Goal: Task Accomplishment & Management: Use online tool/utility

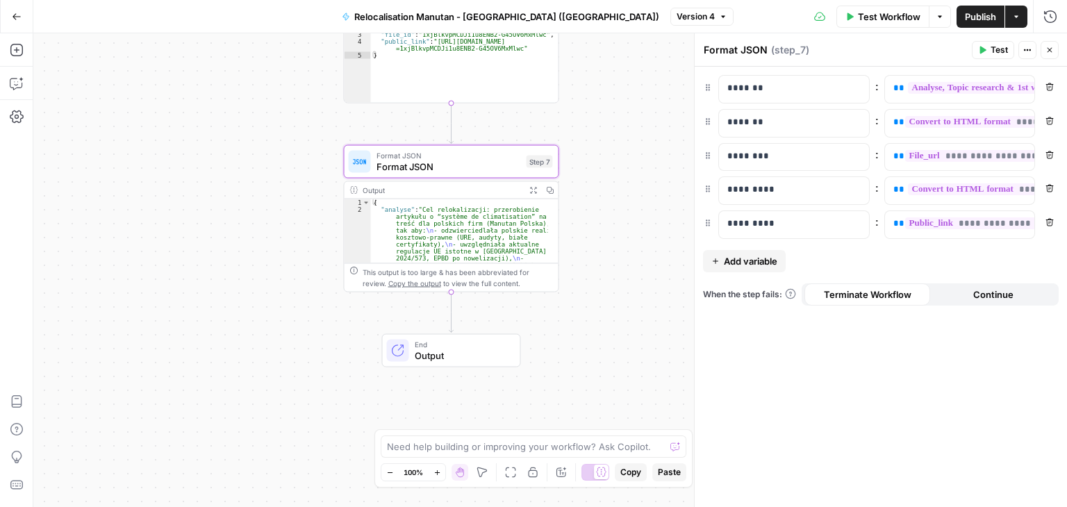
scroll to position [0, 196]
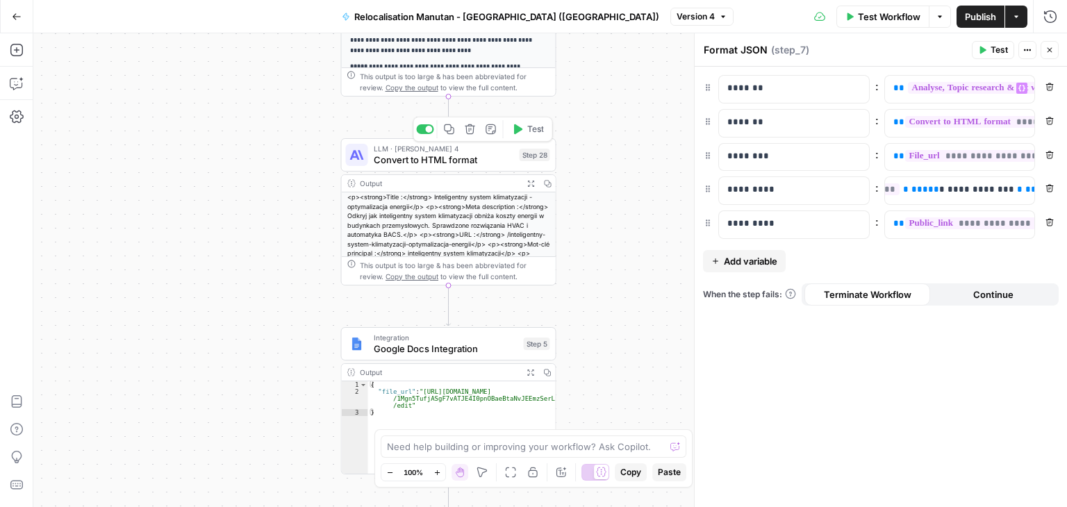
click at [407, 163] on span "Convert to HTML format" at bounding box center [444, 160] width 140 height 14
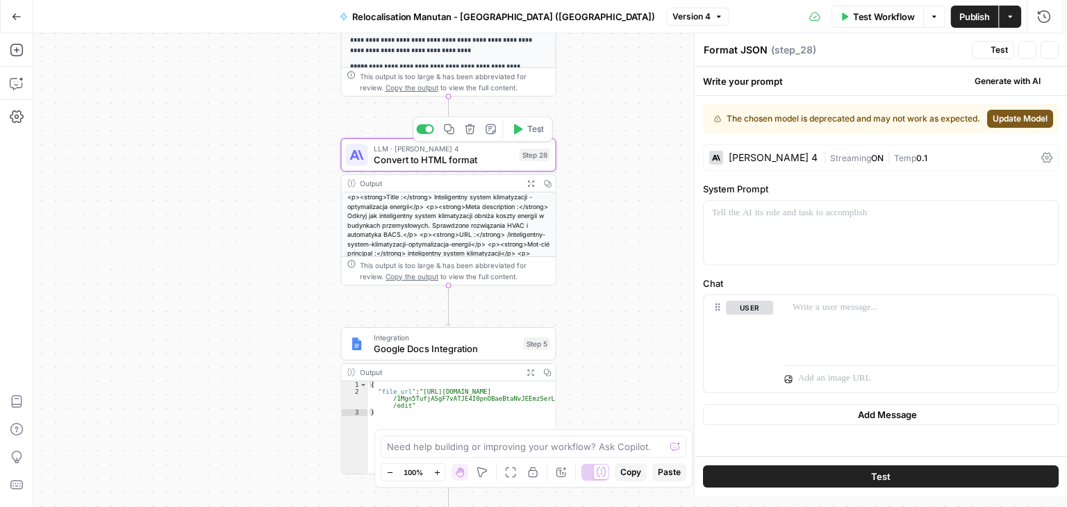
type textarea "Convert to HTML format"
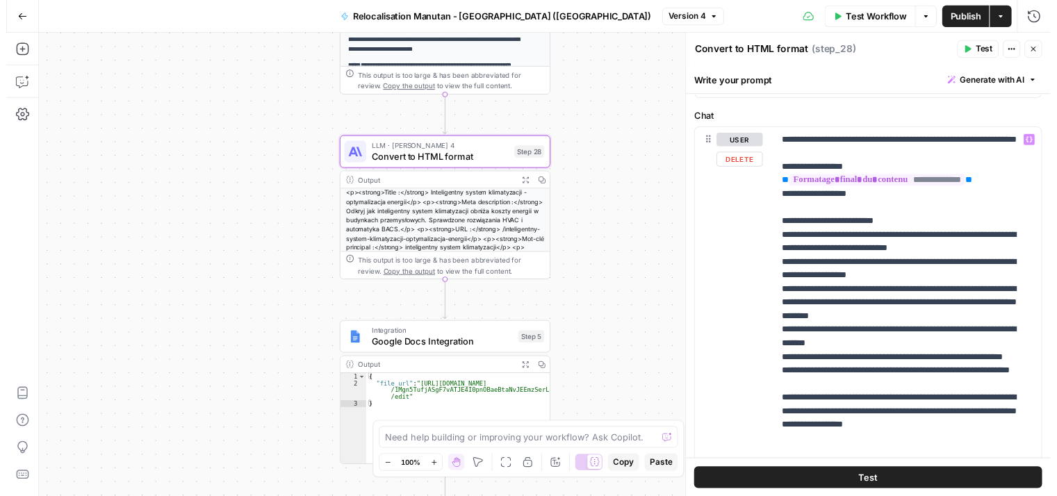
scroll to position [157, 0]
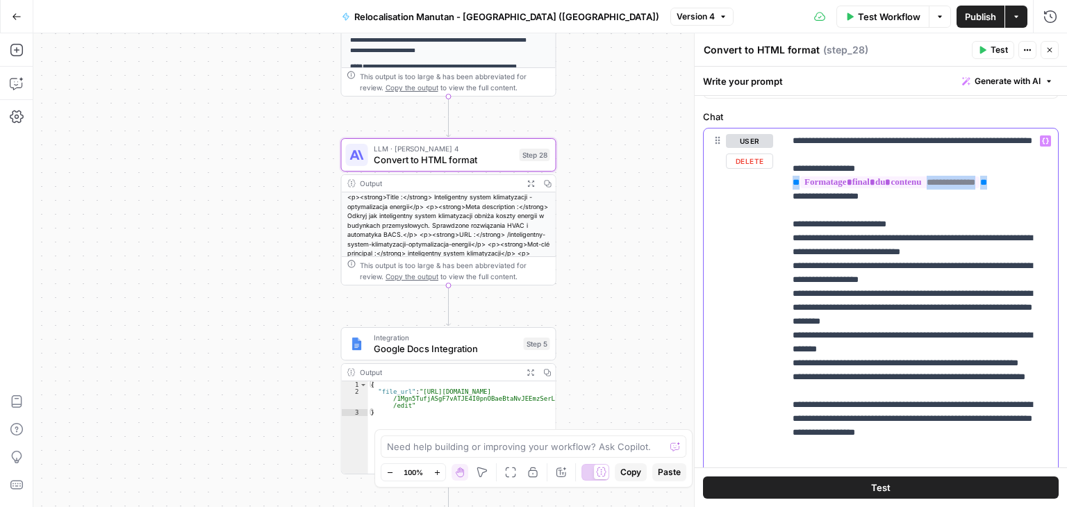
drag, startPoint x: 1001, startPoint y: 200, endPoint x: 784, endPoint y: 190, distance: 217.7
click at [785, 190] on div "**********" at bounding box center [922, 308] width 274 height 359
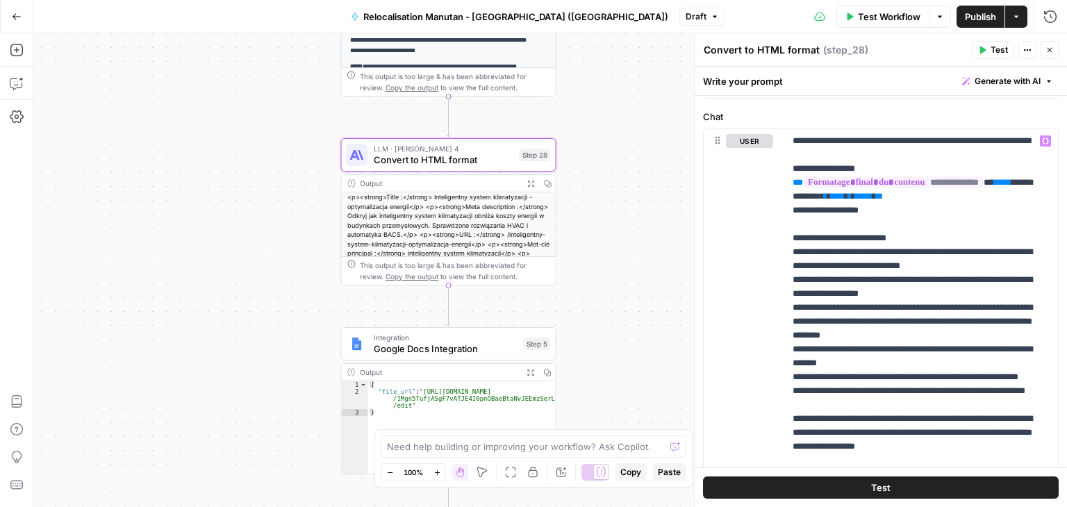
click at [905, 486] on button "Test" at bounding box center [881, 488] width 356 height 22
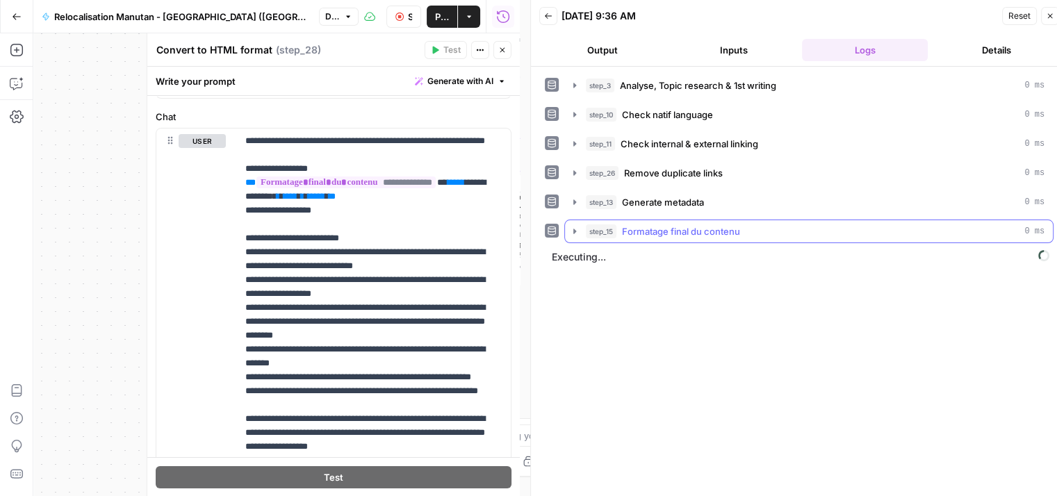
click at [574, 231] on icon "button" at bounding box center [574, 231] width 3 height 5
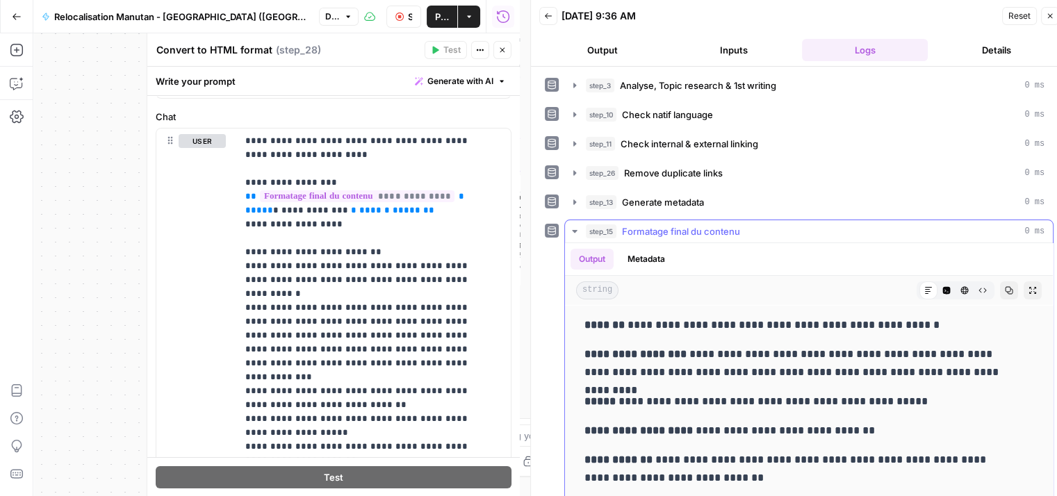
click at [577, 229] on icon "button" at bounding box center [574, 231] width 11 height 11
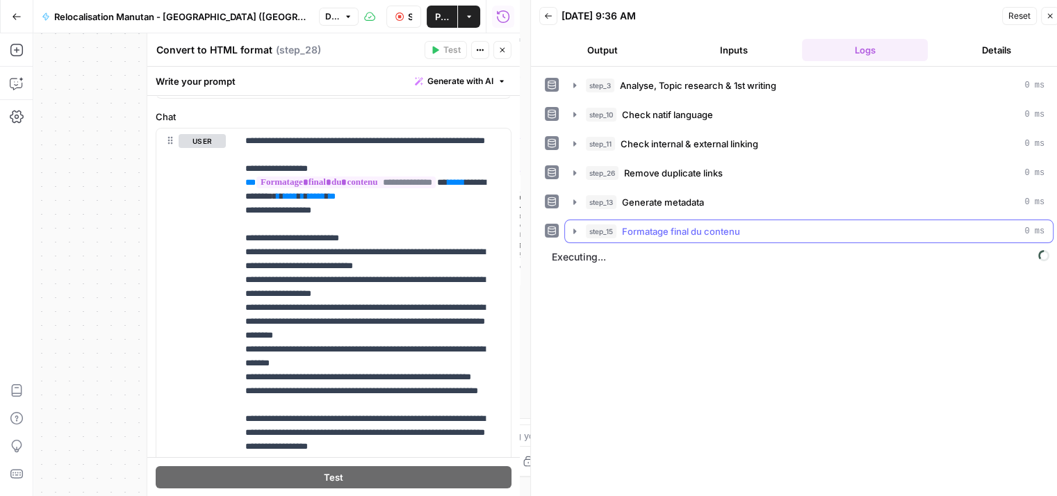
click at [573, 234] on icon "button" at bounding box center [574, 231] width 11 height 11
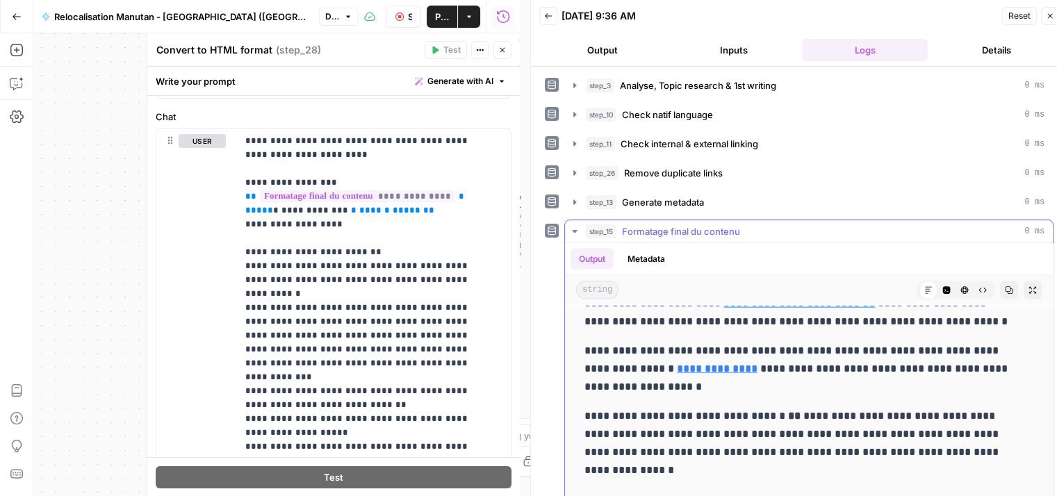
scroll to position [113, 0]
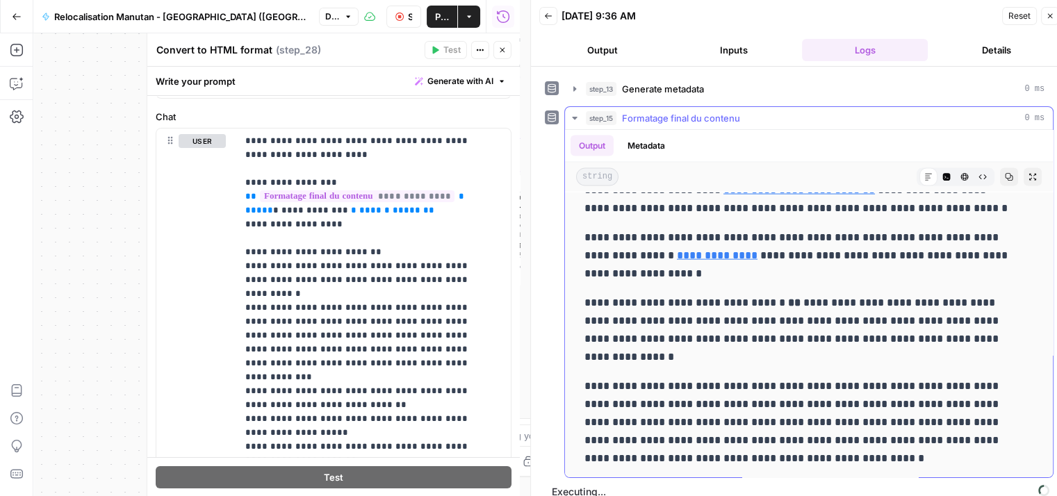
click at [576, 114] on icon "button" at bounding box center [574, 118] width 11 height 11
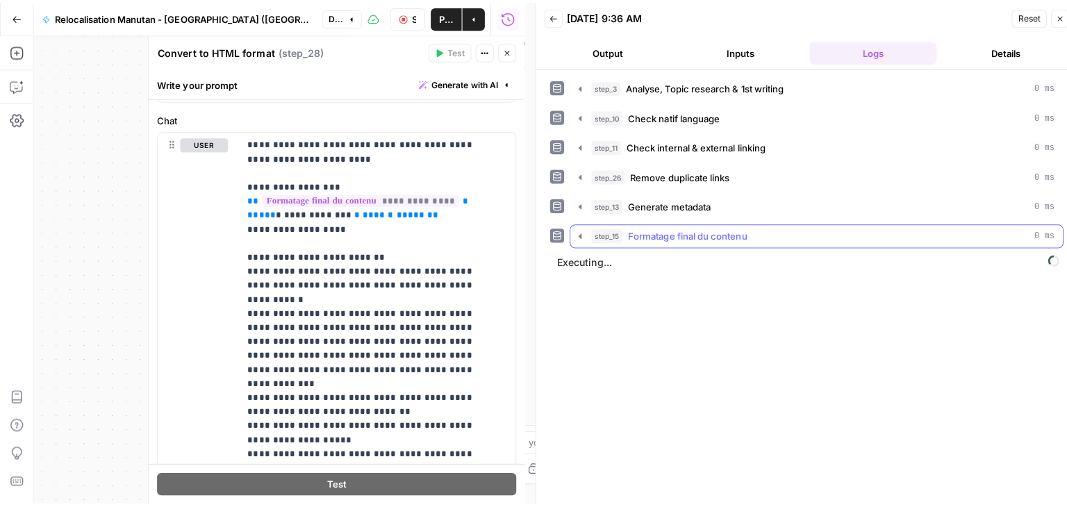
scroll to position [0, 0]
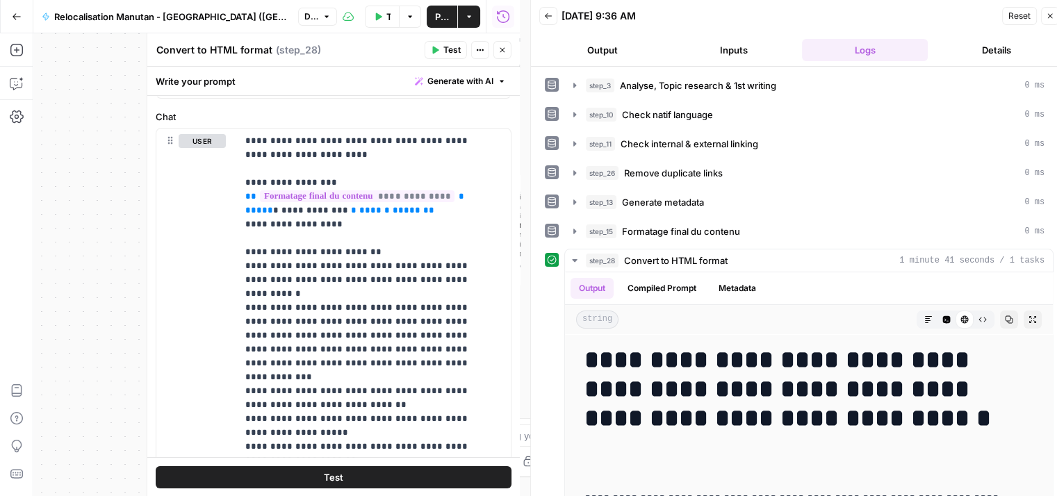
click at [978, 318] on icon "button" at bounding box center [982, 320] width 8 height 8
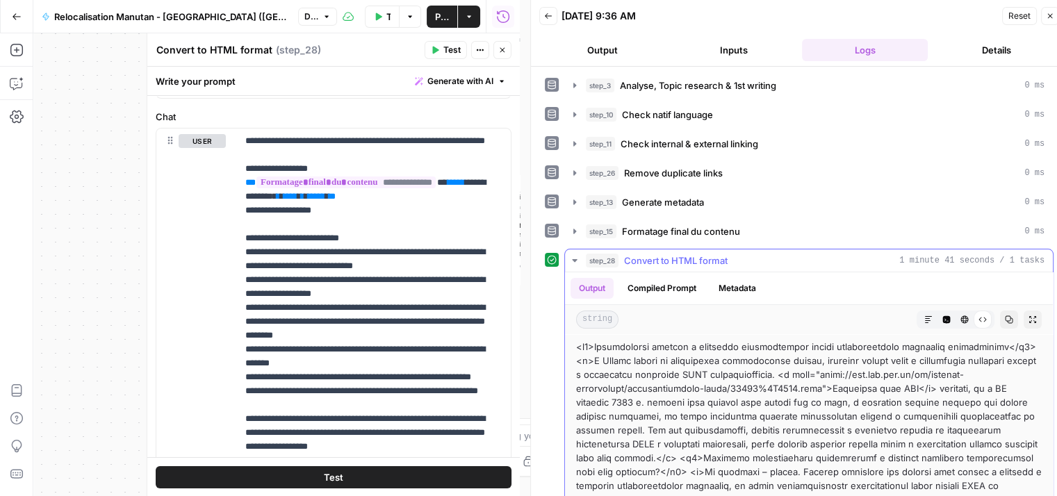
click at [1000, 320] on button "Copy" at bounding box center [1009, 320] width 18 height 18
click at [575, 259] on icon "button" at bounding box center [574, 260] width 5 height 3
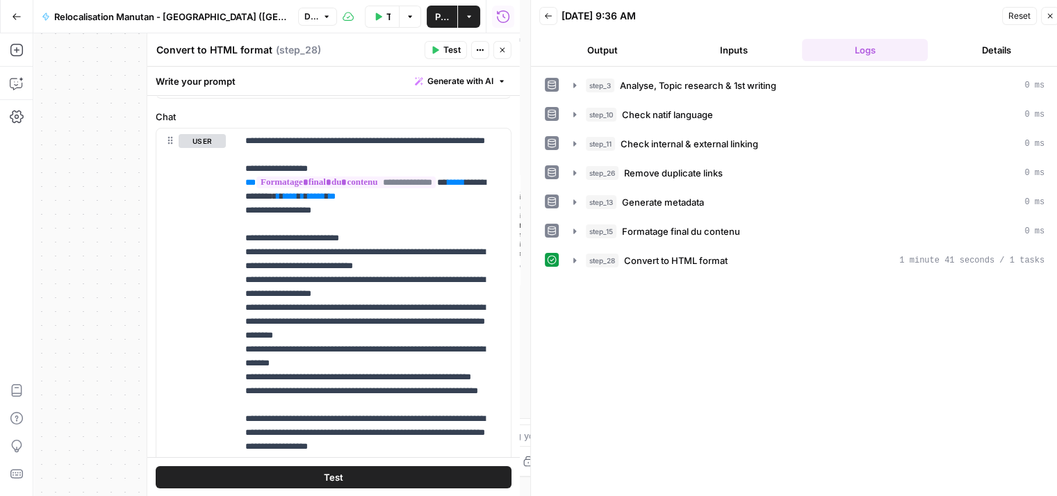
click at [505, 51] on icon "button" at bounding box center [502, 50] width 8 height 8
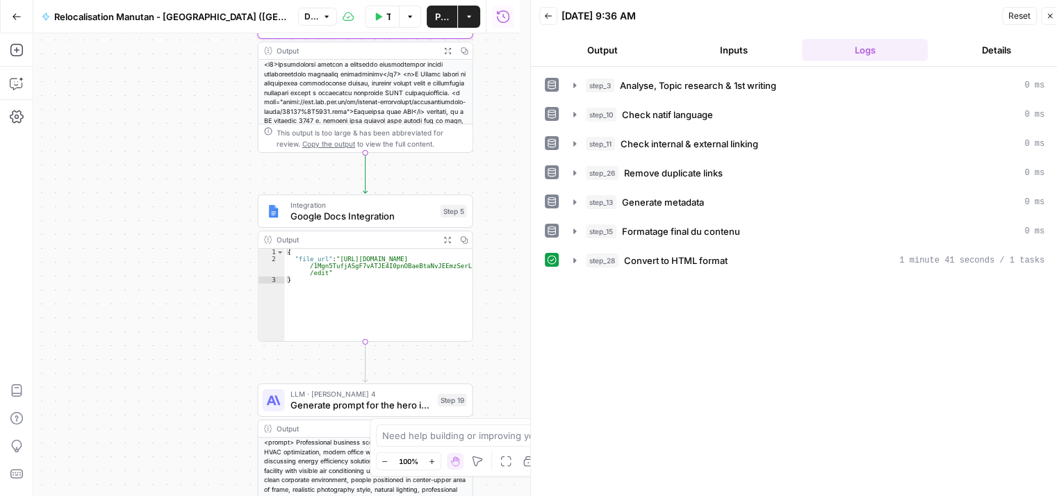
drag, startPoint x: 228, startPoint y: 233, endPoint x: 145, endPoint y: 101, distance: 156.8
click at [145, 101] on div "**********" at bounding box center [276, 264] width 486 height 463
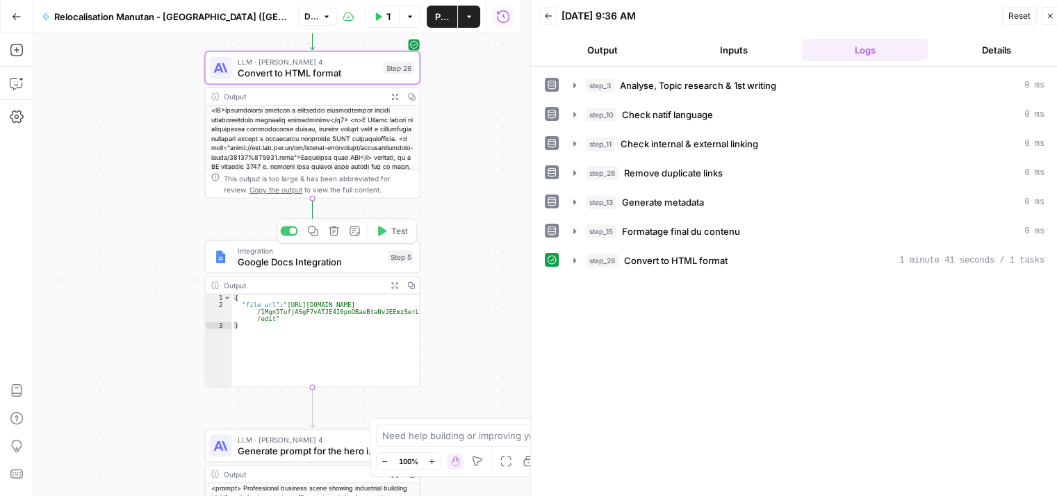
click at [265, 273] on div "Integration Google Docs Integration Step 5 Copy step Delete step Add Note Test …" at bounding box center [312, 313] width 215 height 147
click at [257, 265] on span "Google Docs Integration" at bounding box center [310, 262] width 145 height 14
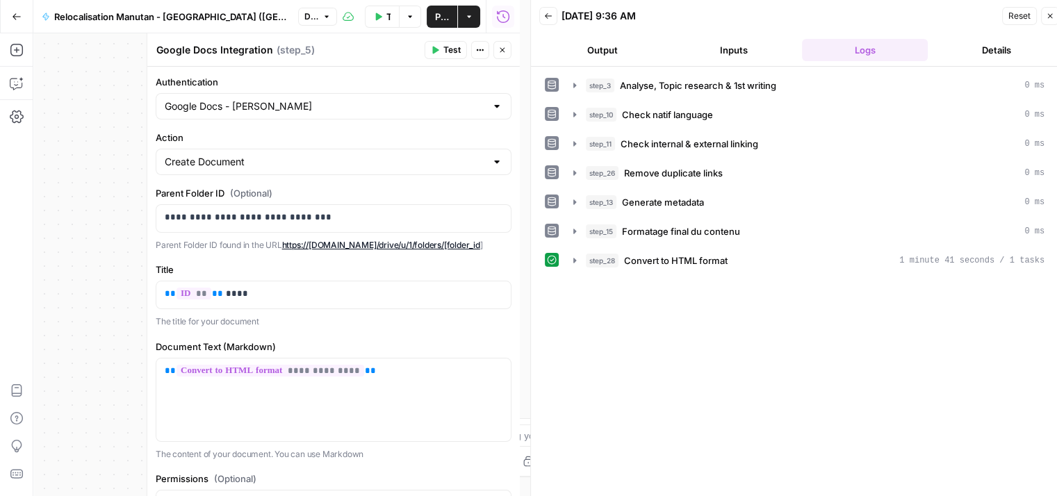
click at [1050, 10] on button "Close" at bounding box center [1050, 16] width 18 height 18
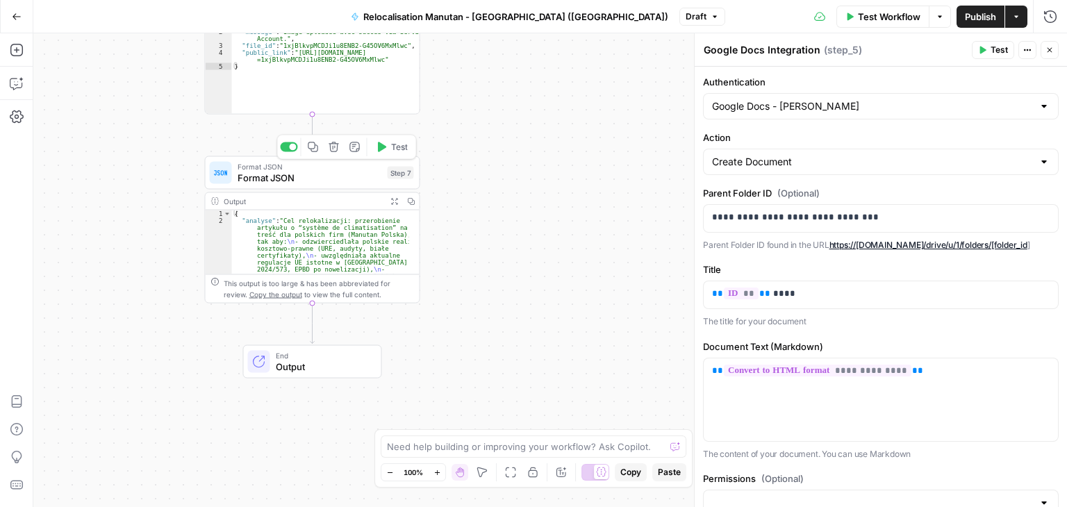
click at [275, 172] on span "Format JSON" at bounding box center [310, 178] width 145 height 14
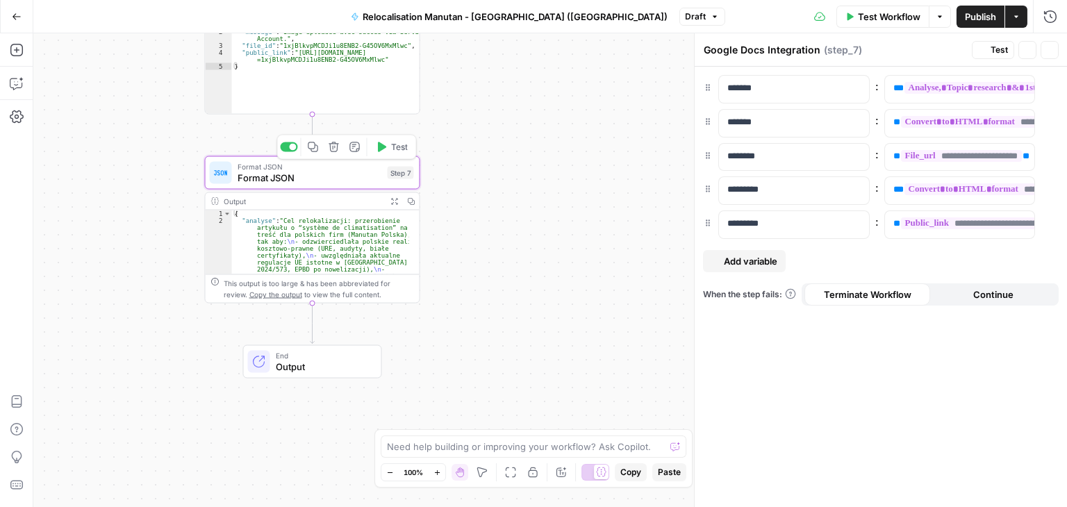
type textarea "Format JSON"
click at [889, 124] on div "**********" at bounding box center [949, 123] width 128 height 27
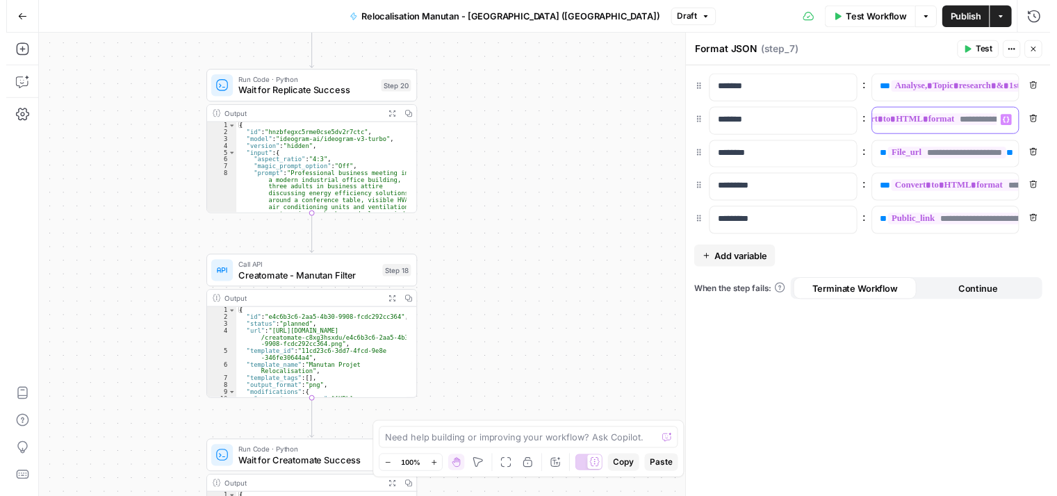
scroll to position [0, 49]
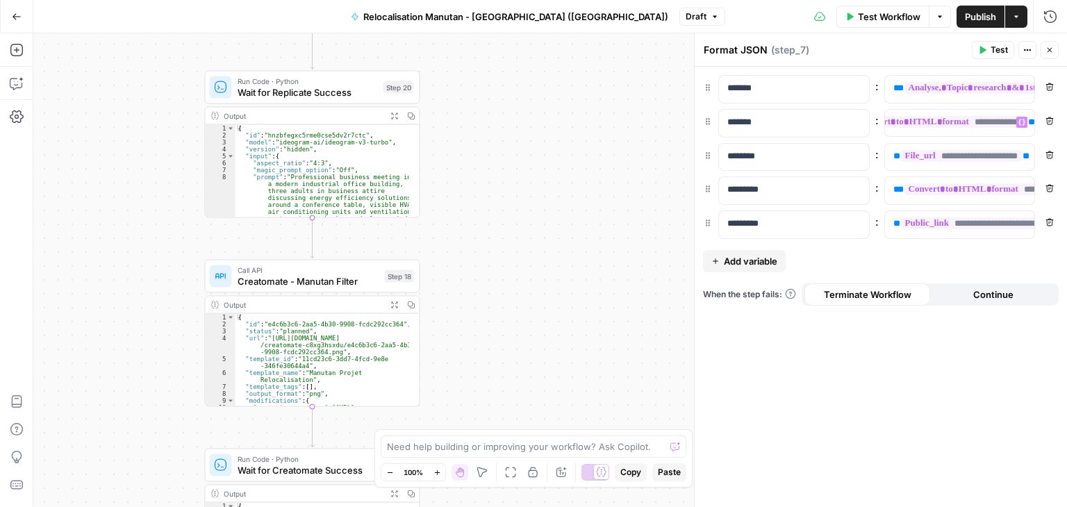
click at [984, 51] on icon "button" at bounding box center [984, 51] width 6 height 8
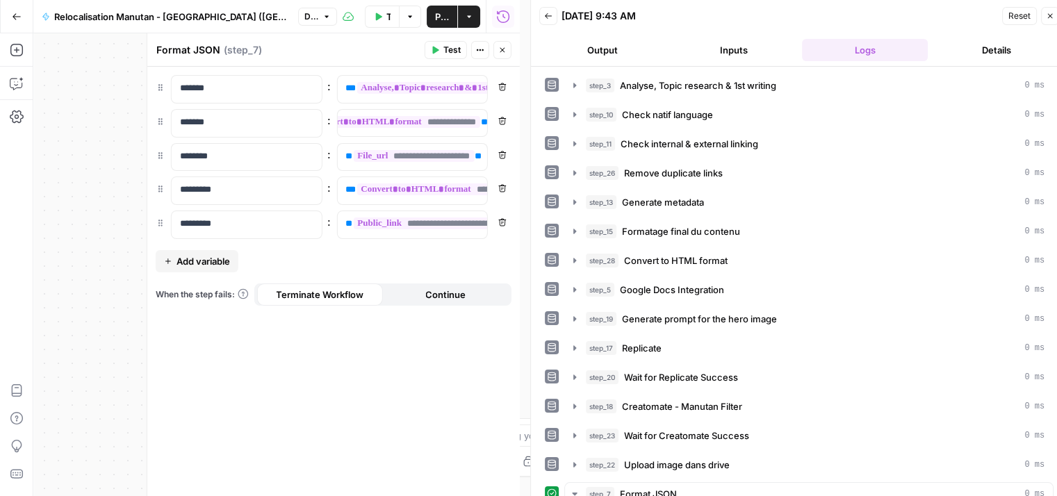
scroll to position [348, 0]
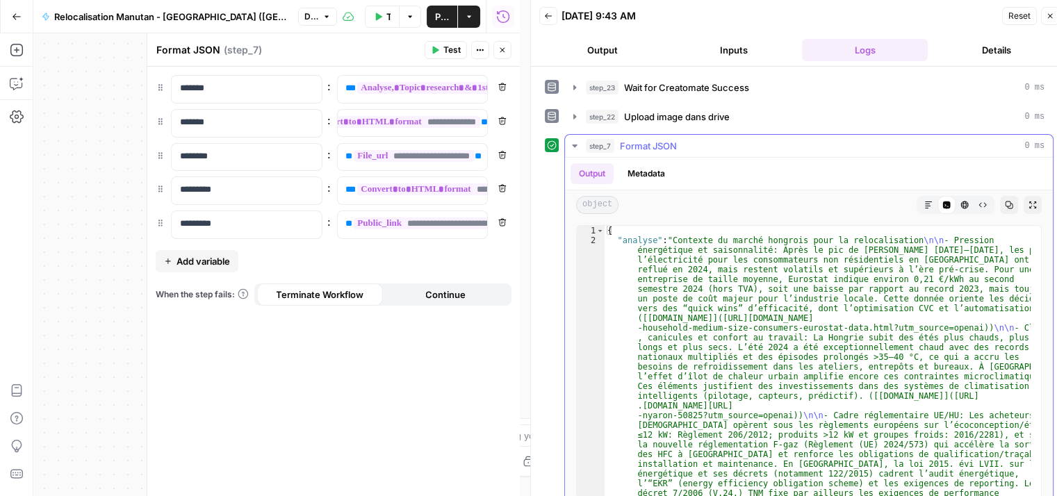
click at [924, 201] on icon "button" at bounding box center [928, 205] width 8 height 8
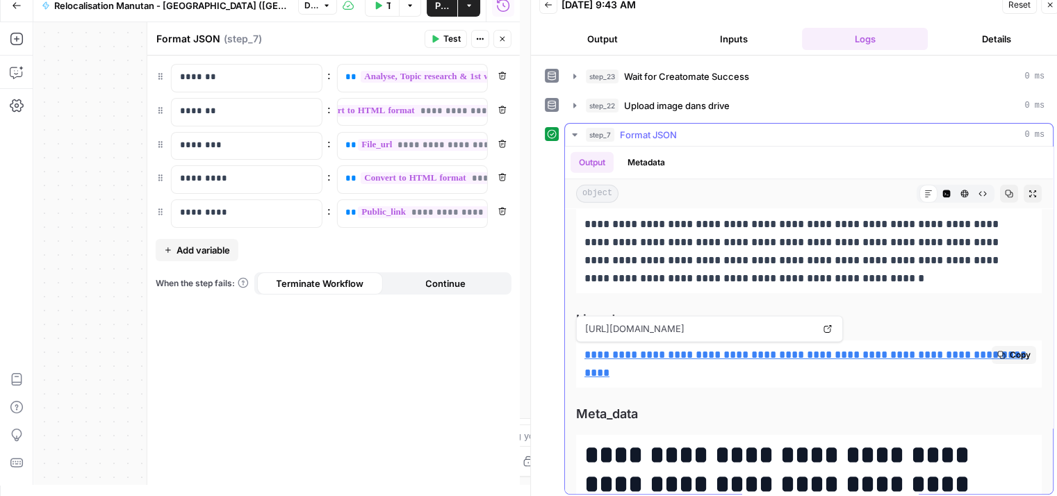
scroll to position [4526, 0]
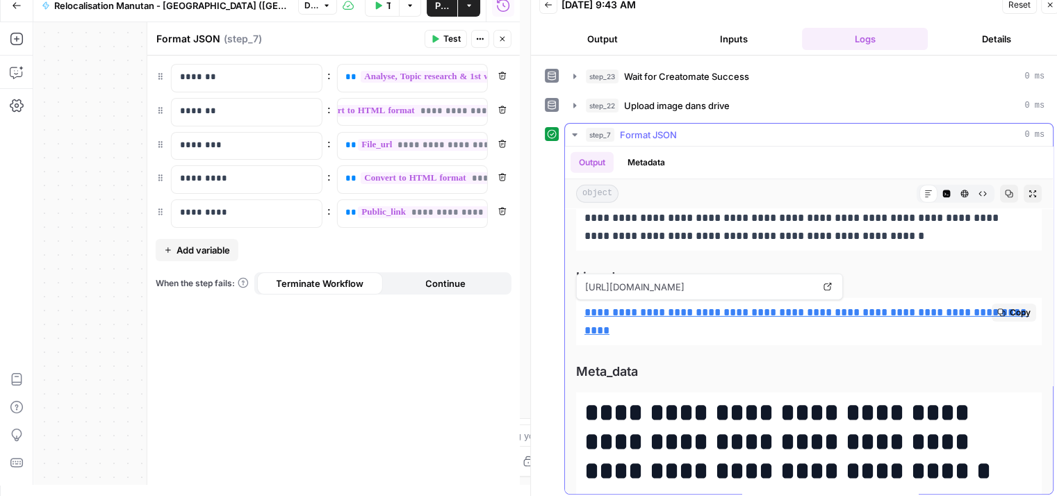
click at [969, 325] on p "**********" at bounding box center [808, 322] width 449 height 36
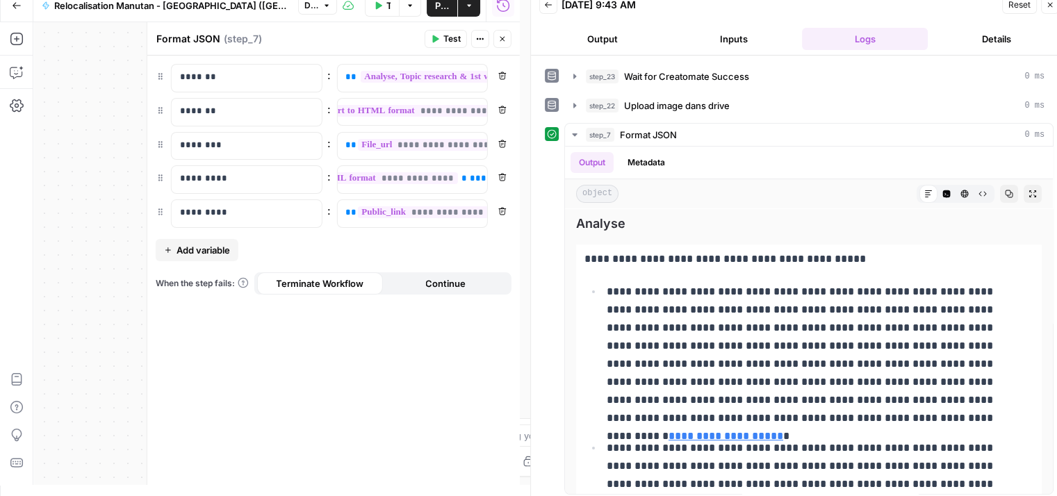
scroll to position [0, 180]
click at [1054, 6] on icon "button" at bounding box center [1050, 5] width 8 height 8
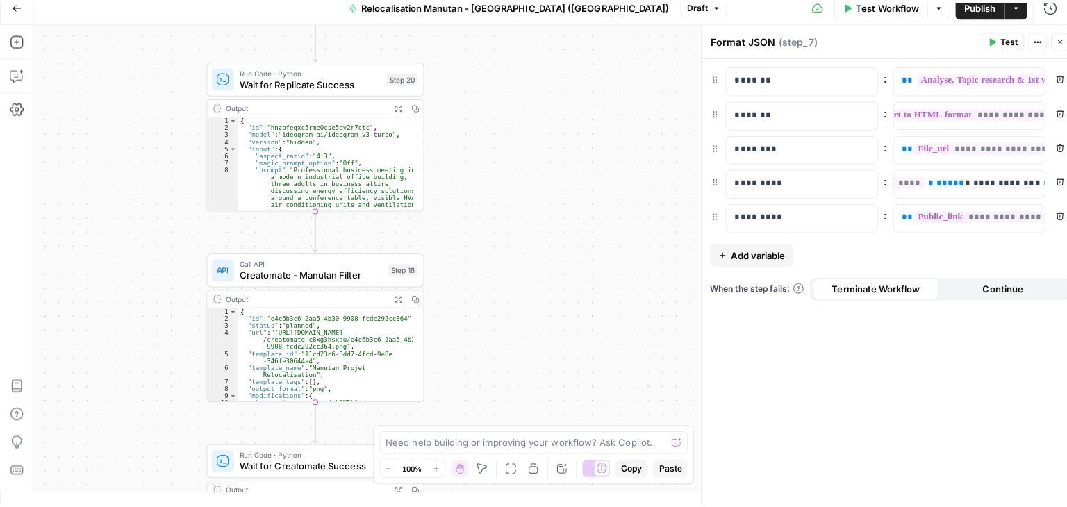
scroll to position [0, 0]
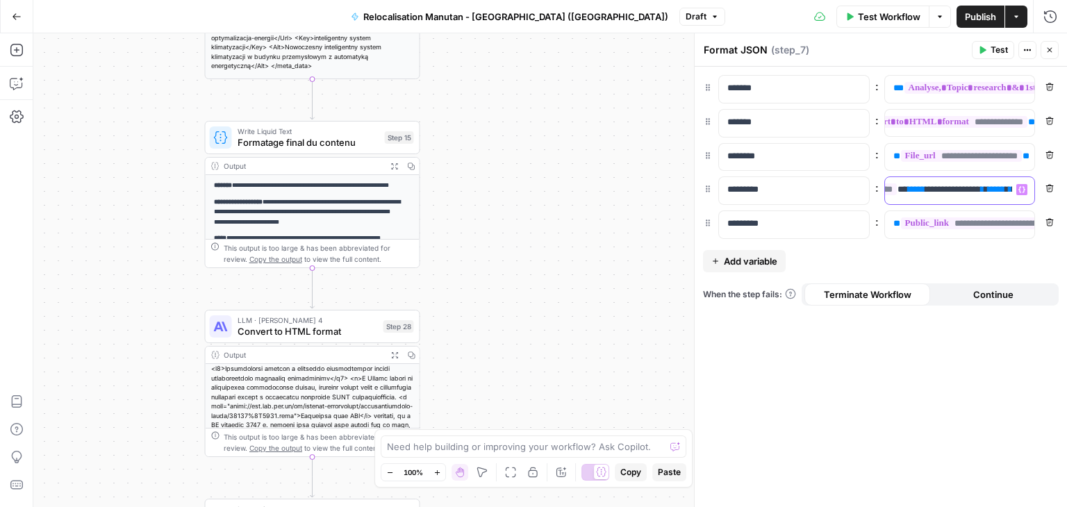
click at [958, 187] on span "**********" at bounding box center [955, 189] width 45 height 9
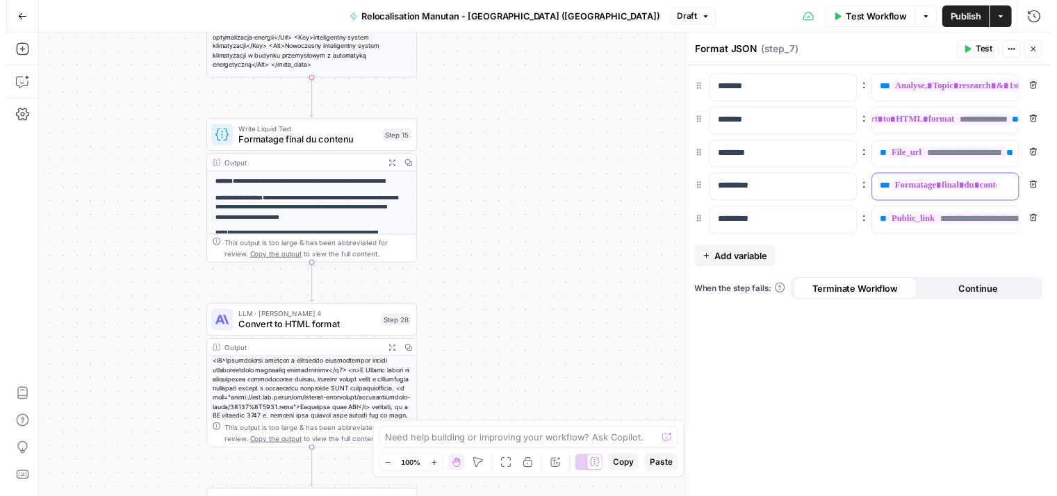
scroll to position [0, 203]
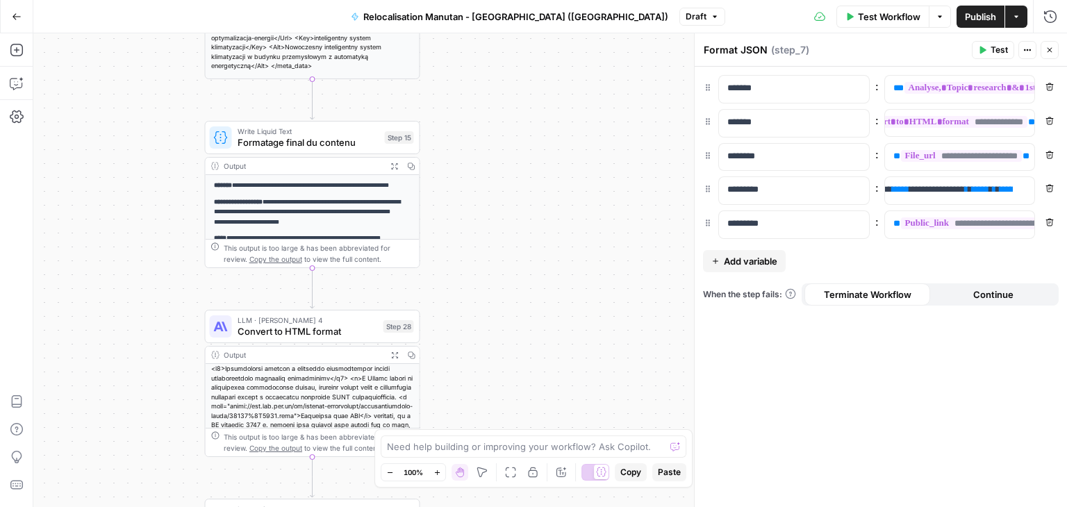
click at [988, 49] on button "Test" at bounding box center [993, 50] width 42 height 18
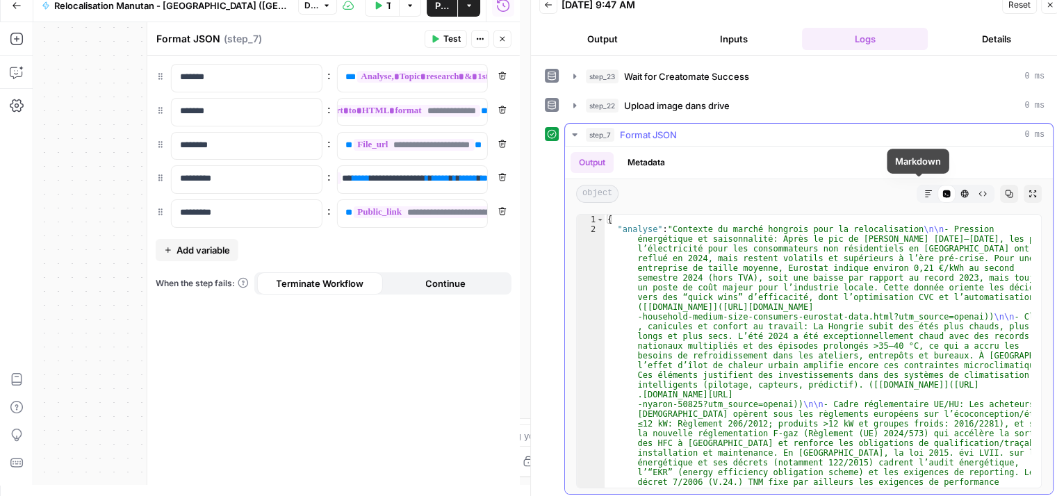
click at [924, 190] on icon "button" at bounding box center [928, 194] width 8 height 8
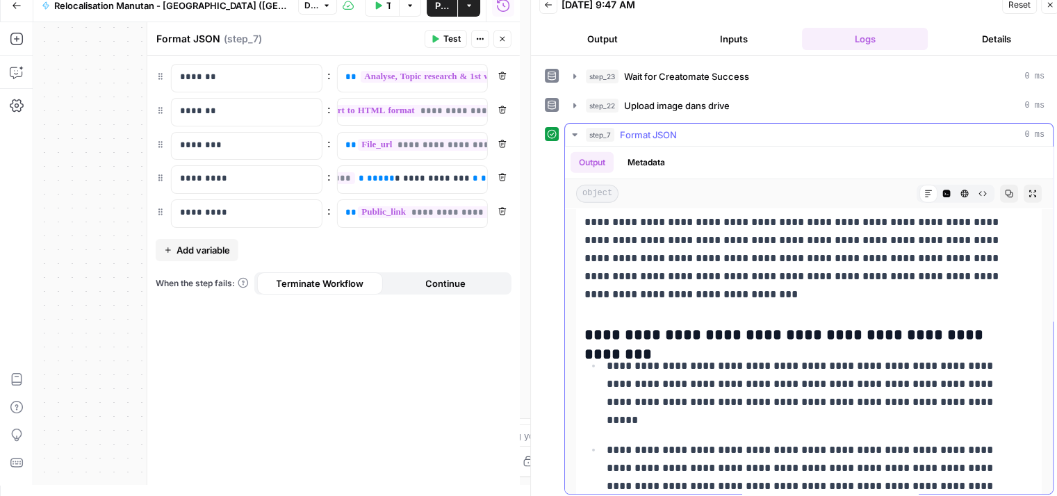
scroll to position [3636, 0]
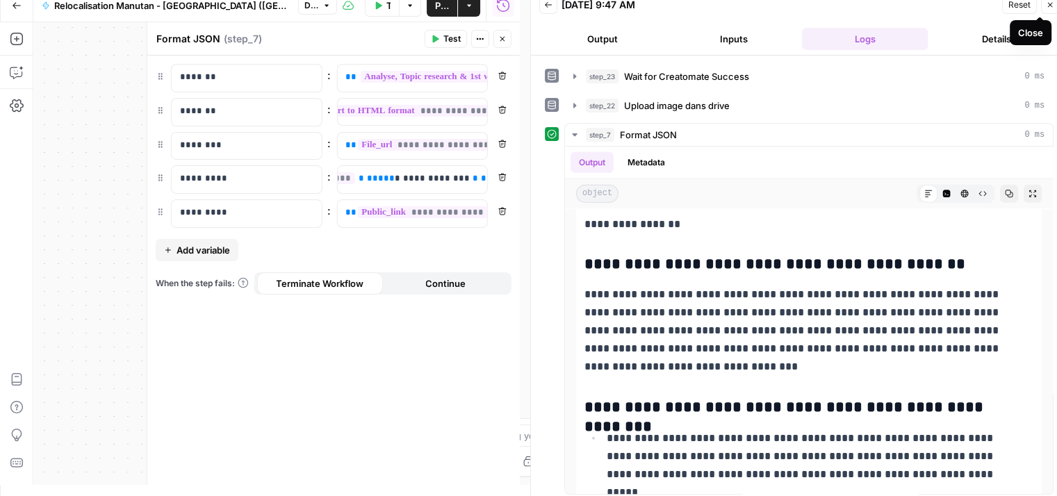
click at [1048, 8] on icon "button" at bounding box center [1050, 5] width 8 height 8
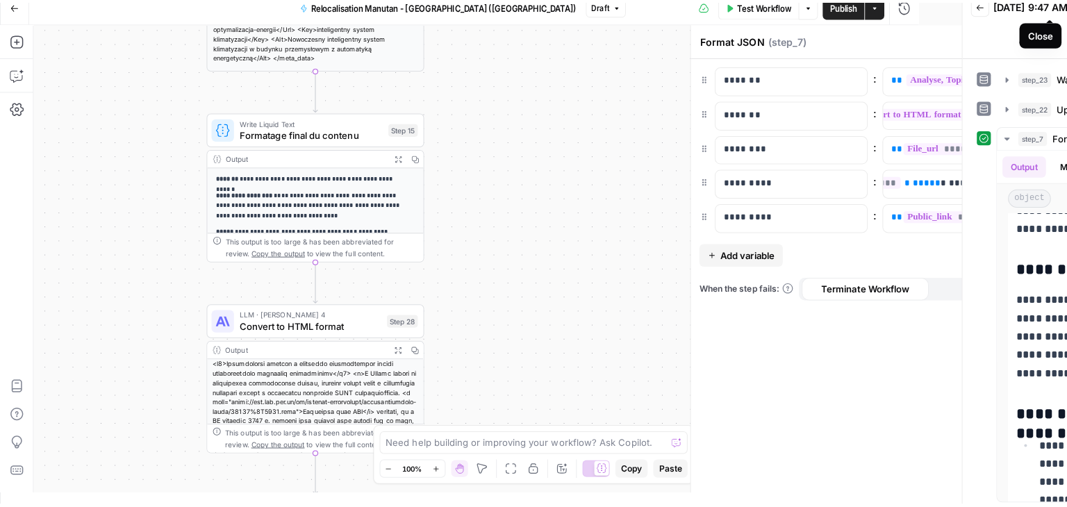
scroll to position [0, 0]
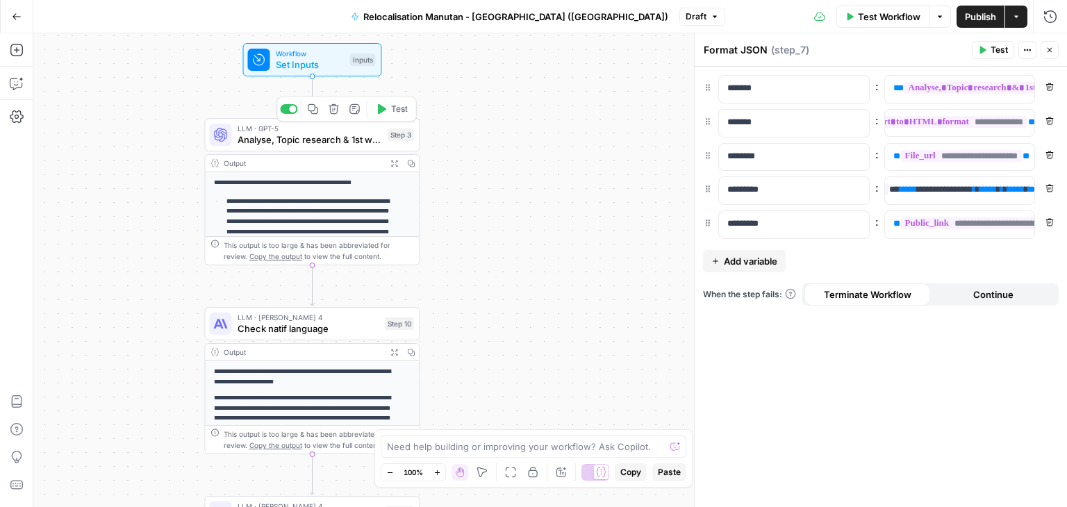
click at [252, 137] on span "Analyse, Topic research & 1st writing" at bounding box center [310, 140] width 145 height 14
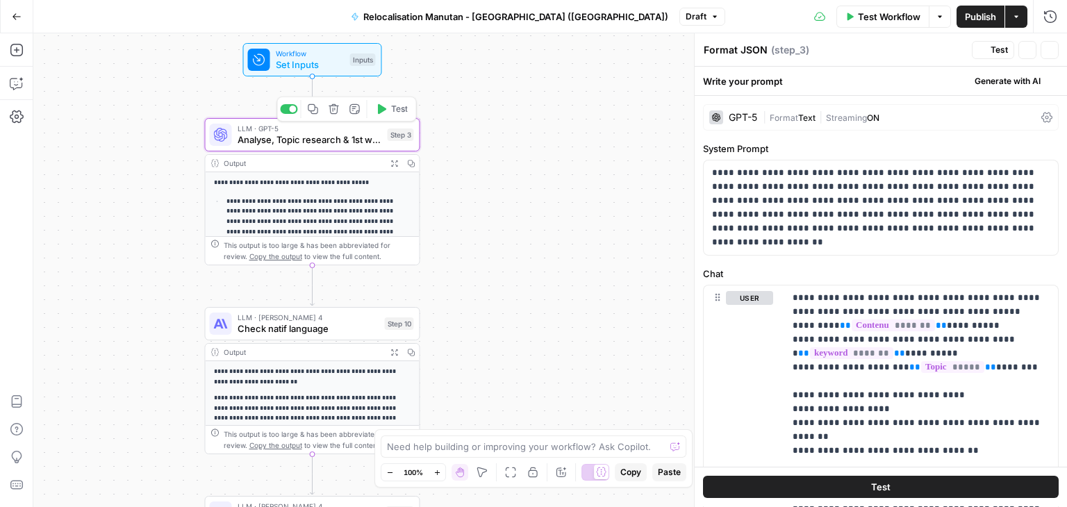
type textarea "Analyse, Topic research & 1st writing"
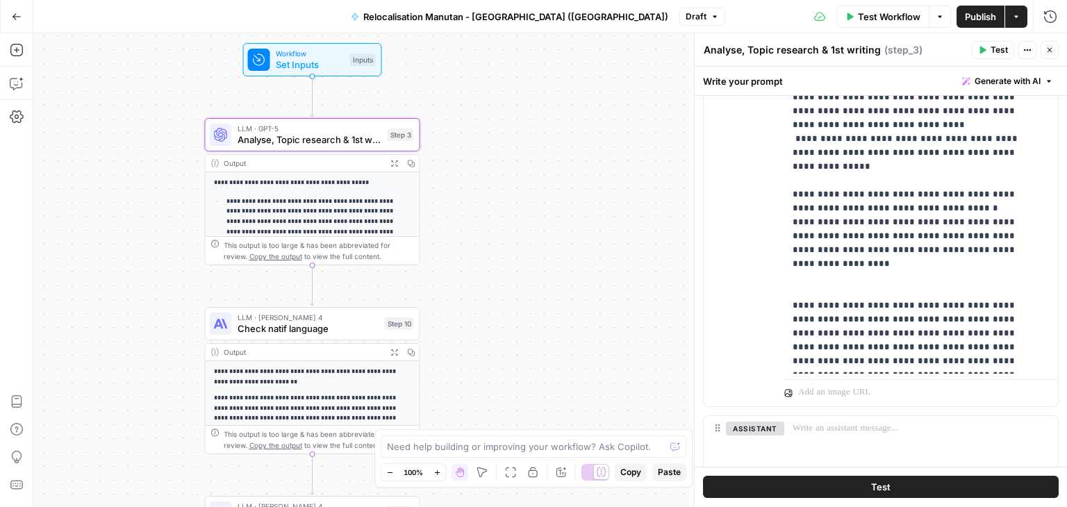
scroll to position [463, 0]
click at [978, 20] on span "Publish" at bounding box center [980, 17] width 31 height 14
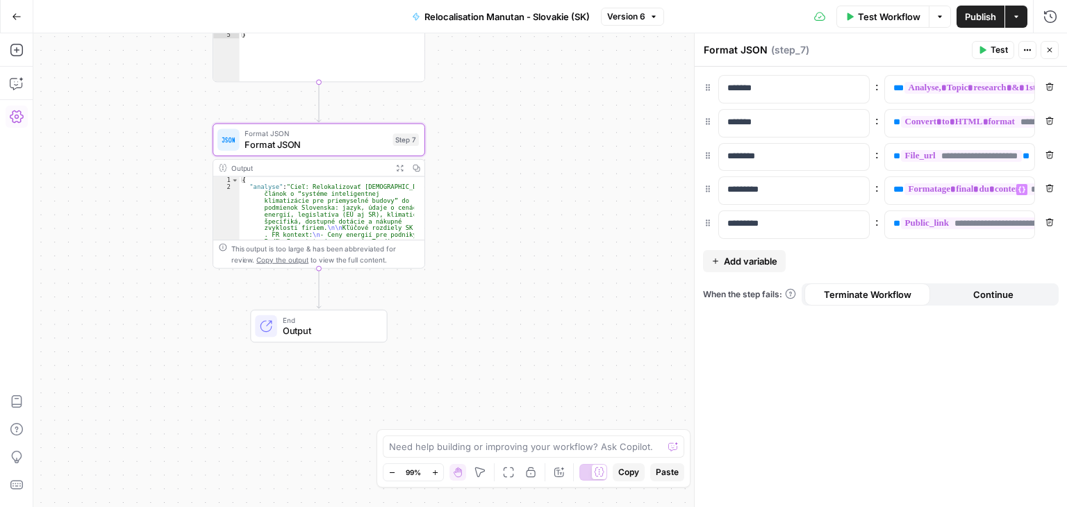
scroll to position [0, 203]
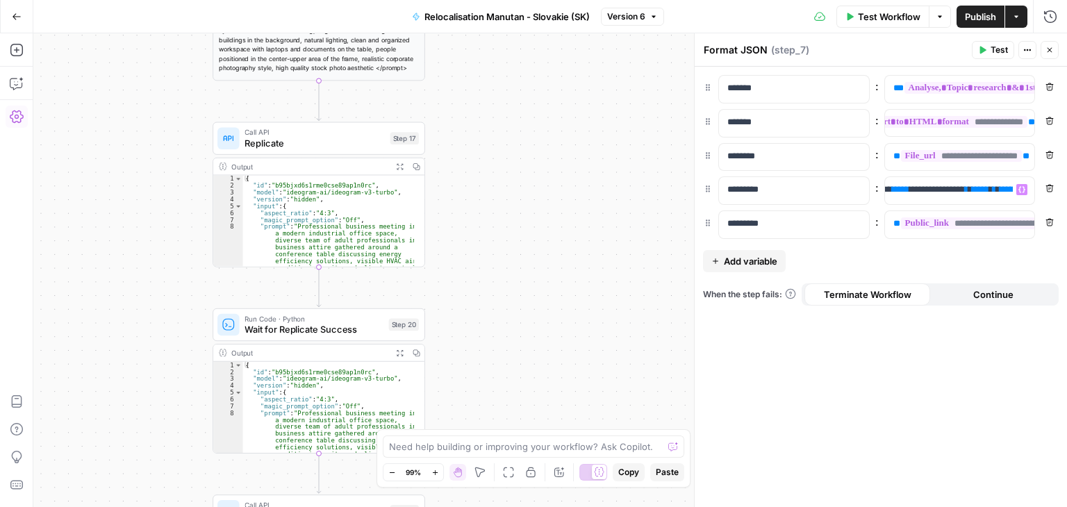
click at [989, 190] on span "*****" at bounding box center [980, 189] width 17 height 9
click at [486, 151] on div "**********" at bounding box center [550, 270] width 1034 height 474
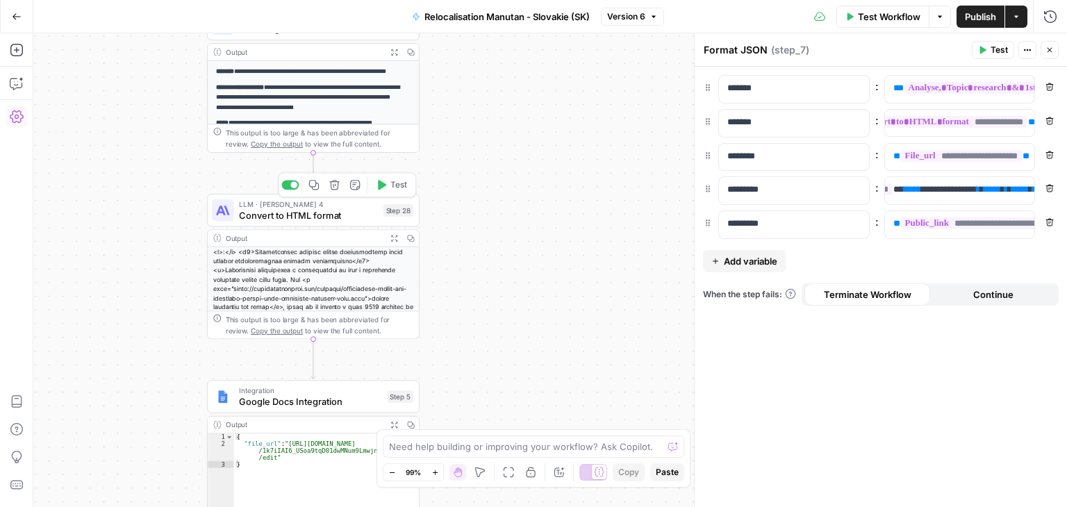
click at [274, 219] on span "Convert to HTML format" at bounding box center [308, 215] width 138 height 14
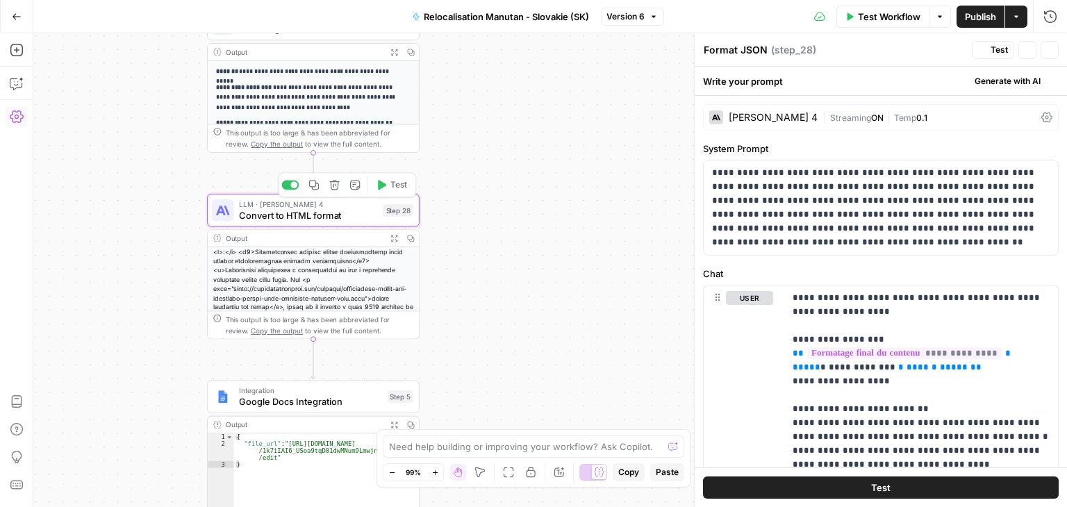
type textarea "Convert to HTML format"
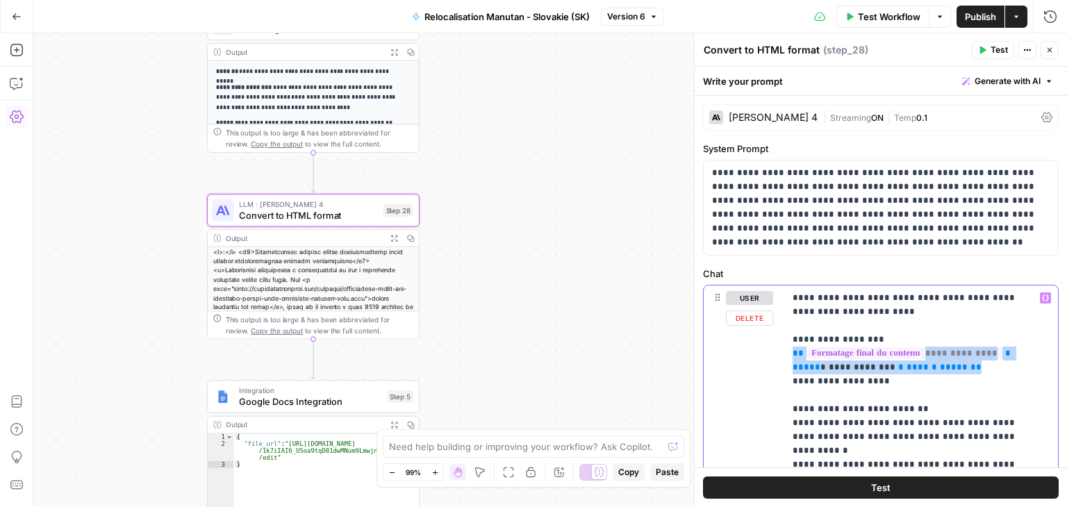
drag, startPoint x: 905, startPoint y: 366, endPoint x: 784, endPoint y: 351, distance: 121.9
click at [785, 351] on div "**********" at bounding box center [922, 472] width 274 height 372
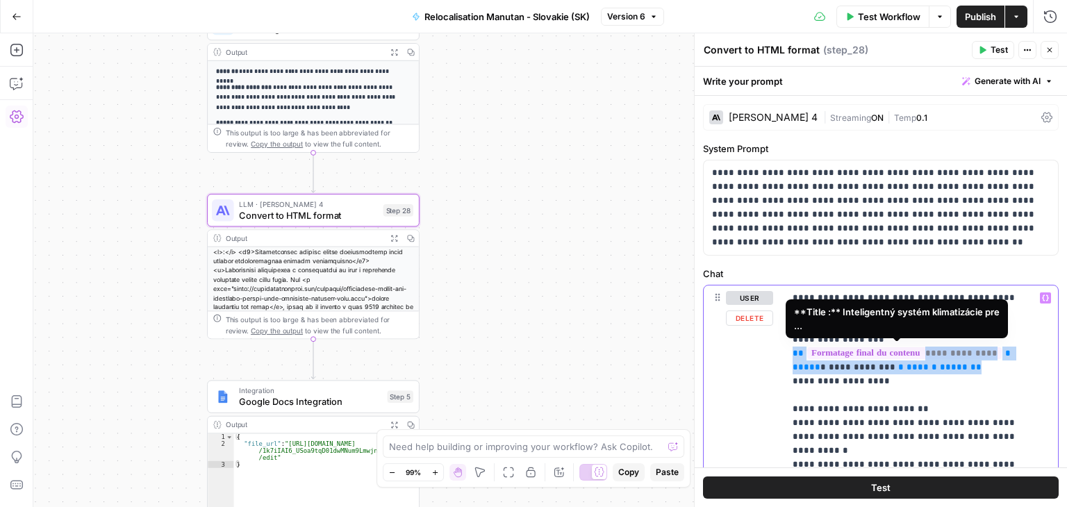
copy p "**********"
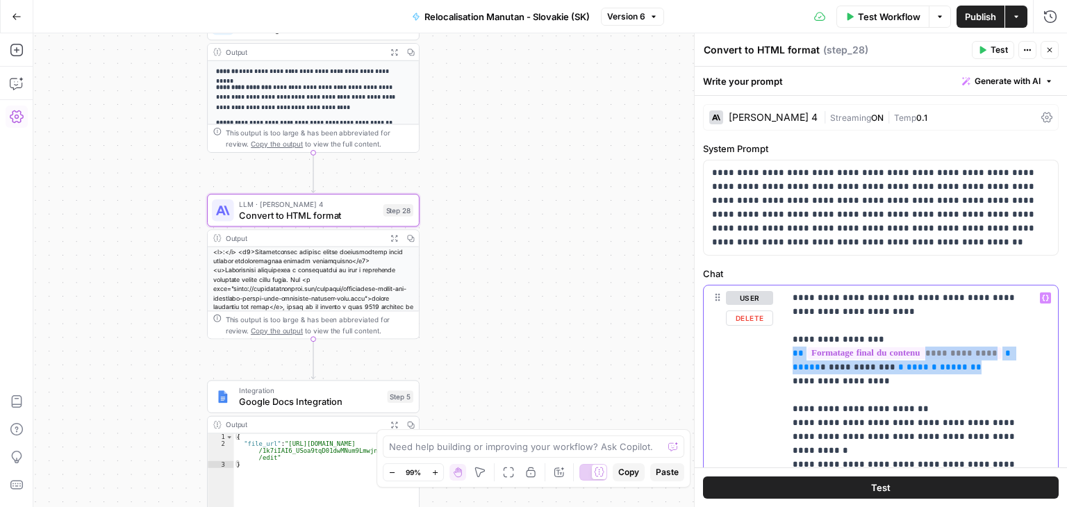
click at [942, 372] on p "**********" at bounding box center [916, 471] width 247 height 361
click at [934, 389] on p "**********" at bounding box center [916, 471] width 247 height 361
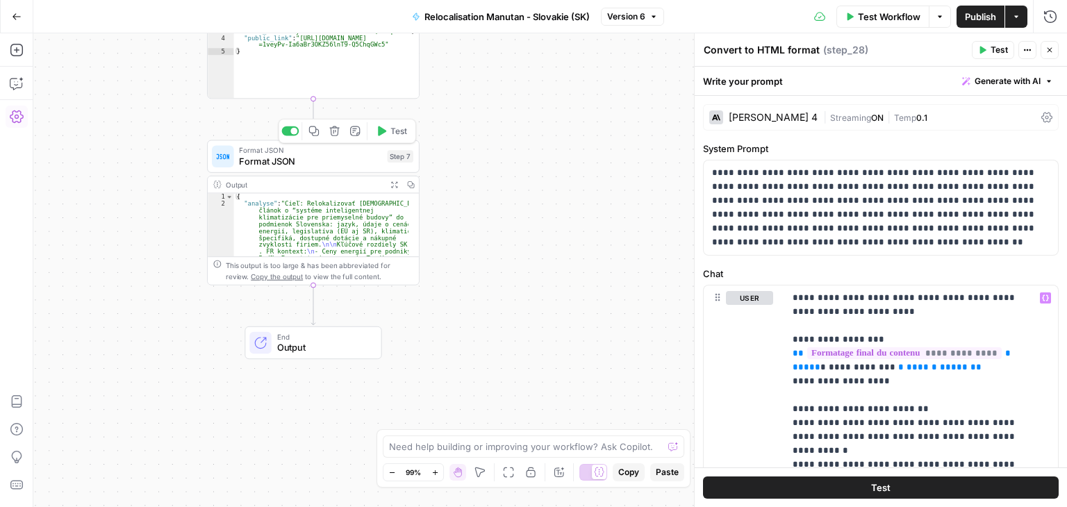
click at [258, 166] on span "Format JSON" at bounding box center [310, 161] width 142 height 14
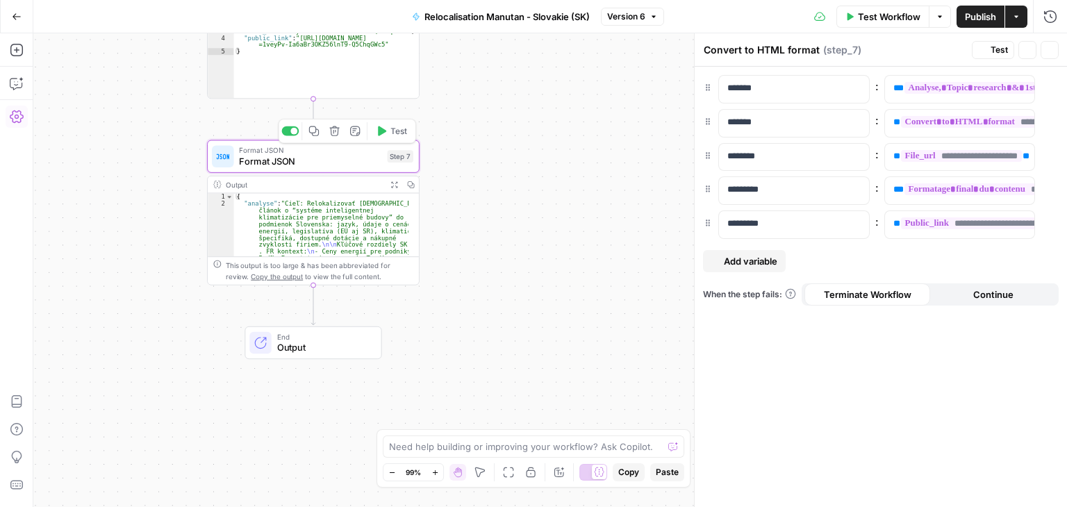
type textarea "Format JSON"
click at [887, 186] on div "**********" at bounding box center [949, 190] width 128 height 27
click at [929, 187] on span "**********" at bounding box center [946, 189] width 45 height 9
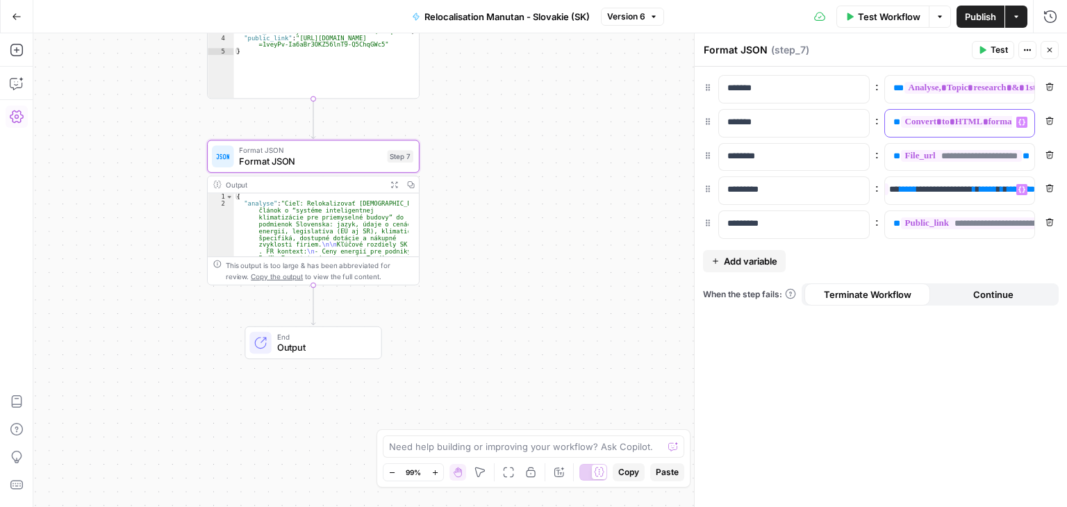
click at [889, 121] on div "**********" at bounding box center [949, 123] width 128 height 27
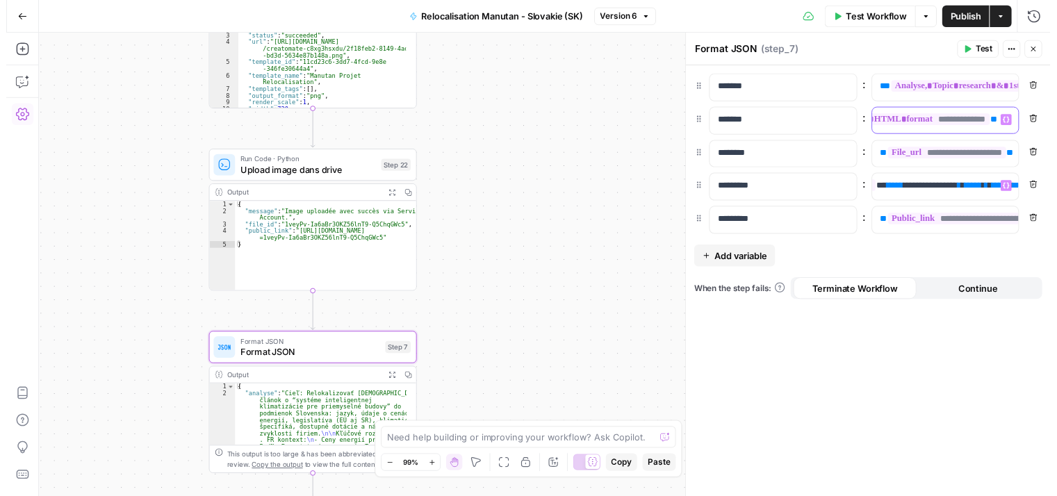
scroll to position [0, 49]
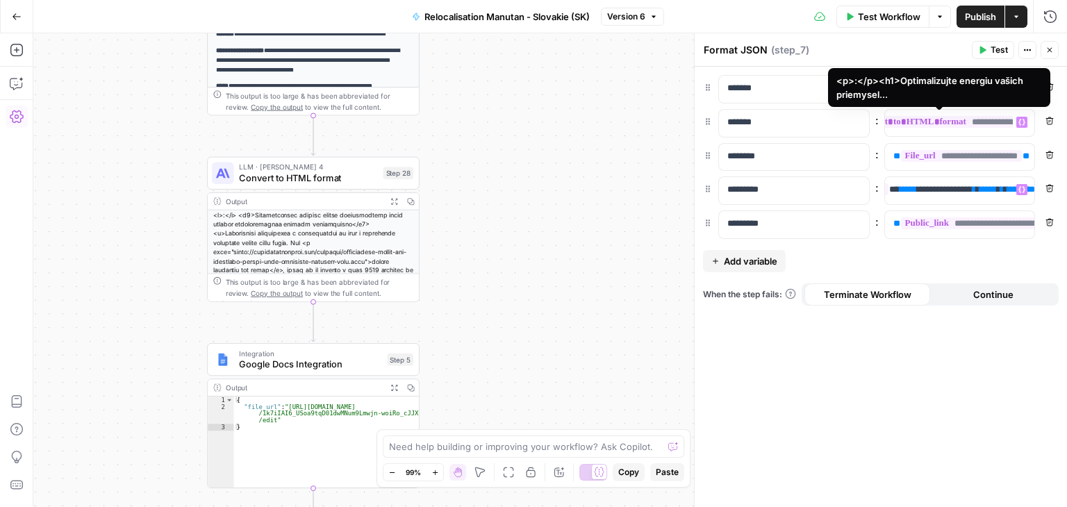
click at [991, 51] on span "Test" at bounding box center [999, 50] width 17 height 13
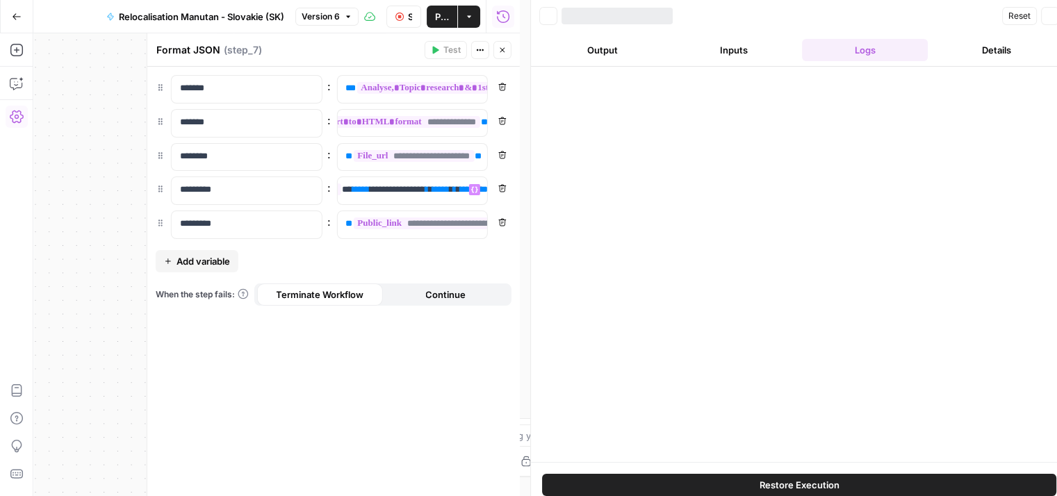
click at [961, 186] on div at bounding box center [799, 264] width 536 height 395
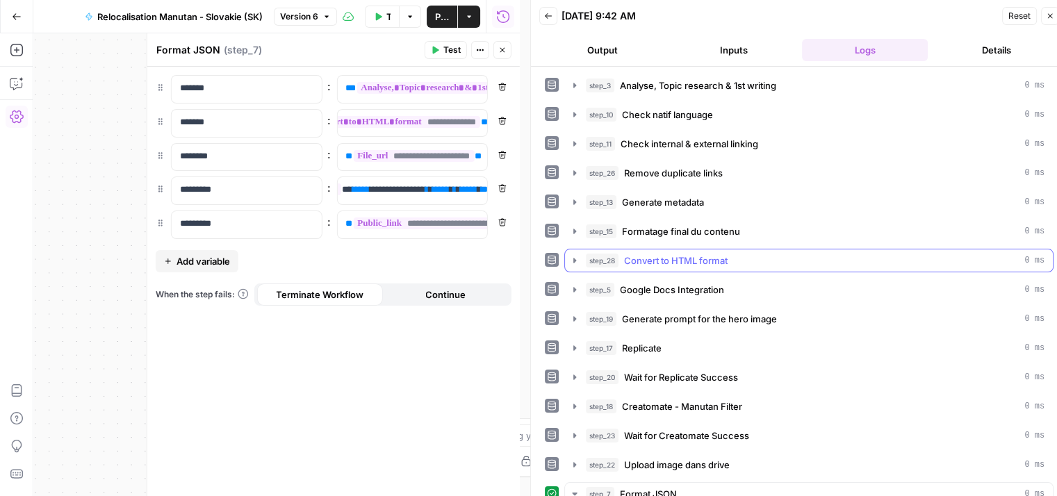
scroll to position [348, 0]
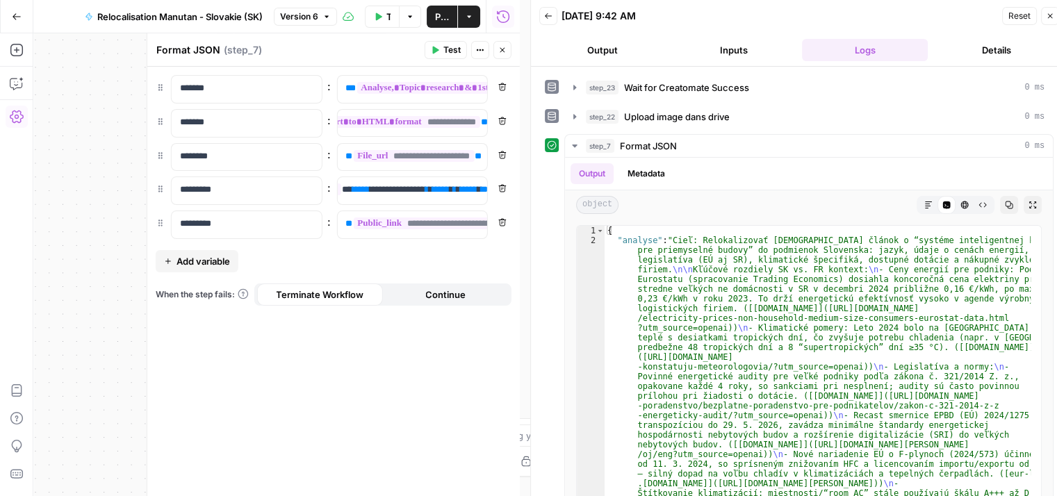
click at [924, 201] on icon "button" at bounding box center [928, 205] width 8 height 8
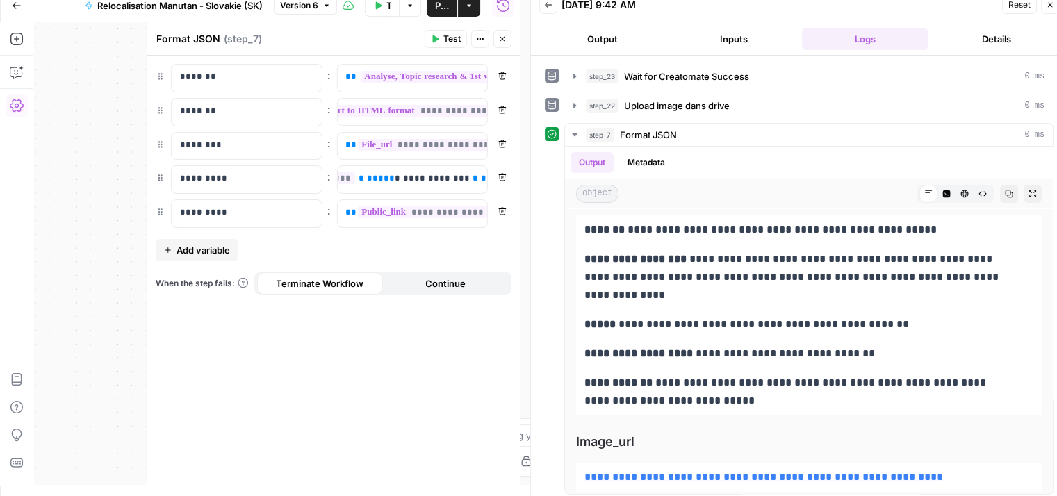
scroll to position [4569, 0]
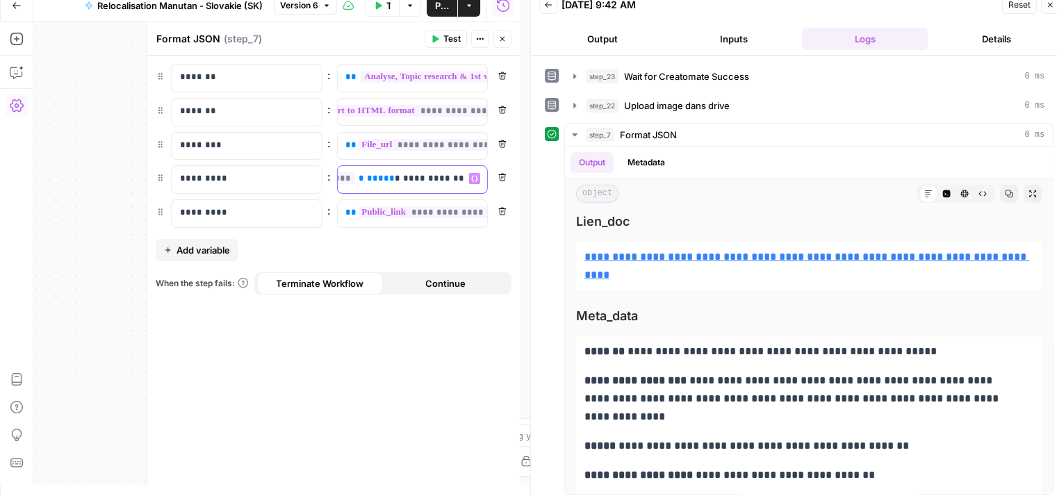
click at [423, 177] on span "**********" at bounding box center [436, 178] width 67 height 9
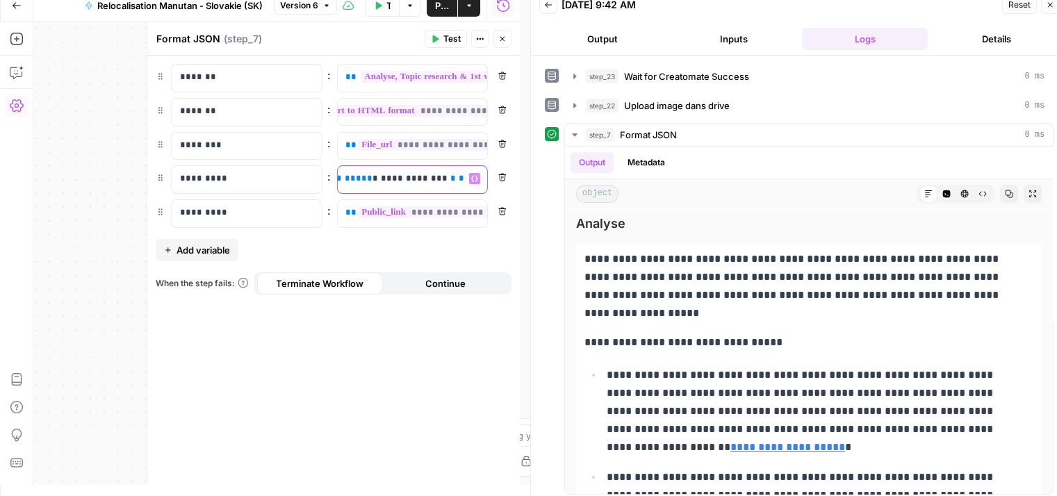
scroll to position [0, 200]
click at [1052, 10] on button "Close" at bounding box center [1050, 5] width 18 height 18
click at [1053, 5] on div "**********" at bounding box center [798, 242] width 537 height 507
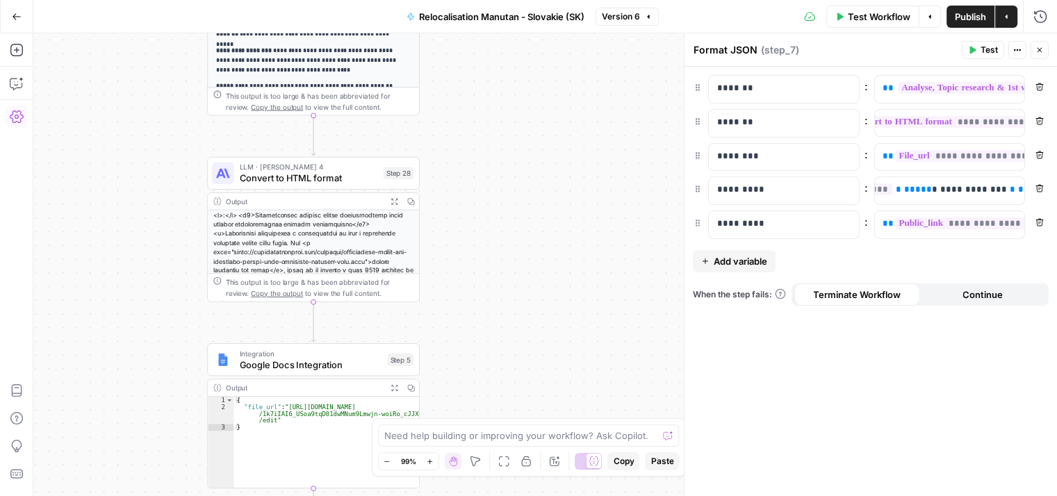
scroll to position [0, 0]
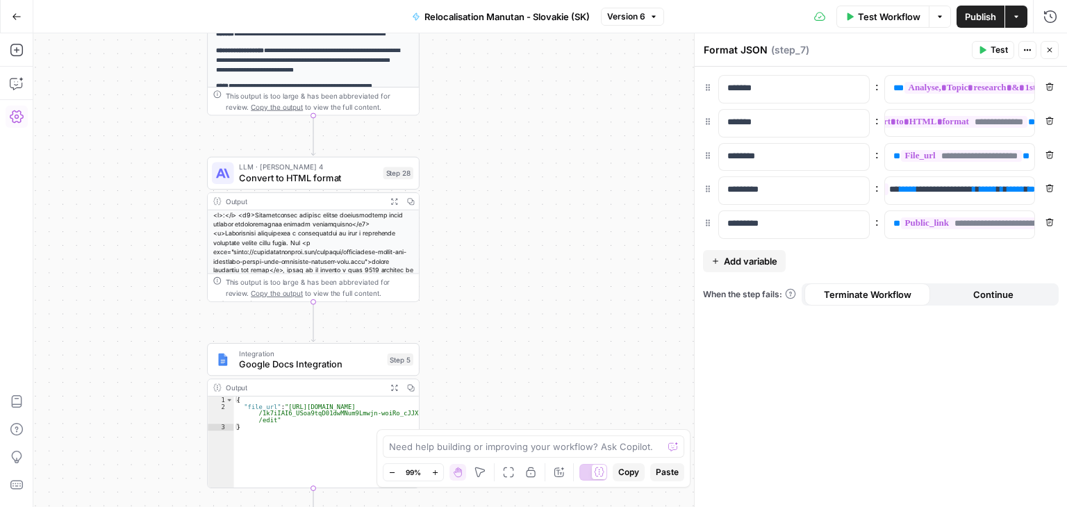
click at [273, 174] on span "Convert to HTML format" at bounding box center [308, 178] width 138 height 14
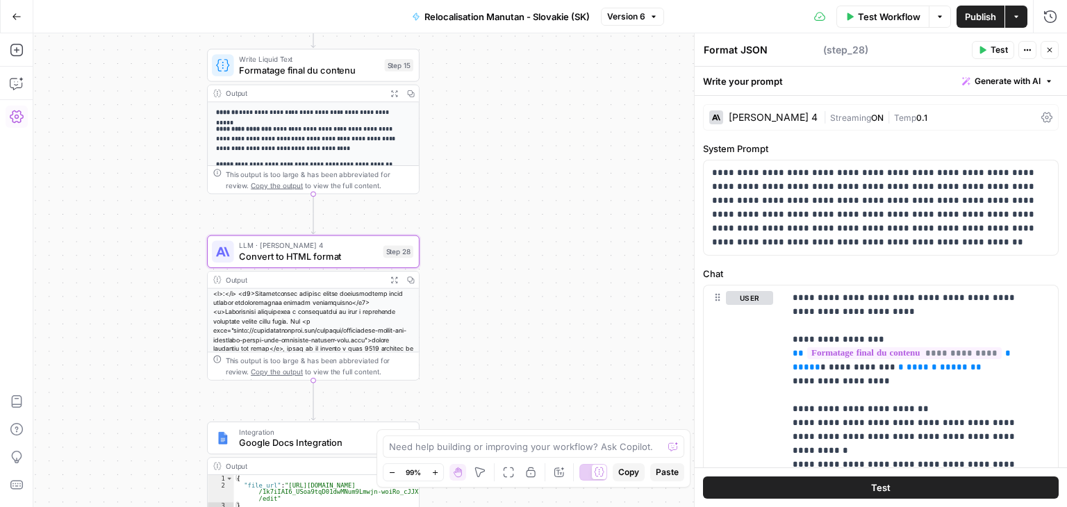
type textarea "Convert to HTML format"
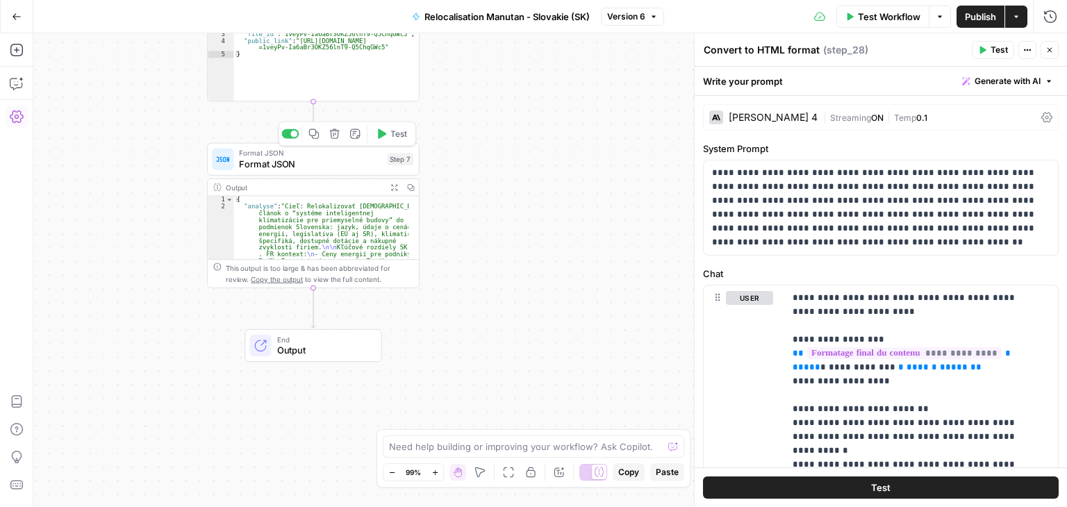
click at [263, 158] on span "Format JSON" at bounding box center [310, 164] width 142 height 14
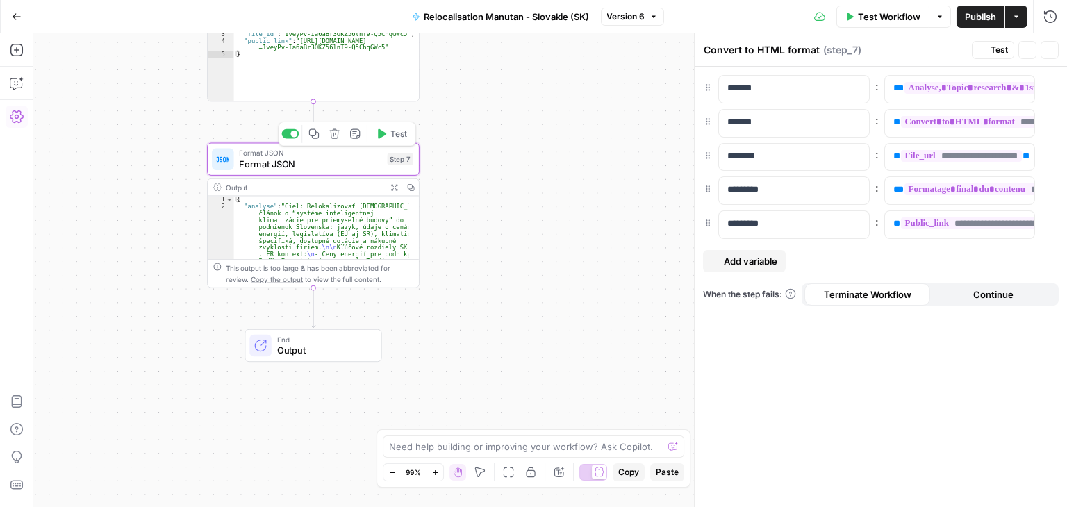
type textarea "Format JSON"
click at [894, 186] on span "**" at bounding box center [899, 189] width 10 height 9
click at [990, 51] on button "Test" at bounding box center [993, 50] width 42 height 18
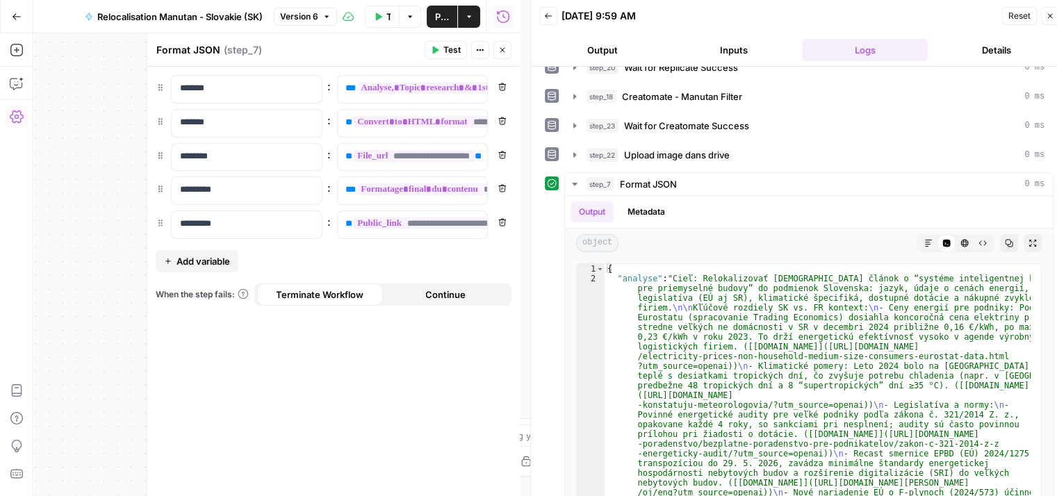
scroll to position [311, 0]
click at [924, 241] on icon "button" at bounding box center [928, 242] width 8 height 8
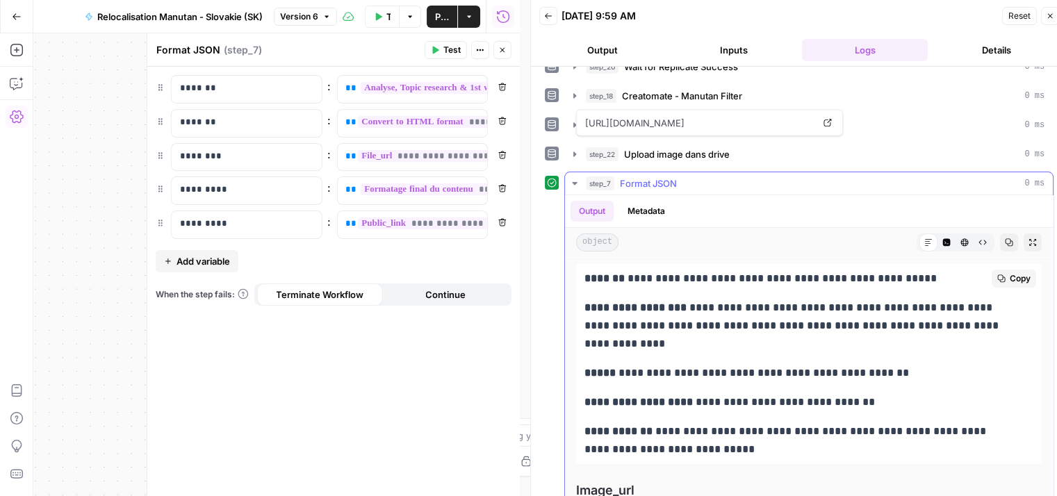
scroll to position [348, 0]
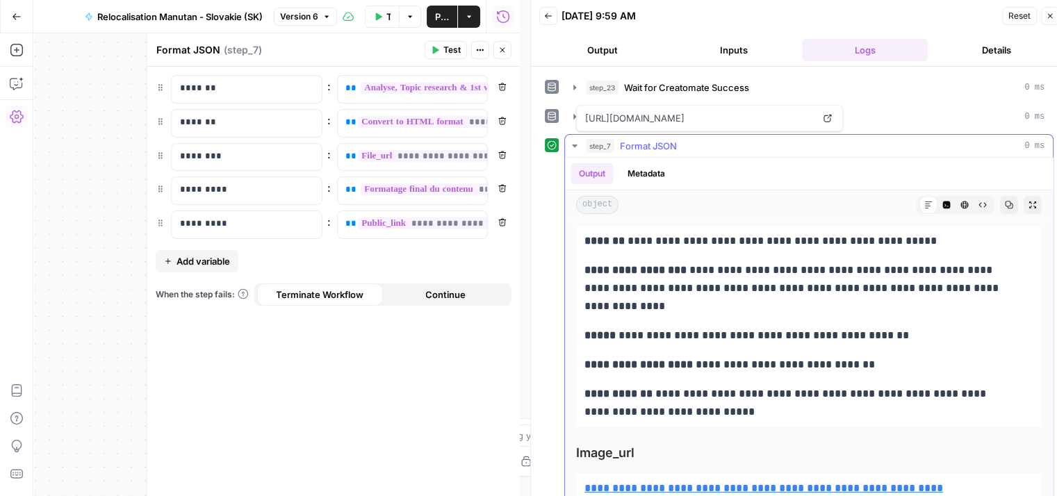
click at [575, 144] on icon "button" at bounding box center [574, 145] width 11 height 11
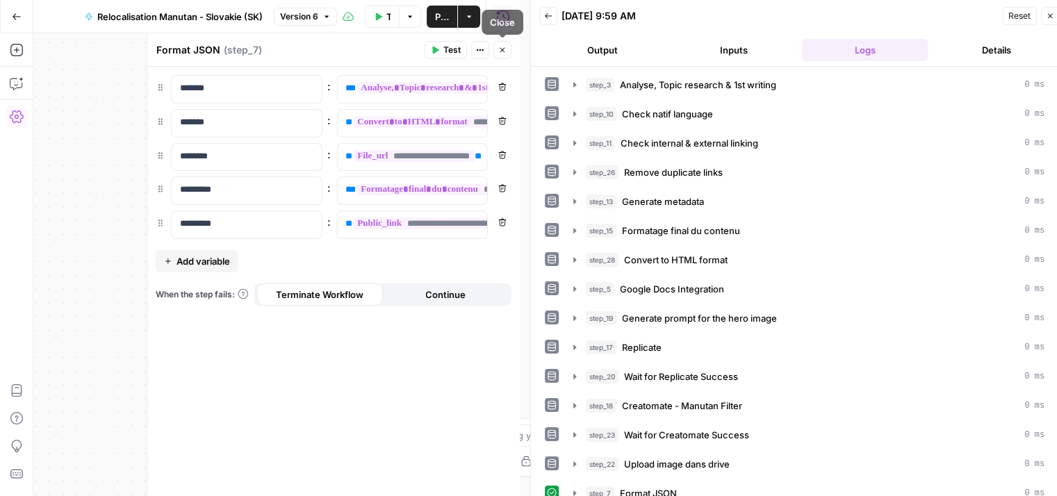
click at [503, 46] on icon "button" at bounding box center [502, 50] width 8 height 8
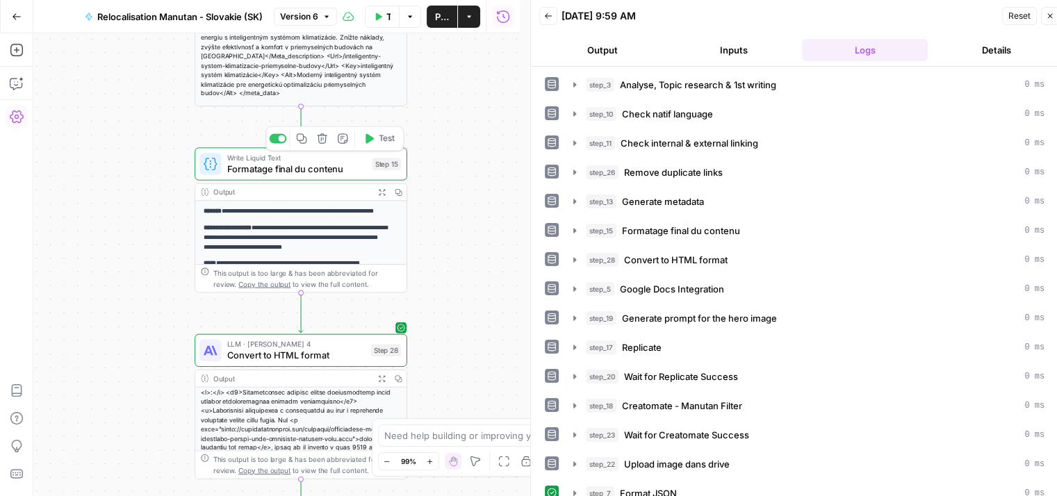
click at [247, 170] on span "Formatage final du contenu" at bounding box center [297, 169] width 140 height 14
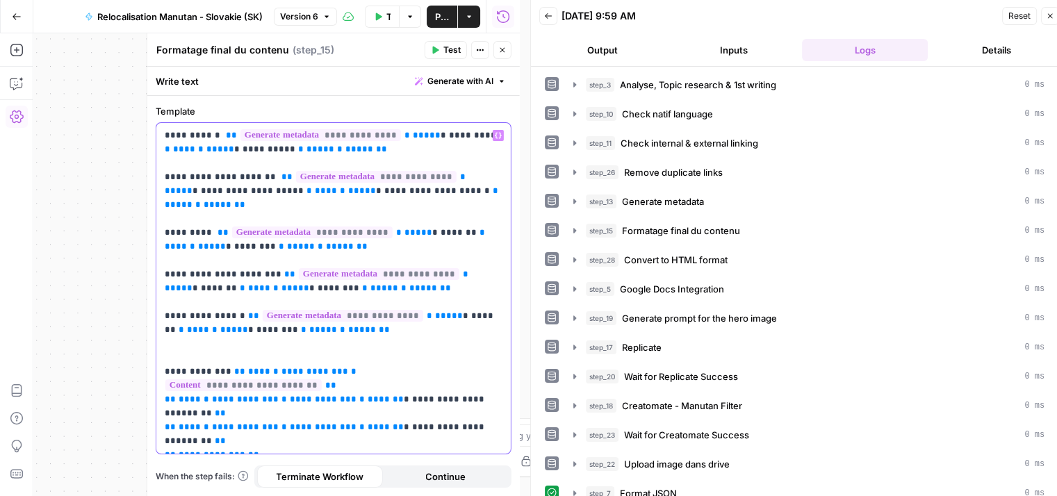
click at [213, 357] on p "**********" at bounding box center [334, 282] width 338 height 306
click at [439, 24] on button "Publish" at bounding box center [442, 17] width 31 height 22
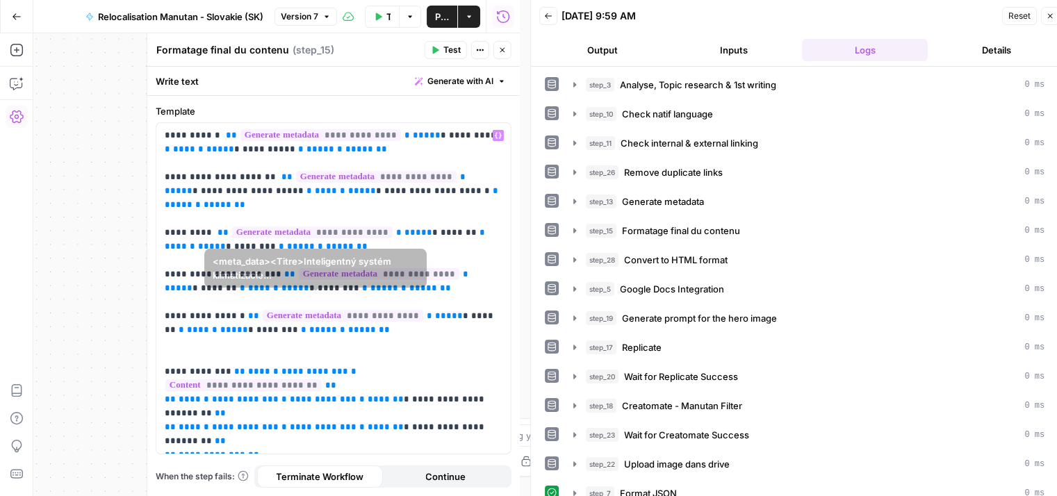
scroll to position [11, 0]
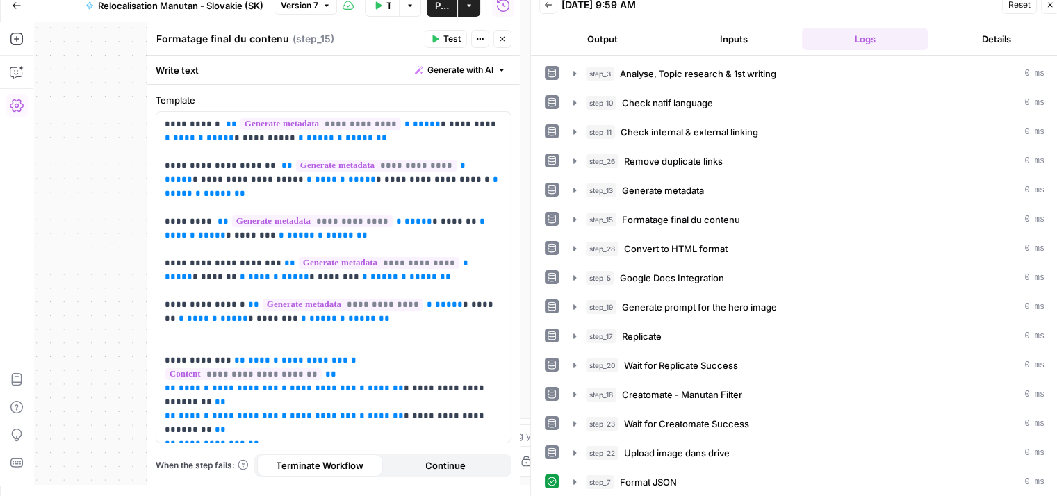
click at [442, 3] on span "Publish" at bounding box center [442, 6] width 14 height 14
click at [6, 3] on button "Go Back" at bounding box center [16, 5] width 25 height 25
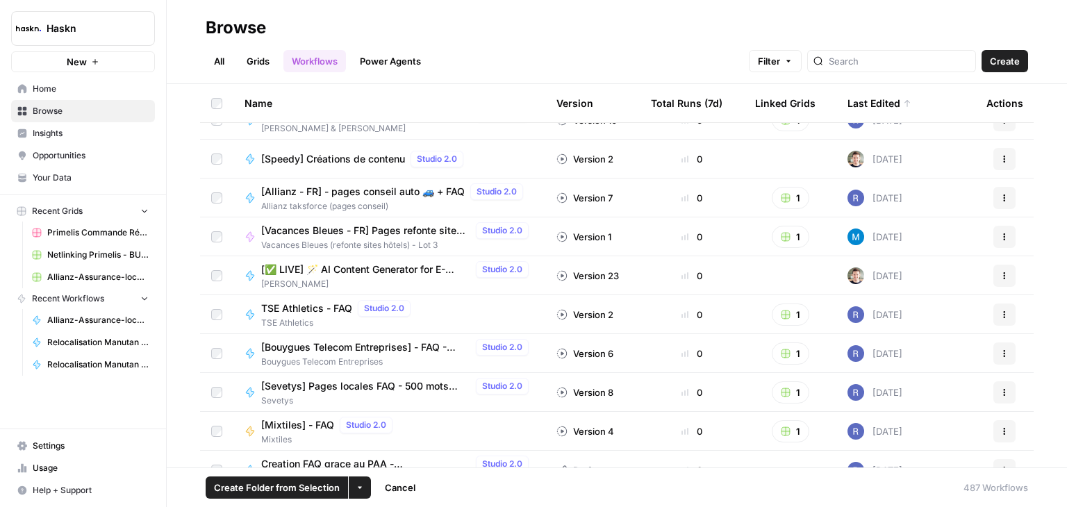
scroll to position [2126, 0]
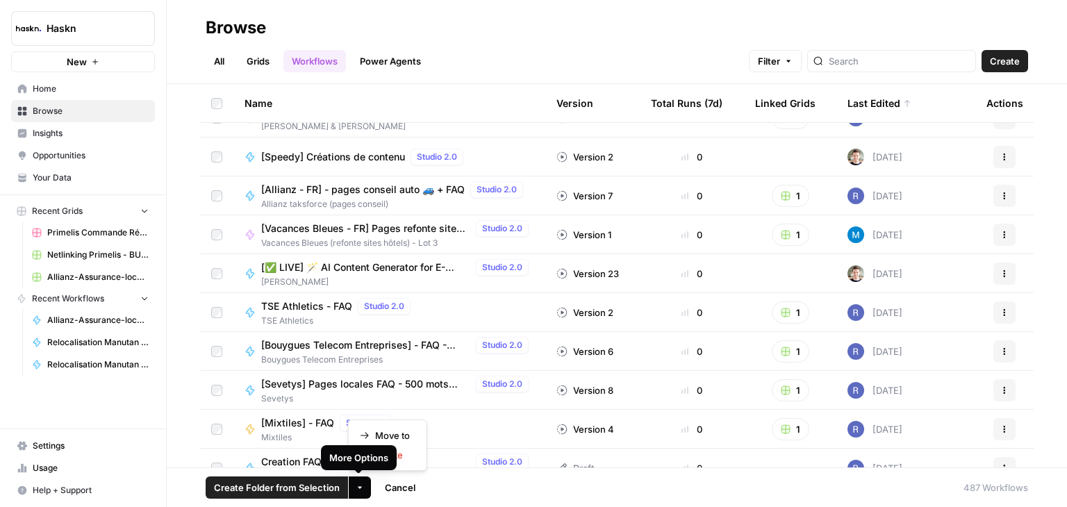
click at [359, 488] on icon "button" at bounding box center [360, 488] width 4 height 2
click at [289, 487] on span "Create Folder from Selection" at bounding box center [277, 488] width 126 height 14
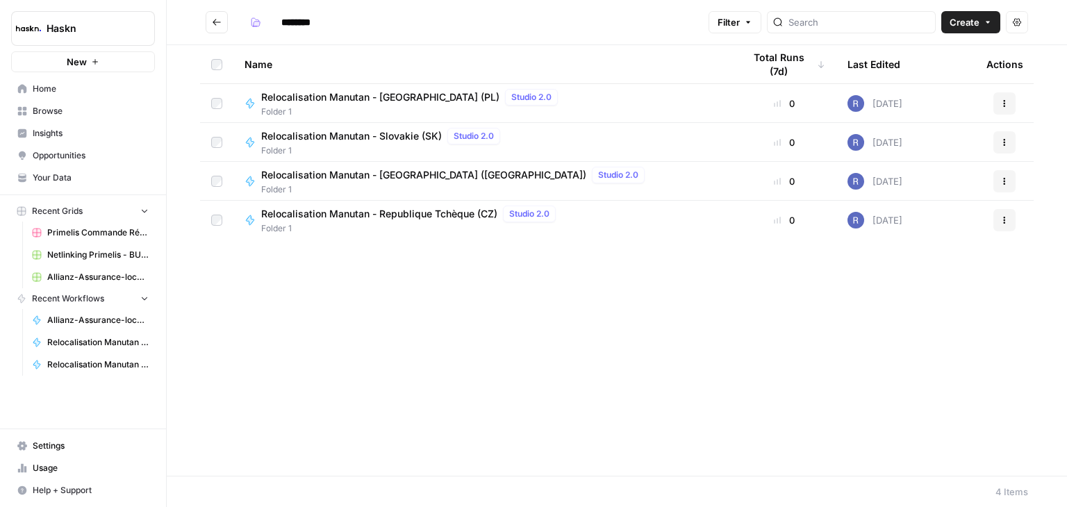
click at [316, 23] on input "********" at bounding box center [314, 22] width 78 height 22
type input "**********"
click at [212, 26] on icon "Go back" at bounding box center [217, 22] width 10 height 10
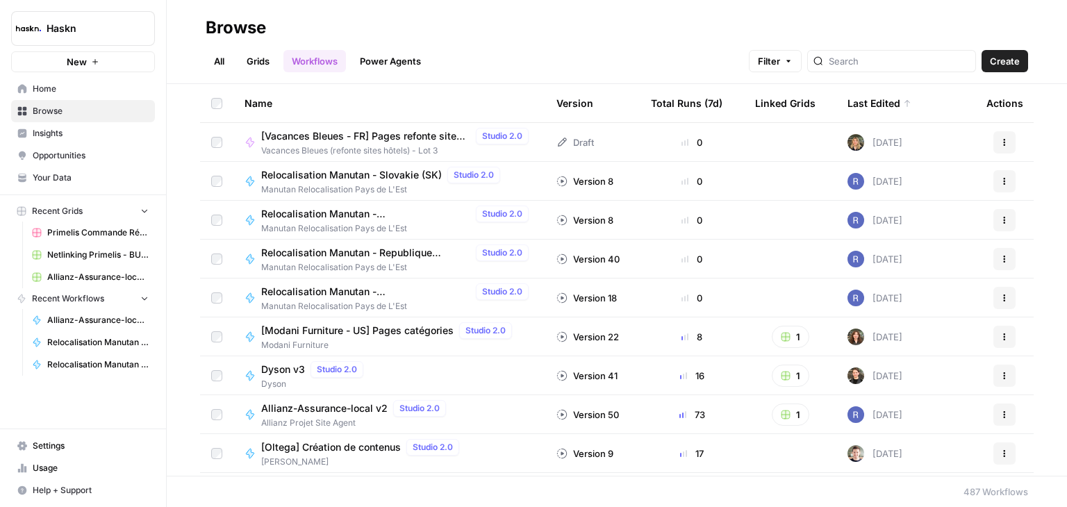
click at [44, 88] on span "Home" at bounding box center [91, 89] width 116 height 13
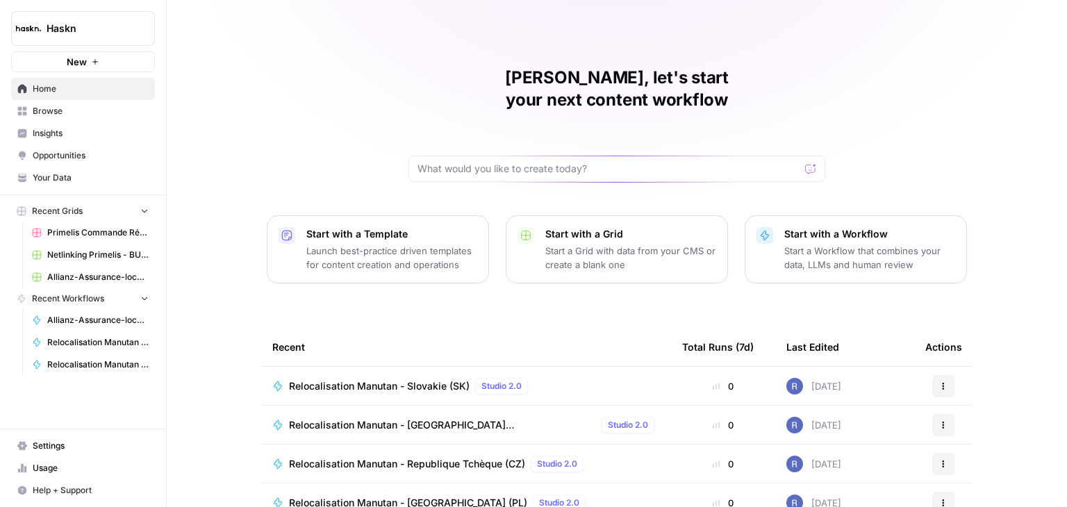
click at [50, 111] on span "Browse" at bounding box center [91, 111] width 116 height 13
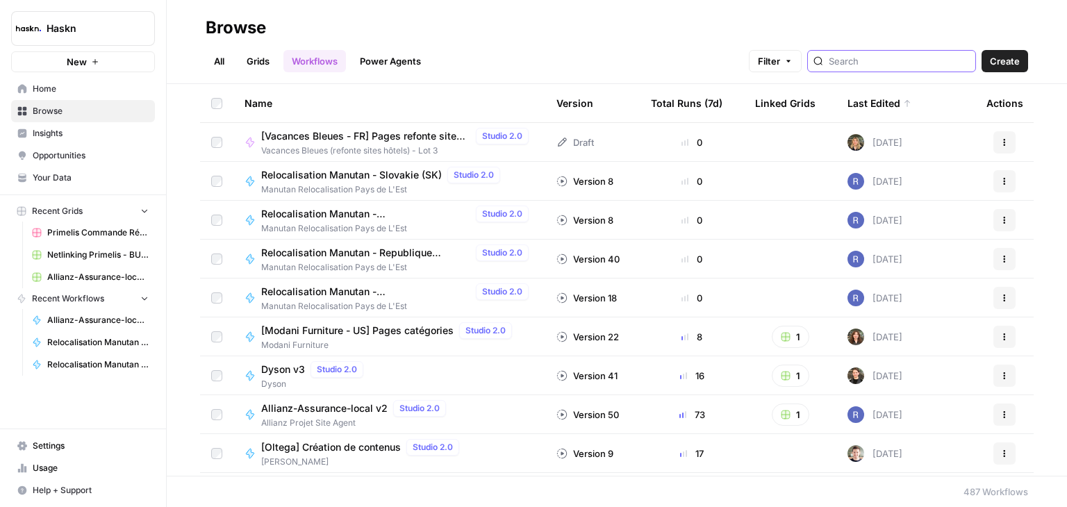
click at [885, 57] on input "search" at bounding box center [899, 61] width 141 height 14
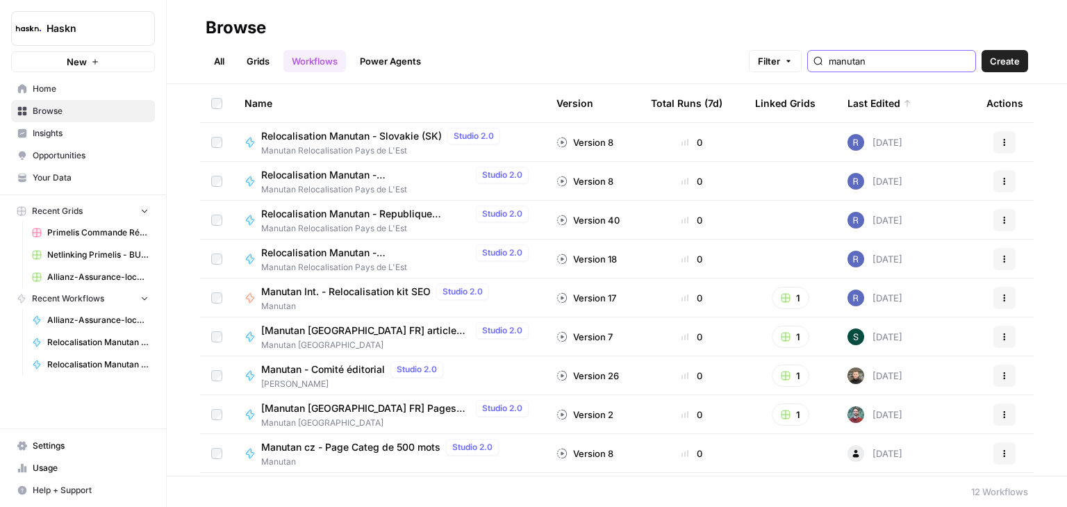
type input "manutan"
click at [69, 131] on span "Insights" at bounding box center [91, 133] width 116 height 13
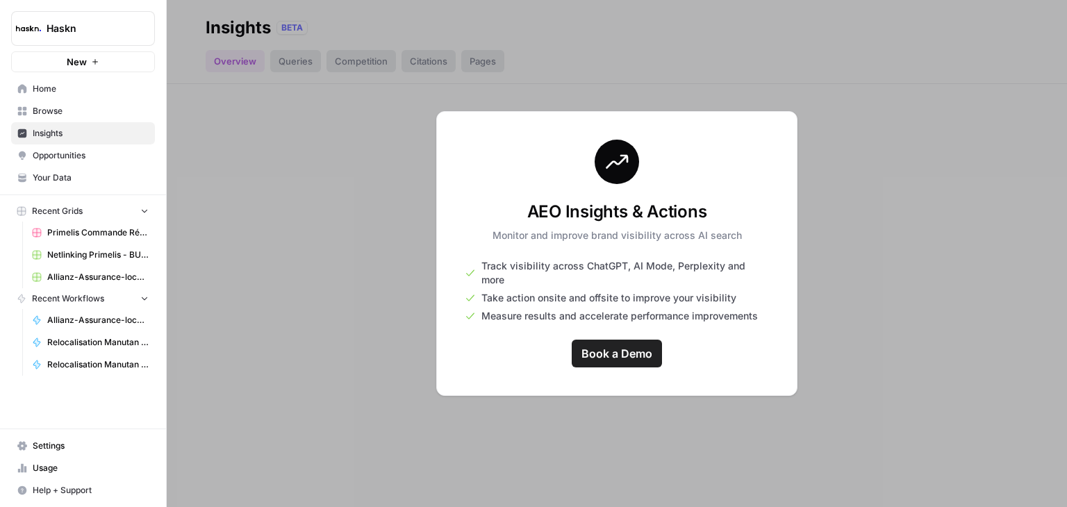
click at [82, 158] on span "Opportunities" at bounding box center [91, 155] width 116 height 13
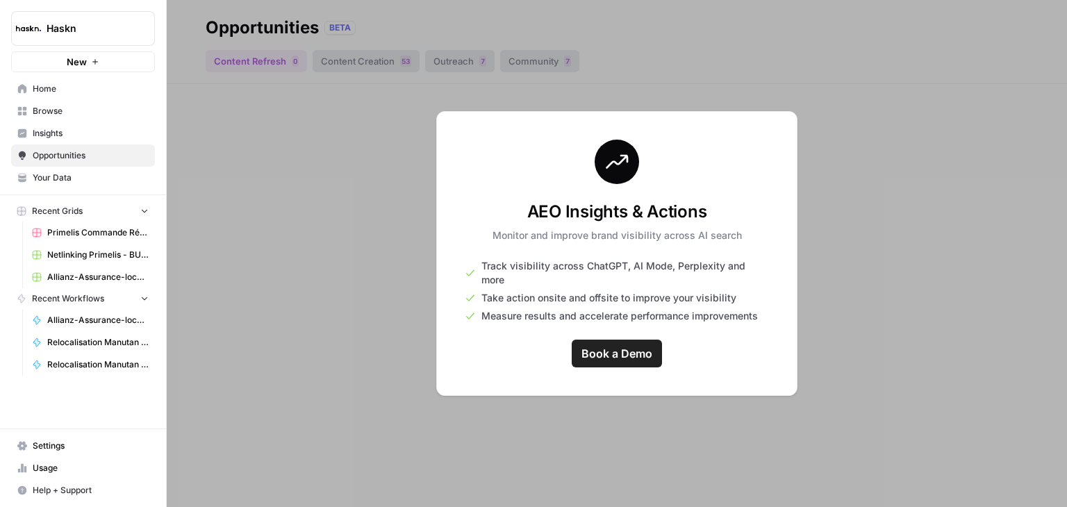
click at [66, 172] on span "Your Data" at bounding box center [91, 178] width 116 height 13
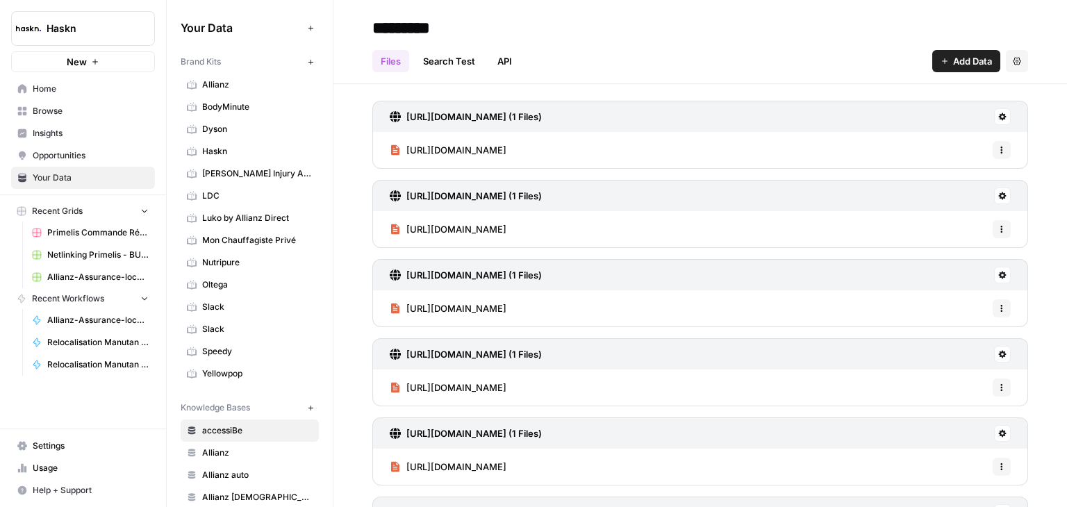
click at [95, 93] on span "Home" at bounding box center [91, 89] width 116 height 13
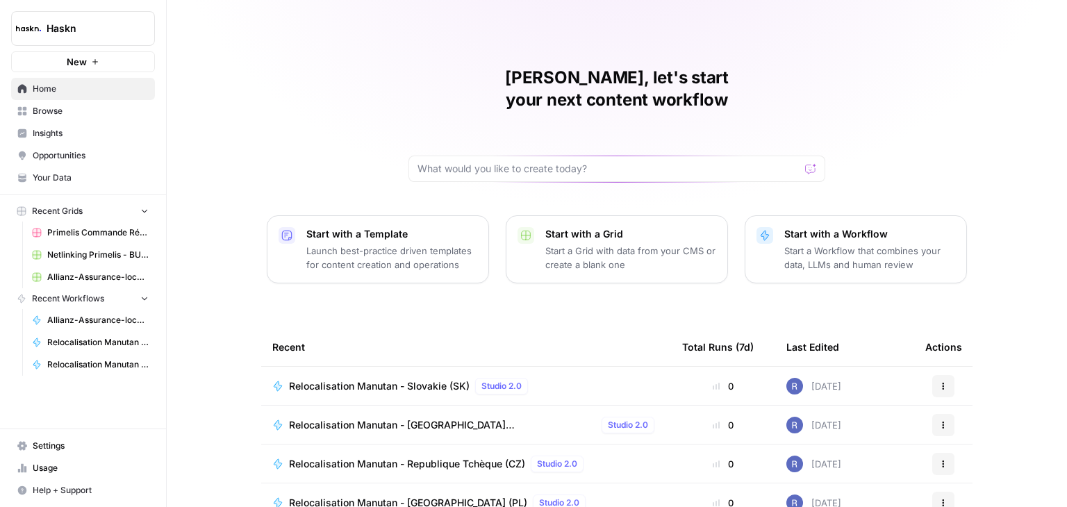
click at [96, 97] on link "Home" at bounding box center [83, 89] width 144 height 22
click at [168, 28] on icon "button" at bounding box center [169, 28] width 10 height 10
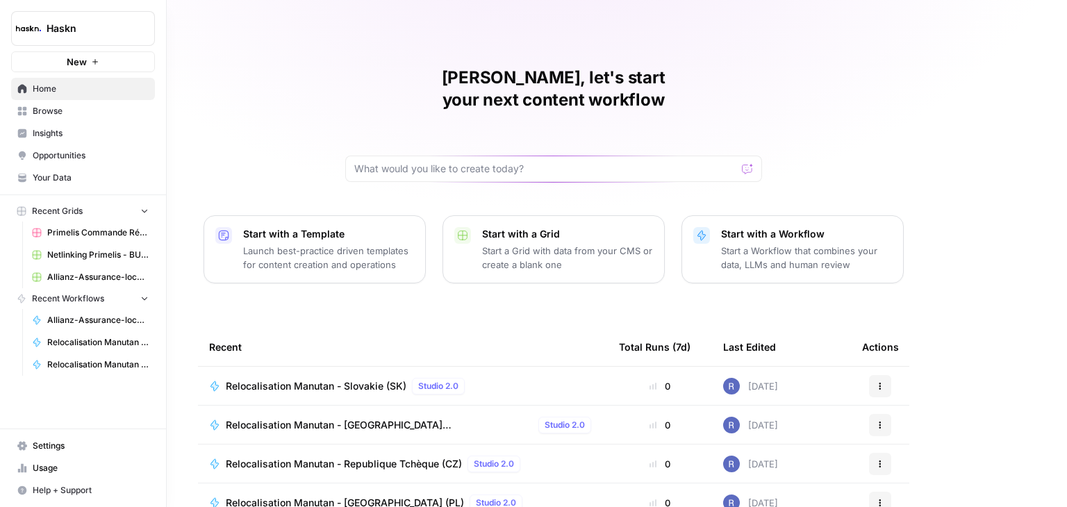
click at [87, 184] on link "Your Data" at bounding box center [83, 178] width 144 height 22
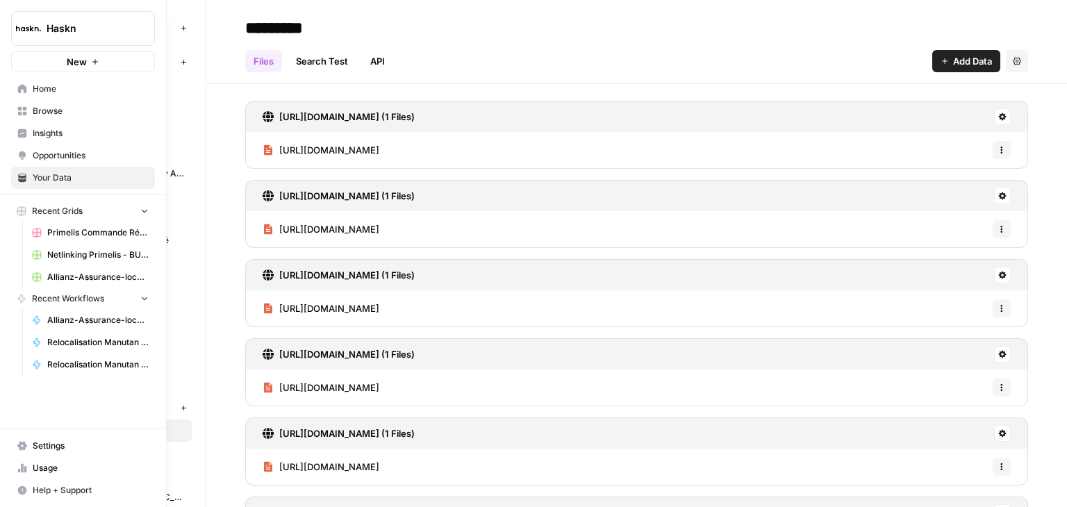
click at [65, 120] on link "Browse" at bounding box center [83, 111] width 144 height 22
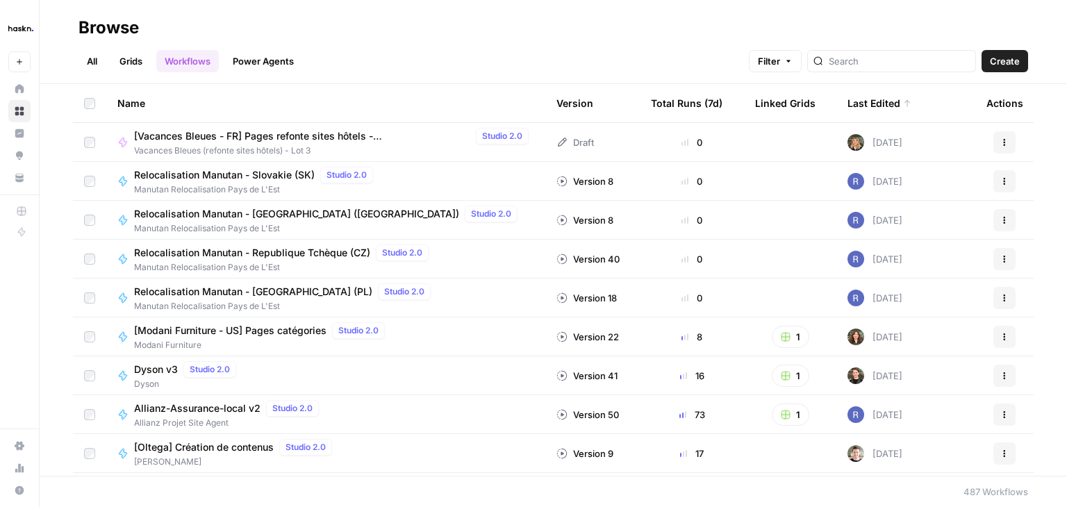
click at [100, 67] on link "All" at bounding box center [92, 61] width 27 height 22
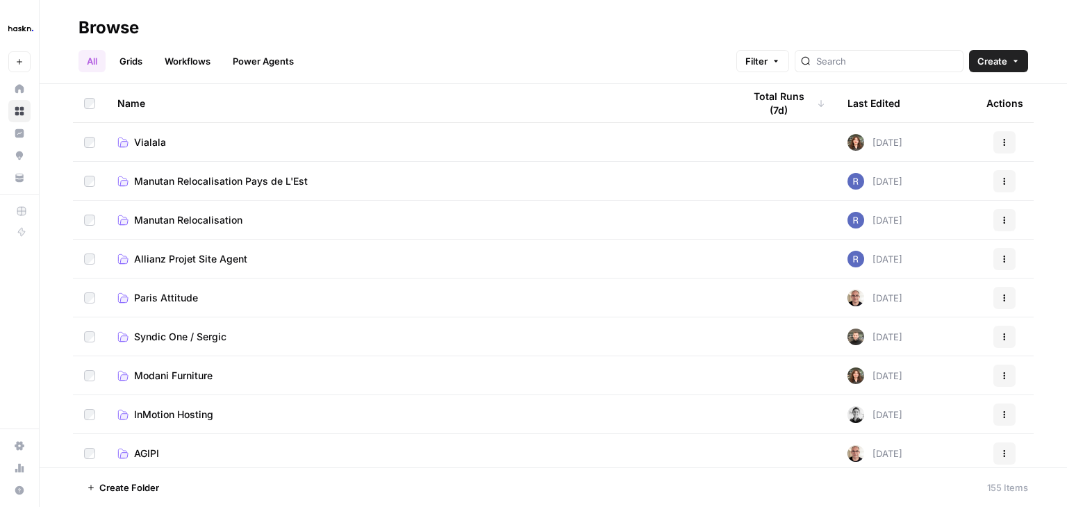
click at [208, 218] on span "Manutan Relocalisation" at bounding box center [188, 220] width 108 height 14
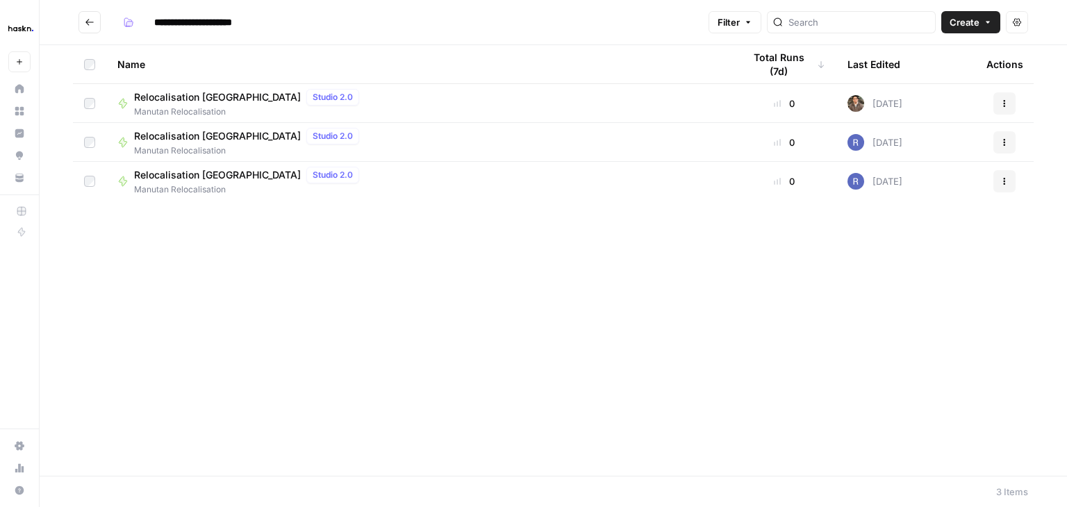
click at [91, 28] on button "Go back" at bounding box center [90, 22] width 22 height 22
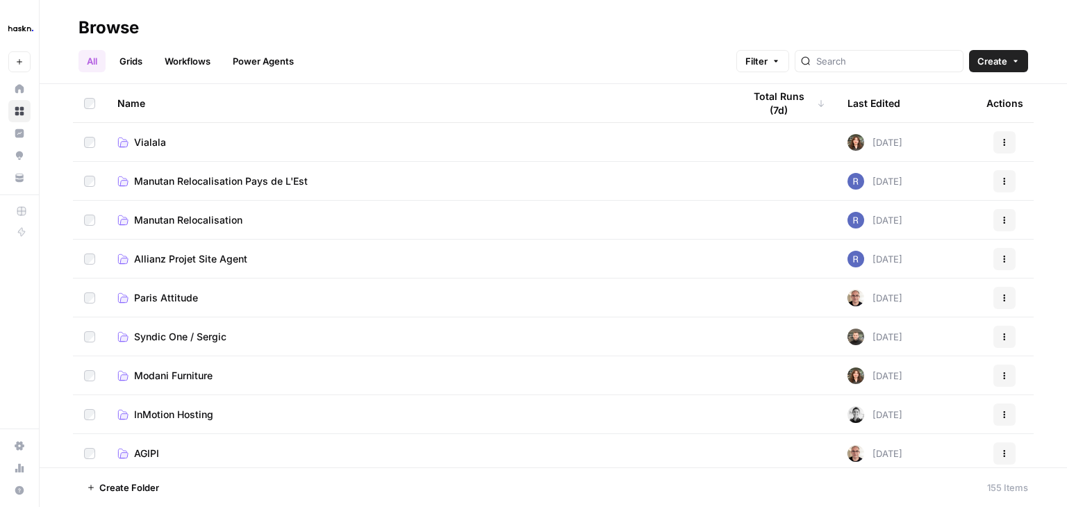
click at [189, 226] on span "Manutan Relocalisation" at bounding box center [188, 220] width 108 height 14
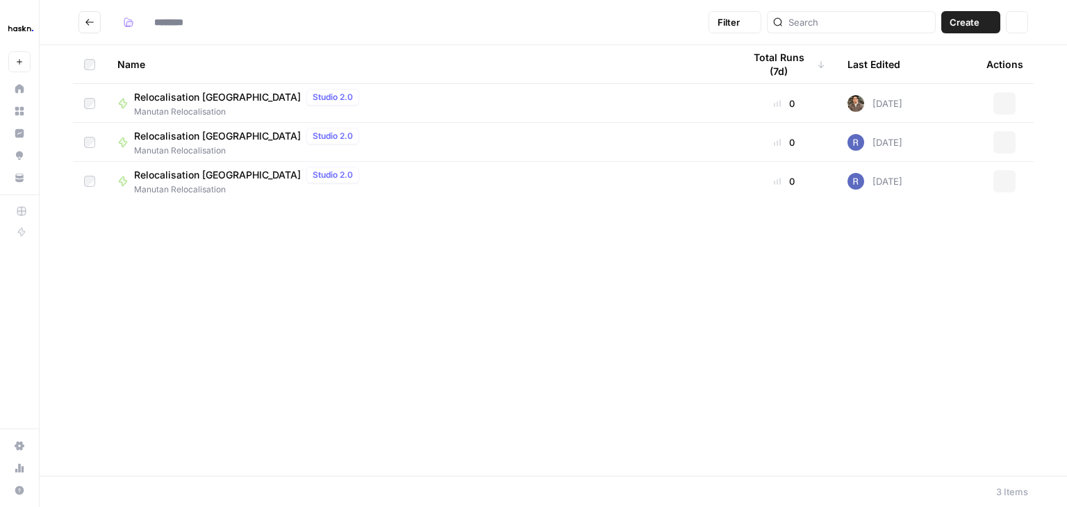
type input "**********"
click at [91, 25] on icon "Go back" at bounding box center [90, 22] width 10 height 10
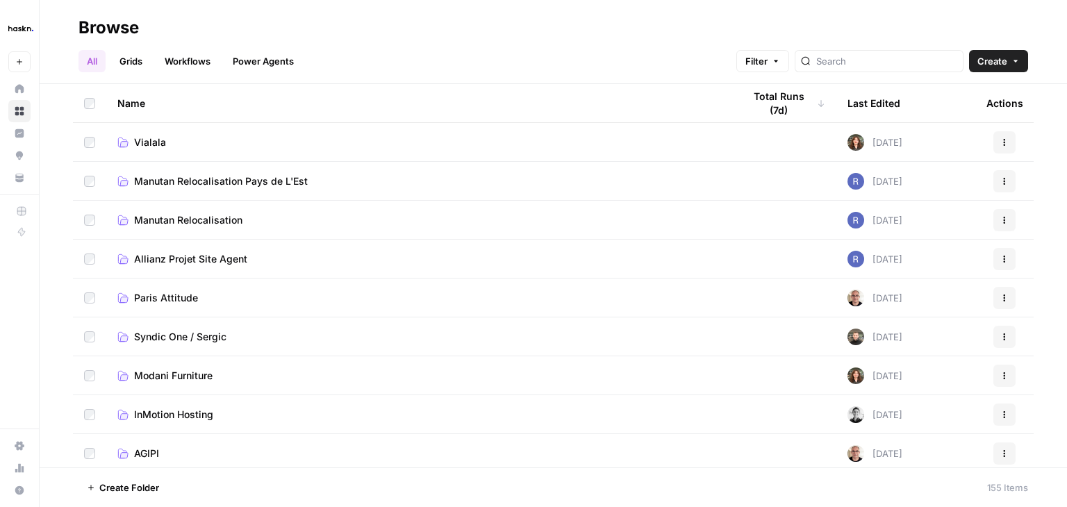
click at [220, 179] on span "Manutan Relocalisation Pays de L'Est" at bounding box center [221, 181] width 174 height 14
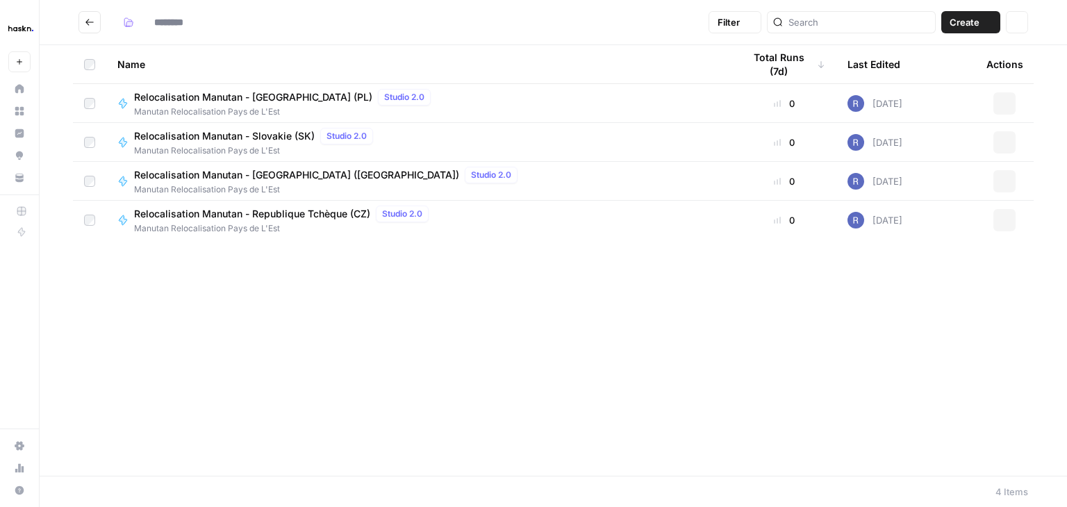
type input "**********"
click at [242, 131] on span "Relocalisation Manutan - Slovakie (SK)" at bounding box center [224, 136] width 181 height 14
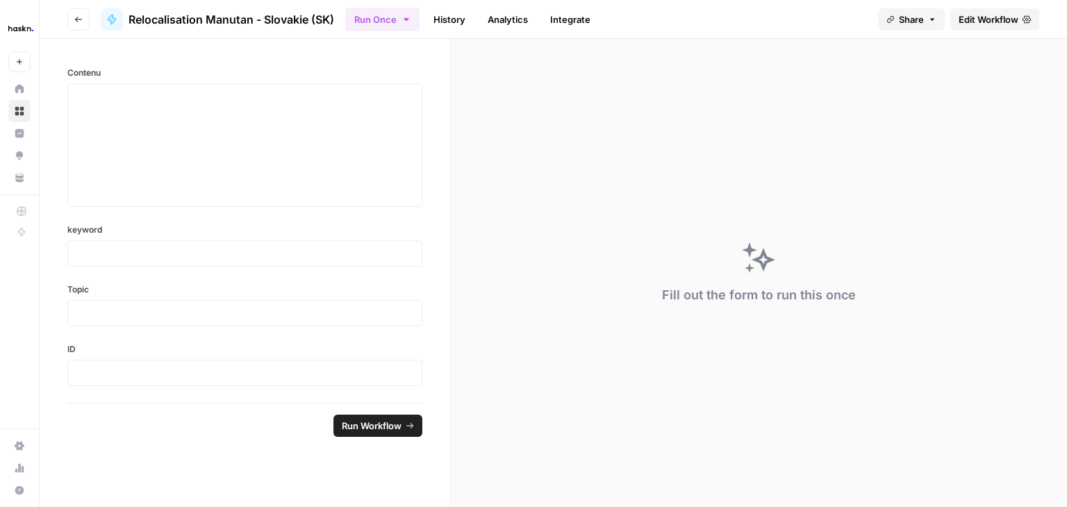
click at [1012, 21] on span "Edit Workflow" at bounding box center [989, 20] width 60 height 14
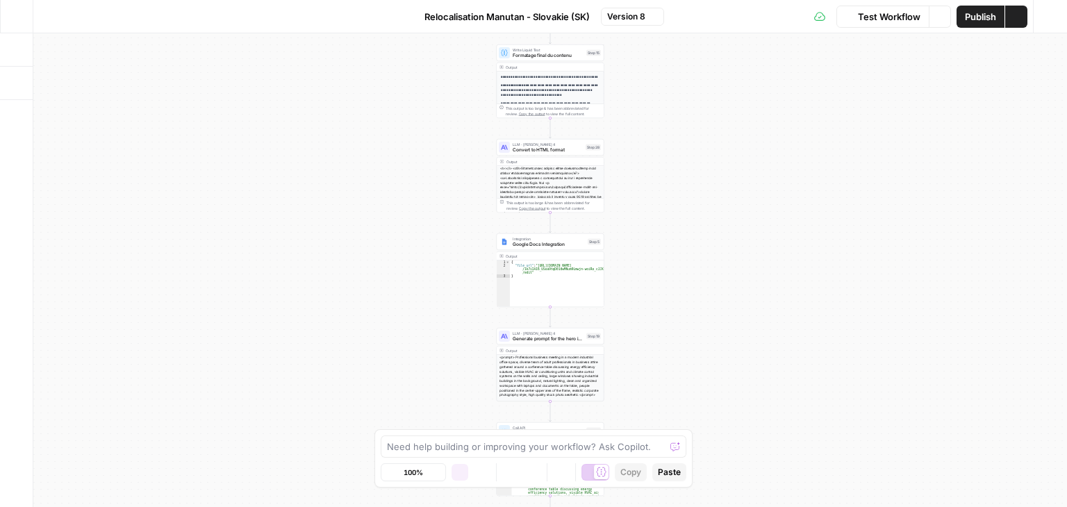
click at [875, 24] on button "Test Workflow" at bounding box center [883, 17] width 93 height 22
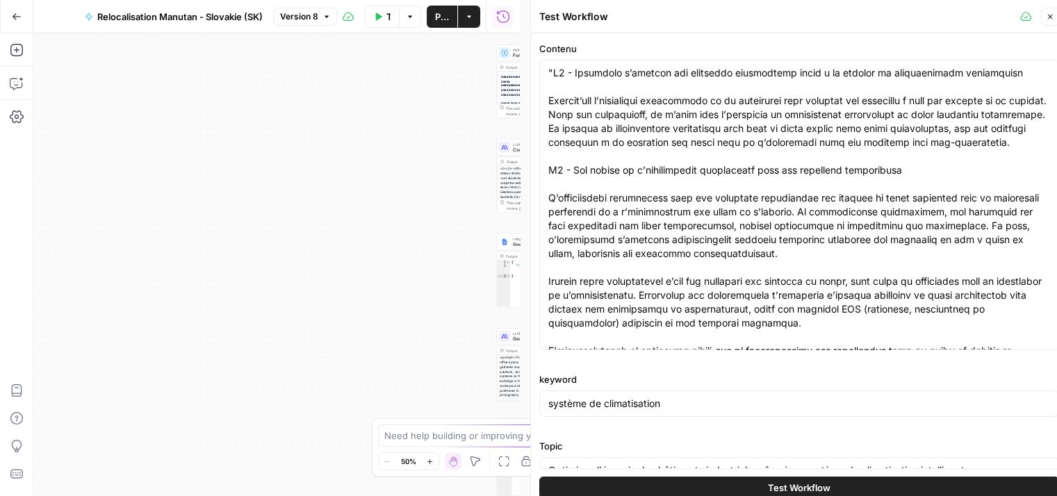
scroll to position [95, 0]
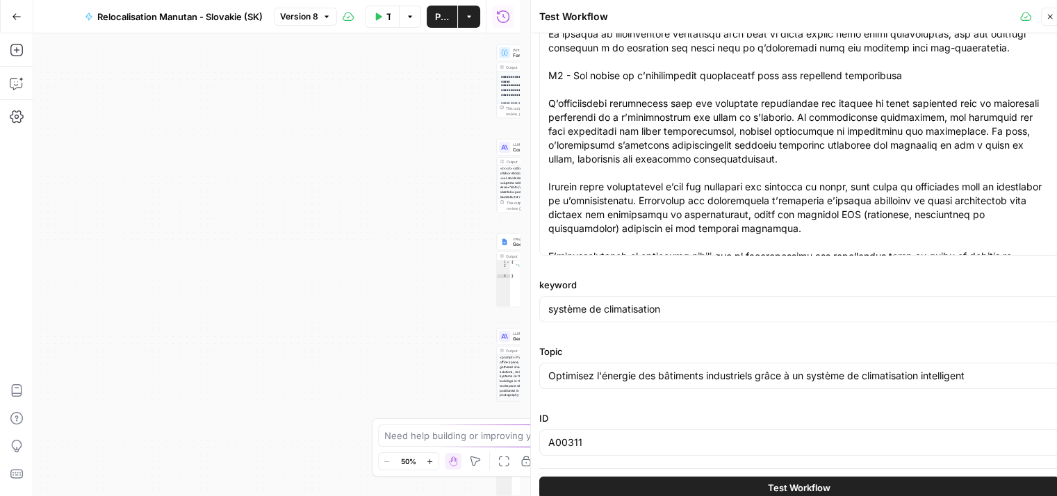
click at [806, 490] on span "Test Workflow" at bounding box center [799, 488] width 63 height 14
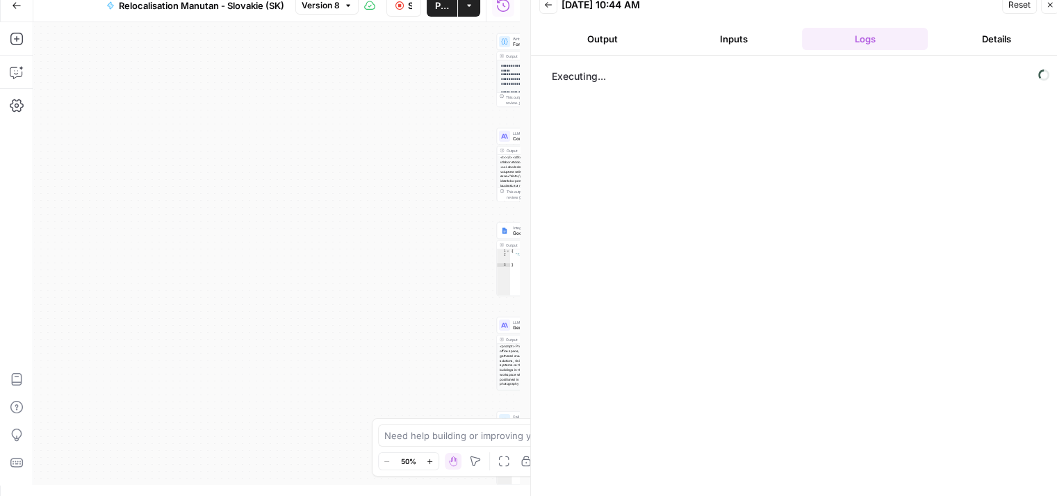
click at [489, 320] on div "**********" at bounding box center [276, 253] width 486 height 463
click at [441, 267] on div "**********" at bounding box center [276, 253] width 486 height 463
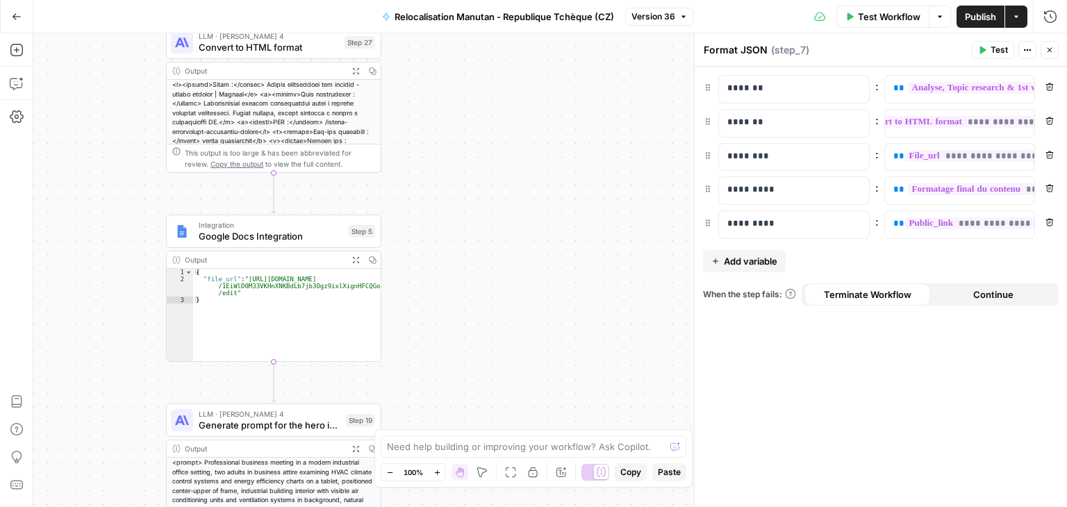
scroll to position [0, 18]
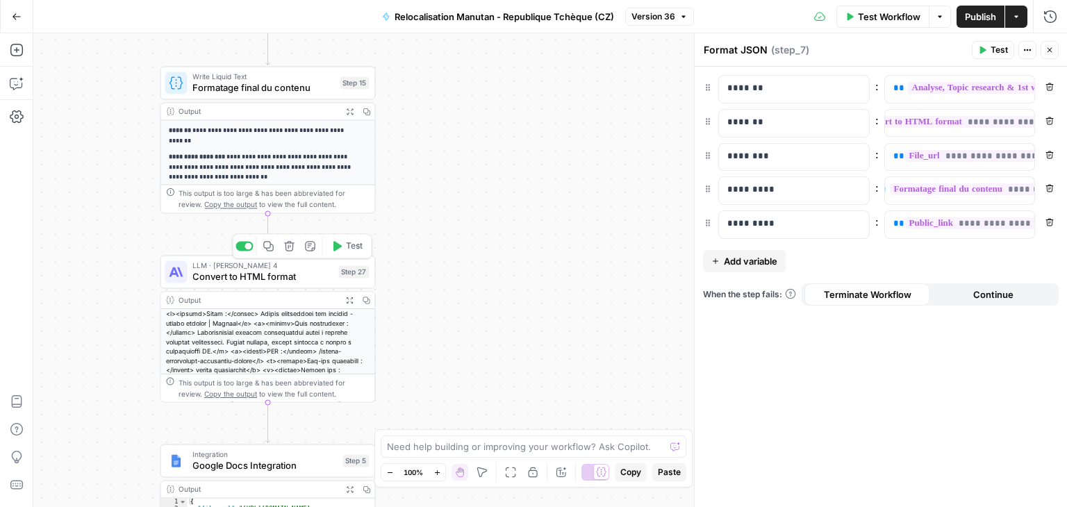
click at [214, 273] on span "Convert to HTML format" at bounding box center [262, 277] width 140 height 14
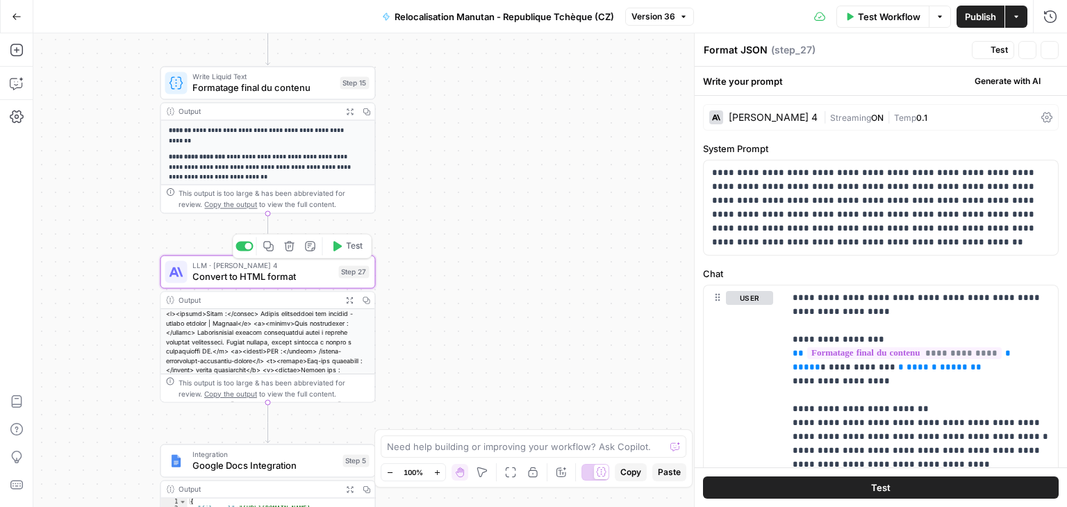
type textarea "Convert to HTML format"
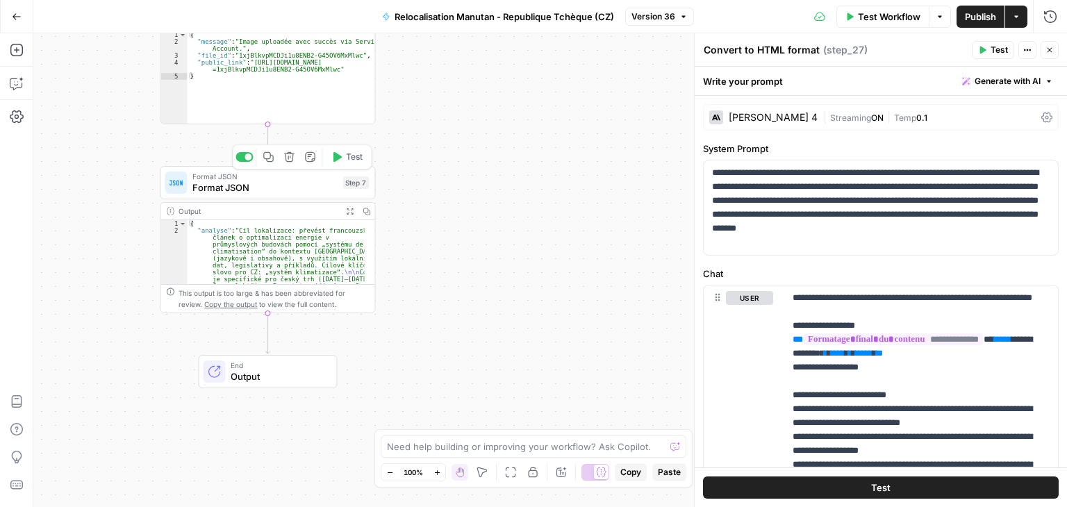
click at [223, 188] on span "Format JSON" at bounding box center [264, 188] width 145 height 14
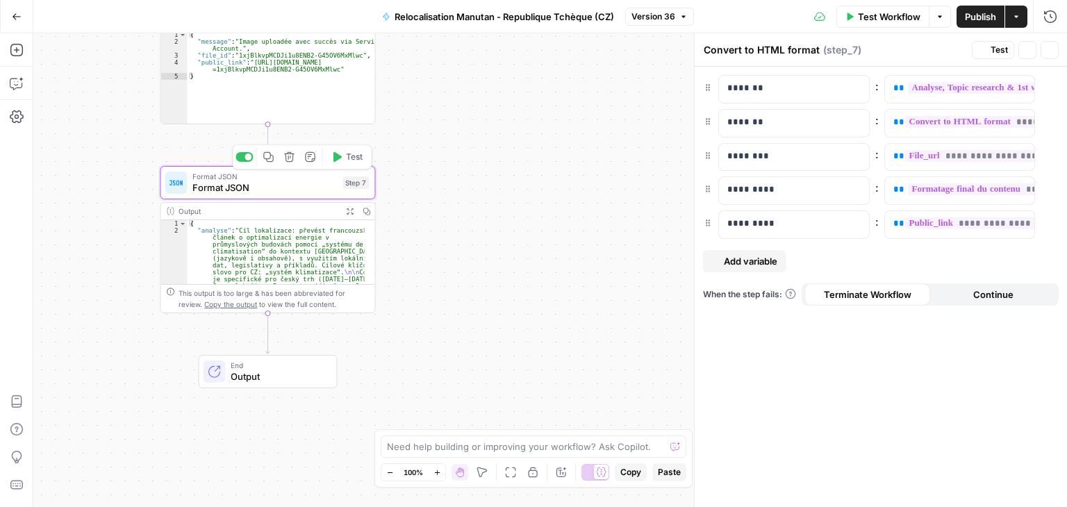
type textarea "Format JSON"
click at [890, 125] on div "**********" at bounding box center [949, 123] width 128 height 27
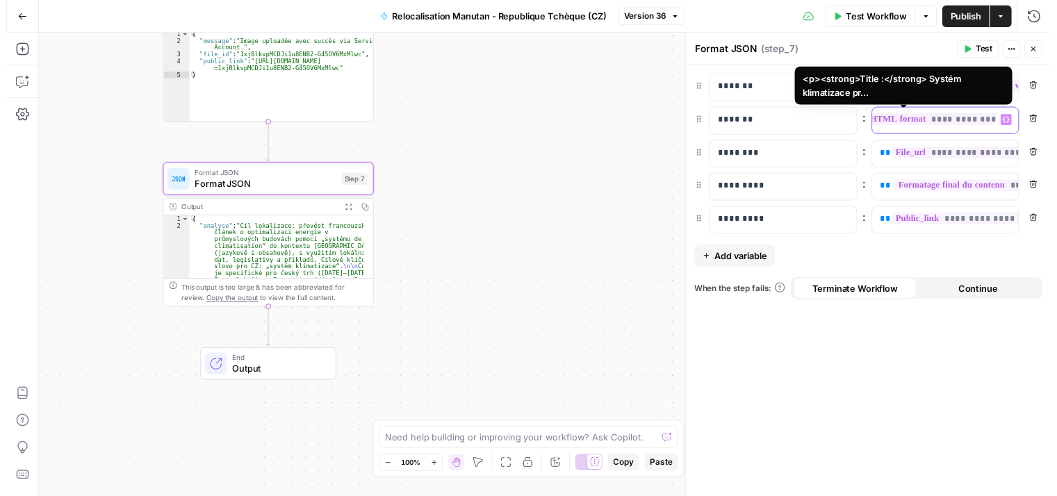
scroll to position [0, 49]
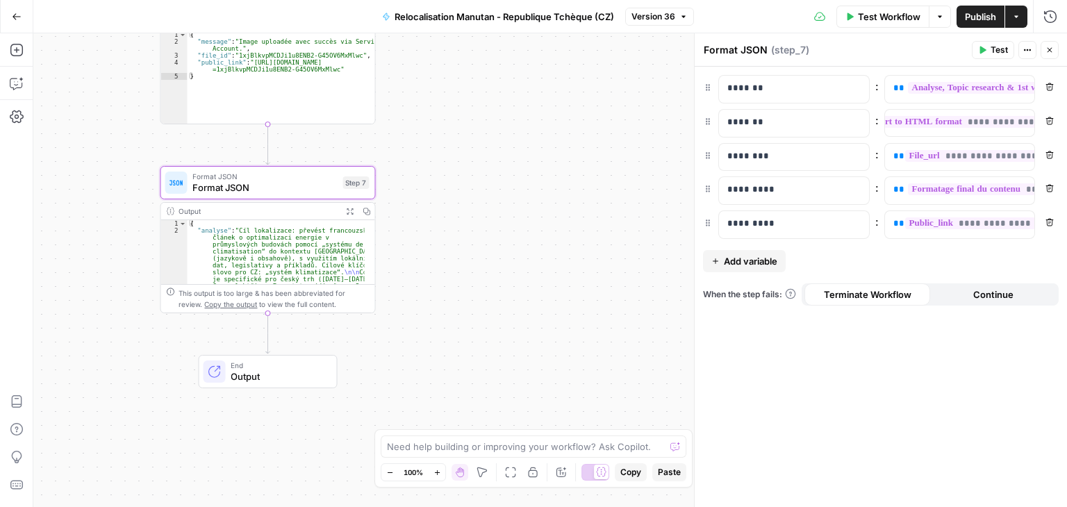
click at [987, 53] on icon "button" at bounding box center [982, 50] width 8 height 8
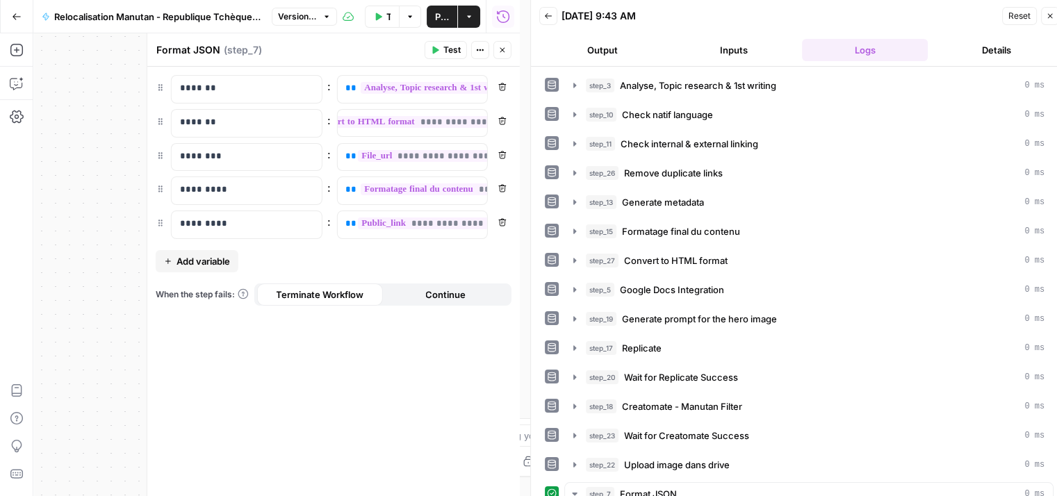
scroll to position [355, 0]
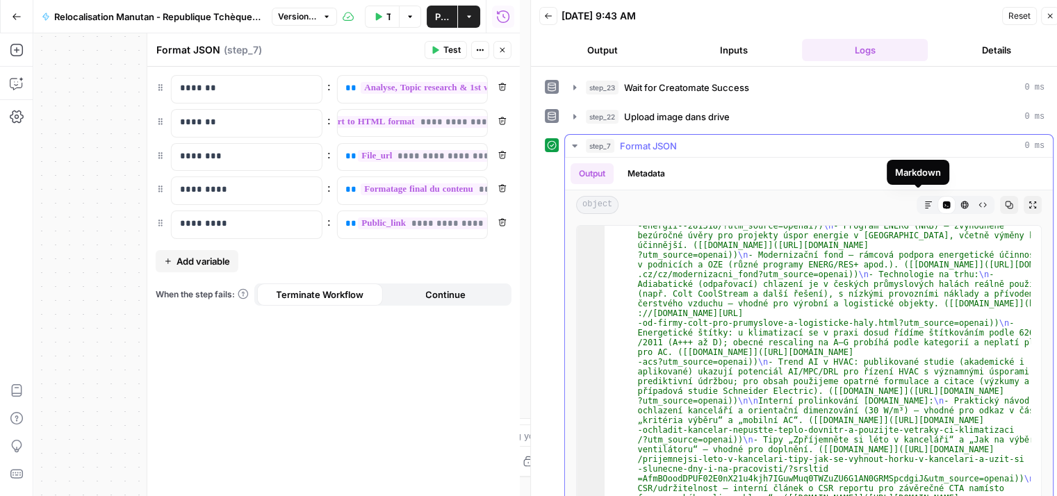
click at [919, 196] on button "Markdown" at bounding box center [928, 205] width 18 height 18
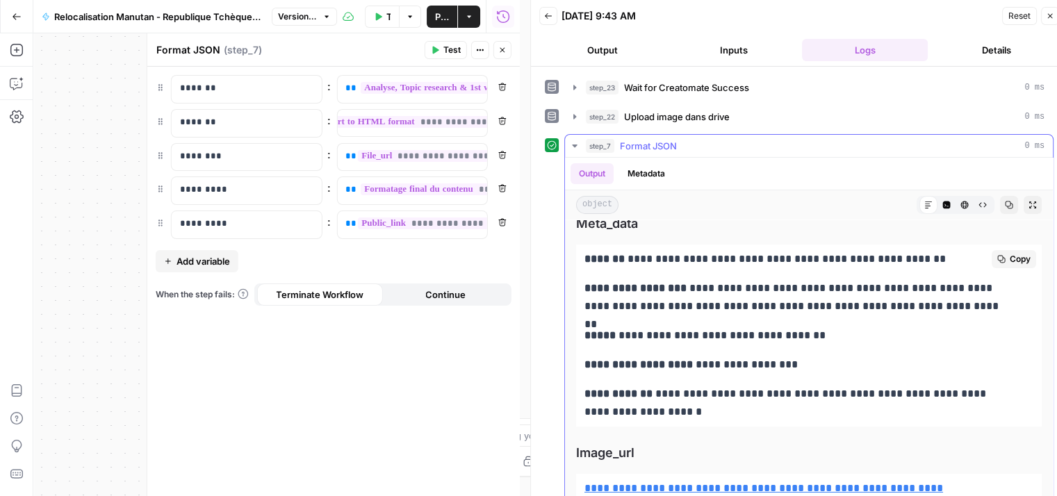
scroll to position [11, 0]
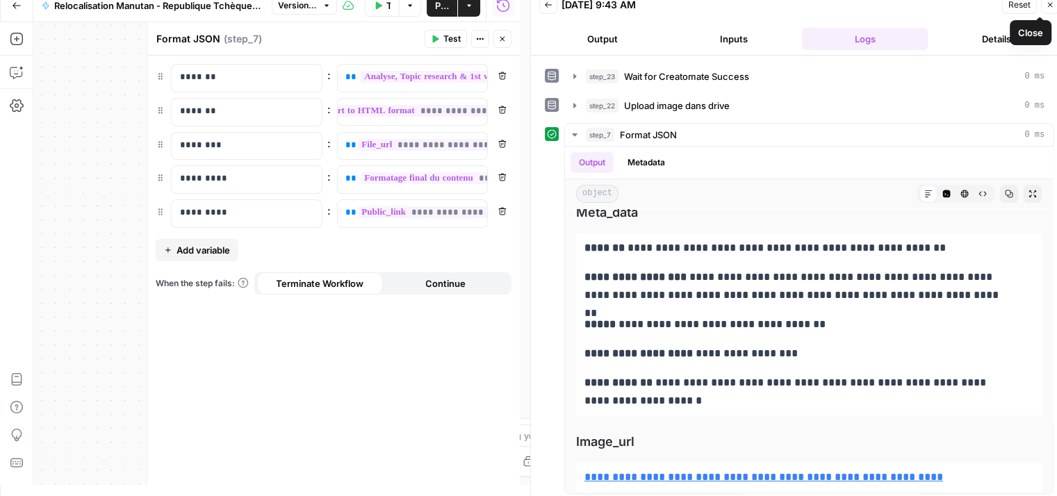
click at [1051, 8] on icon "button" at bounding box center [1050, 5] width 8 height 8
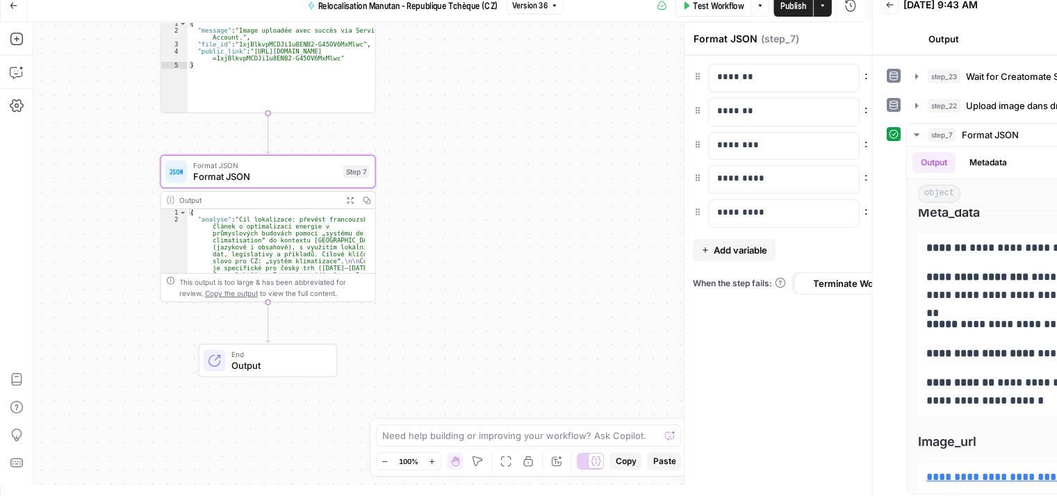
scroll to position [0, 0]
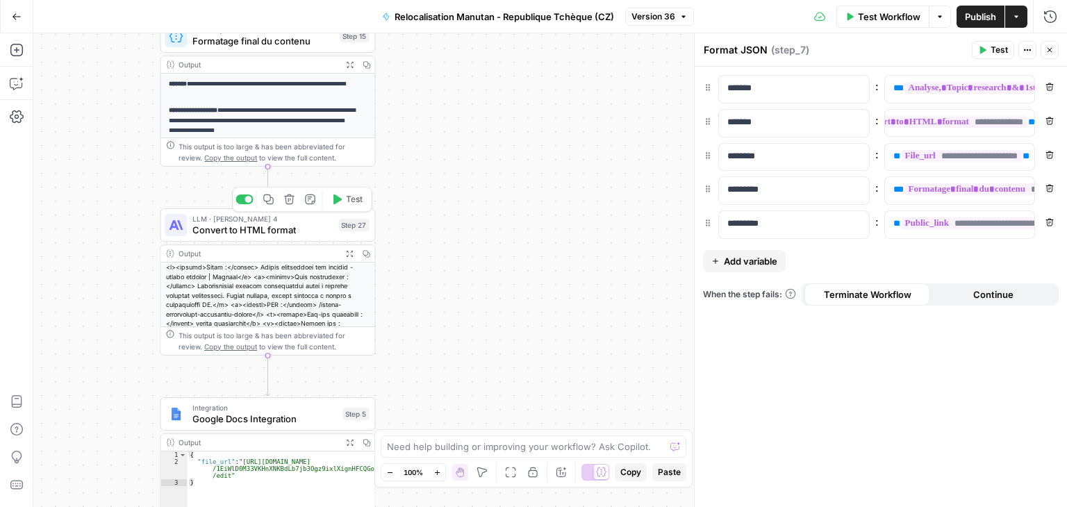
click at [351, 198] on span "Test" at bounding box center [354, 199] width 17 height 13
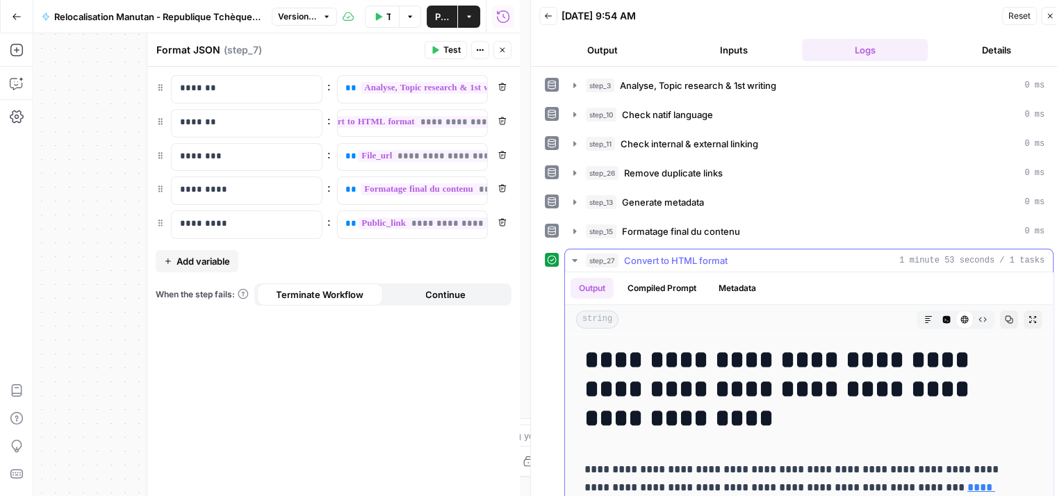
click at [924, 318] on icon "button" at bounding box center [928, 320] width 8 height 8
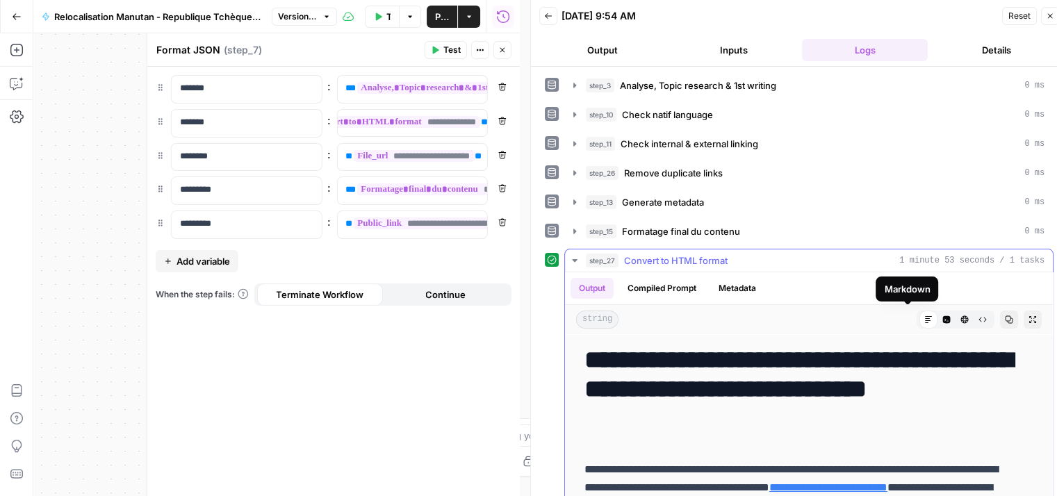
click at [924, 317] on icon at bounding box center [928, 320] width 8 height 8
click at [574, 261] on icon "button" at bounding box center [574, 260] width 11 height 11
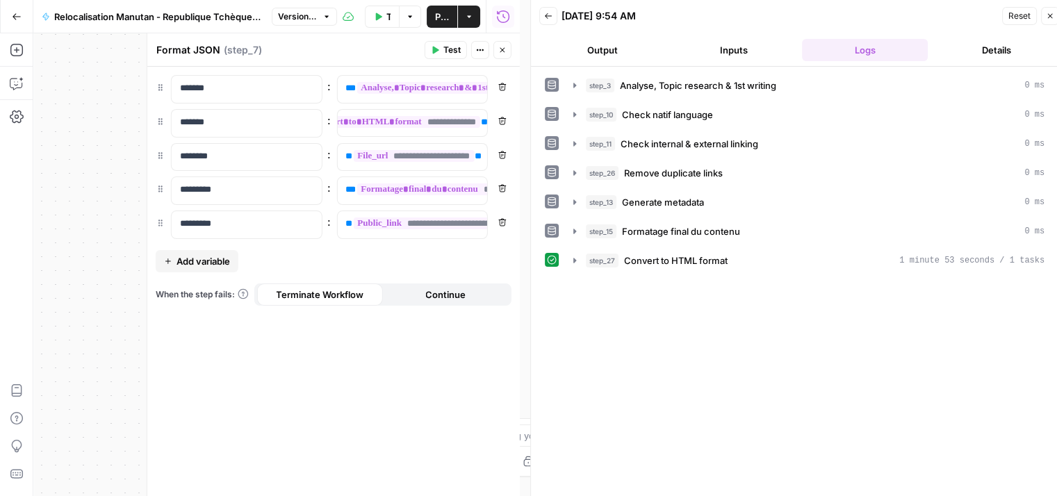
click at [445, 48] on span "Test" at bounding box center [451, 50] width 17 height 13
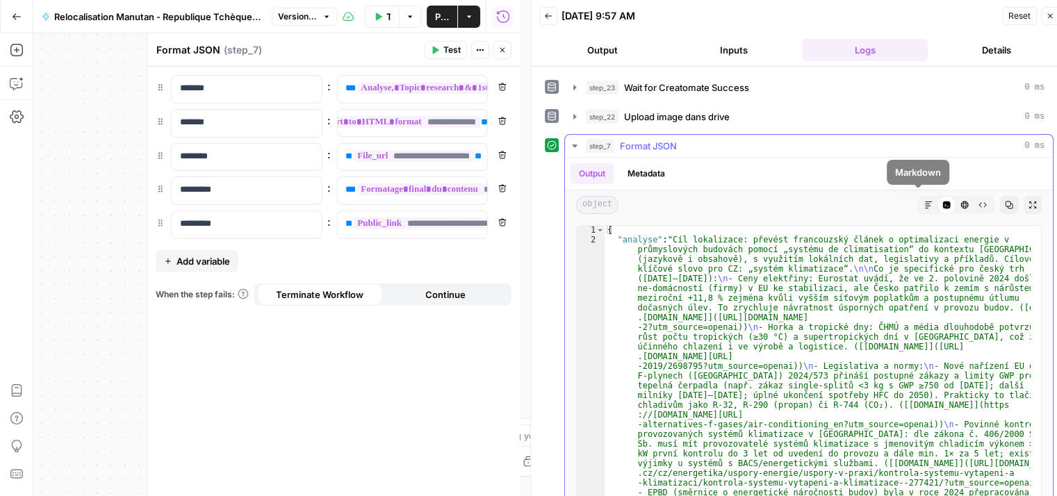
click at [924, 201] on icon "button" at bounding box center [928, 205] width 8 height 8
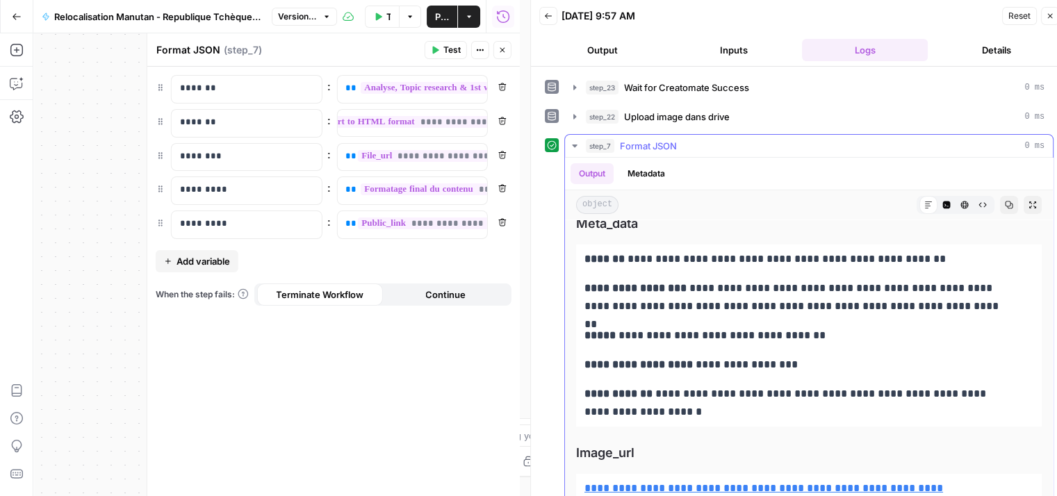
scroll to position [11, 0]
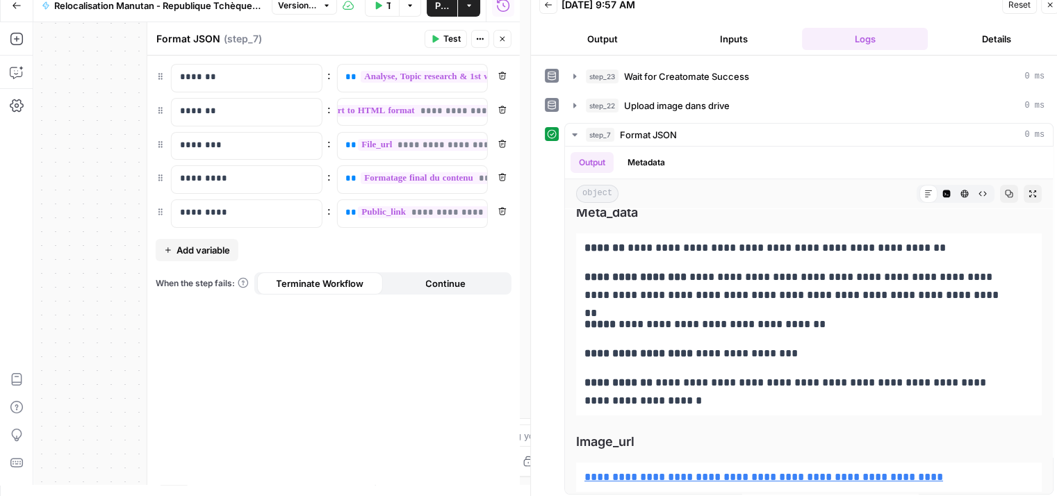
click at [439, 7] on span "Publish" at bounding box center [442, 6] width 14 height 14
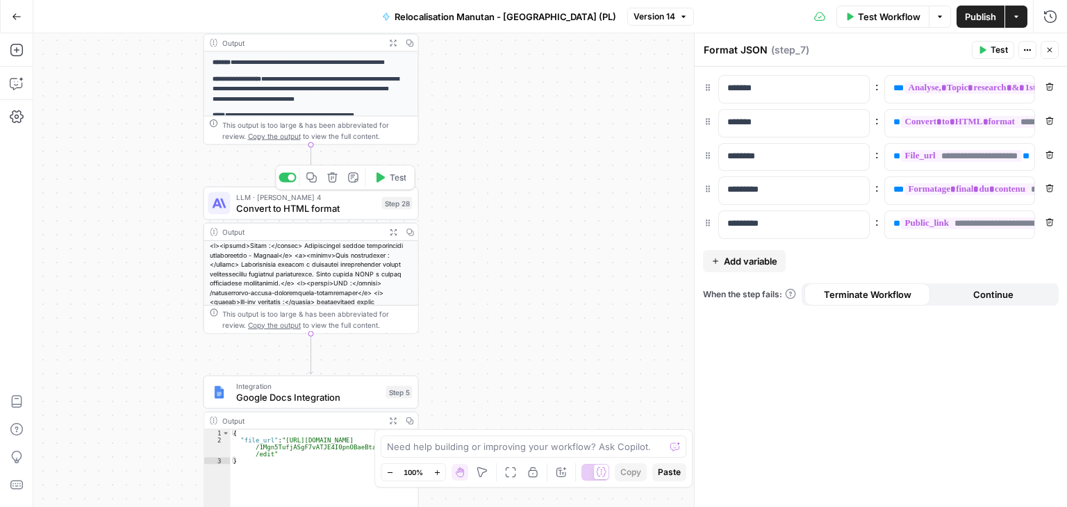
click at [252, 197] on span "LLM · [PERSON_NAME] 4" at bounding box center [306, 197] width 140 height 11
click at [253, 211] on span "Convert to HTML format" at bounding box center [306, 209] width 140 height 14
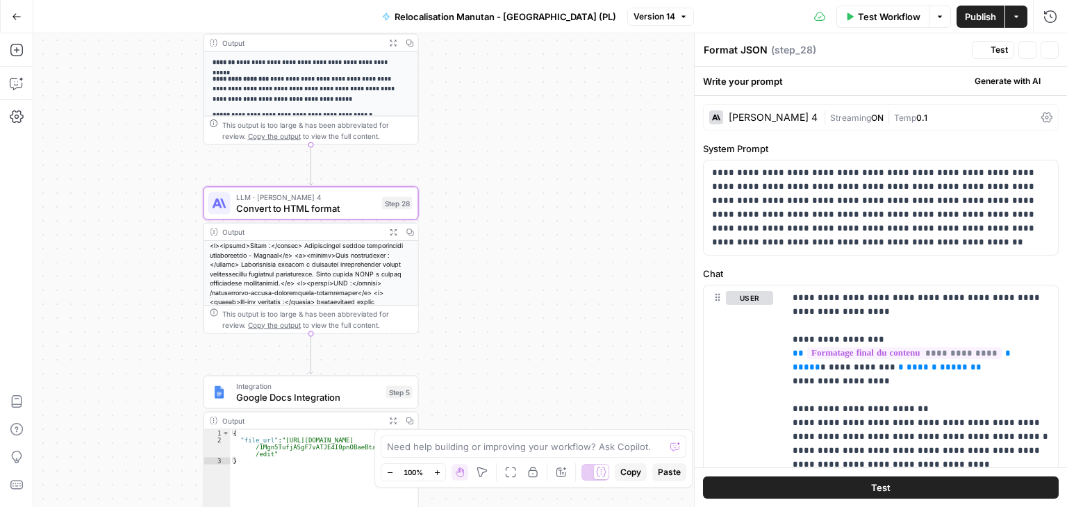
type textarea "Convert to HTML format"
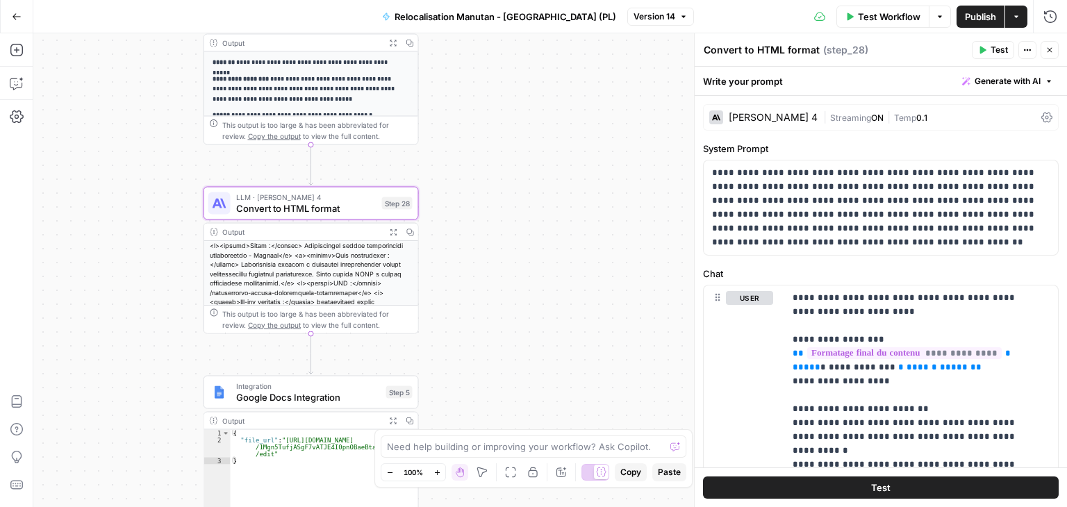
click at [1049, 51] on icon "button" at bounding box center [1050, 50] width 8 height 8
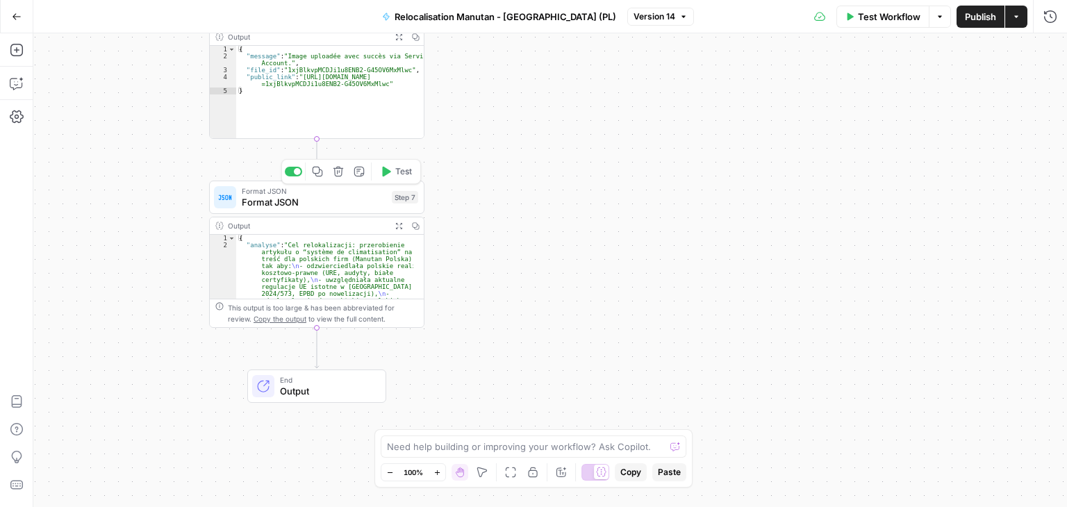
click at [265, 204] on span "Format JSON" at bounding box center [314, 202] width 145 height 14
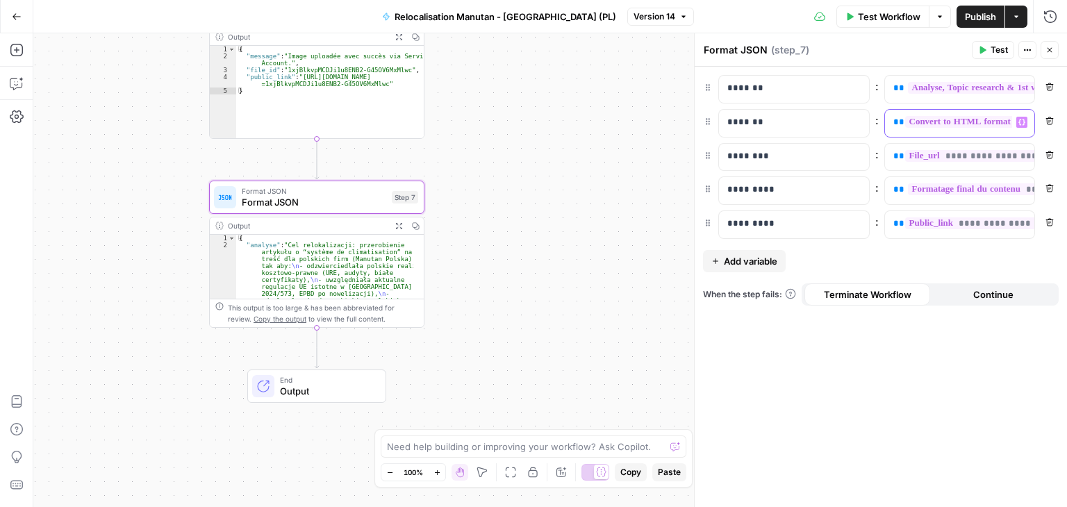
click at [887, 120] on div "**********" at bounding box center [949, 123] width 128 height 27
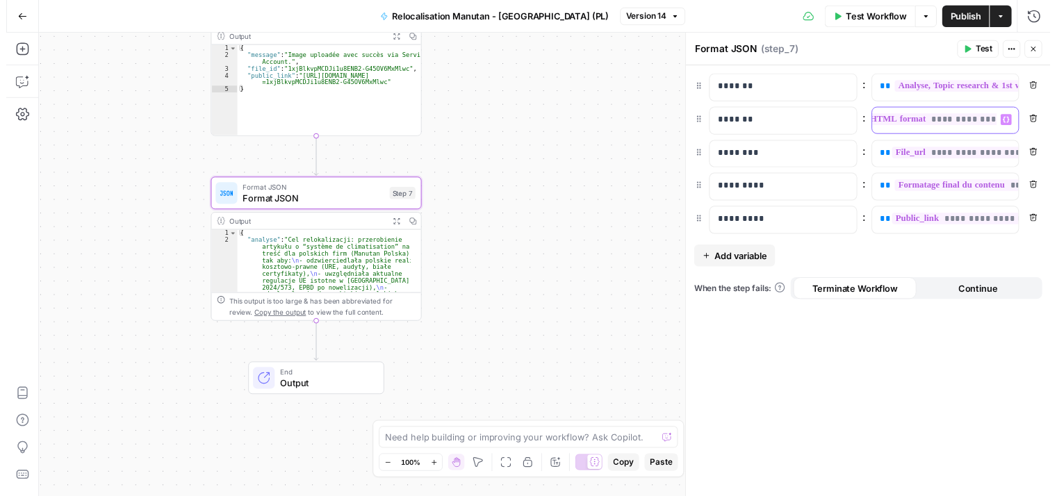
scroll to position [0, 49]
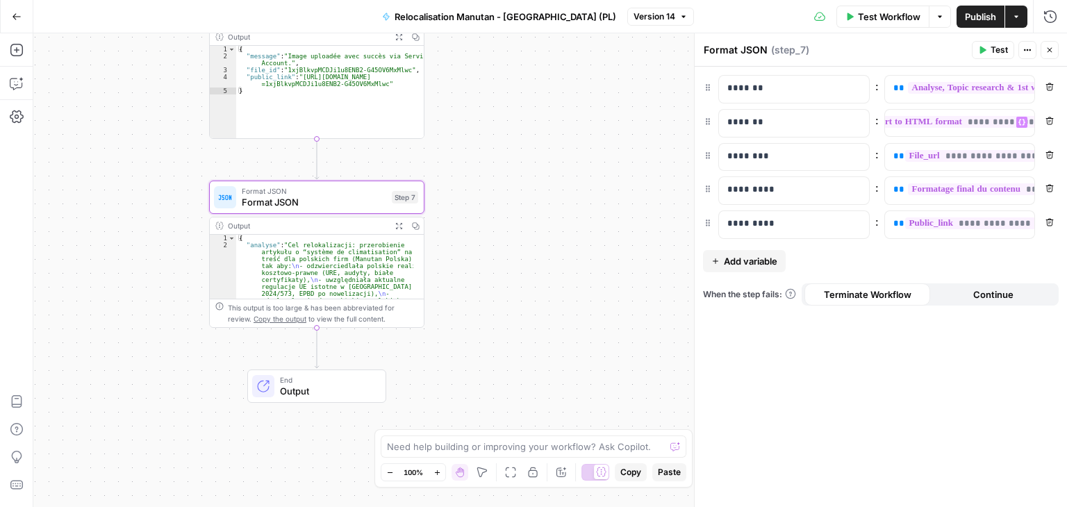
click at [998, 54] on span "Test" at bounding box center [999, 50] width 17 height 13
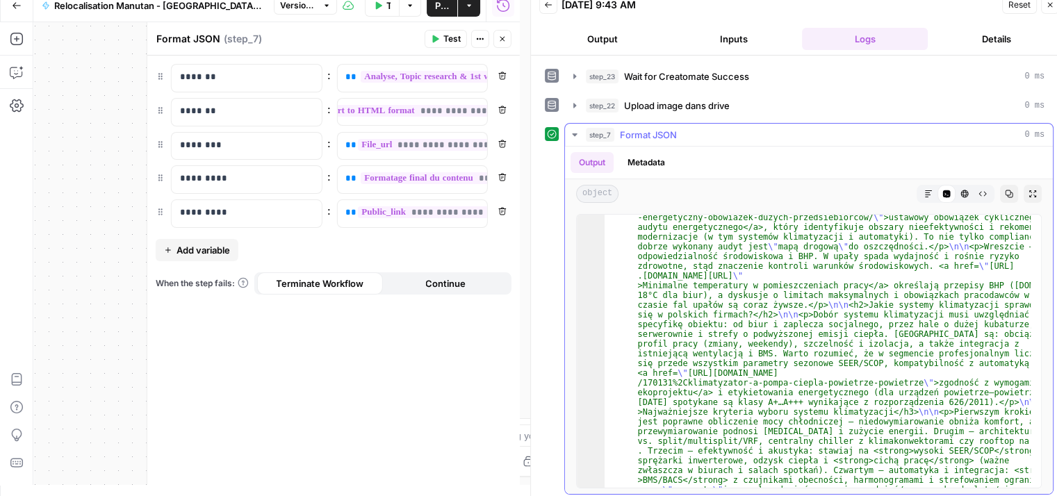
scroll to position [890, 0]
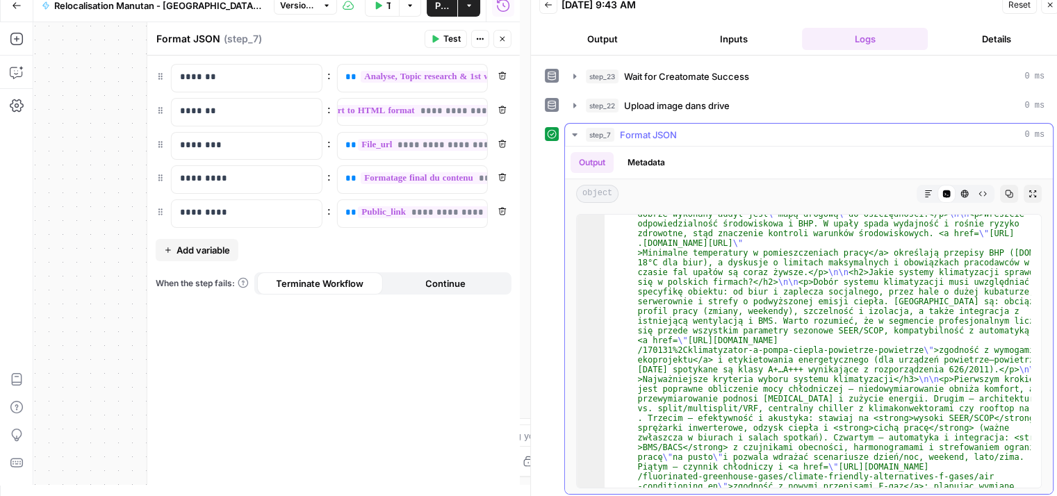
click at [924, 191] on icon "button" at bounding box center [928, 194] width 8 height 8
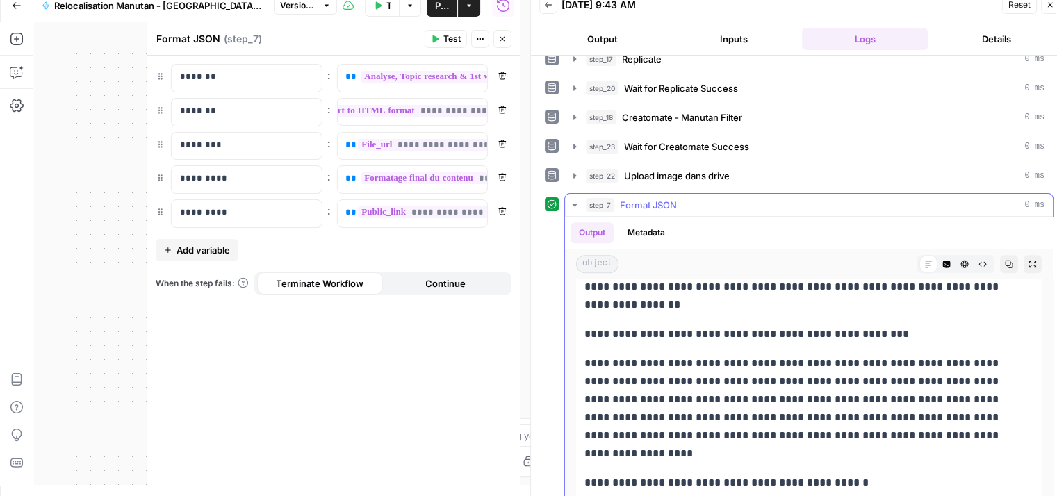
scroll to position [6599, 0]
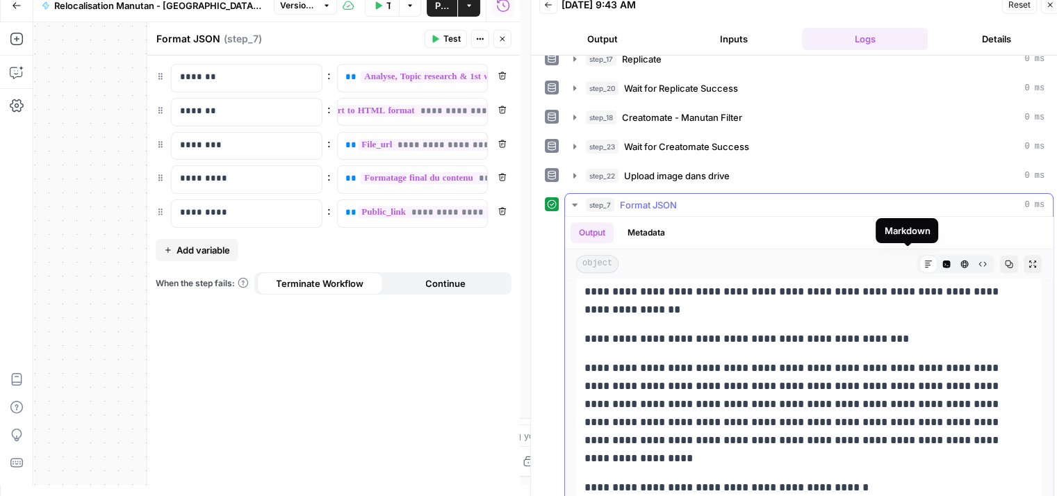
click at [924, 260] on icon at bounding box center [928, 264] width 8 height 8
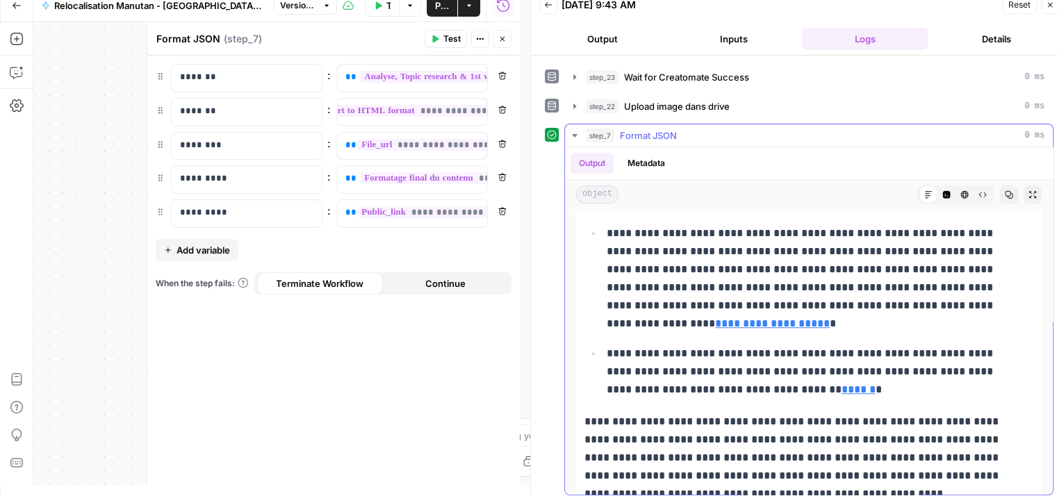
scroll to position [1063, 0]
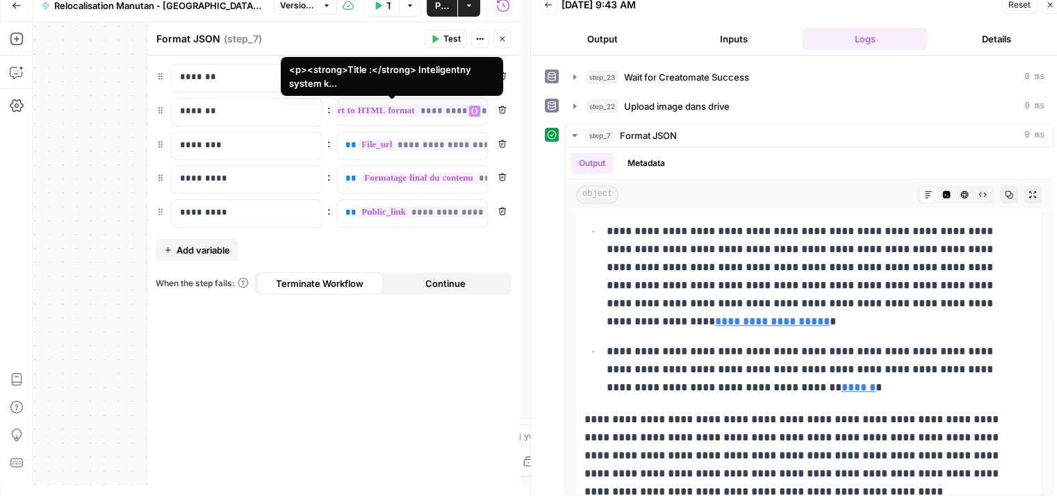
click at [504, 35] on icon "button" at bounding box center [502, 39] width 8 height 8
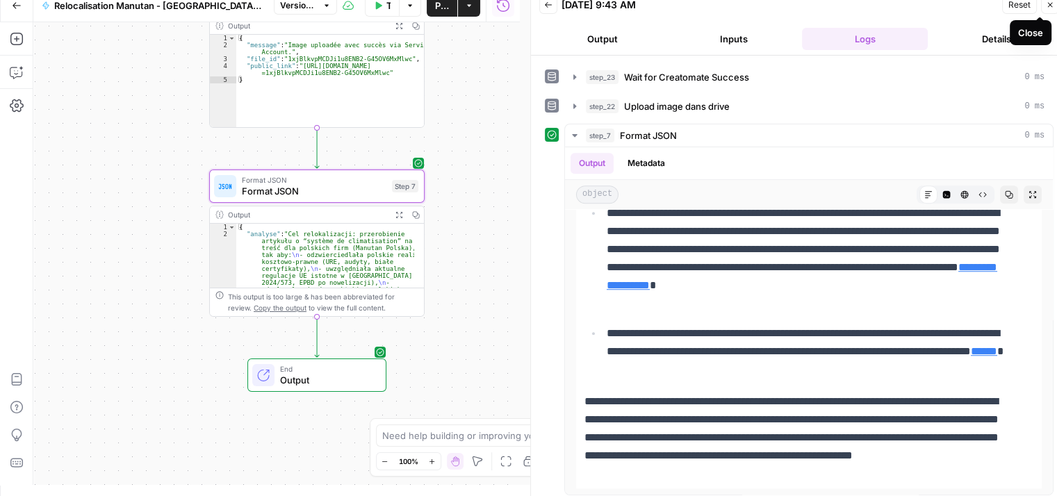
click at [1046, 6] on icon "button" at bounding box center [1050, 5] width 8 height 8
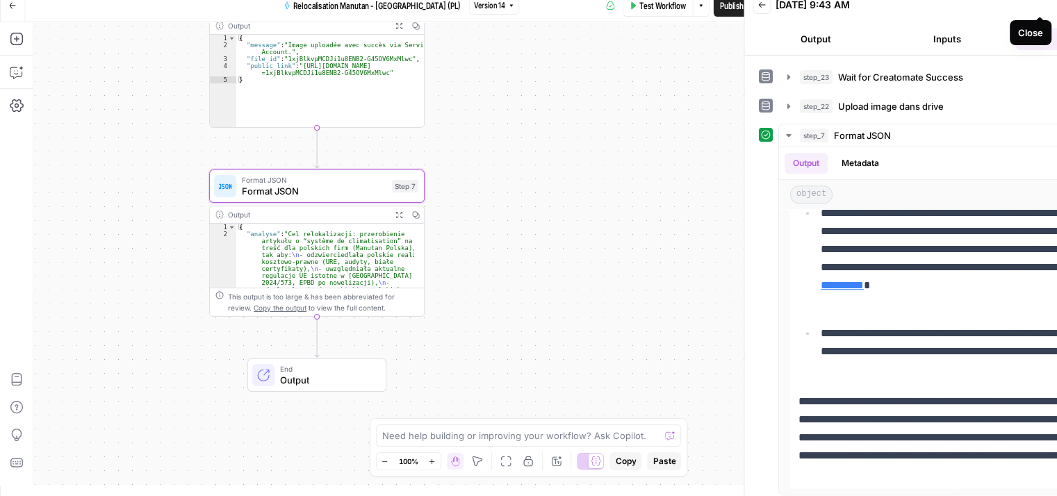
scroll to position [0, 0]
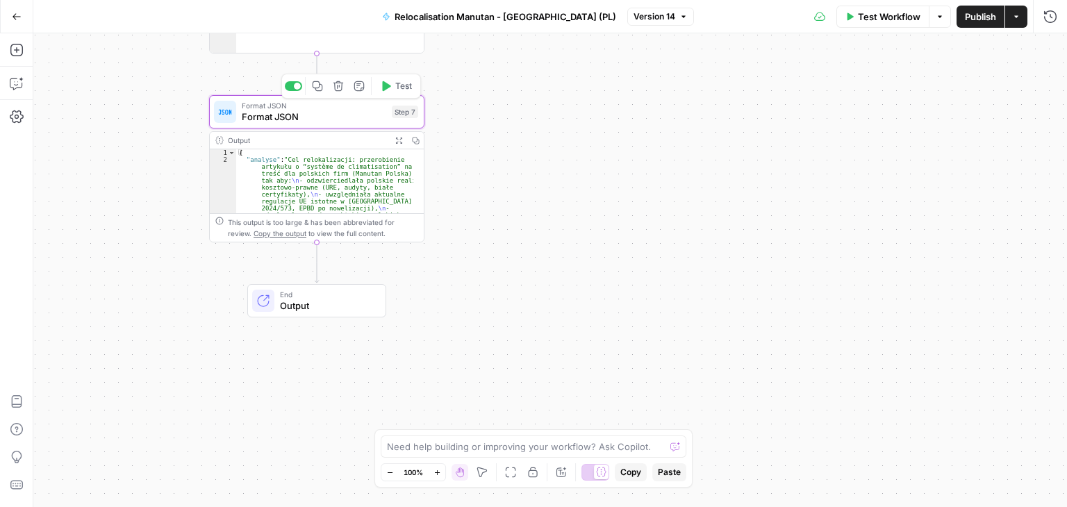
click at [254, 116] on span "Format JSON" at bounding box center [314, 117] width 145 height 14
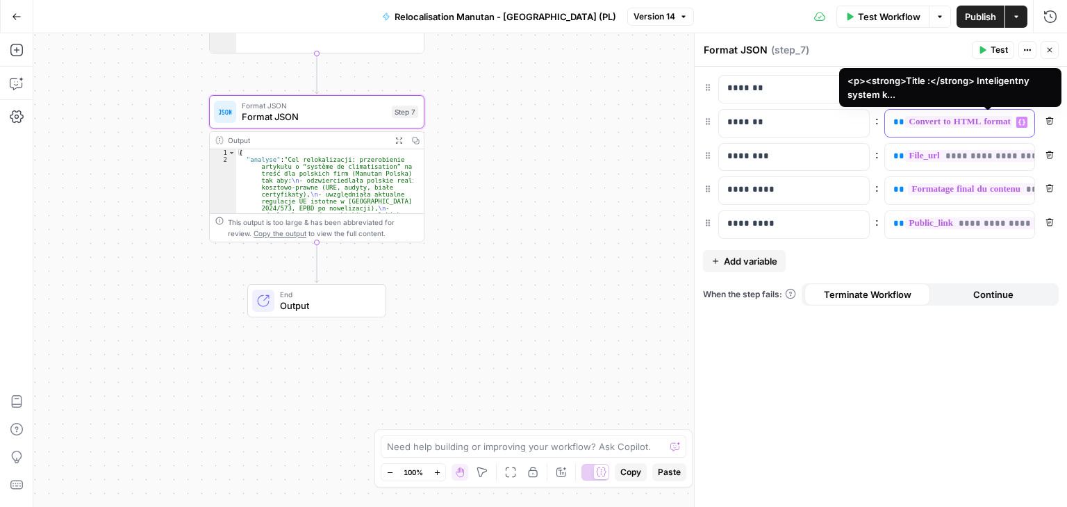
click at [889, 118] on div "**********" at bounding box center [949, 123] width 128 height 27
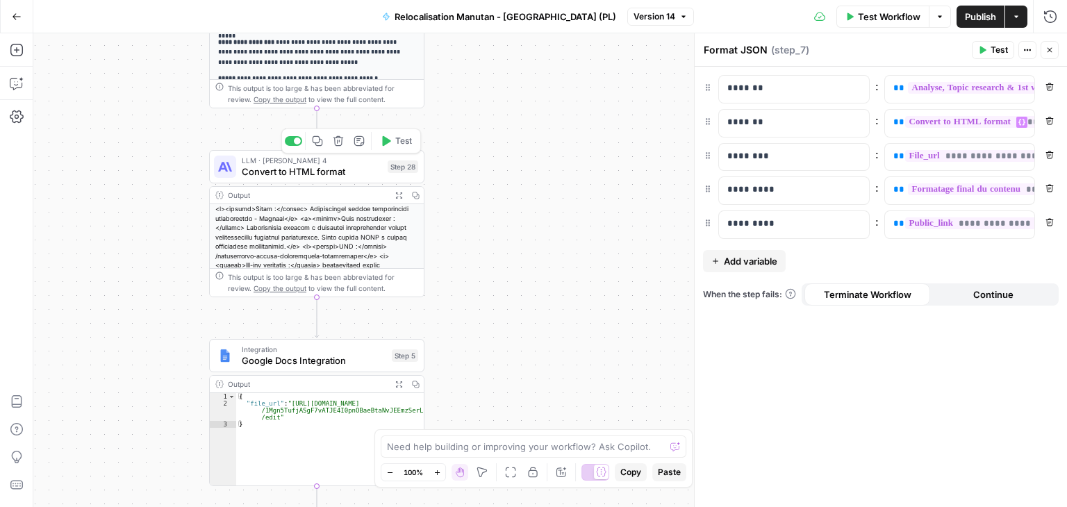
click at [262, 173] on span "Convert to HTML format" at bounding box center [312, 172] width 140 height 14
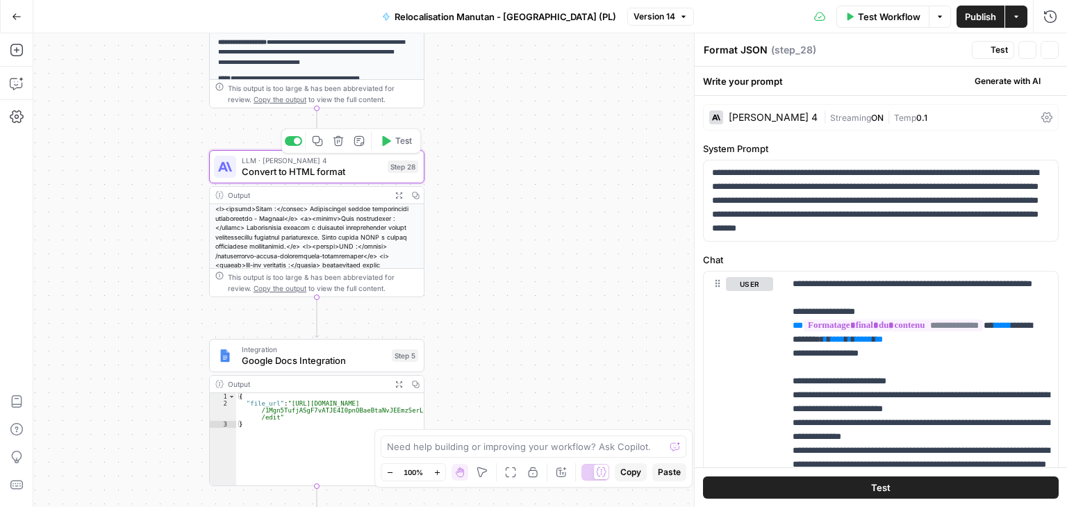
type textarea "Convert to HTML format"
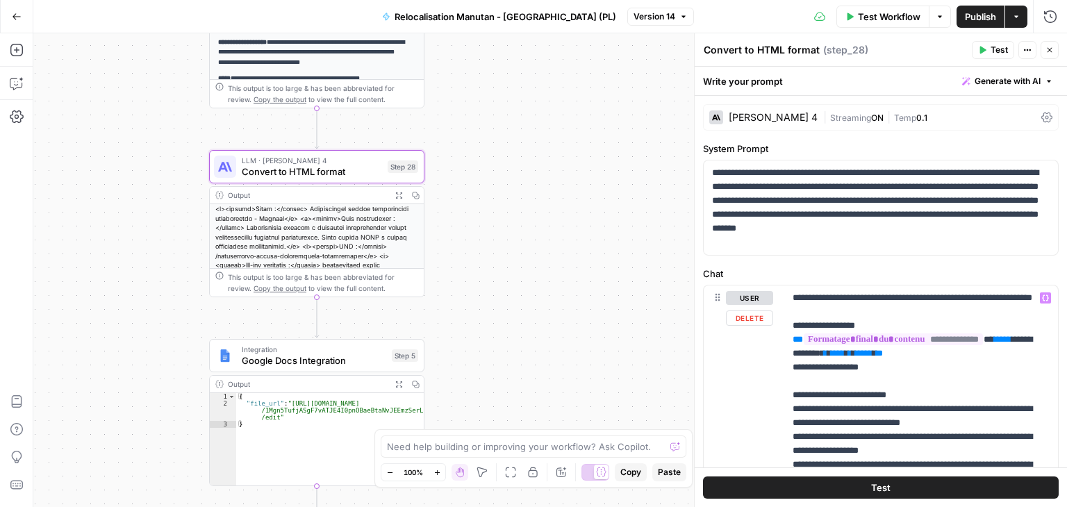
click at [898, 490] on button "Test" at bounding box center [881, 488] width 356 height 22
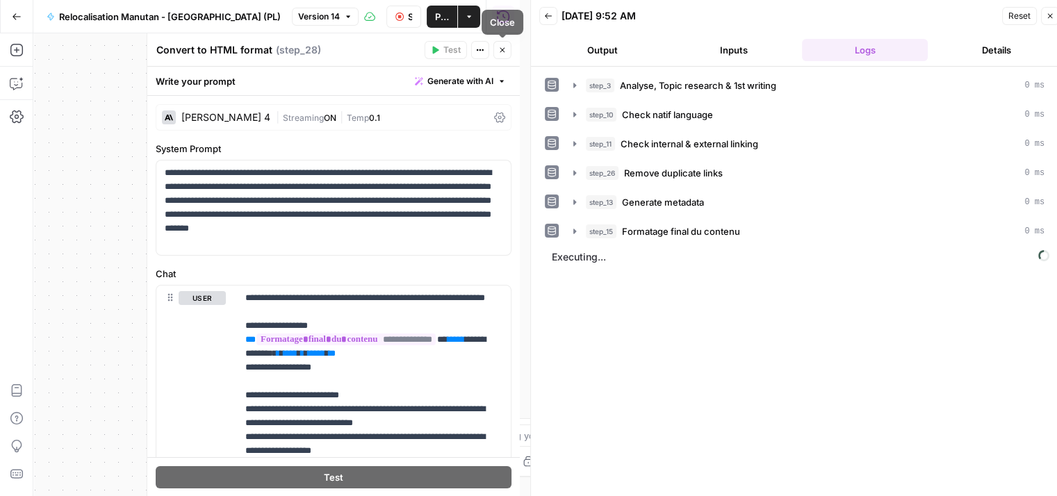
click at [505, 52] on icon "button" at bounding box center [502, 50] width 8 height 8
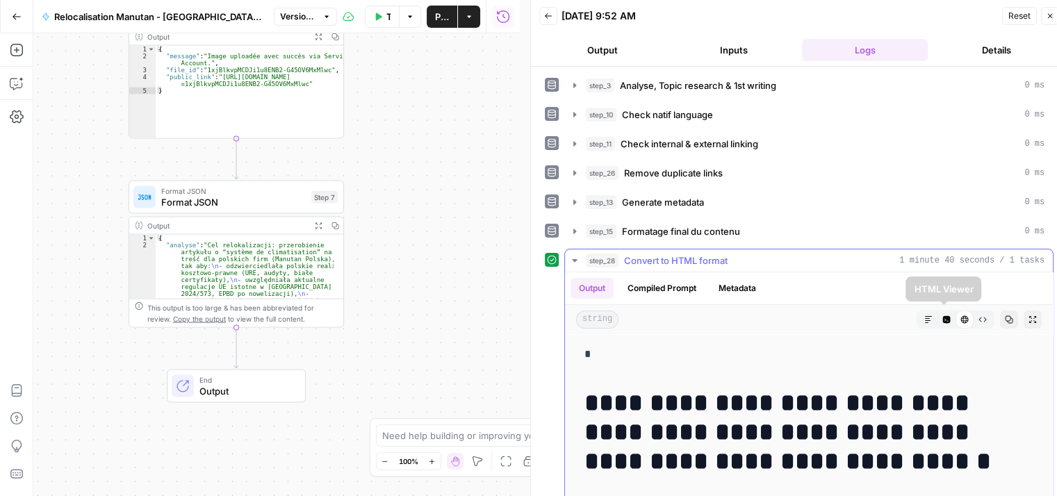
click at [978, 319] on icon "button" at bounding box center [982, 320] width 8 height 8
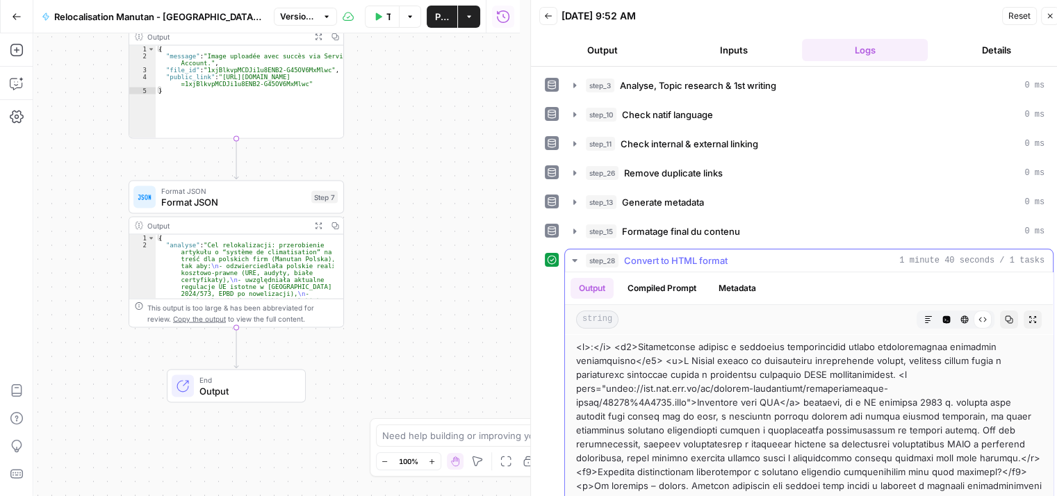
click at [1006, 318] on icon "button" at bounding box center [1010, 320] width 8 height 8
click at [1005, 320] on icon "button" at bounding box center [1009, 320] width 8 height 8
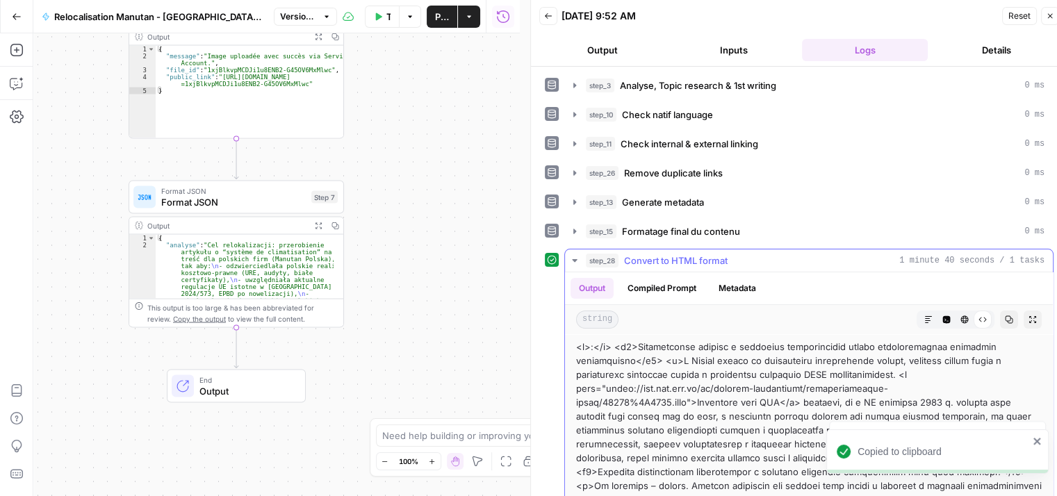
click at [1005, 320] on icon "button" at bounding box center [1009, 320] width 8 height 8
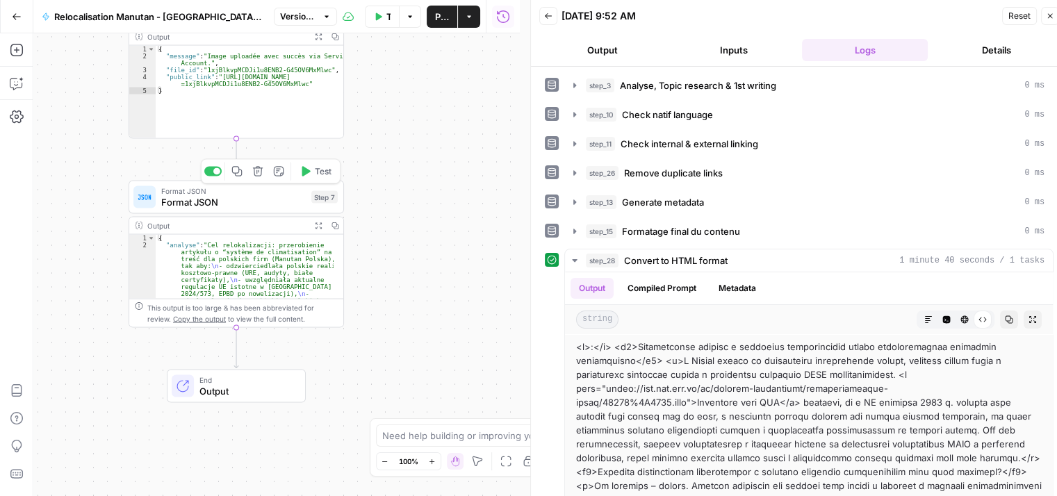
click at [318, 175] on span "Test" at bounding box center [323, 171] width 17 height 13
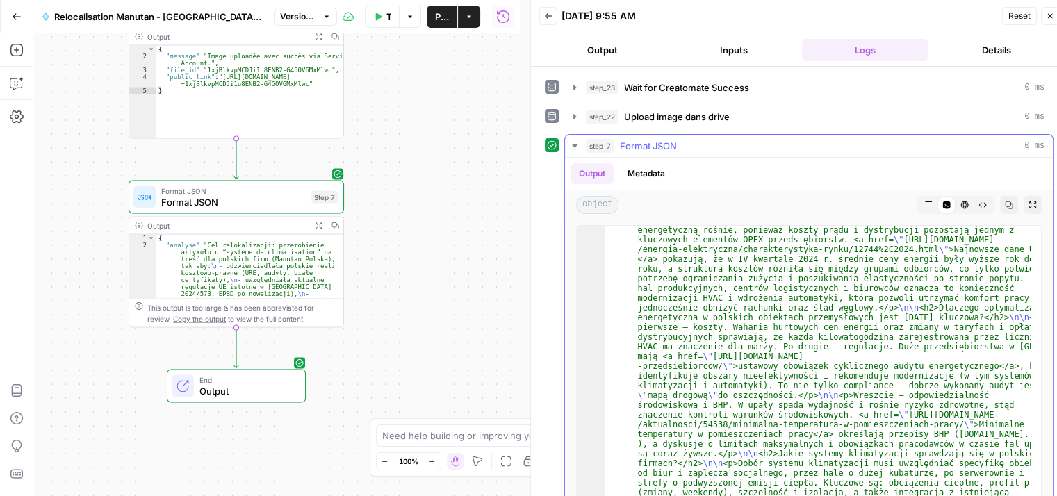
scroll to position [672, 0]
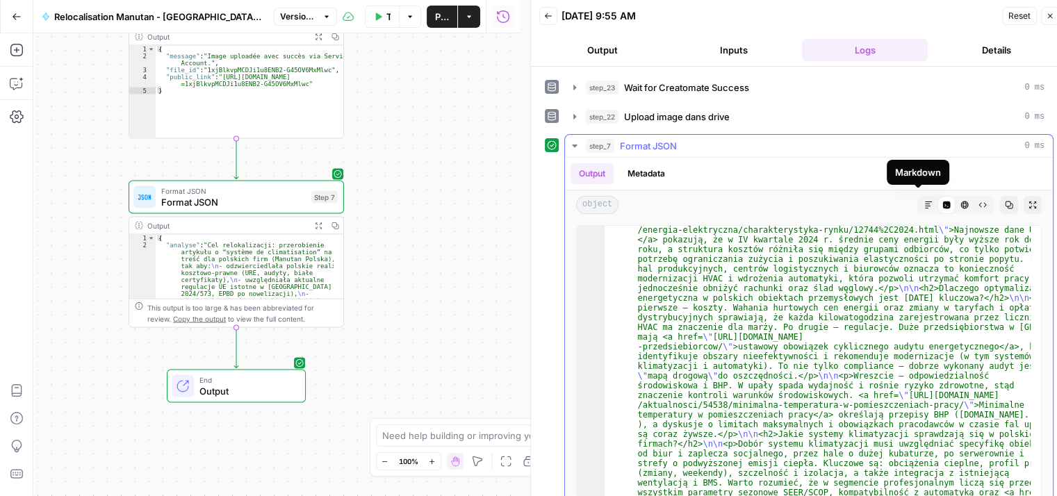
click at [924, 201] on icon "button" at bounding box center [928, 205] width 8 height 8
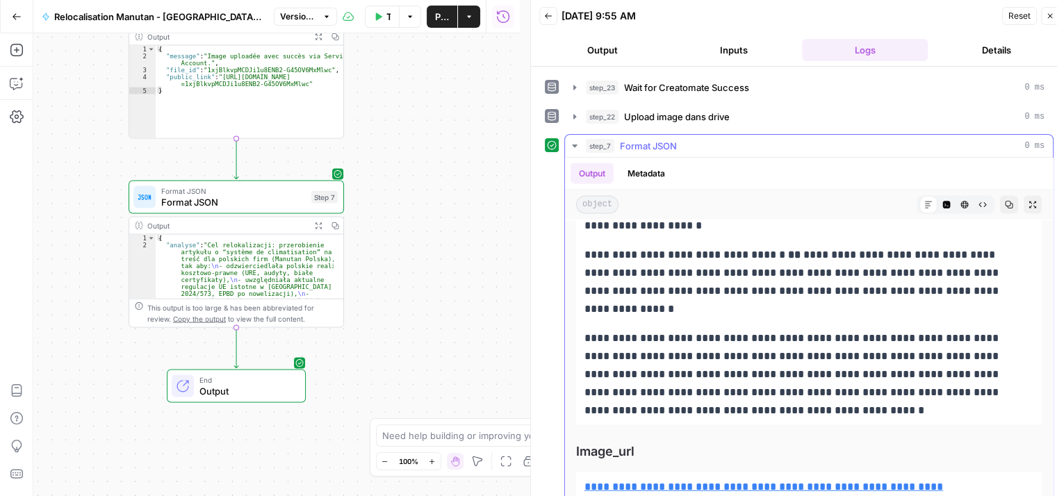
scroll to position [11, 0]
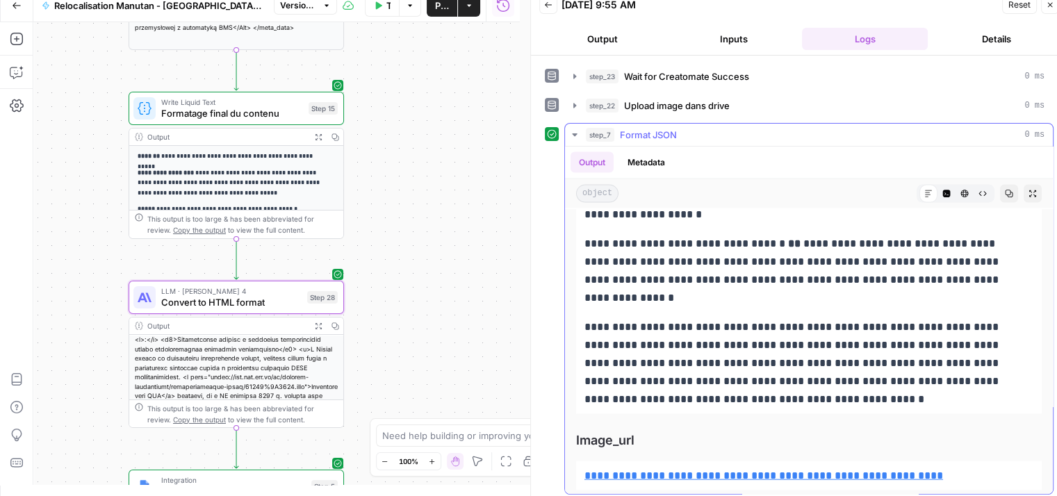
click at [572, 129] on icon "button" at bounding box center [574, 134] width 11 height 11
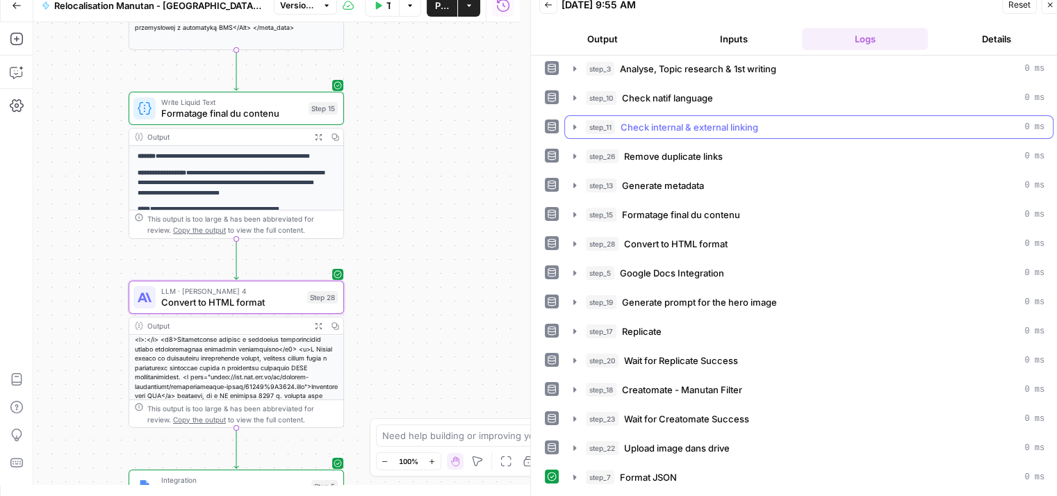
scroll to position [1, 0]
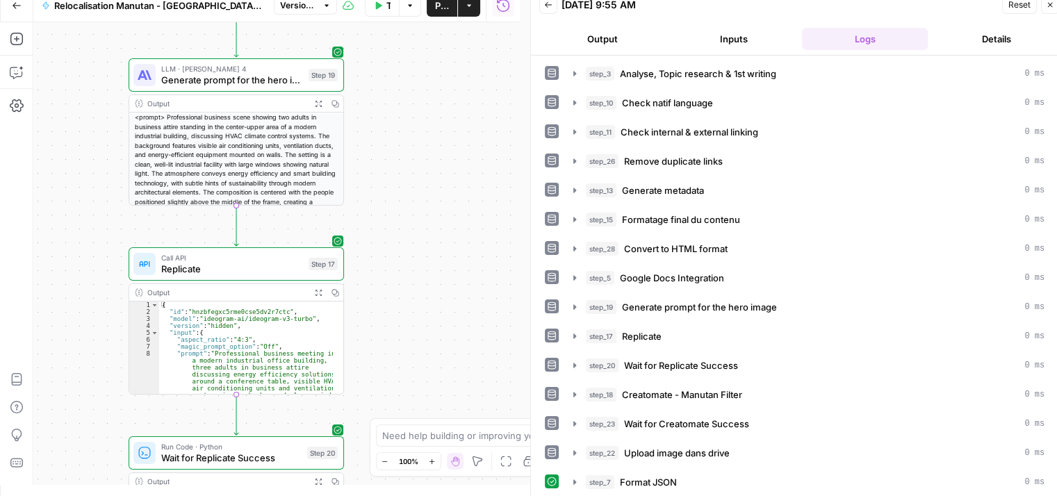
click at [397, 251] on div "**********" at bounding box center [276, 253] width 486 height 463
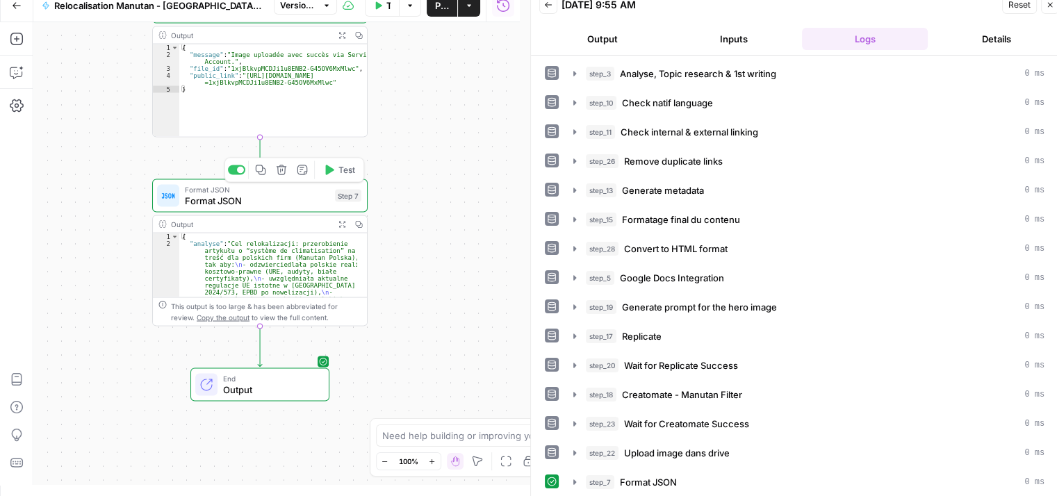
click at [218, 197] on span "Format JSON" at bounding box center [257, 201] width 145 height 14
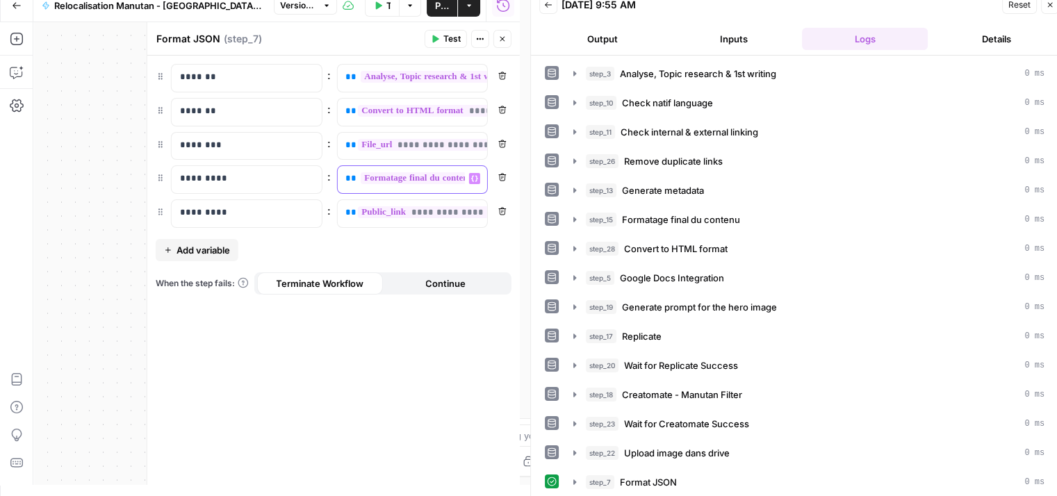
click at [341, 178] on div "**********" at bounding box center [401, 179] width 128 height 27
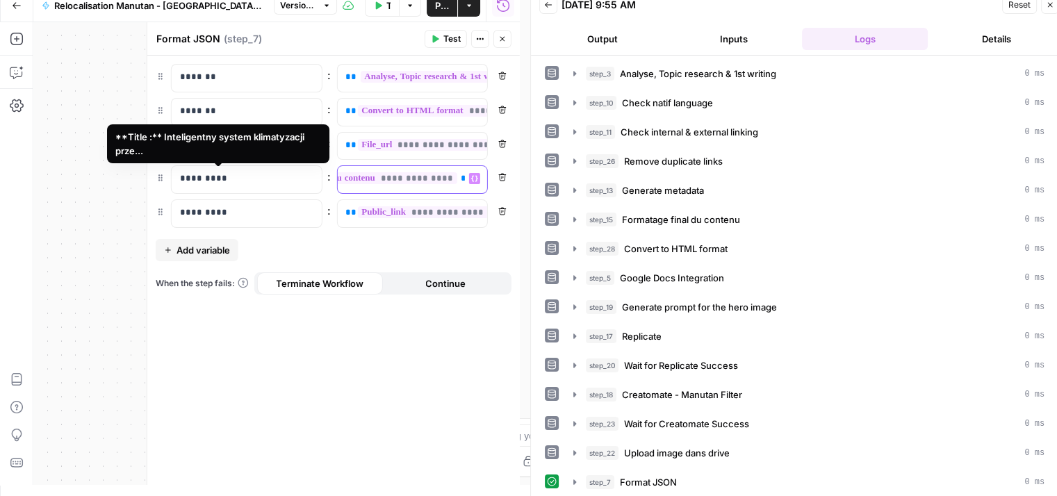
scroll to position [0, 231]
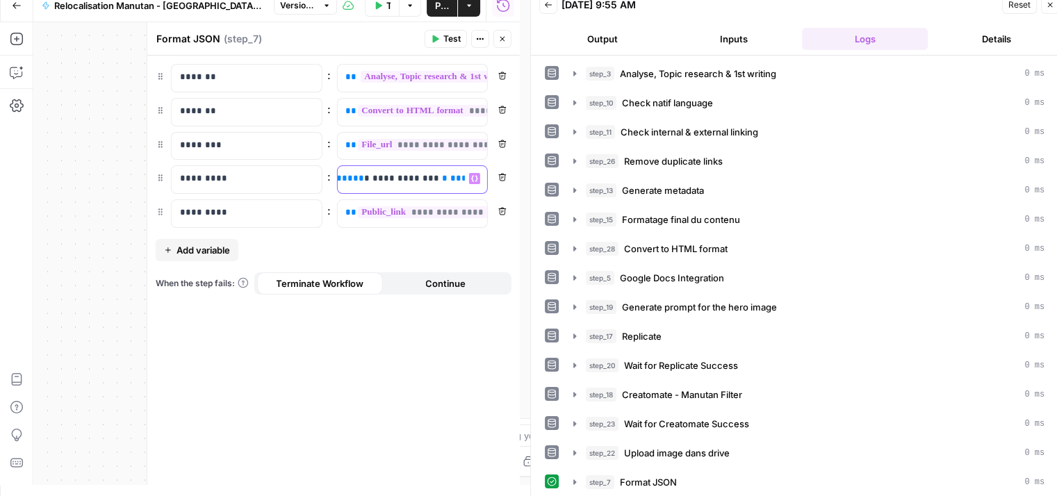
click at [399, 179] on span "**********" at bounding box center [405, 178] width 67 height 9
click at [346, 177] on span "**" at bounding box center [350, 178] width 11 height 9
click at [442, 34] on button "Test" at bounding box center [446, 39] width 42 height 18
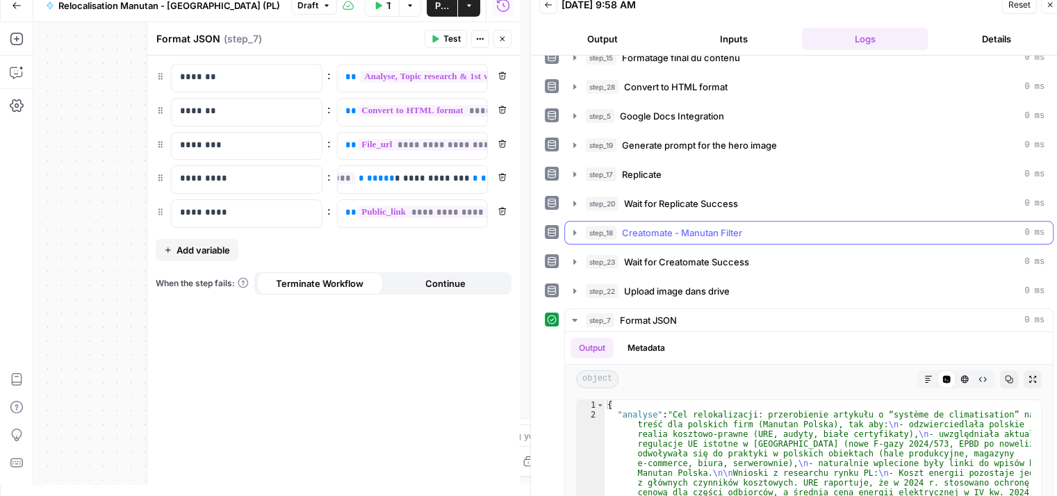
scroll to position [348, 0]
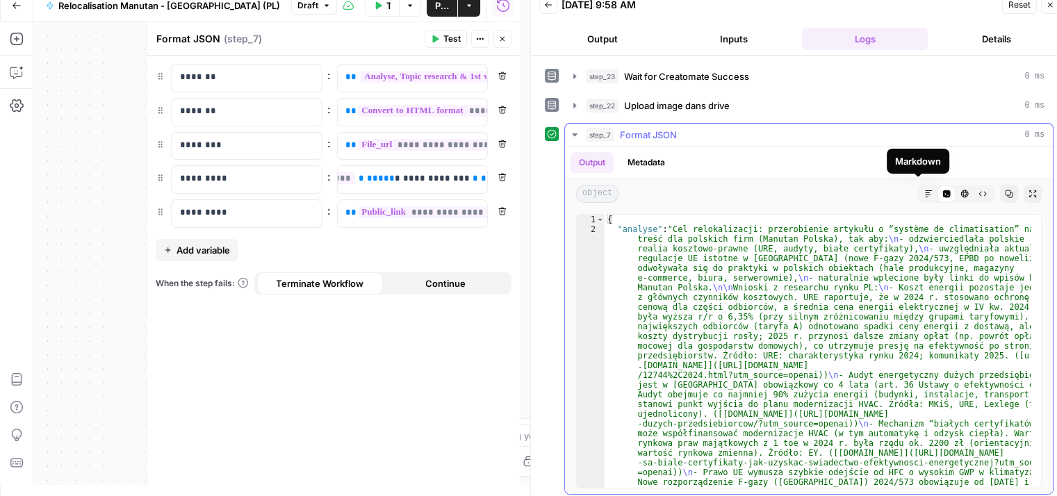
click at [922, 190] on button "Markdown" at bounding box center [928, 194] width 18 height 18
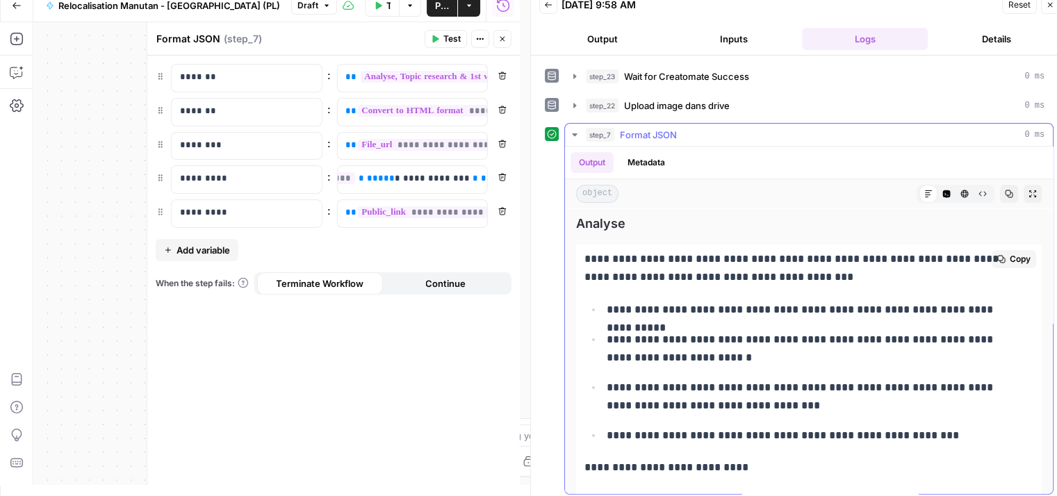
click at [897, 226] on span "Analyse" at bounding box center [809, 223] width 466 height 19
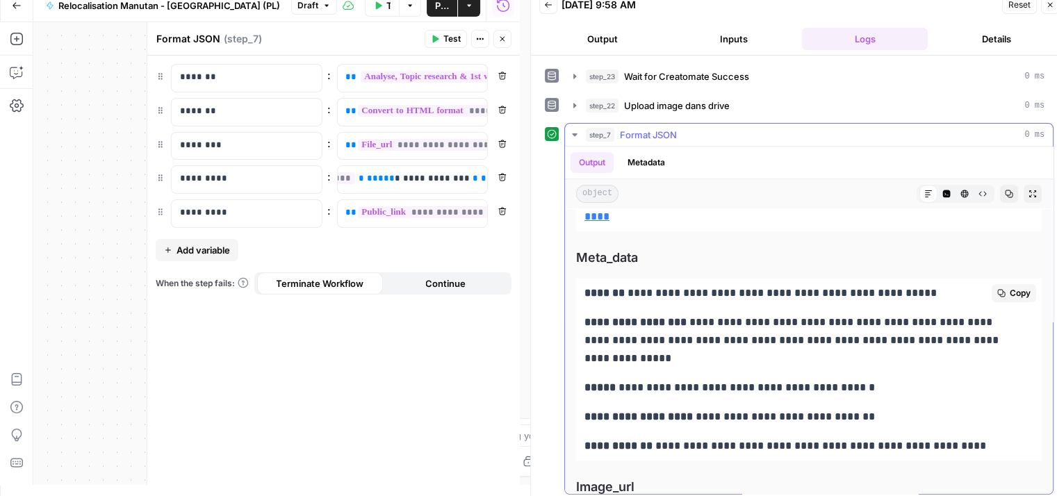
scroll to position [5167, 0]
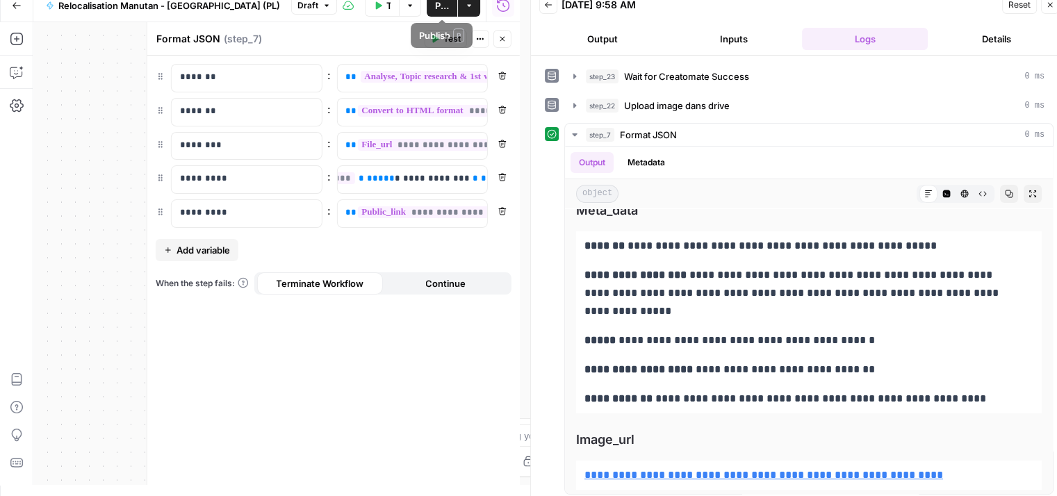
click at [440, 6] on span "Publish" at bounding box center [442, 6] width 14 height 14
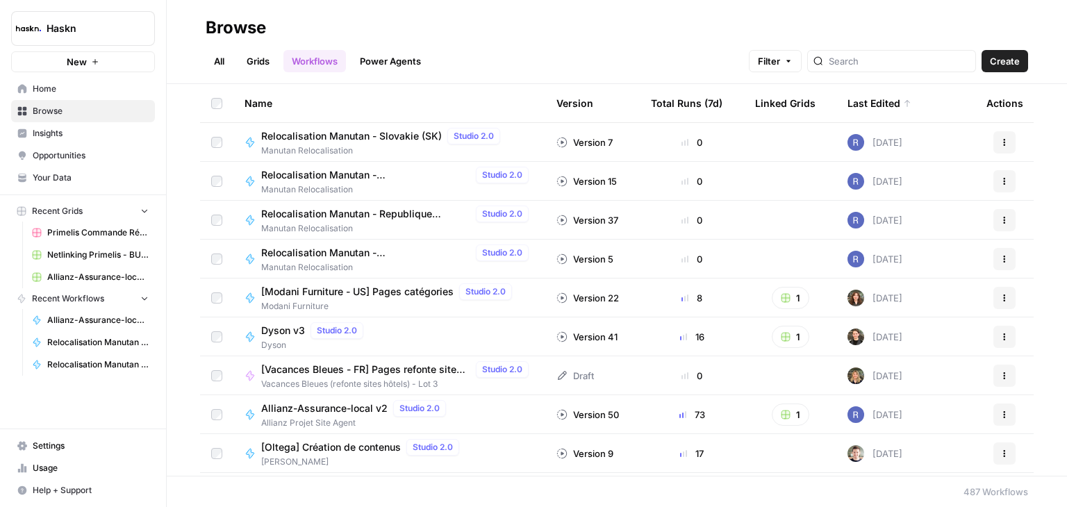
click at [337, 173] on span "Relocalisation Manutan - [GEOGRAPHIC_DATA] (PL)" at bounding box center [365, 175] width 209 height 14
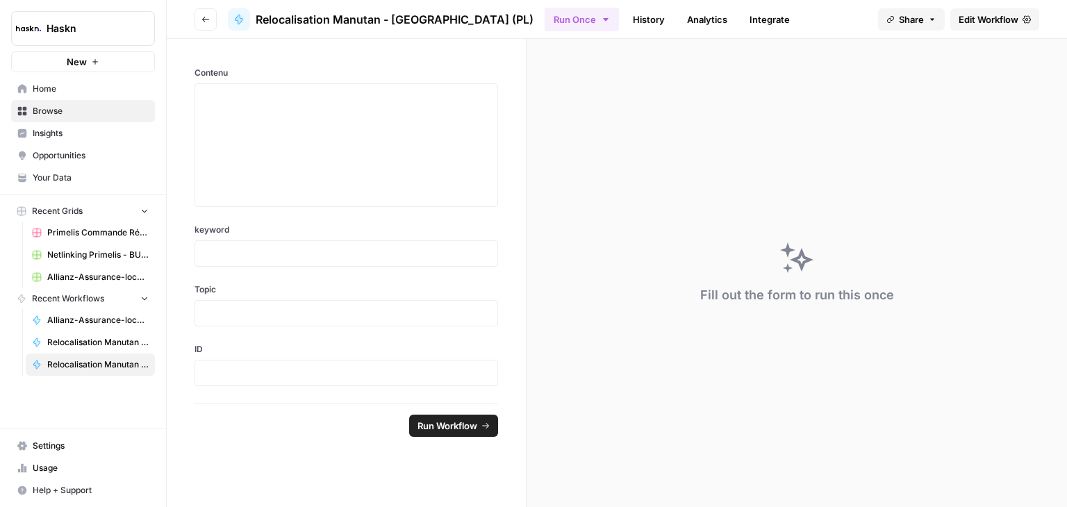
click at [989, 13] on span "Edit Workflow" at bounding box center [989, 20] width 60 height 14
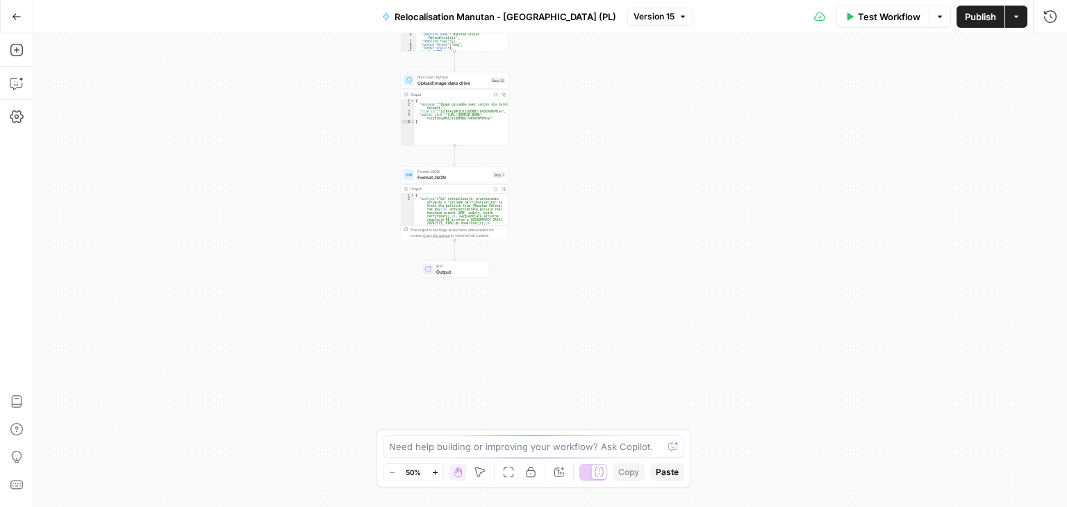
click at [607, 229] on div "**********" at bounding box center [550, 270] width 1034 height 474
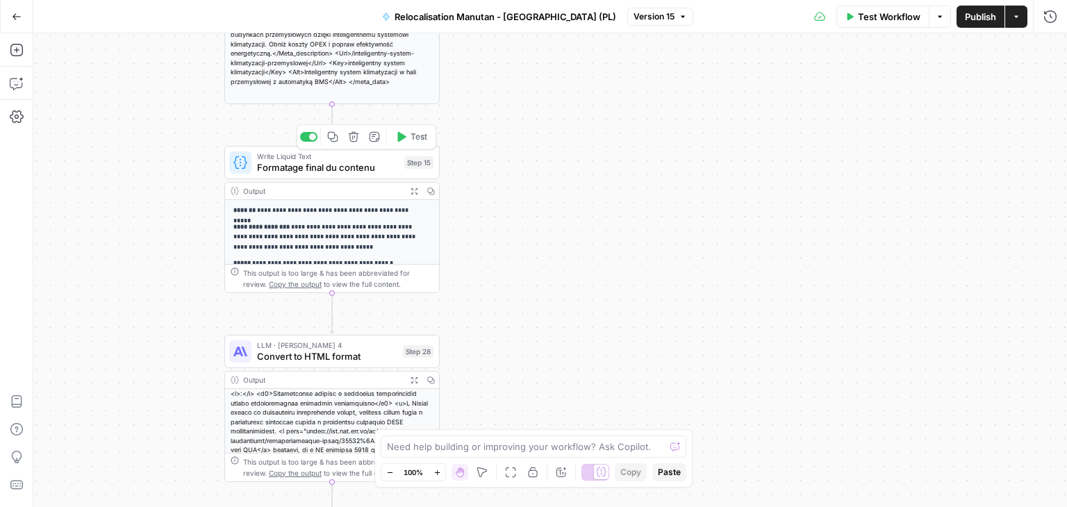
click at [273, 170] on span "Formatage final du contenu" at bounding box center [328, 168] width 142 height 14
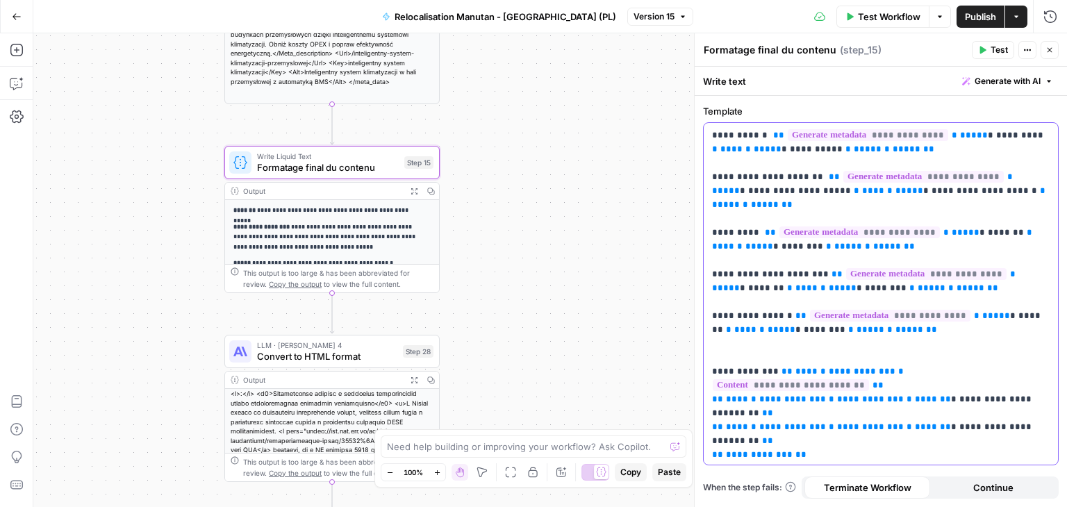
click at [764, 354] on p "**********" at bounding box center [881, 282] width 338 height 306
click at [976, 15] on span "Publish" at bounding box center [980, 17] width 31 height 14
click at [973, 11] on span "Publish" at bounding box center [980, 17] width 31 height 14
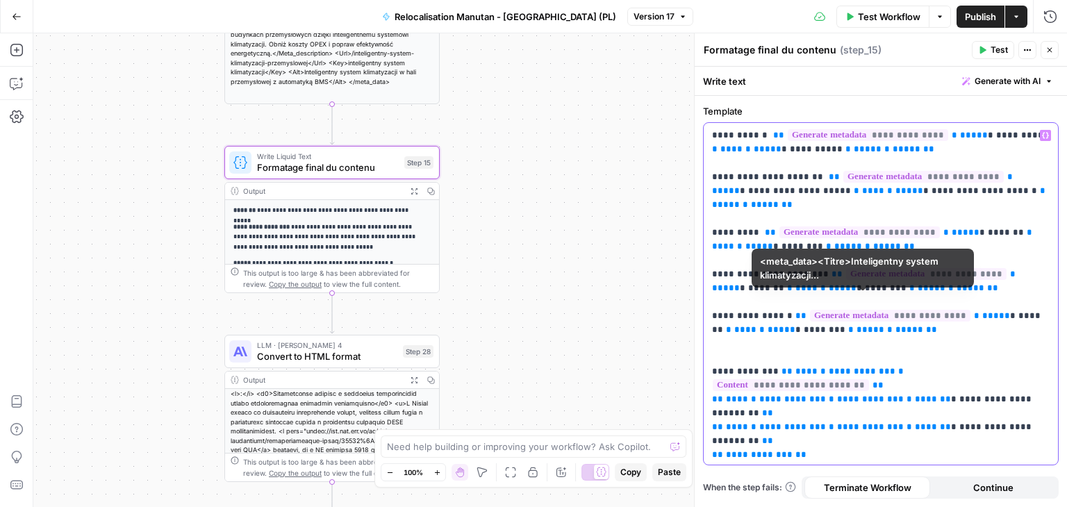
click at [1038, 297] on p "**********" at bounding box center [881, 282] width 338 height 306
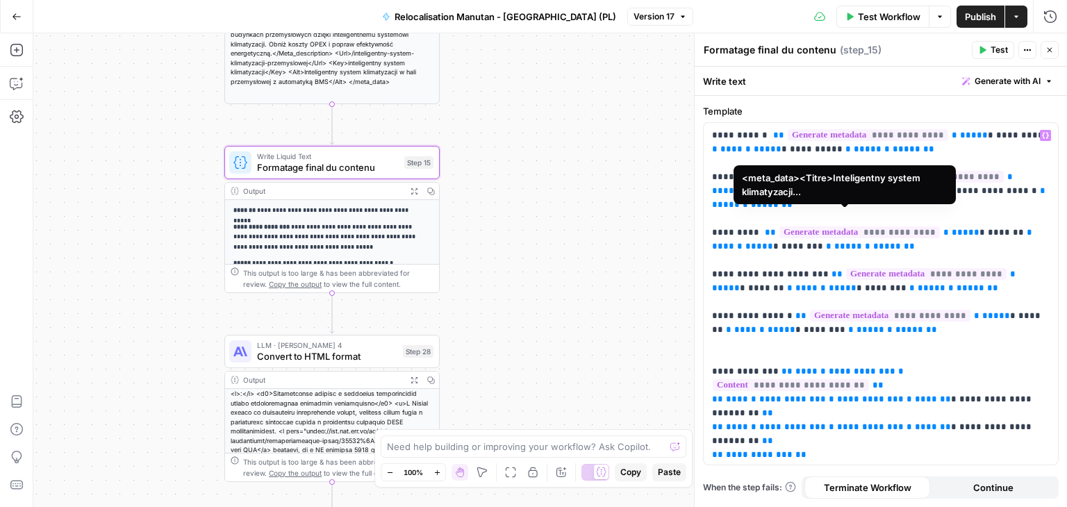
click at [983, 12] on span "Publish" at bounding box center [980, 17] width 31 height 14
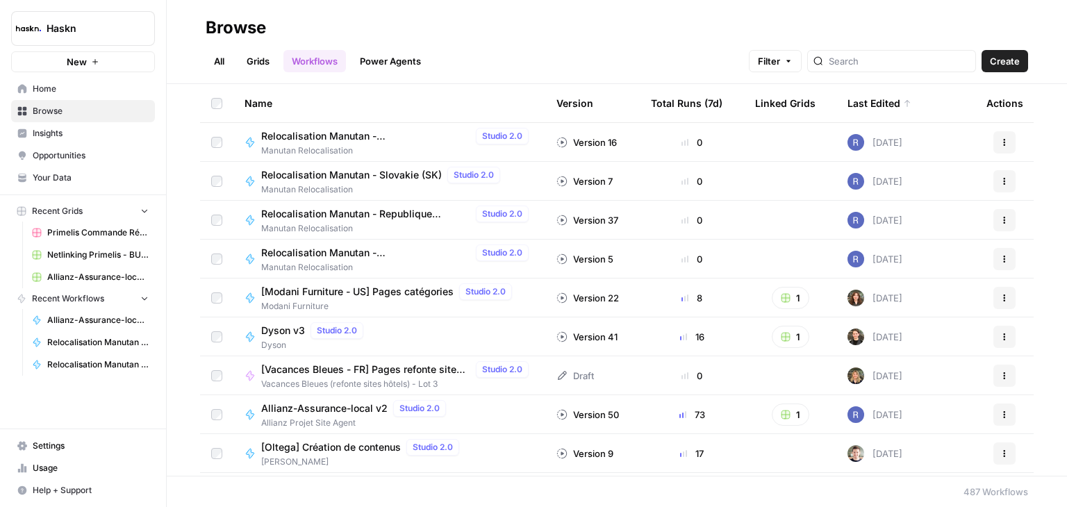
click at [365, 212] on span "Relocalisation Manutan - Republique Tchèque (CZ)" at bounding box center [365, 214] width 209 height 14
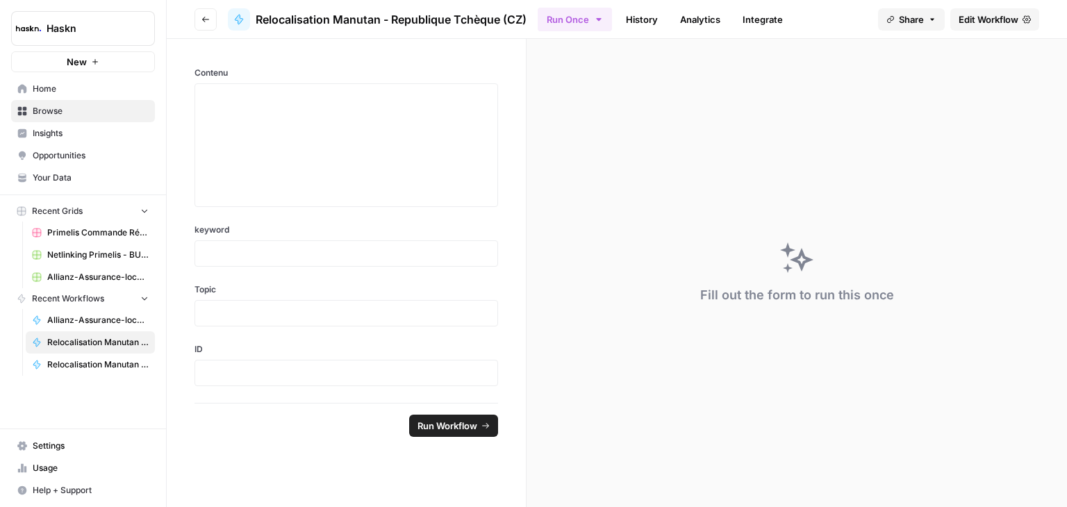
click at [994, 24] on span "Edit Workflow" at bounding box center [989, 20] width 60 height 14
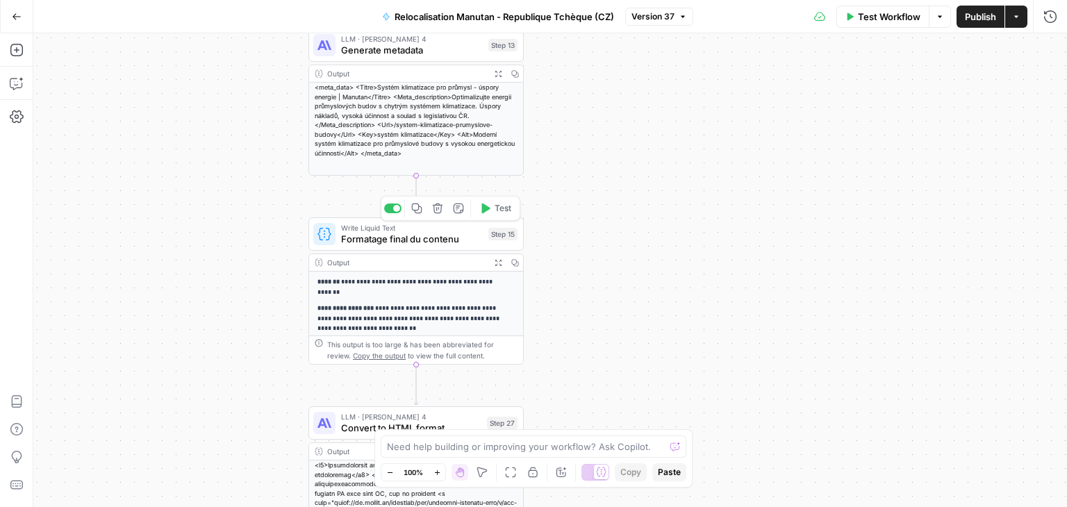
click at [360, 236] on span "Formatage final du contenu" at bounding box center [412, 239] width 142 height 14
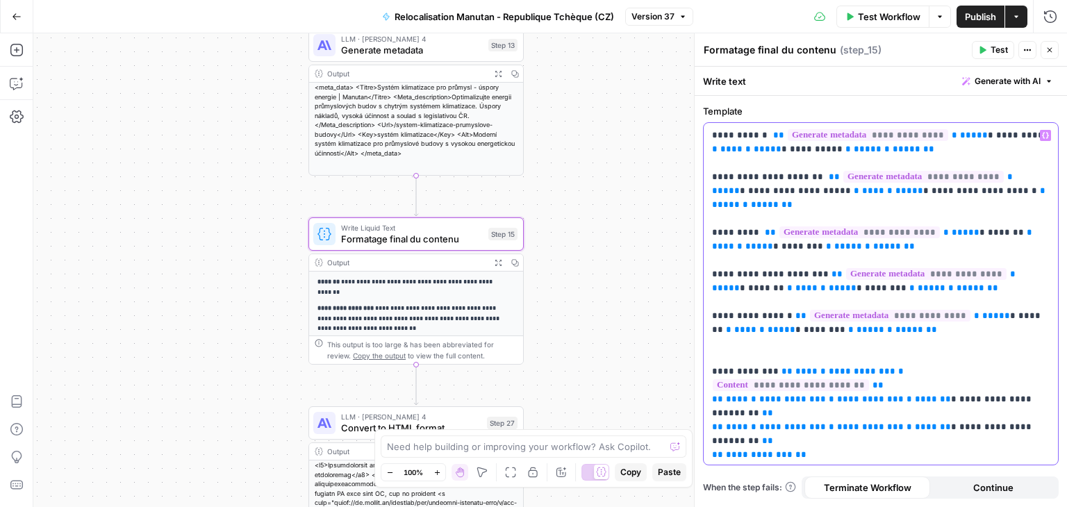
click at [762, 357] on p "**********" at bounding box center [881, 282] width 338 height 306
click at [762, 355] on p "**********" at bounding box center [881, 282] width 338 height 306
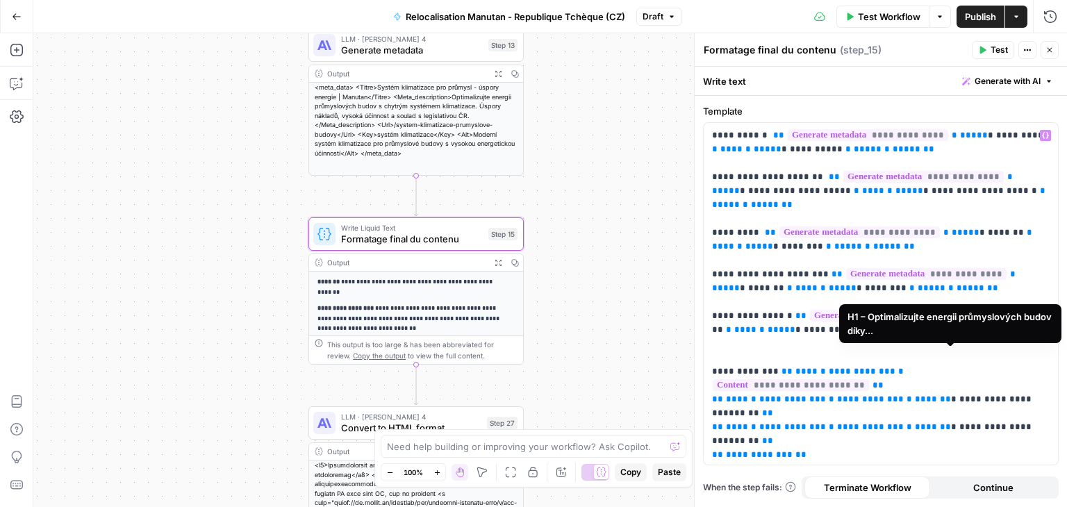
click at [978, 15] on span "Publish" at bounding box center [980, 17] width 31 height 14
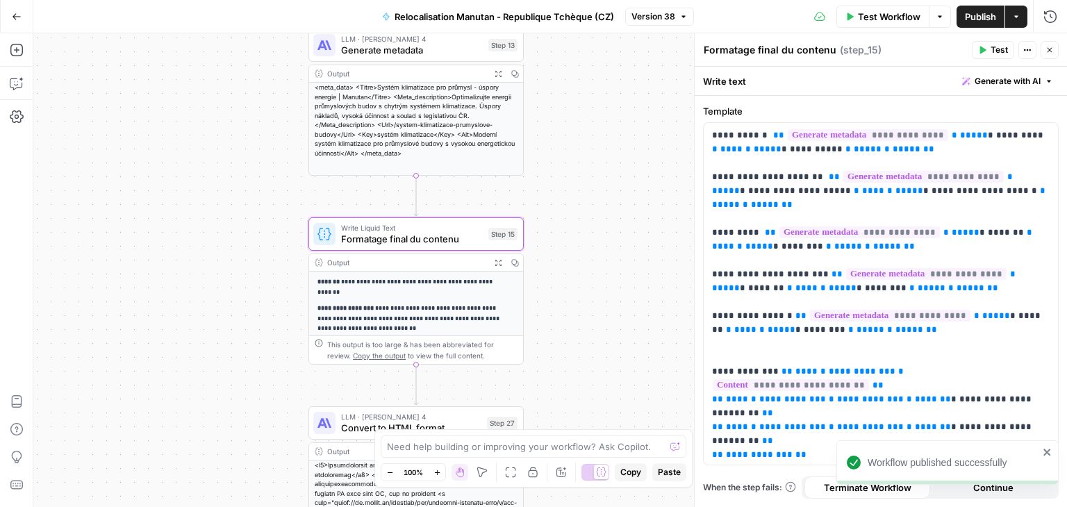
click at [977, 15] on span "Publish" at bounding box center [980, 17] width 31 height 14
click at [992, 13] on span "Publish" at bounding box center [980, 17] width 31 height 14
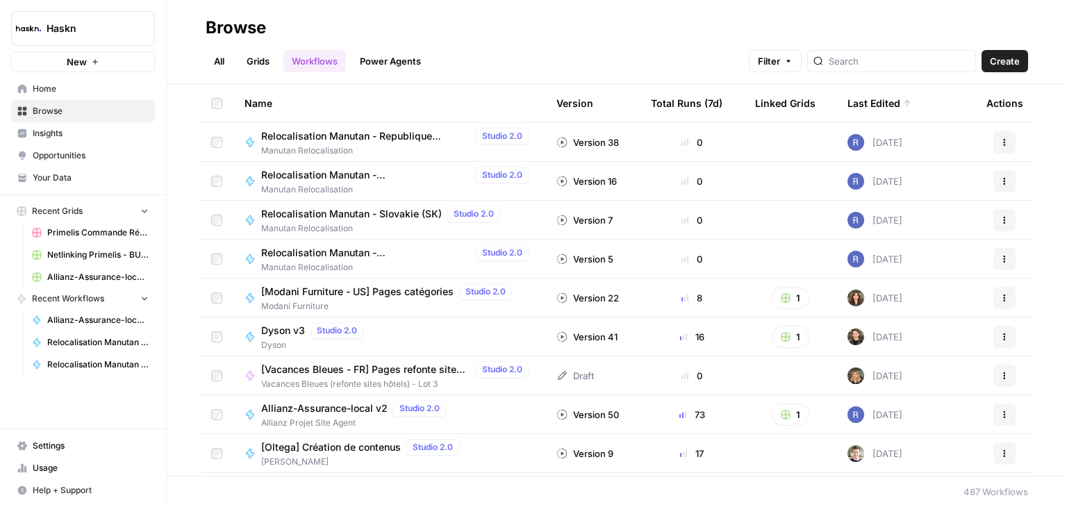
click at [402, 252] on span "Relocalisation Manutan - [GEOGRAPHIC_DATA] ([GEOGRAPHIC_DATA])" at bounding box center [365, 253] width 209 height 14
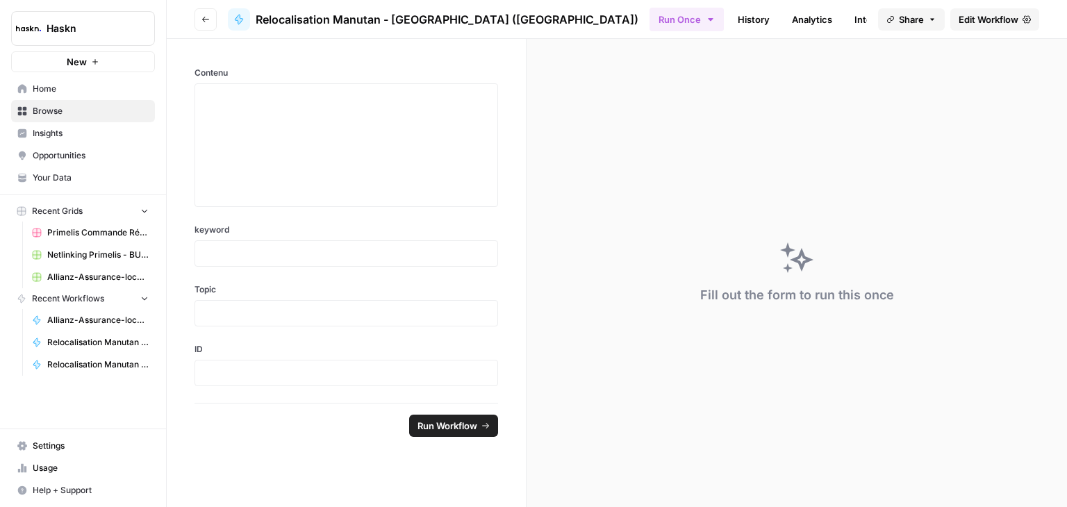
click at [994, 14] on span "Edit Workflow" at bounding box center [989, 20] width 60 height 14
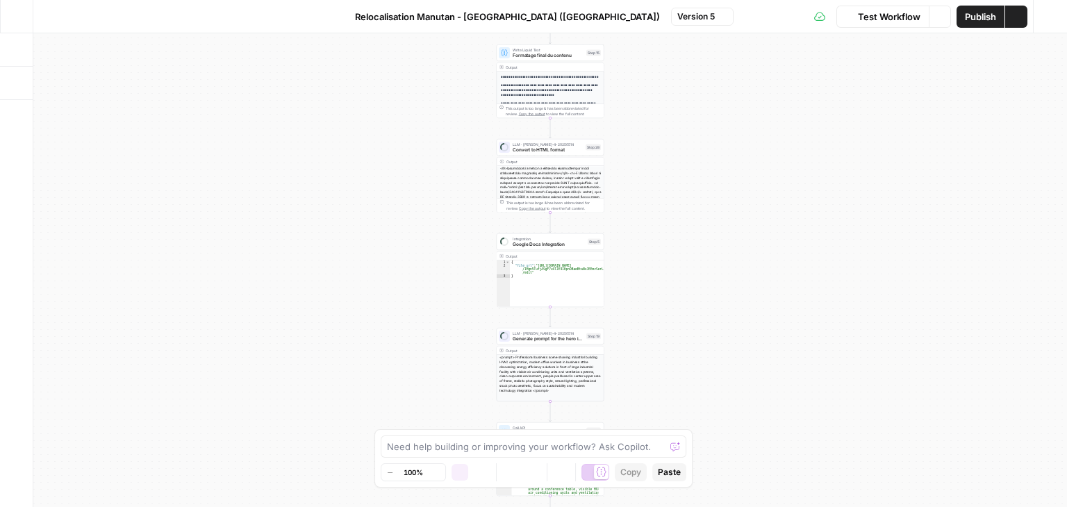
click at [650, 130] on div "**********" at bounding box center [550, 270] width 1034 height 474
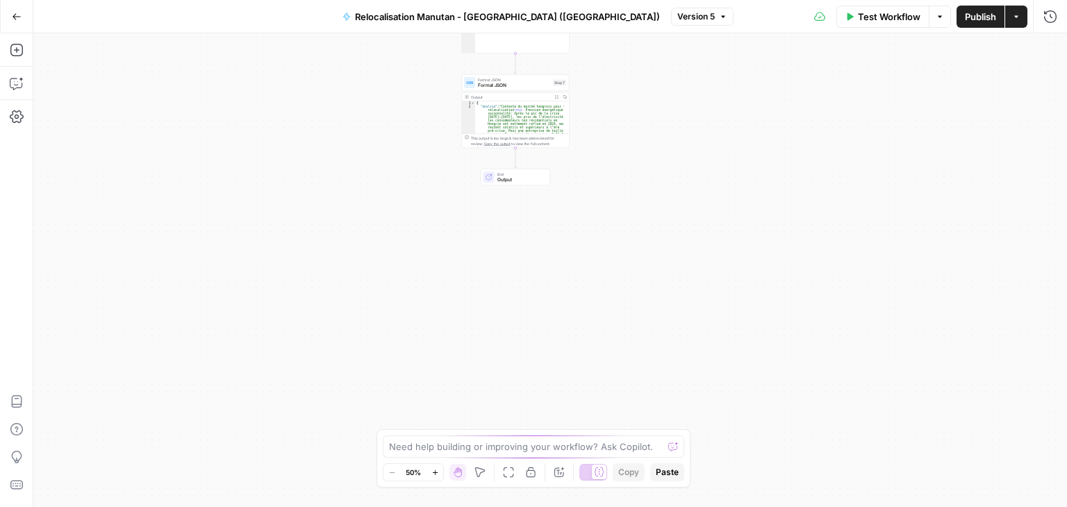
click at [664, 159] on div "**********" at bounding box center [550, 270] width 1034 height 474
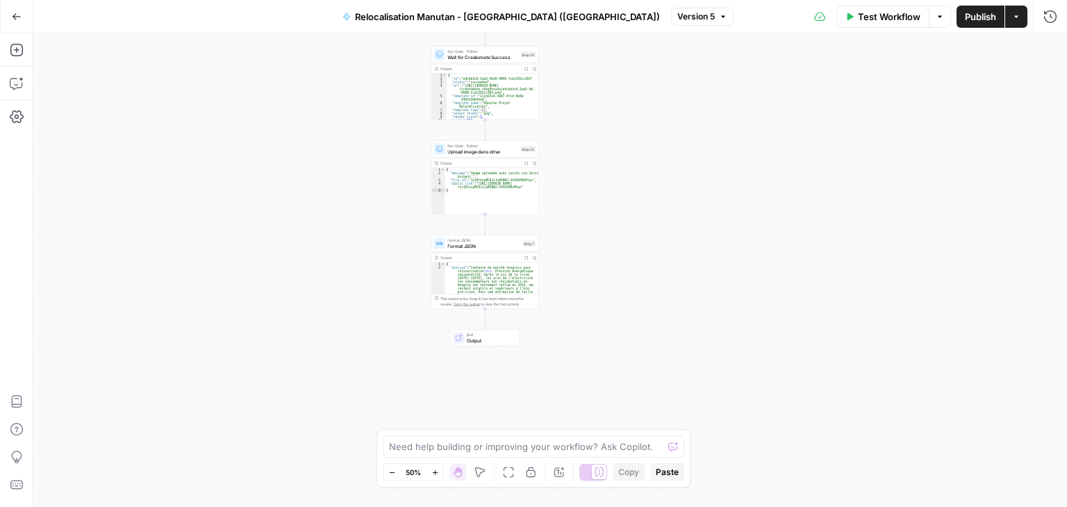
click at [637, 237] on div "**********" at bounding box center [550, 270] width 1034 height 474
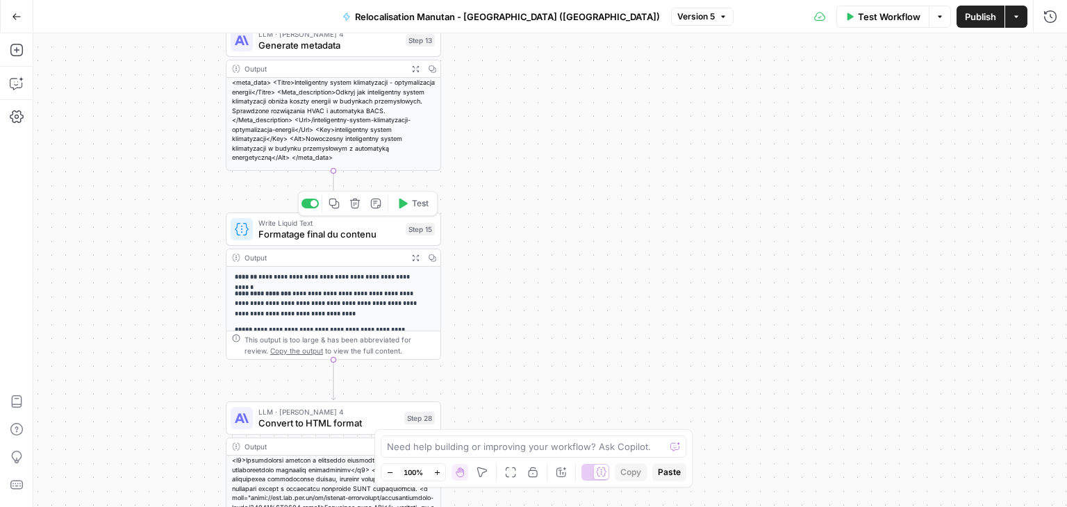
click at [275, 234] on span "Formatage final du contenu" at bounding box center [330, 234] width 142 height 14
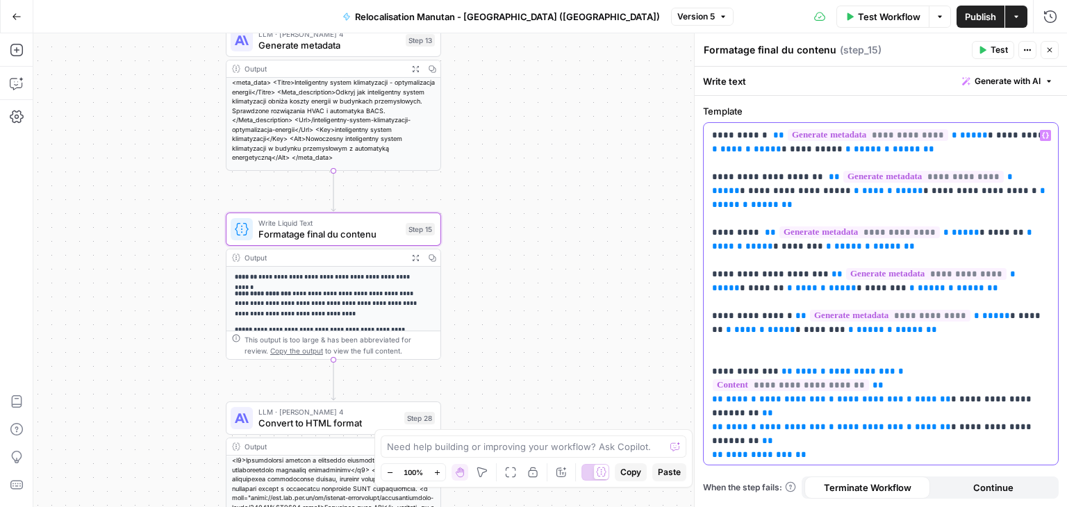
click at [762, 359] on p "**********" at bounding box center [881, 282] width 338 height 306
click at [967, 17] on span "Publish" at bounding box center [980, 17] width 31 height 14
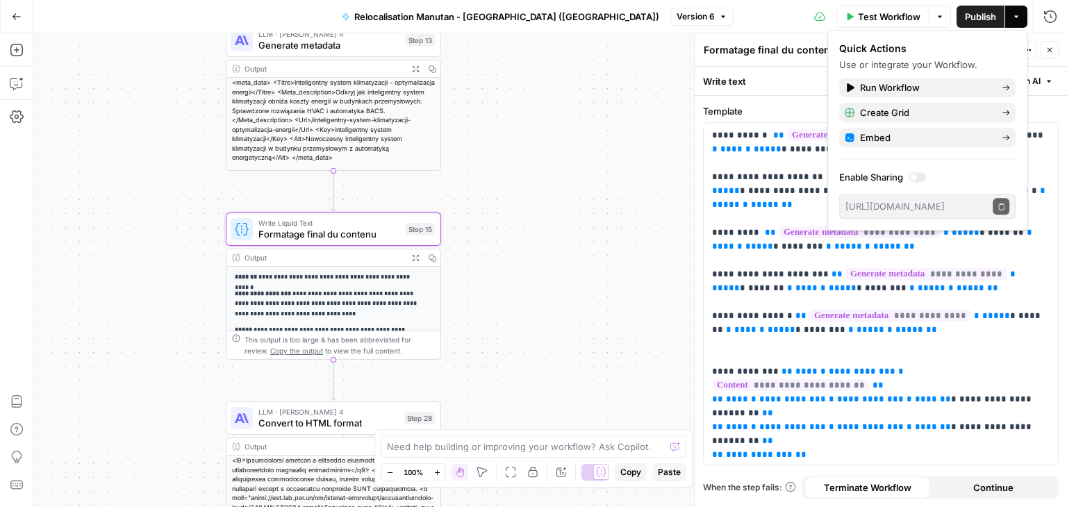
click at [653, 211] on div "**********" at bounding box center [550, 270] width 1034 height 474
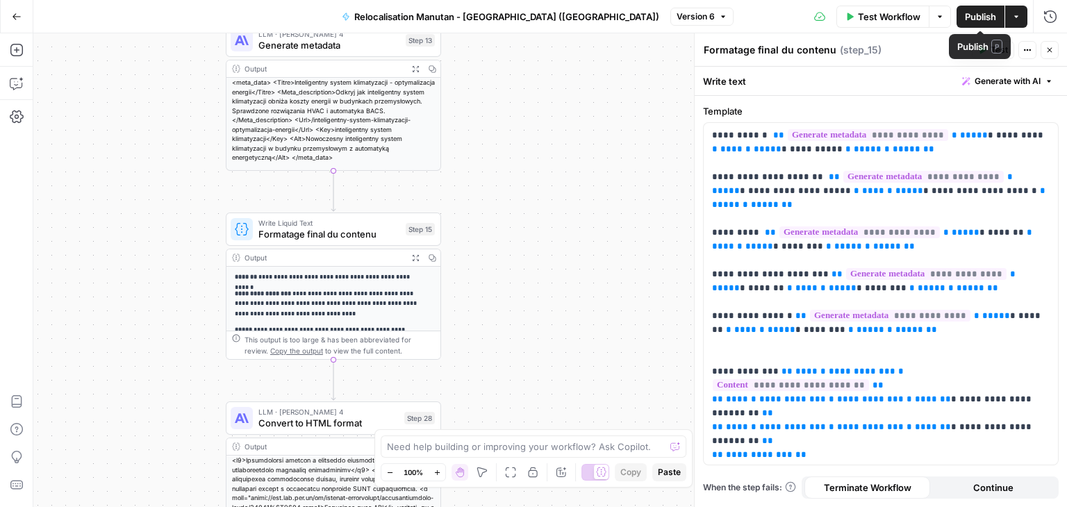
click at [977, 17] on span "Publish" at bounding box center [980, 17] width 31 height 14
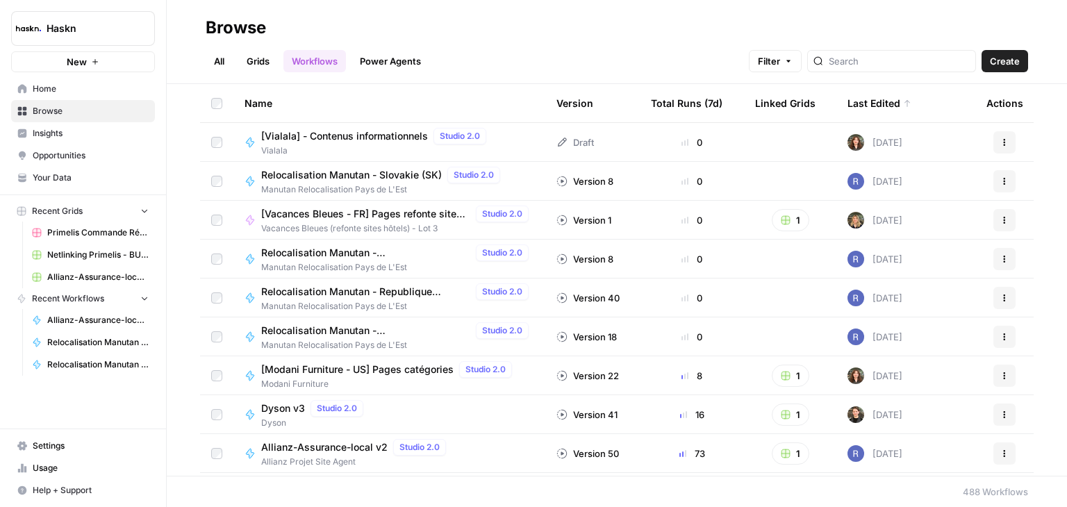
click at [57, 97] on link "Home" at bounding box center [83, 89] width 144 height 22
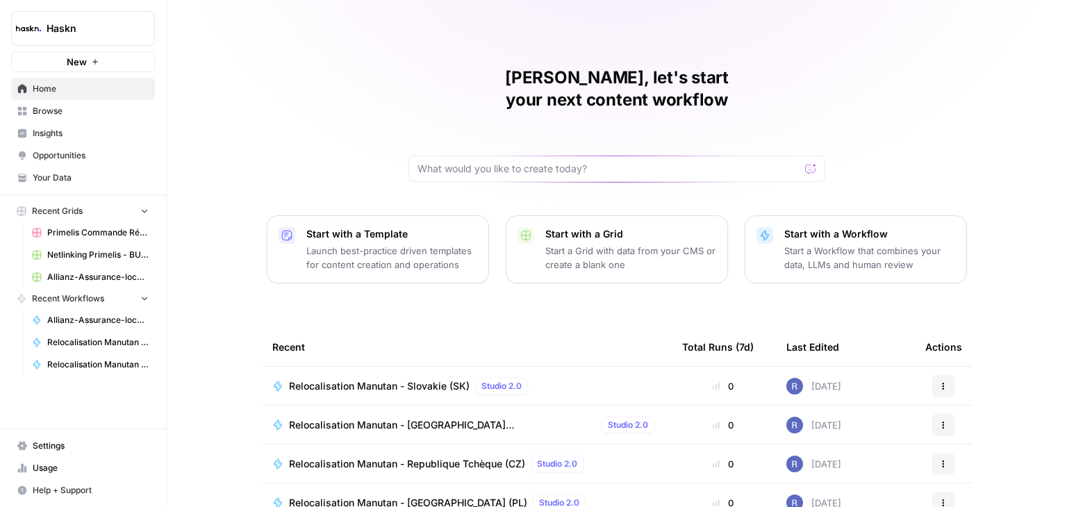
click at [55, 84] on span "Home" at bounding box center [91, 89] width 116 height 13
click at [60, 113] on span "Browse" at bounding box center [91, 111] width 116 height 13
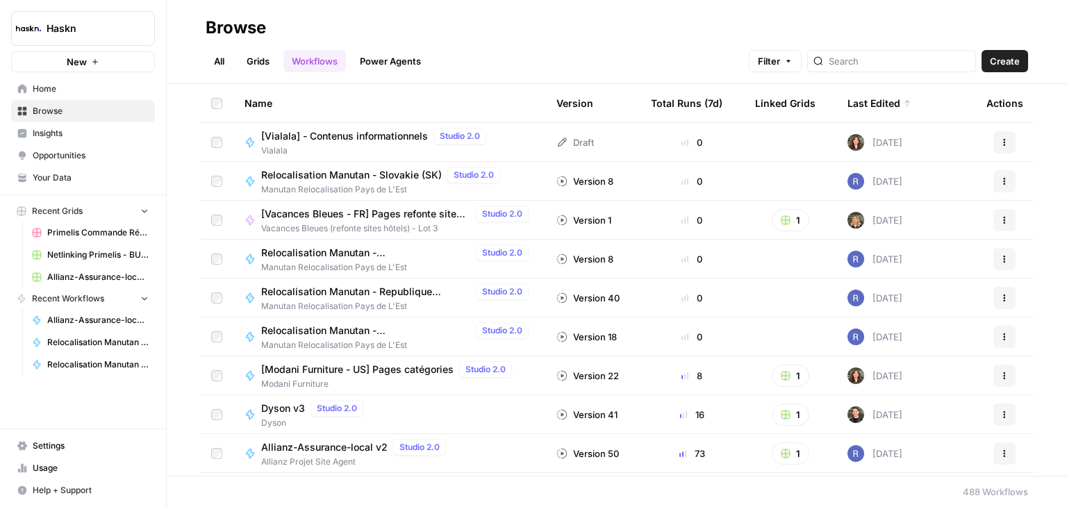
click at [218, 60] on link "All" at bounding box center [219, 61] width 27 height 22
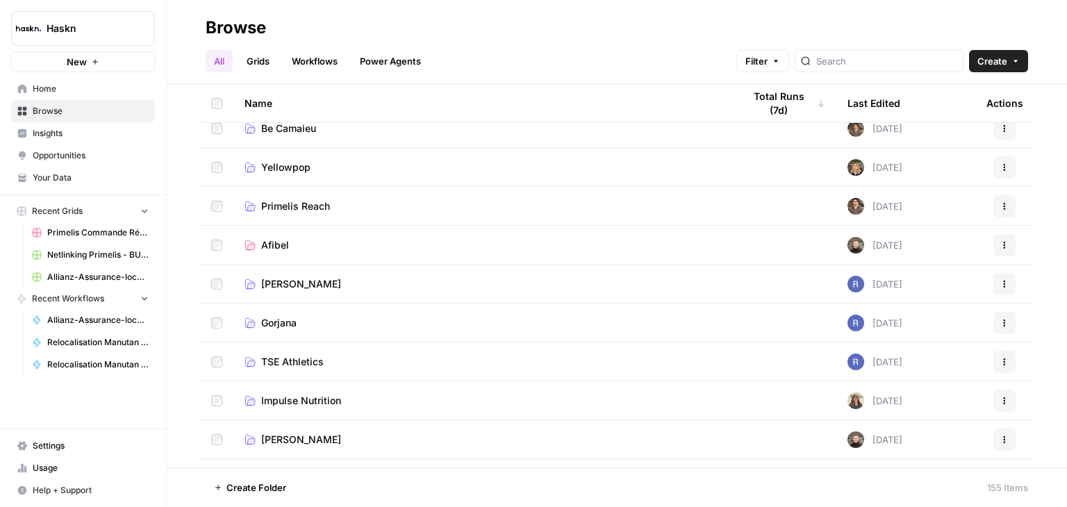
scroll to position [1337, 0]
click at [326, 204] on span "Primelis Reach" at bounding box center [295, 206] width 69 height 14
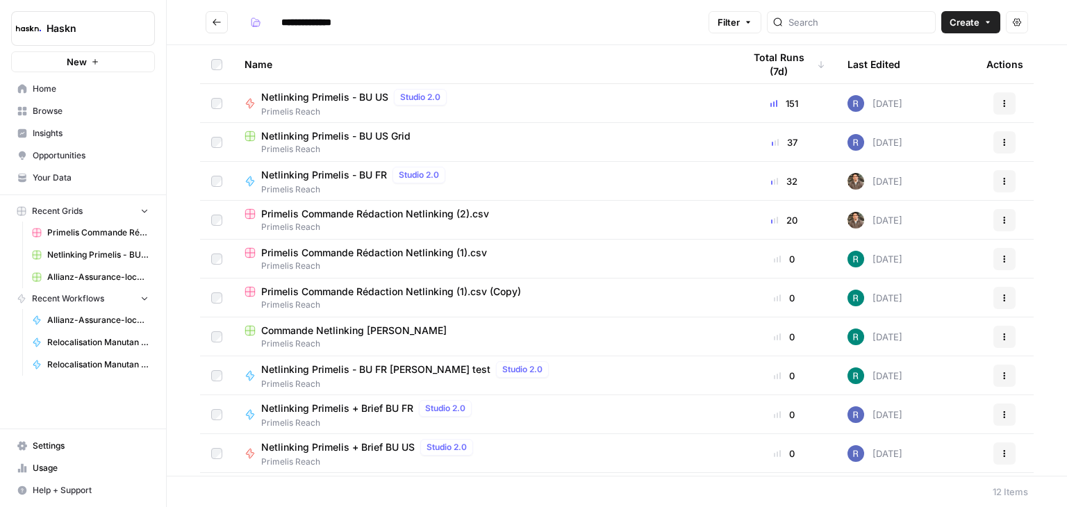
click at [378, 216] on span "Primelis Commande Rédaction Netlinking (2).csv" at bounding box center [375, 214] width 228 height 14
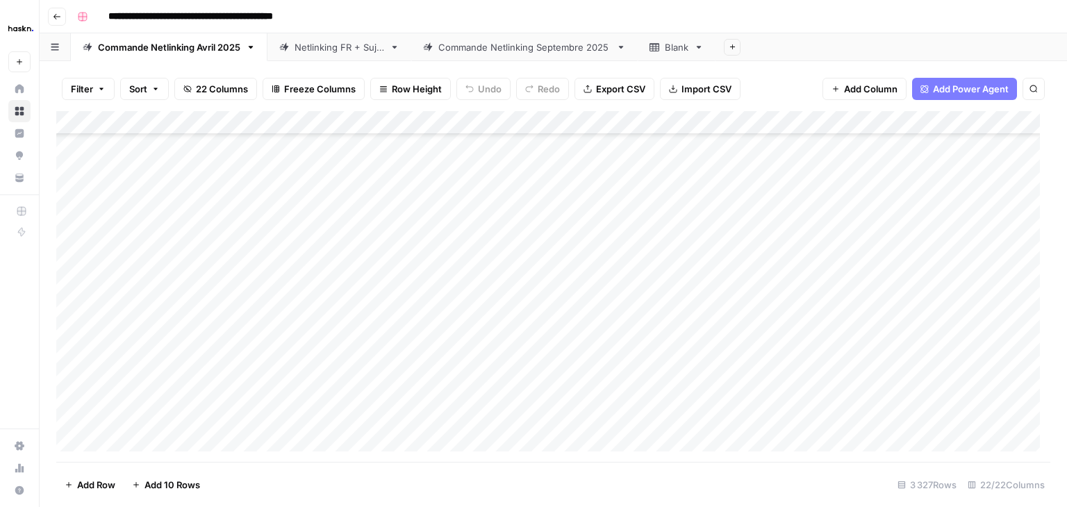
scroll to position [78315, 0]
click at [704, 53] on link "Blank" at bounding box center [677, 47] width 78 height 28
click at [626, 48] on icon at bounding box center [621, 47] width 10 height 10
click at [626, 48] on icon "button" at bounding box center [621, 47] width 10 height 10
click at [681, 44] on div "Blank" at bounding box center [677, 47] width 24 height 14
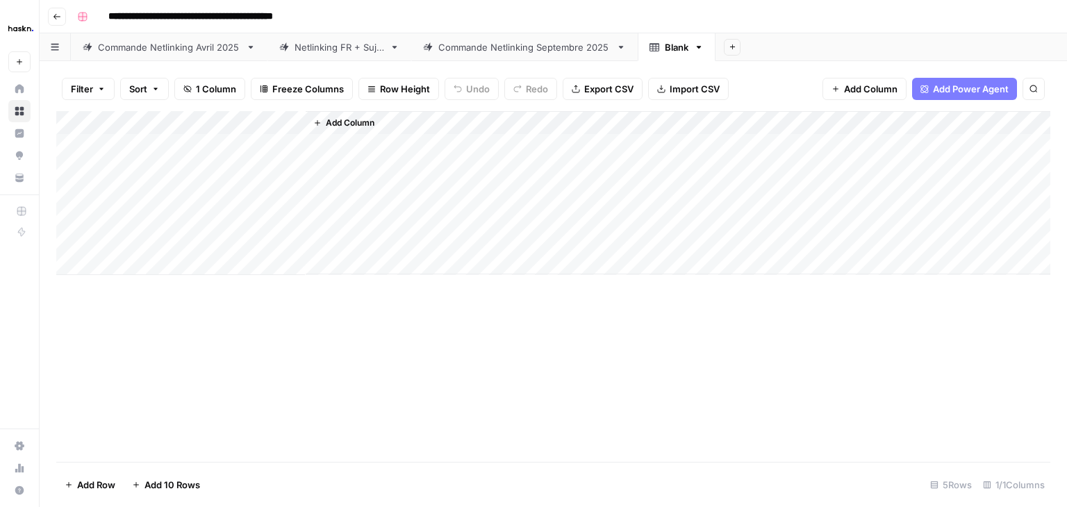
click at [164, 123] on div "Add Column" at bounding box center [553, 193] width 994 height 164
click at [158, 156] on input "Title" at bounding box center [187, 156] width 141 height 14
paste input "Client"
type input "Client"
drag, startPoint x: 381, startPoint y: 126, endPoint x: 372, endPoint y: 140, distance: 16.2
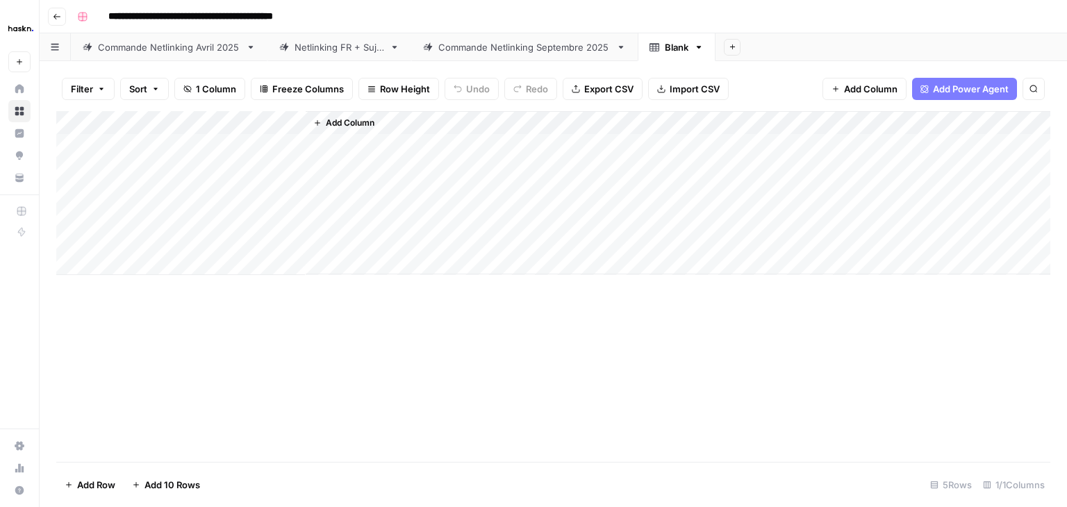
click at [381, 126] on div "Add Column" at bounding box center [678, 192] width 745 height 163
click at [359, 126] on span "Add Column" at bounding box center [350, 123] width 49 height 13
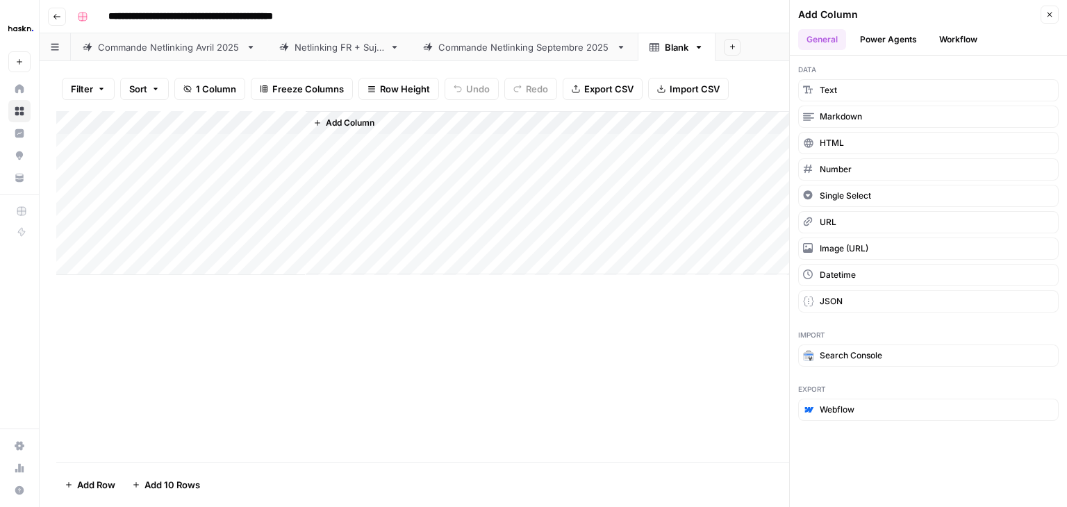
click at [685, 268] on div "Add Column" at bounding box center [678, 192] width 745 height 163
click at [703, 48] on icon "button" at bounding box center [699, 47] width 10 height 10
click at [767, 129] on span "Delete Sheet" at bounding box center [756, 124] width 67 height 14
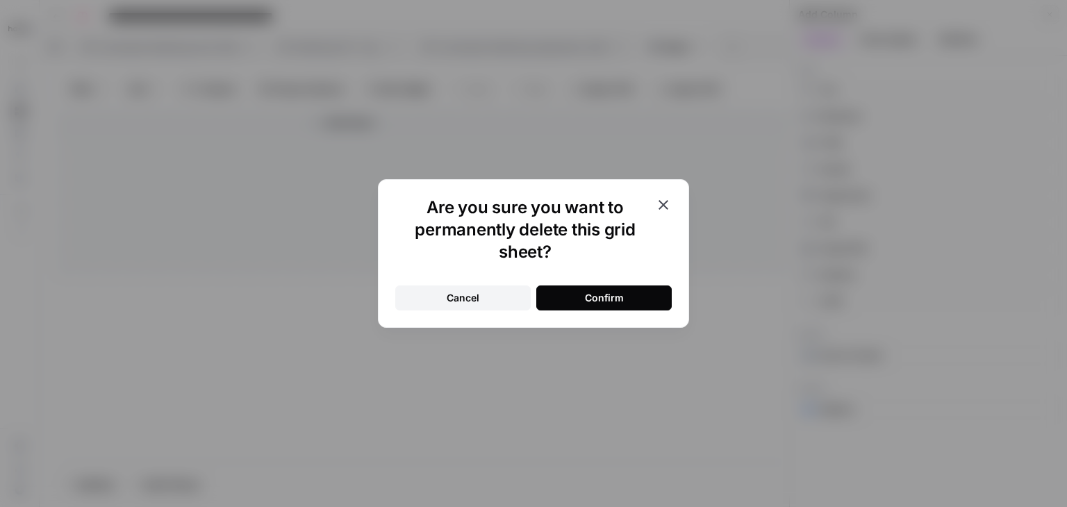
click at [601, 298] on div "Confirm" at bounding box center [604, 298] width 39 height 14
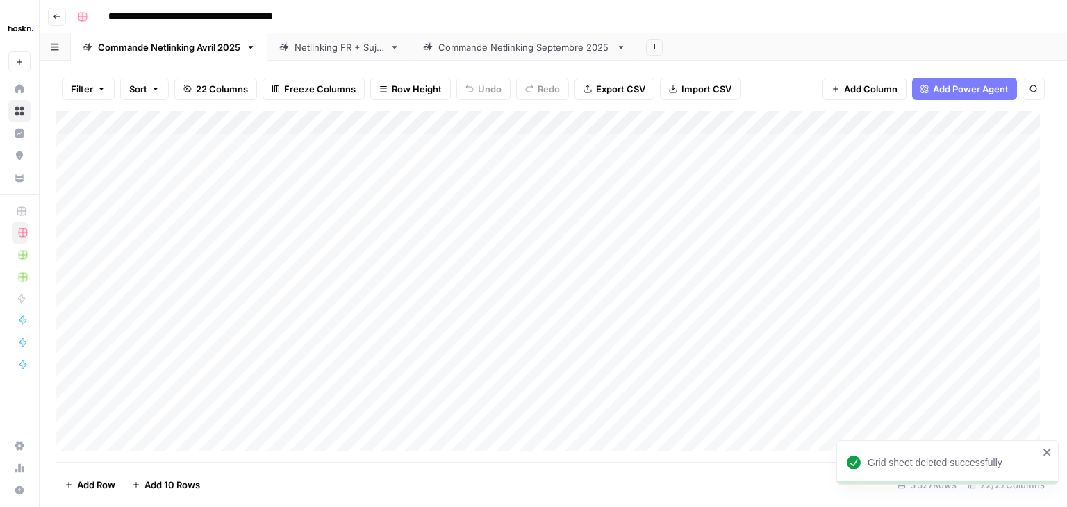
click at [396, 52] on link "Netlinking FR + Sujet" at bounding box center [340, 47] width 144 height 28
click at [398, 53] on link "Netlinking FR + Sujet" at bounding box center [340, 47] width 144 height 28
click at [392, 45] on icon "button" at bounding box center [395, 47] width 10 height 10
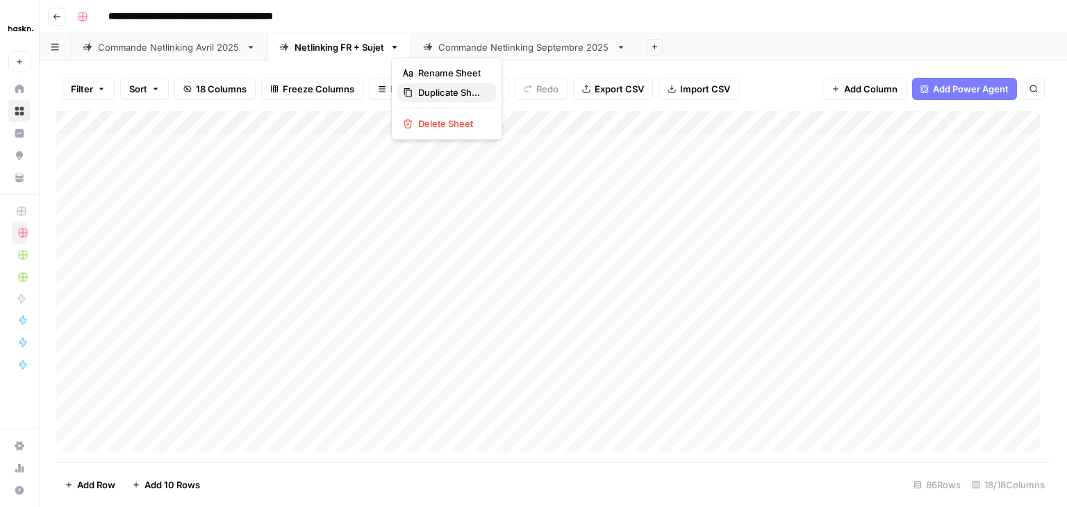
click at [454, 85] on span "Duplicate Sheet" at bounding box center [451, 92] width 67 height 14
click at [141, 49] on div "Commande Netlinking Avril 2025" at bounding box center [169, 47] width 142 height 14
click at [164, 444] on div "Add Column" at bounding box center [553, 286] width 994 height 351
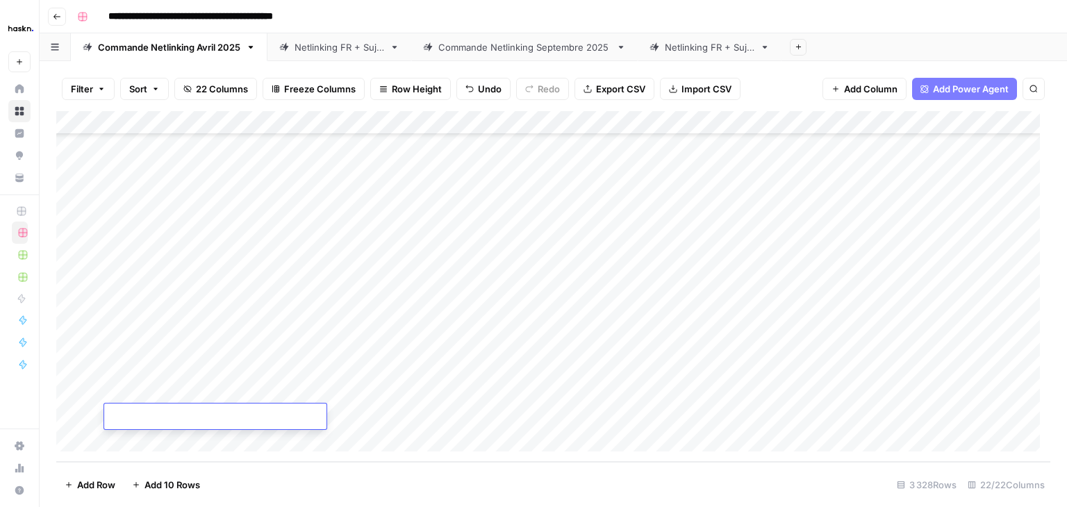
scroll to position [78339, 0]
click at [389, 418] on div "Add Column" at bounding box center [553, 286] width 994 height 351
click at [184, 416] on div "Add Column" at bounding box center [553, 286] width 994 height 351
click at [400, 416] on div "Add Column" at bounding box center [553, 286] width 994 height 351
click at [302, 429] on div "Add Column" at bounding box center [553, 286] width 994 height 351
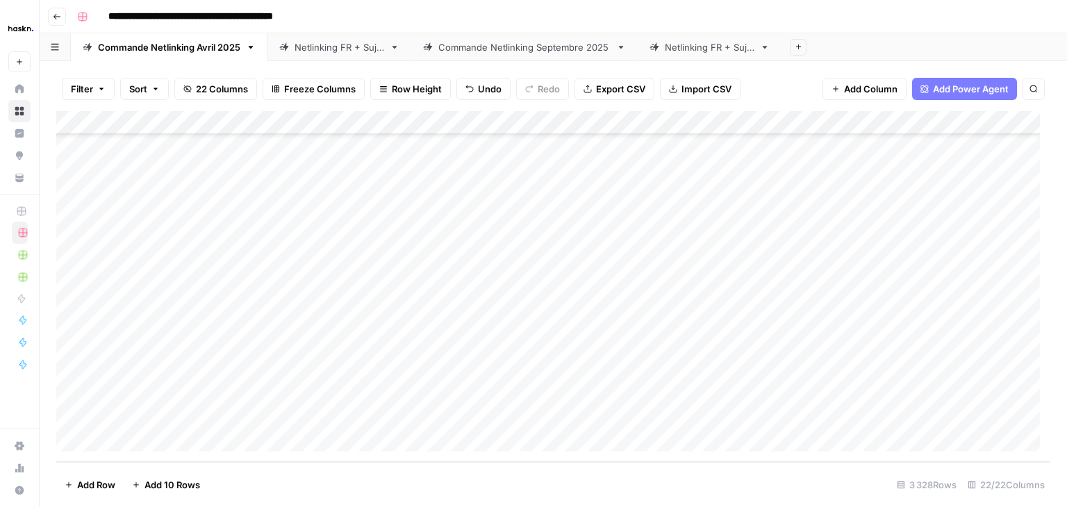
scroll to position [78362, 0]
click at [270, 398] on div "Add Column" at bounding box center [553, 286] width 994 height 351
click at [575, 396] on div "Add Column" at bounding box center [553, 286] width 994 height 351
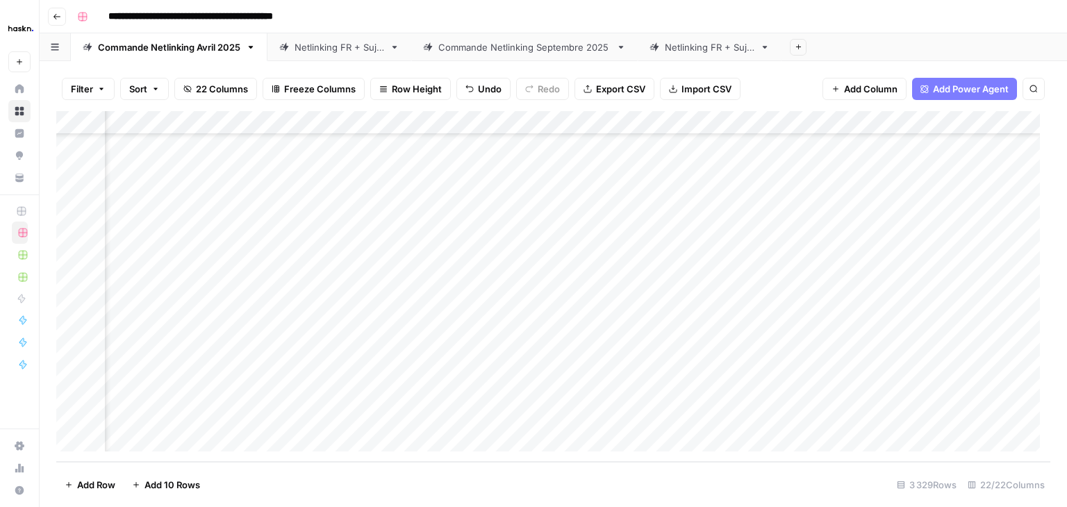
click at [559, 385] on div "Add Column" at bounding box center [553, 286] width 994 height 351
click at [578, 390] on div "Add Column" at bounding box center [553, 286] width 994 height 351
click at [629, 393] on div "Add Column" at bounding box center [553, 286] width 994 height 351
click at [531, 202] on div "Add Column" at bounding box center [553, 286] width 994 height 351
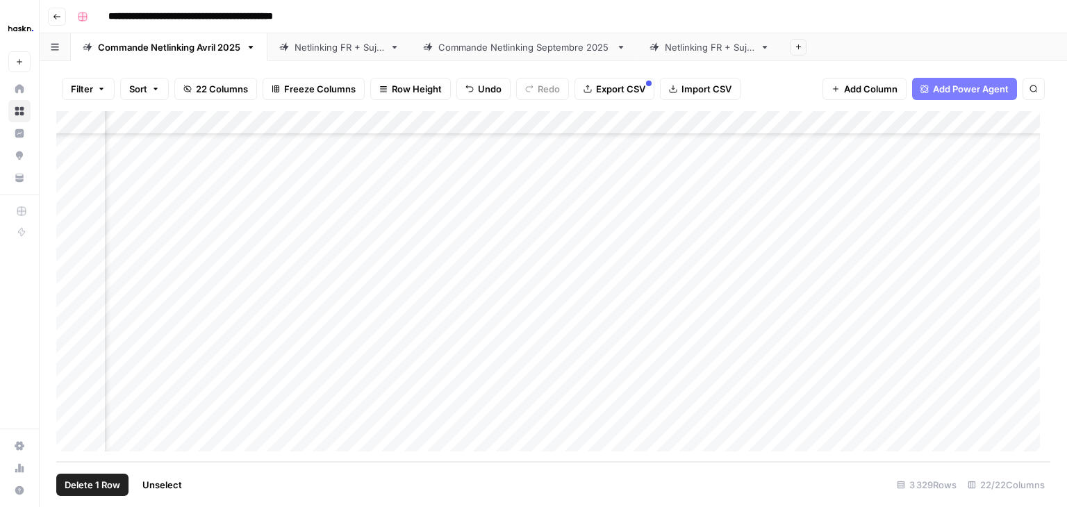
click at [73, 202] on div "Add Column" at bounding box center [553, 286] width 994 height 351
click at [555, 372] on div "Add Column" at bounding box center [553, 286] width 994 height 351
click at [74, 182] on div "Add Column" at bounding box center [553, 286] width 994 height 351
click at [72, 368] on div "Add Column" at bounding box center [553, 286] width 994 height 351
click at [131, 424] on div "Add Column" at bounding box center [553, 286] width 994 height 351
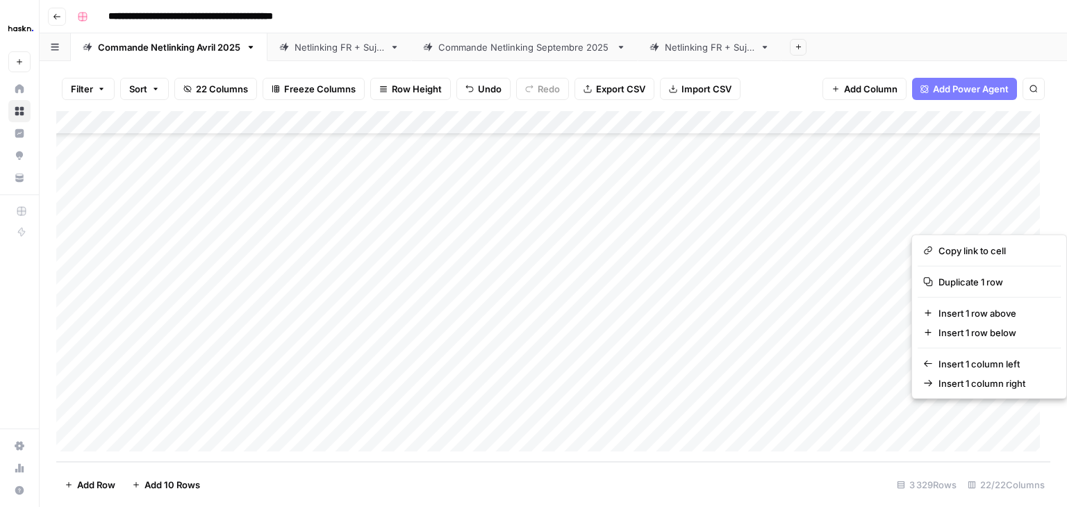
scroll to position [78362, 0]
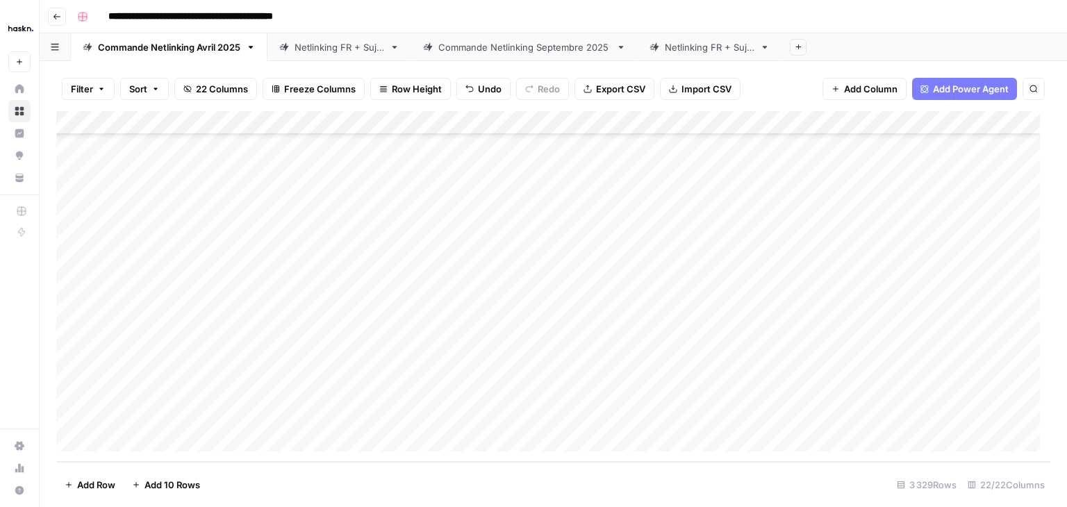
click at [147, 410] on div "Add Column" at bounding box center [553, 286] width 994 height 351
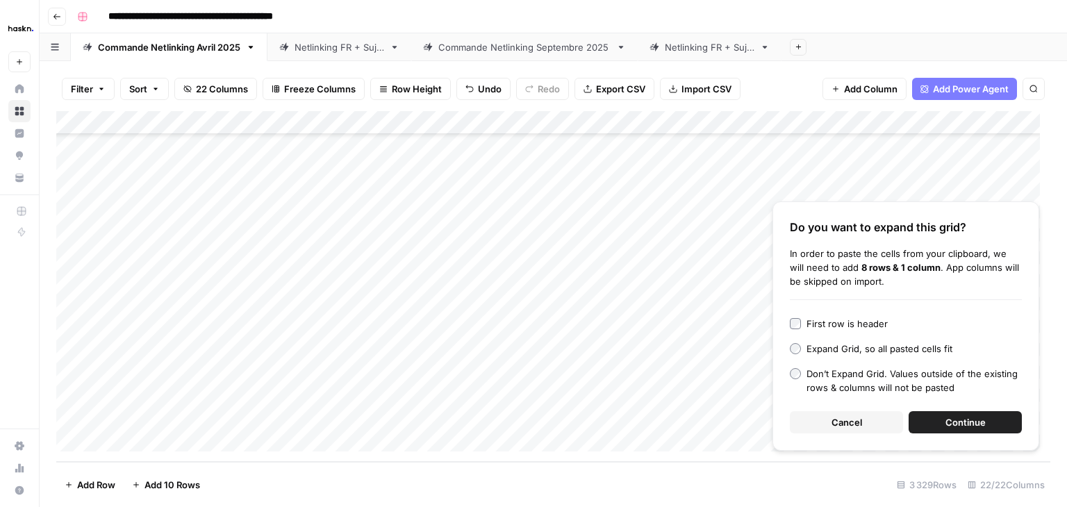
click at [199, 410] on div "Add Column" at bounding box center [553, 286] width 994 height 351
click at [392, 399] on div "Add Column" at bounding box center [553, 286] width 994 height 351
click at [114, 417] on div "Add Column" at bounding box center [553, 286] width 994 height 351
click at [970, 423] on span "Continue" at bounding box center [966, 423] width 40 height 14
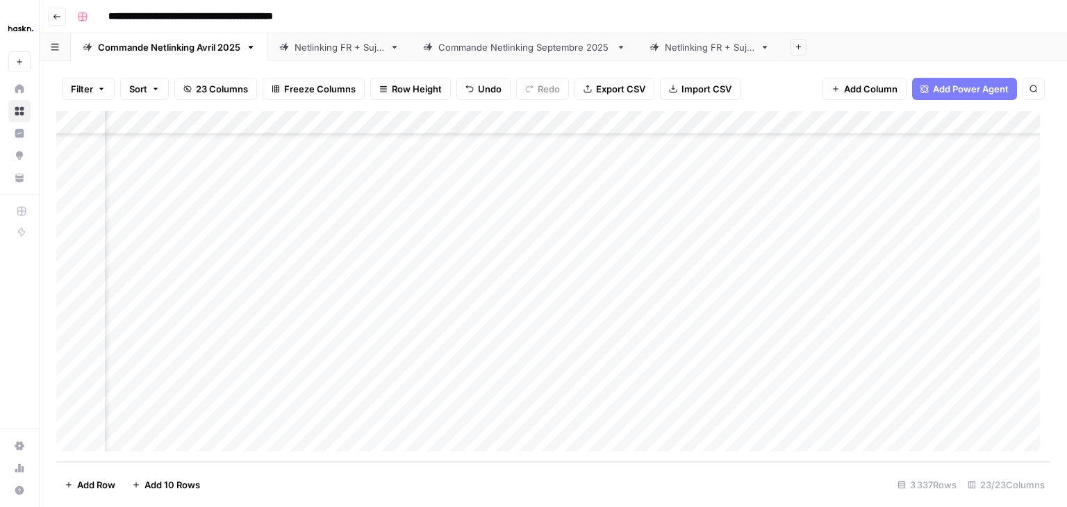
scroll to position [78552, 1901]
click at [718, 229] on div "Add Column" at bounding box center [553, 286] width 994 height 351
click at [720, 256] on div "Add Column" at bounding box center [553, 286] width 994 height 351
click at [719, 272] on div "Add Column" at bounding box center [553, 286] width 994 height 351
click at [779, 226] on div "Add Column" at bounding box center [553, 286] width 994 height 351
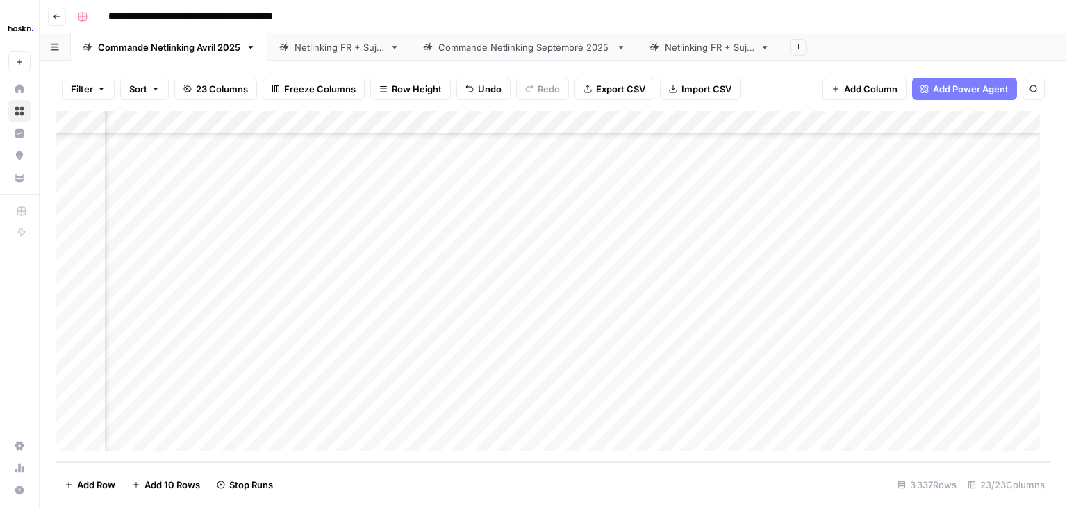
click at [774, 225] on div "Add Column" at bounding box center [553, 286] width 994 height 351
click at [771, 245] on div "Add Column" at bounding box center [553, 286] width 994 height 351
click at [770, 272] on div "Add Column" at bounding box center [553, 286] width 994 height 351
click at [752, 124] on div "Add Column" at bounding box center [553, 286] width 994 height 351
click at [634, 363] on div "Add Column" at bounding box center [553, 286] width 994 height 351
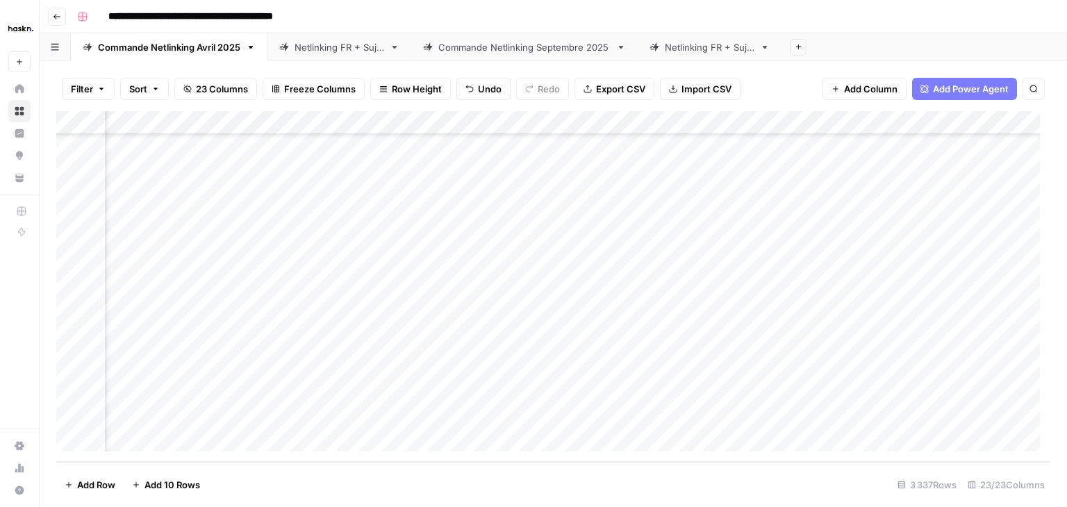
click at [752, 126] on div "Add Column" at bounding box center [553, 286] width 994 height 351
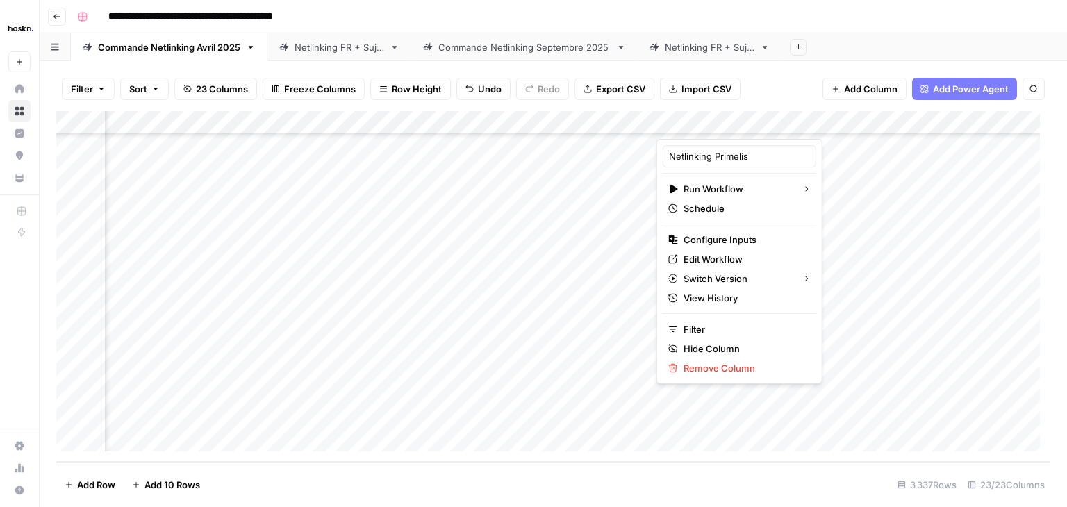
click at [584, 116] on div "Add Column" at bounding box center [553, 286] width 994 height 351
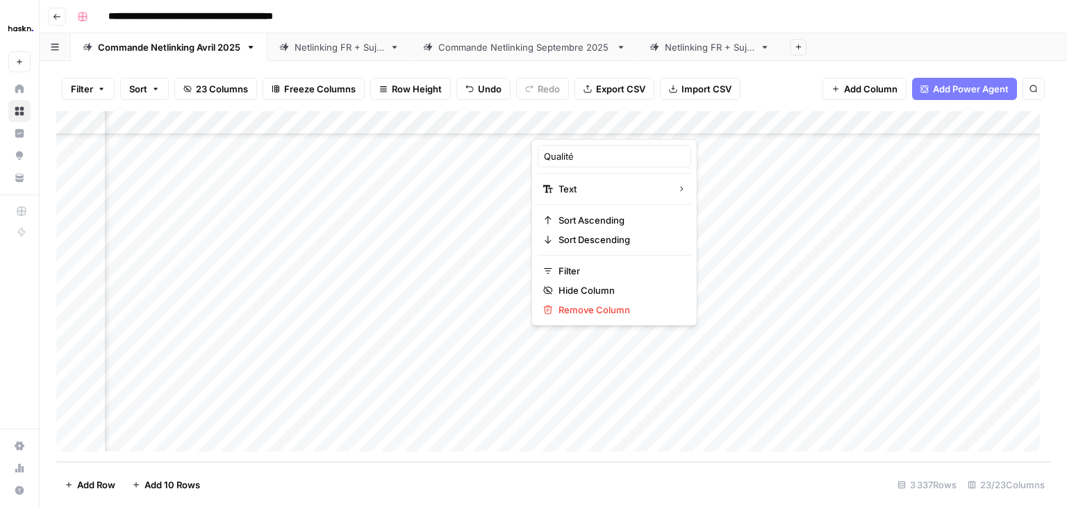
click at [698, 129] on div "Add Column" at bounding box center [553, 286] width 994 height 351
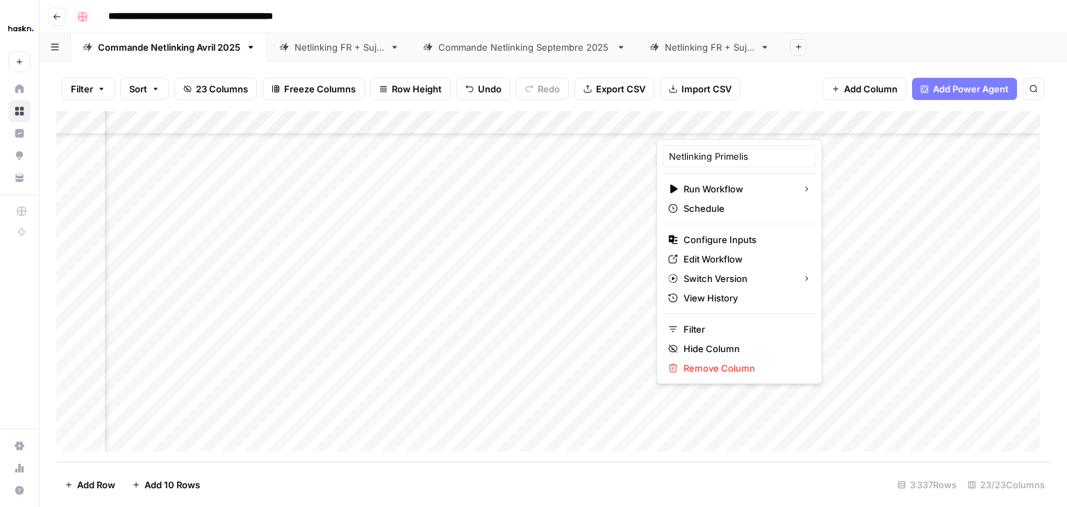
click at [603, 119] on div "Add Column" at bounding box center [553, 286] width 994 height 351
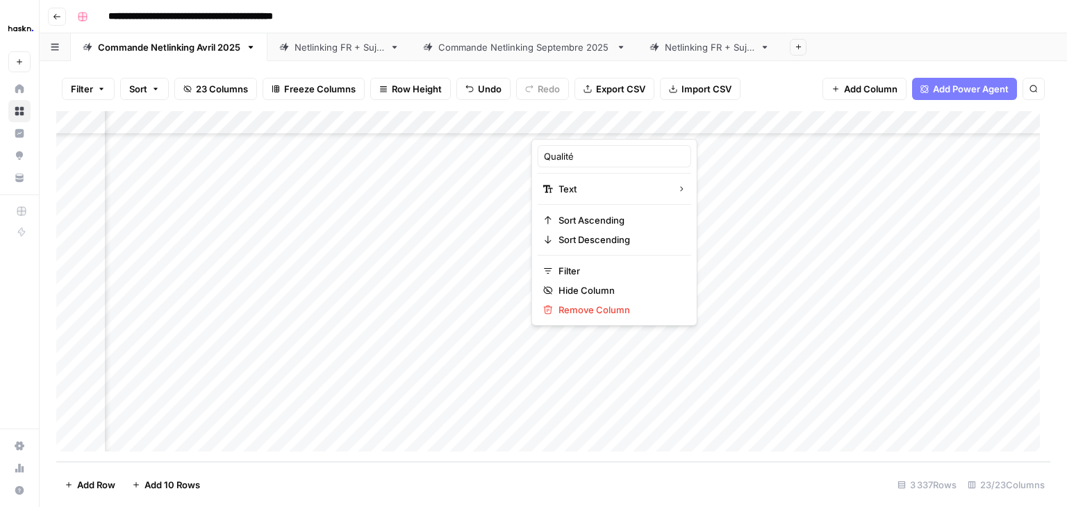
click at [703, 120] on div "Add Column" at bounding box center [553, 286] width 994 height 351
click at [528, 143] on div "Add Column" at bounding box center [553, 286] width 994 height 351
click at [596, 149] on div "Add Column" at bounding box center [553, 286] width 994 height 351
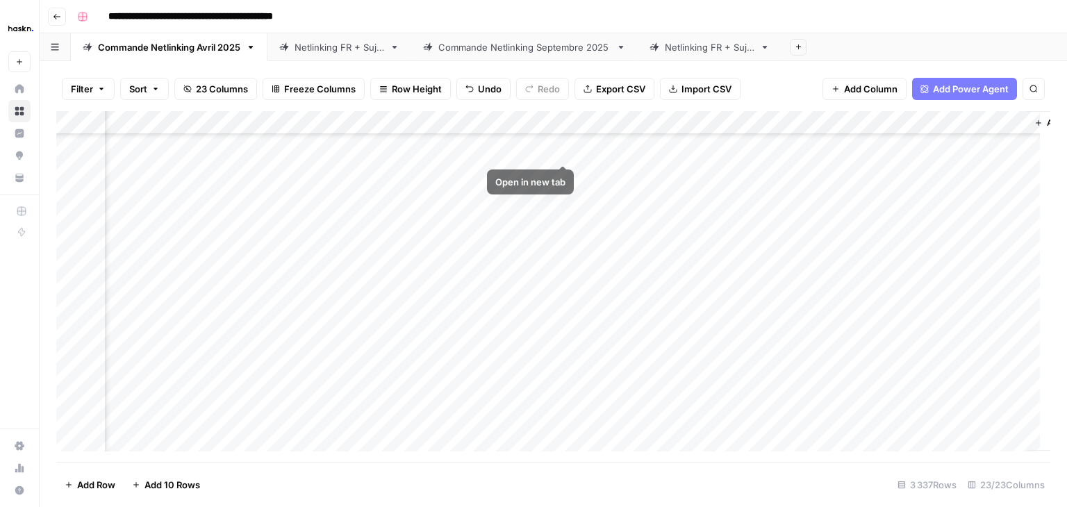
click at [536, 149] on div "Add Column" at bounding box center [553, 286] width 994 height 351
click at [660, 247] on div "Add Column" at bounding box center [553, 286] width 994 height 351
click at [330, 49] on div "Netlinking FR + Sujet" at bounding box center [340, 47] width 90 height 14
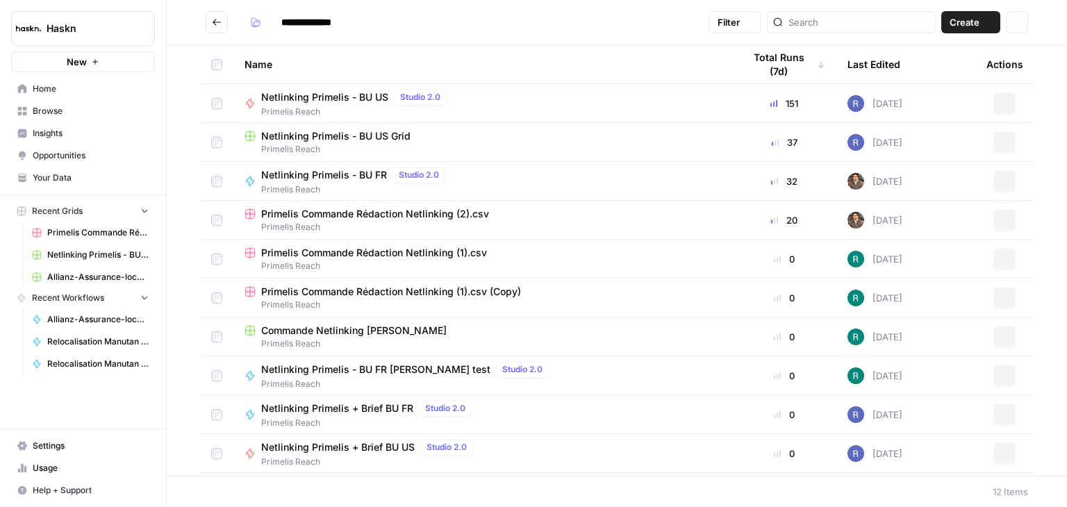
type input "**********"
click at [82, 89] on span "Home" at bounding box center [91, 89] width 116 height 13
type input "**********"
click at [217, 21] on icon "Go back" at bounding box center [217, 22] width 10 height 10
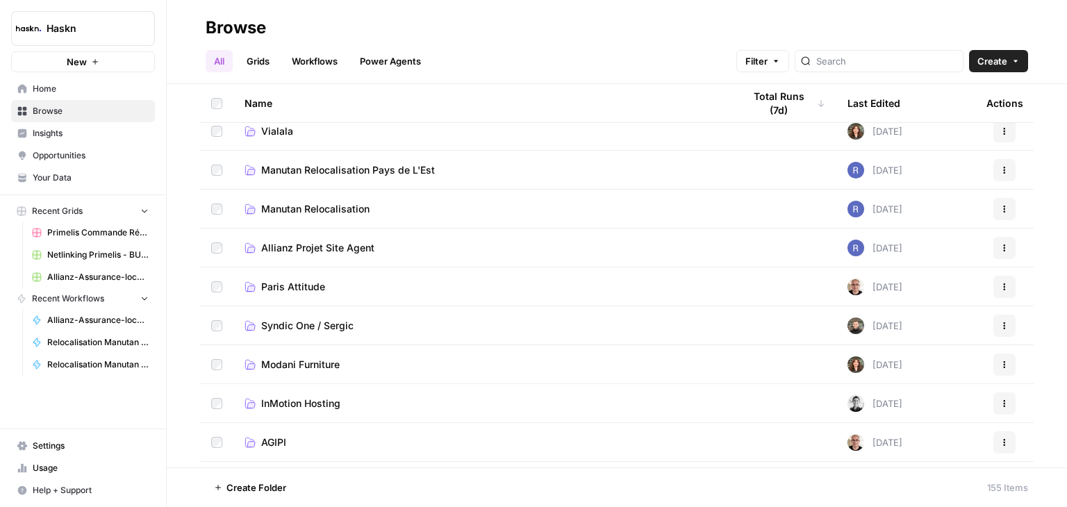
scroll to position [11, 0]
click at [379, 174] on span "Manutan Relocalisation Pays de L'Est" at bounding box center [348, 170] width 174 height 14
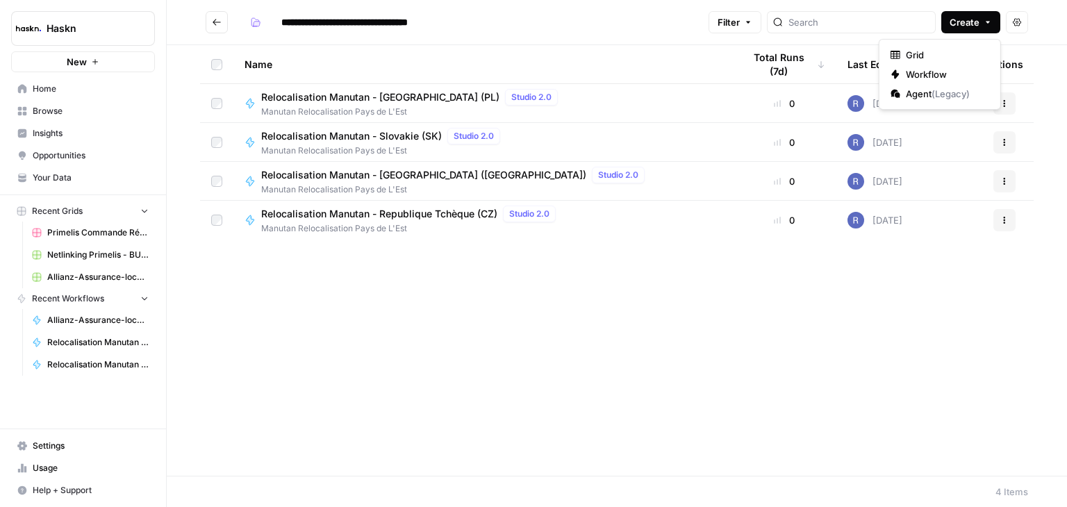
click at [985, 26] on button "Create" at bounding box center [971, 22] width 59 height 22
click at [913, 50] on span "Grid" at bounding box center [945, 55] width 78 height 14
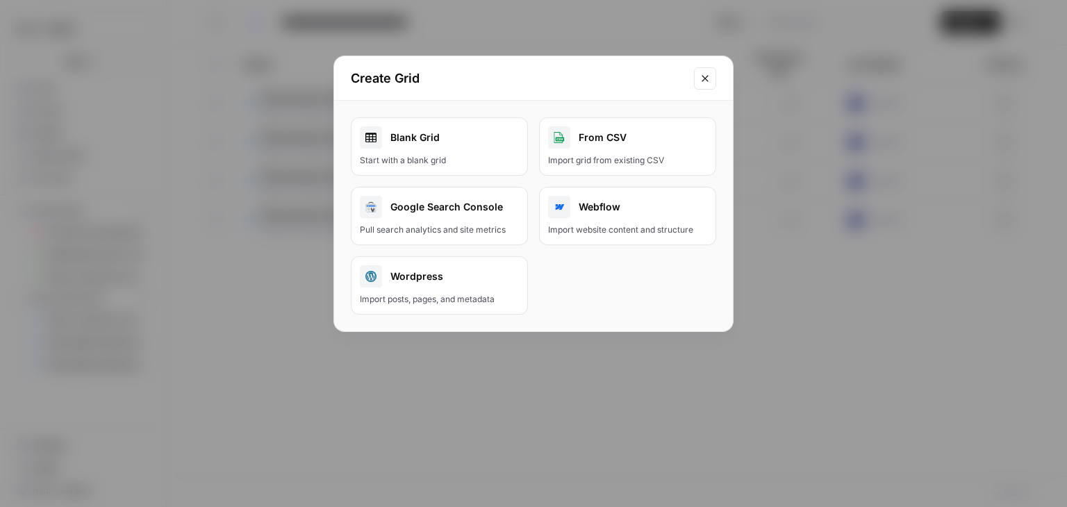
click at [702, 85] on button "Close modal" at bounding box center [705, 78] width 22 height 22
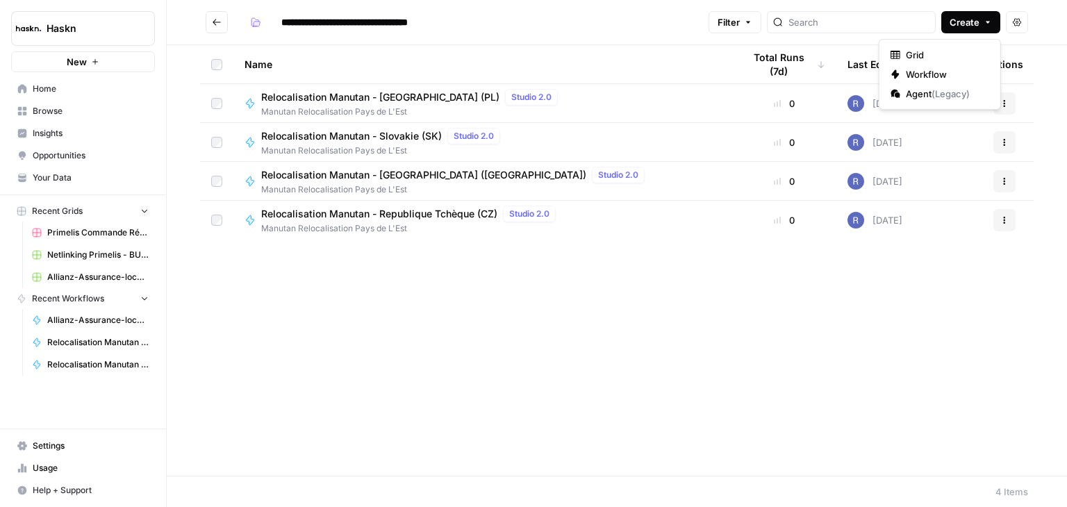
click at [990, 23] on icon "button" at bounding box center [988, 22] width 8 height 8
click at [931, 56] on span "Grid" at bounding box center [945, 55] width 78 height 14
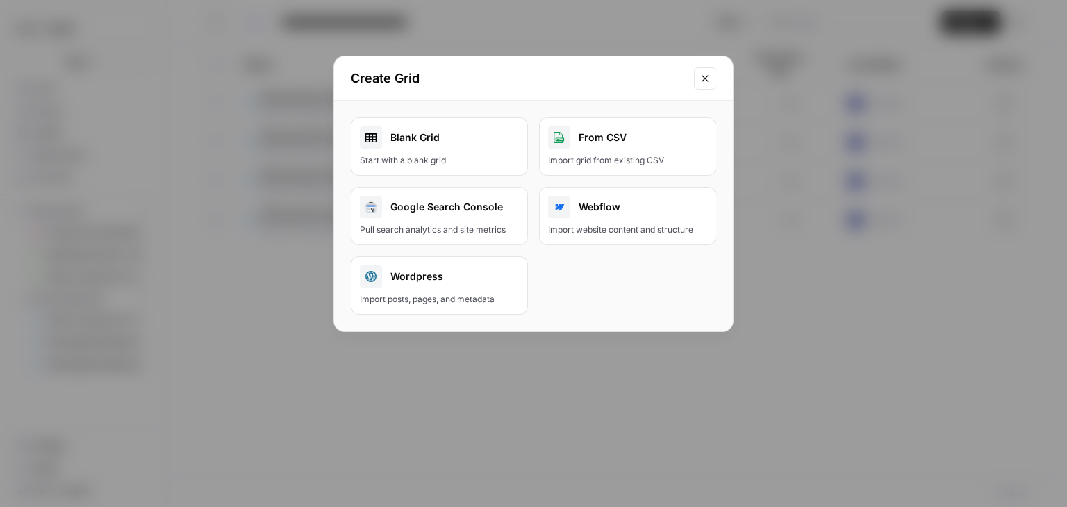
click at [706, 79] on icon "Close modal" at bounding box center [705, 78] width 6 height 6
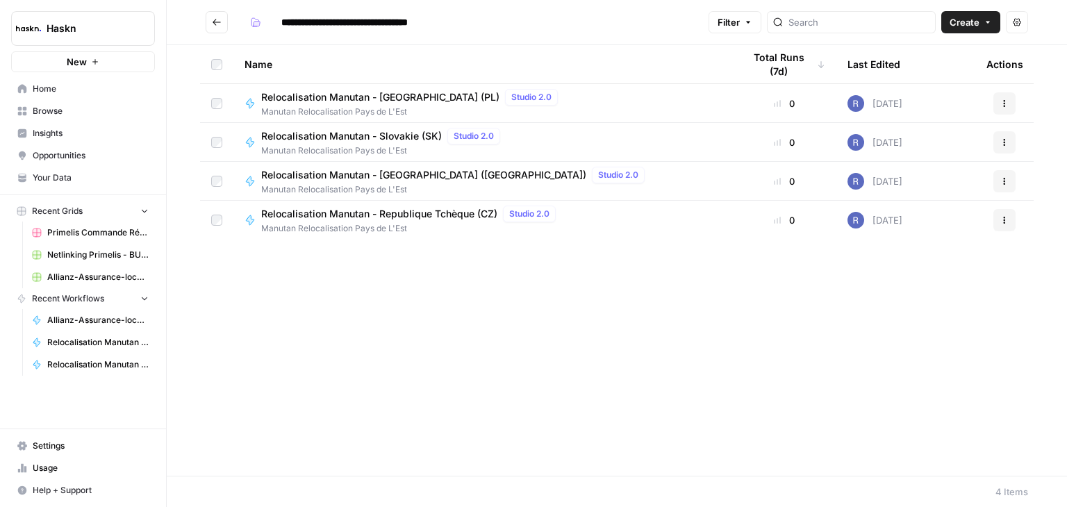
click at [221, 26] on icon "Go back" at bounding box center [217, 22] width 10 height 10
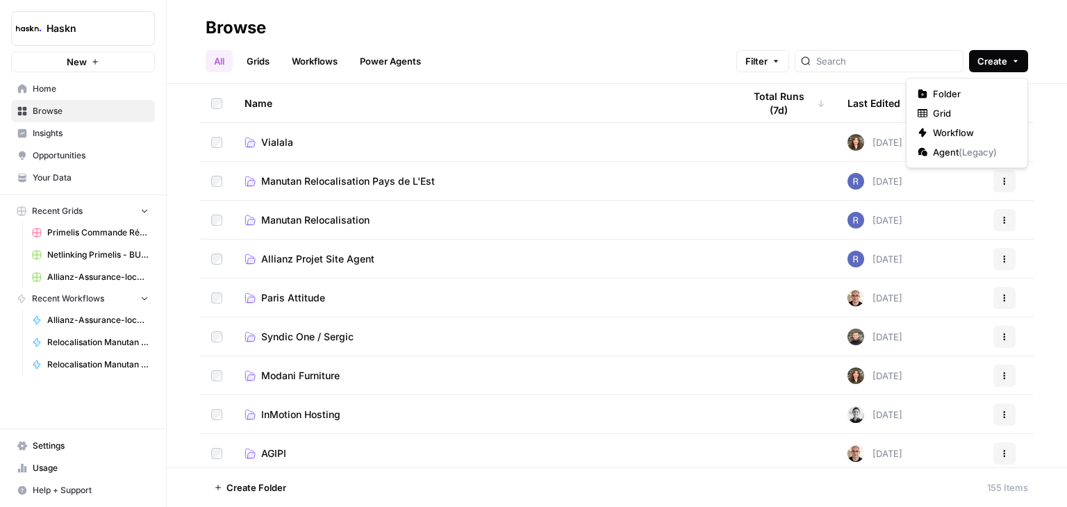
click at [992, 65] on span "Create" at bounding box center [993, 61] width 30 height 14
click at [947, 108] on span "Grid" at bounding box center [972, 113] width 78 height 14
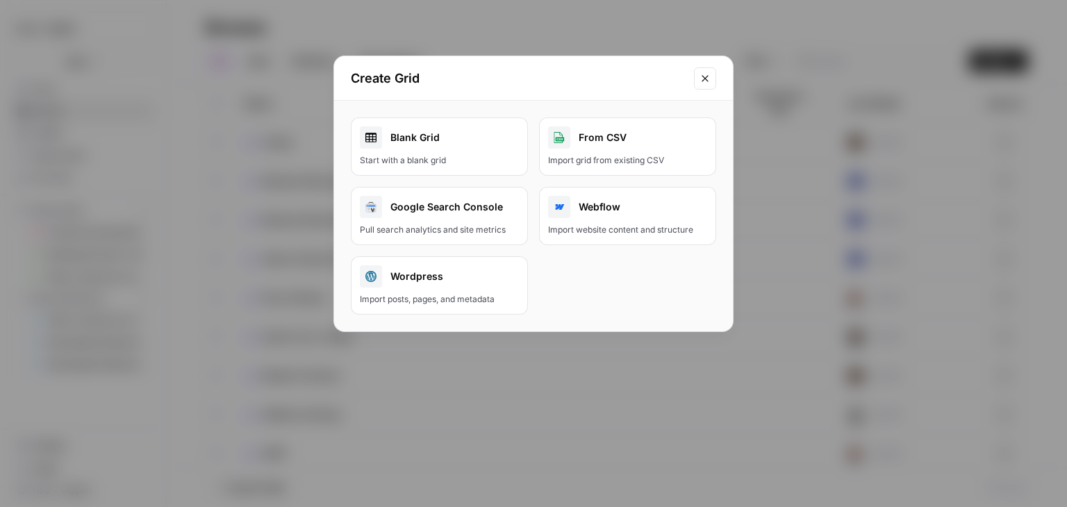
click at [707, 78] on icon "Close modal" at bounding box center [705, 78] width 11 height 11
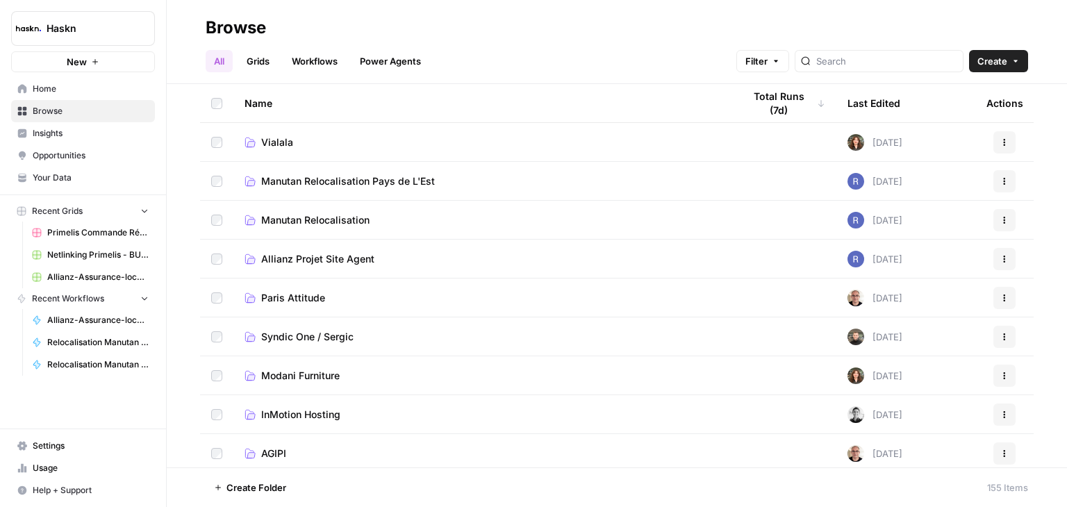
click at [78, 220] on button "Recent Grids" at bounding box center [83, 211] width 144 height 21
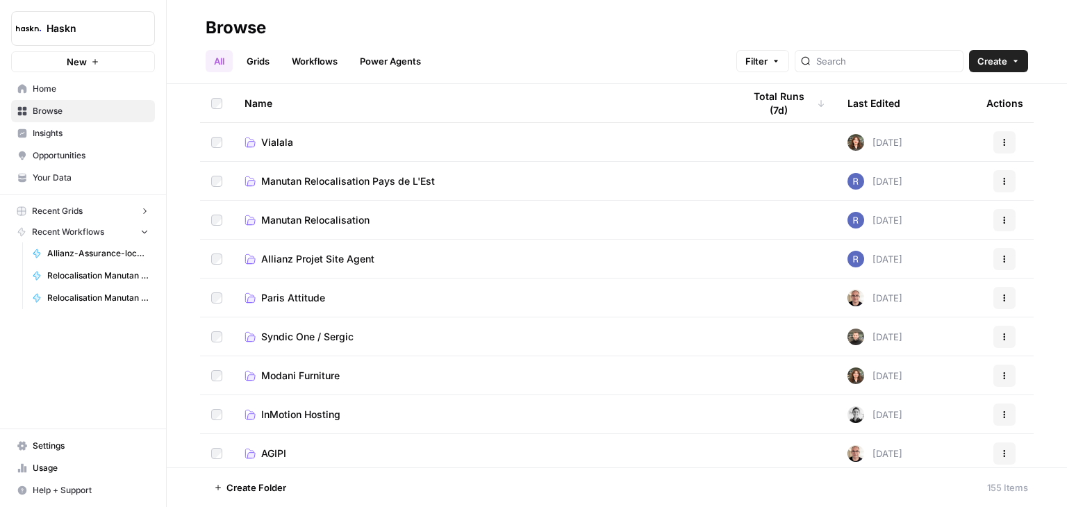
click at [78, 220] on button "Recent Grids" at bounding box center [83, 211] width 144 height 21
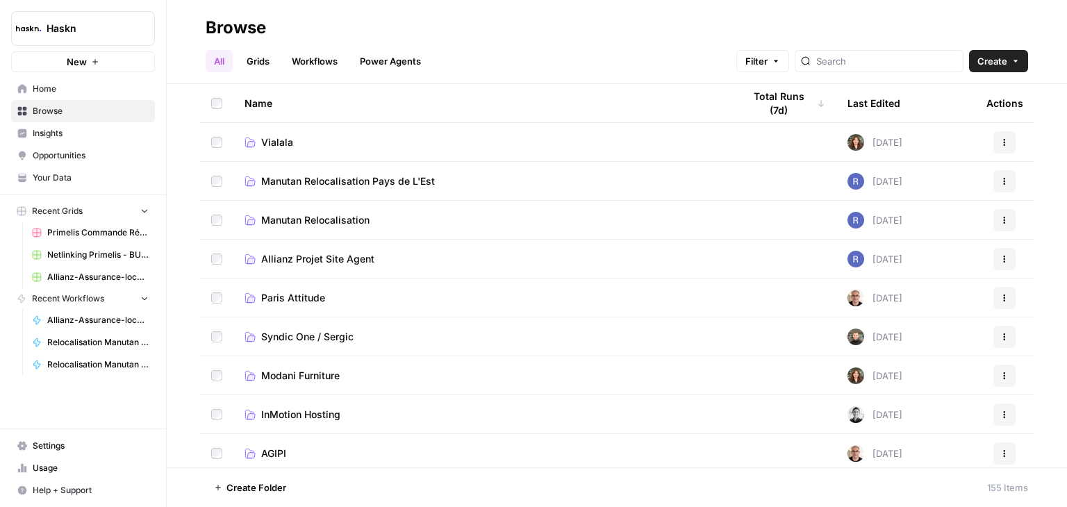
click at [249, 56] on link "Grids" at bounding box center [258, 61] width 40 height 22
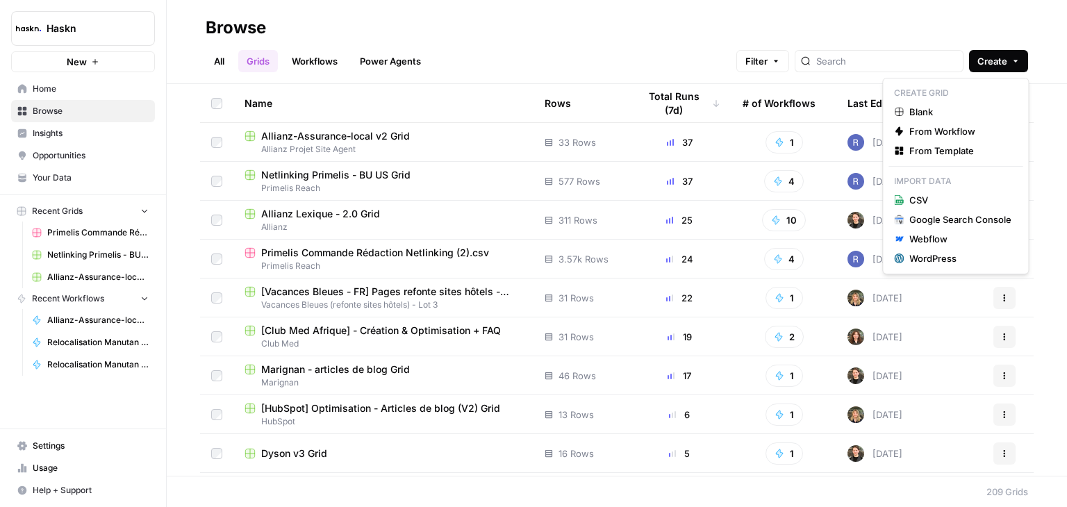
click at [1017, 55] on button "Create" at bounding box center [998, 61] width 59 height 22
click at [967, 130] on span "From Workflow" at bounding box center [961, 131] width 102 height 14
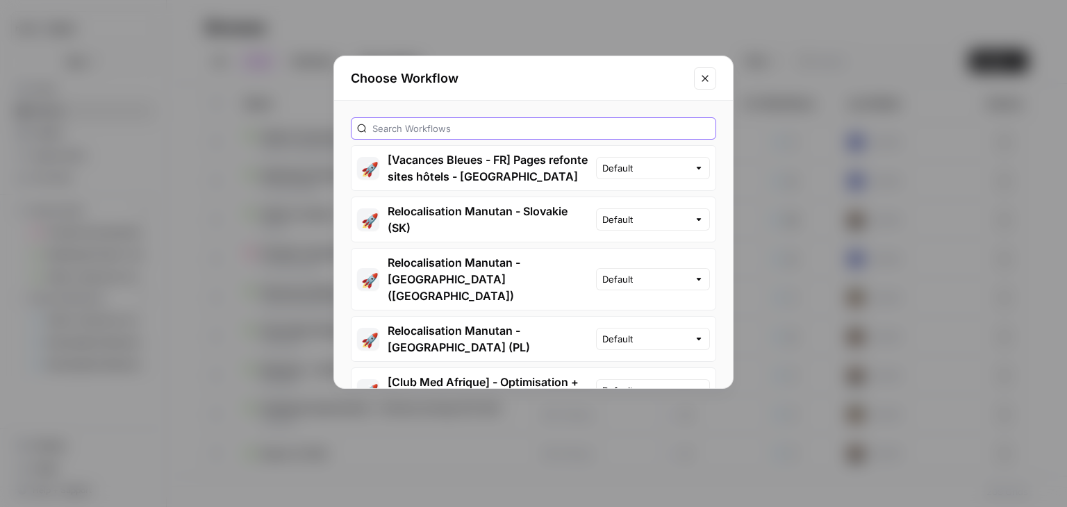
click at [478, 131] on input "text" at bounding box center [541, 129] width 338 height 14
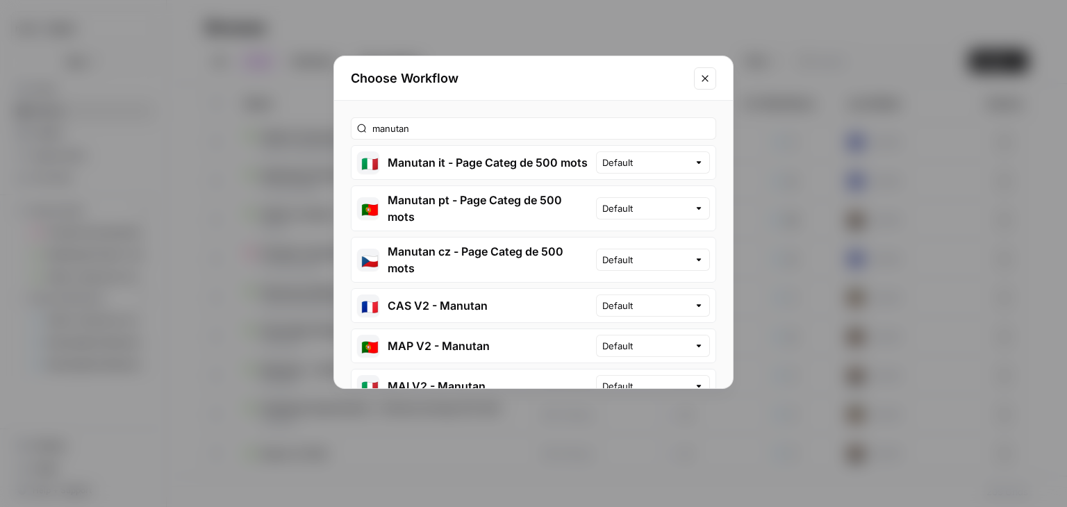
click at [557, 108] on div "manutan 🇮🇹 Manutan it - Page Categ de 500 mots Default 🇵🇹 Manutan pt - Page Cat…" at bounding box center [533, 245] width 399 height 288
click at [520, 128] on input "manutan" at bounding box center [541, 129] width 338 height 14
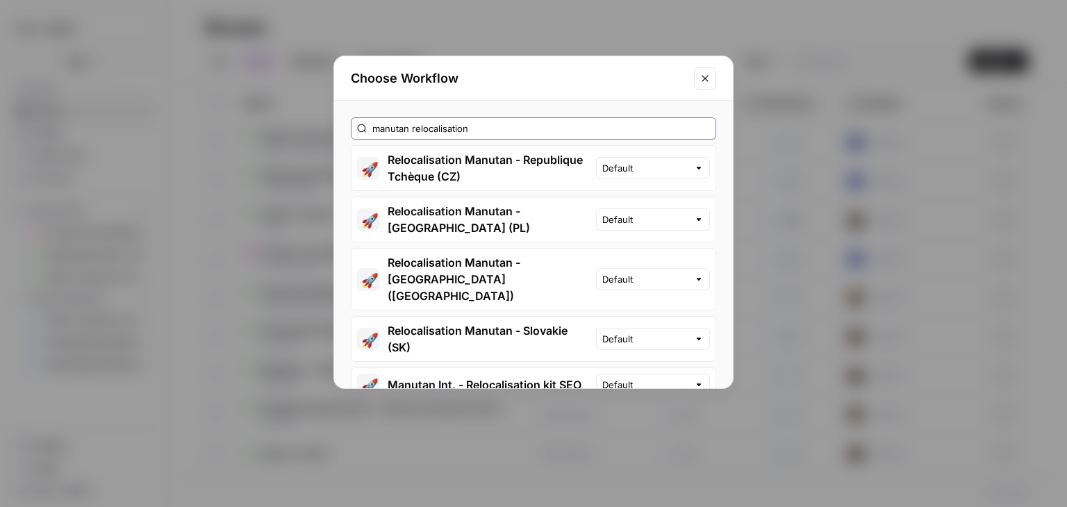
type input "manutan relocalisation"
click at [461, 158] on button "🚀 Relocalisation Manutan - Republique Tchèque (CZ)" at bounding box center [474, 168] width 245 height 44
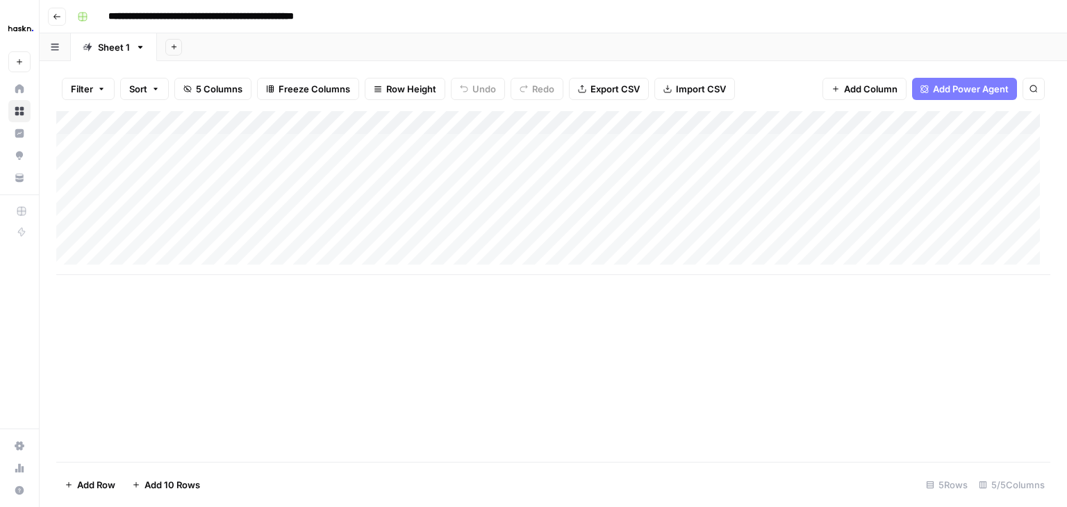
click at [113, 51] on div "Sheet 1" at bounding box center [114, 47] width 32 height 14
click at [208, 18] on input "**********" at bounding box center [239, 17] width 274 height 22
click at [139, 54] on link "Sheet 1" at bounding box center [114, 47] width 86 height 28
click at [140, 48] on icon "button" at bounding box center [141, 47] width 10 height 10
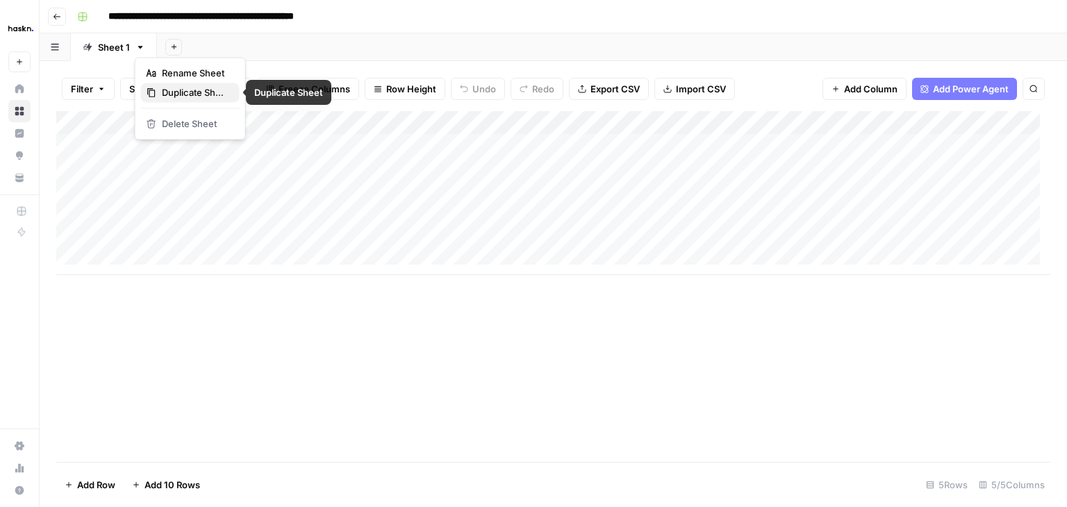
click at [181, 90] on span "Duplicate Sheet" at bounding box center [195, 92] width 67 height 14
click at [110, 48] on div "Sheet 1" at bounding box center [114, 47] width 32 height 14
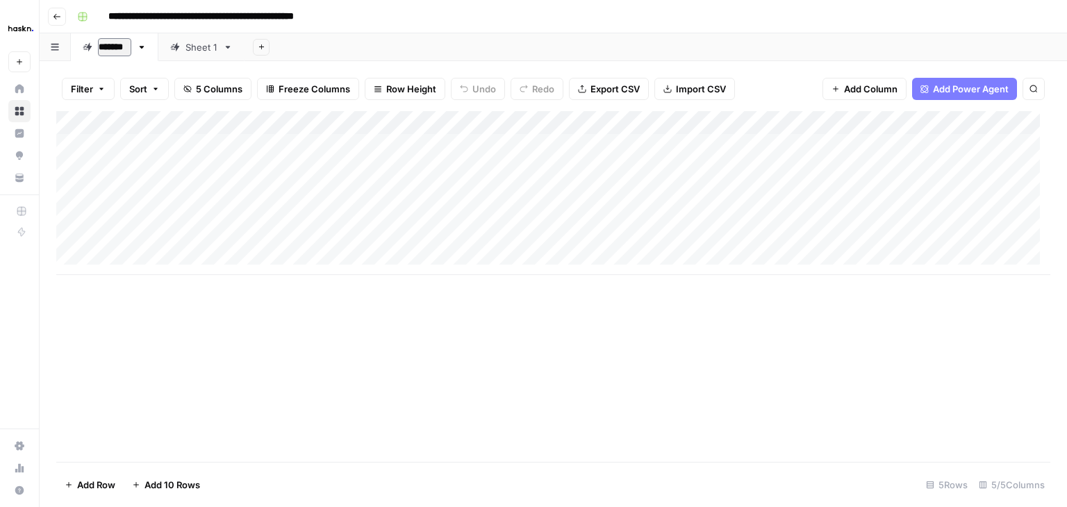
type input "**********"
click at [415, 54] on div "Sheet 1" at bounding box center [408, 47] width 32 height 14
click at [934, 123] on div "Add Column" at bounding box center [553, 134] width 994 height 46
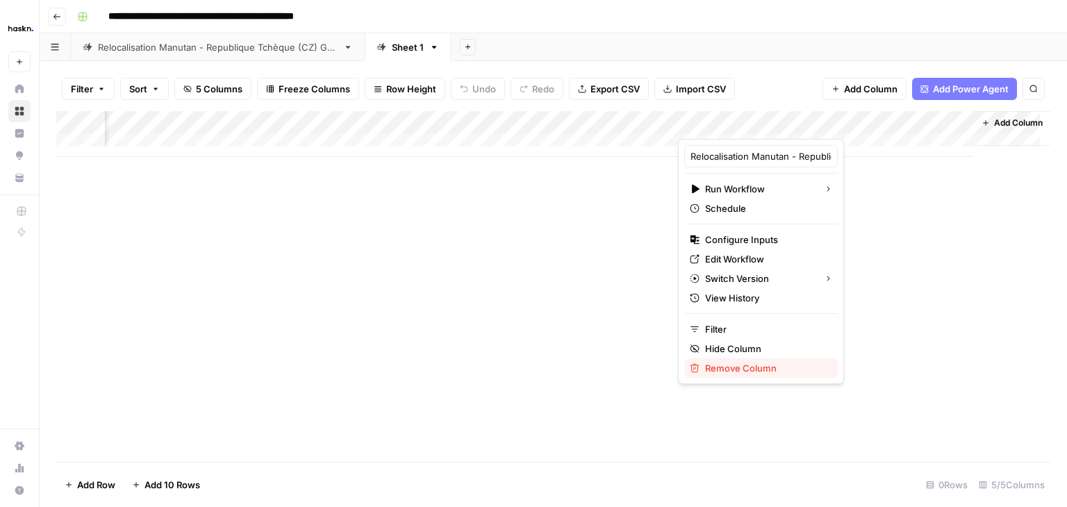
click at [751, 366] on span "Remove Column" at bounding box center [766, 368] width 122 height 14
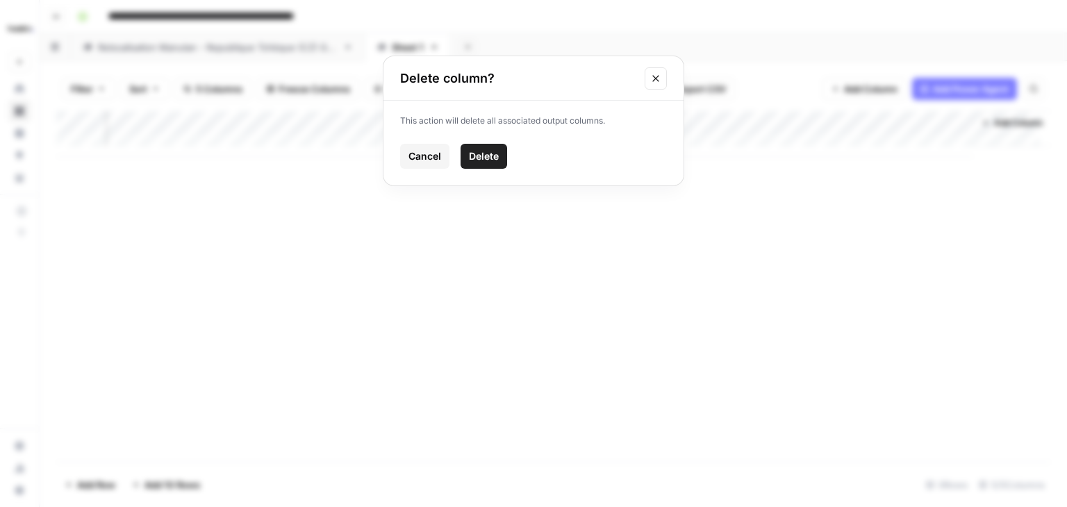
click at [495, 156] on span "Delete" at bounding box center [484, 156] width 30 height 14
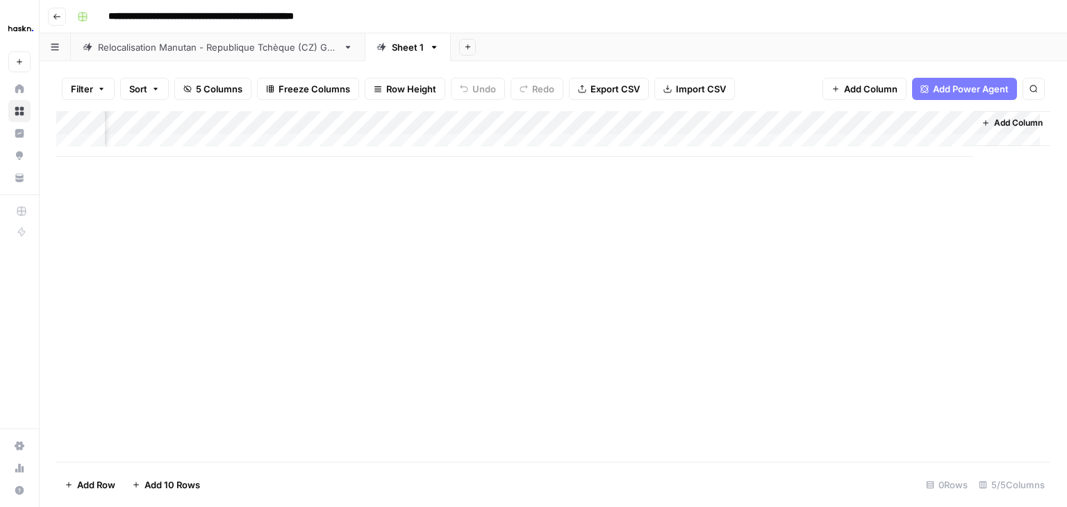
scroll to position [0, 0]
click at [937, 124] on span "Add Column" at bounding box center [950, 123] width 49 height 13
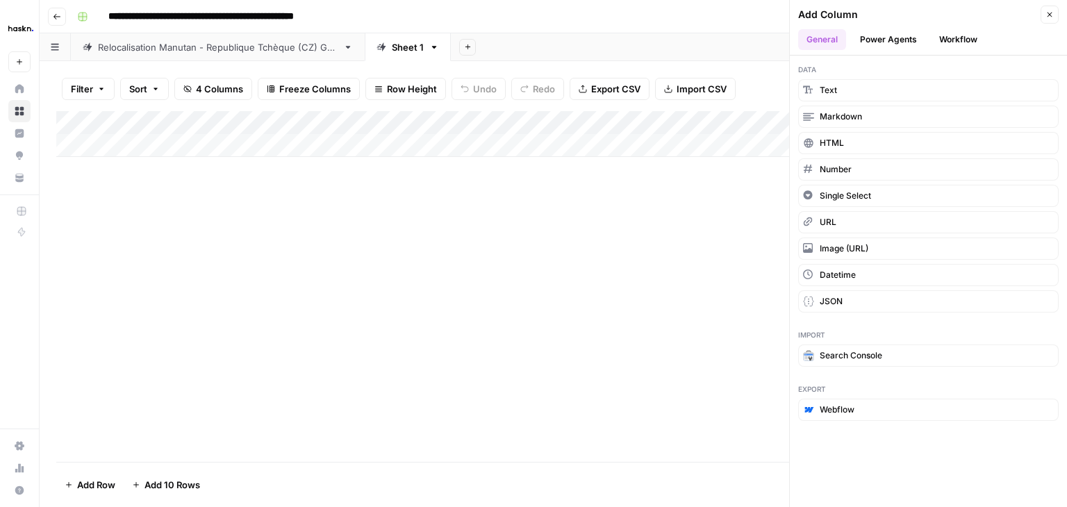
click at [942, 32] on button "Workflow" at bounding box center [958, 39] width 55 height 21
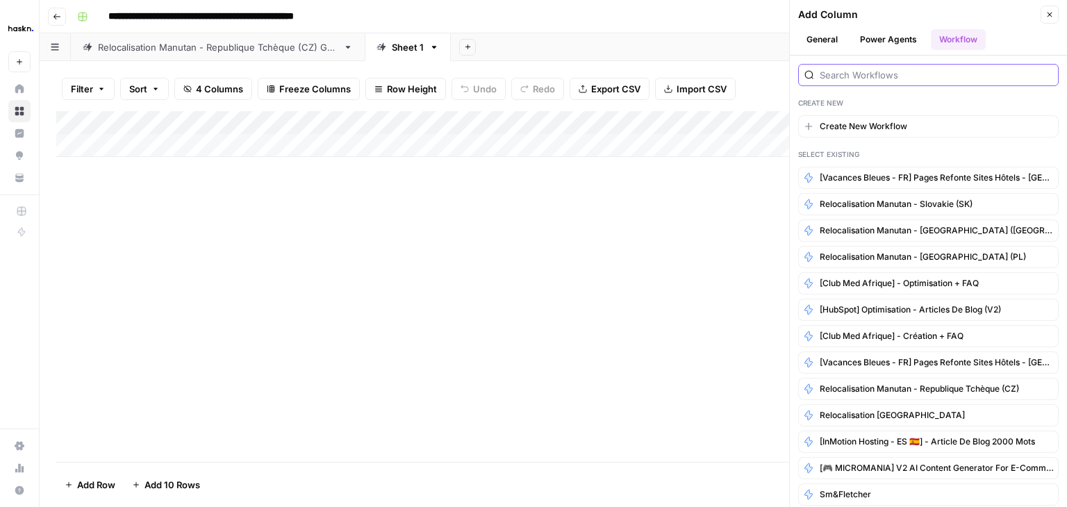
click at [873, 79] on input "search" at bounding box center [936, 75] width 233 height 14
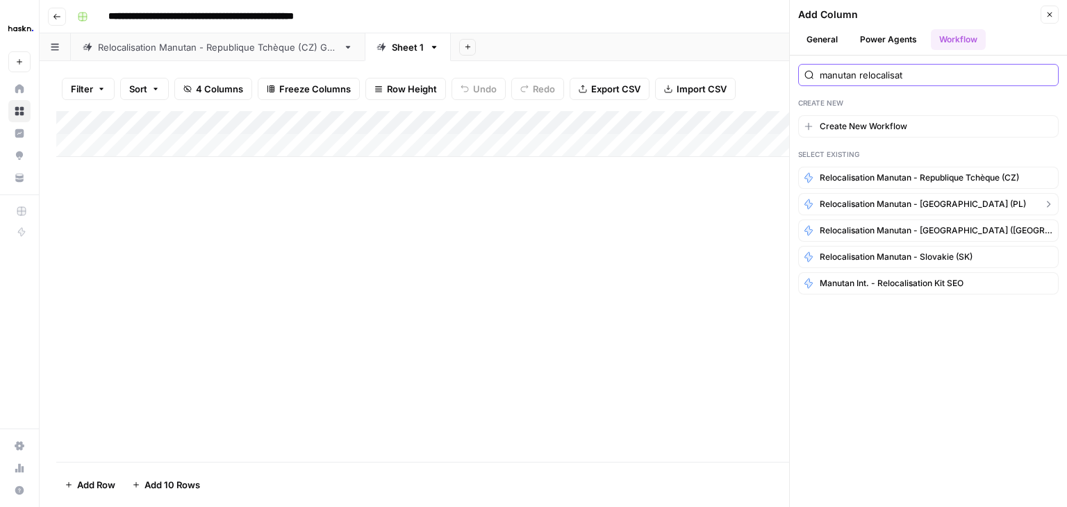
type input "manutan relocalisat"
click at [923, 201] on span "Relocalisation Manutan - [GEOGRAPHIC_DATA] (PL)" at bounding box center [923, 204] width 206 height 13
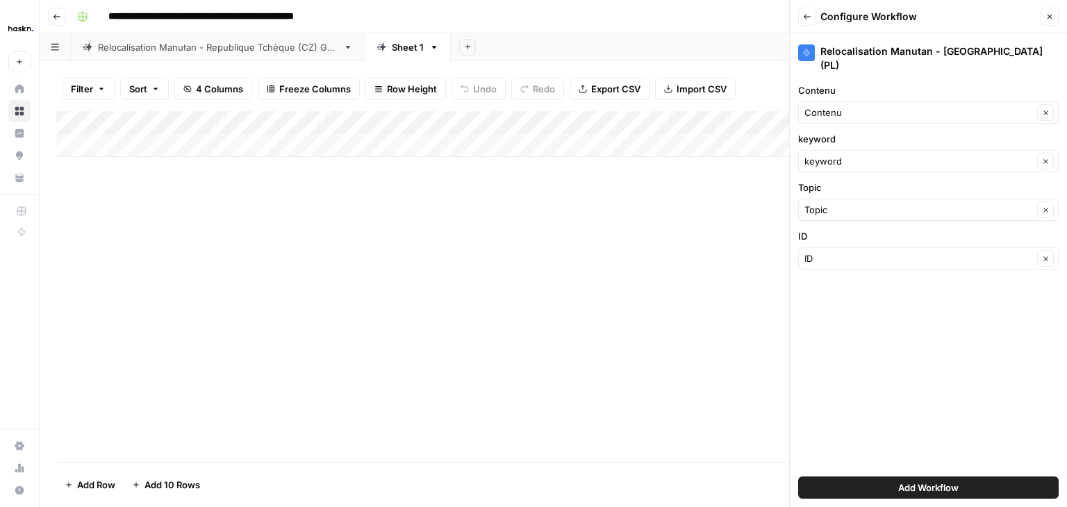
click at [951, 482] on span "Add Workflow" at bounding box center [929, 488] width 60 height 14
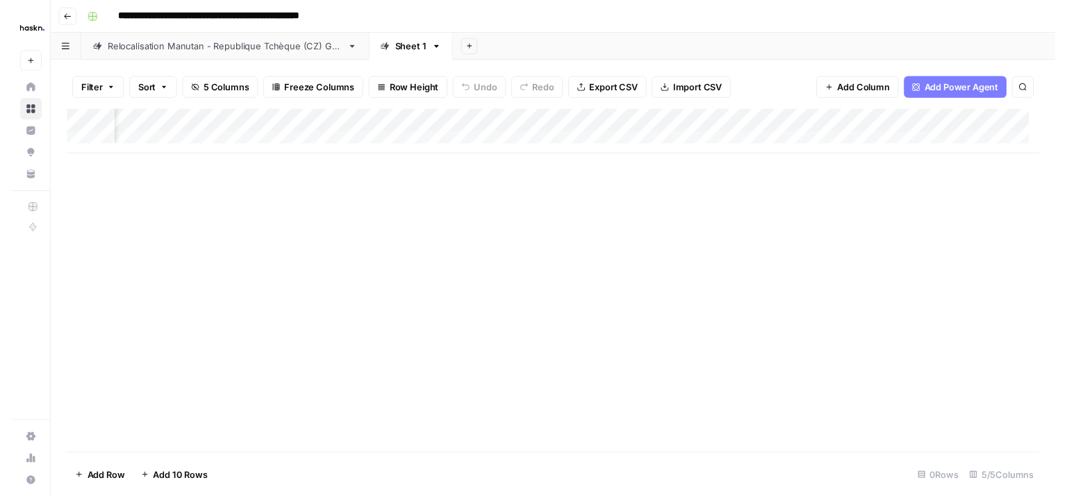
scroll to position [0, 167]
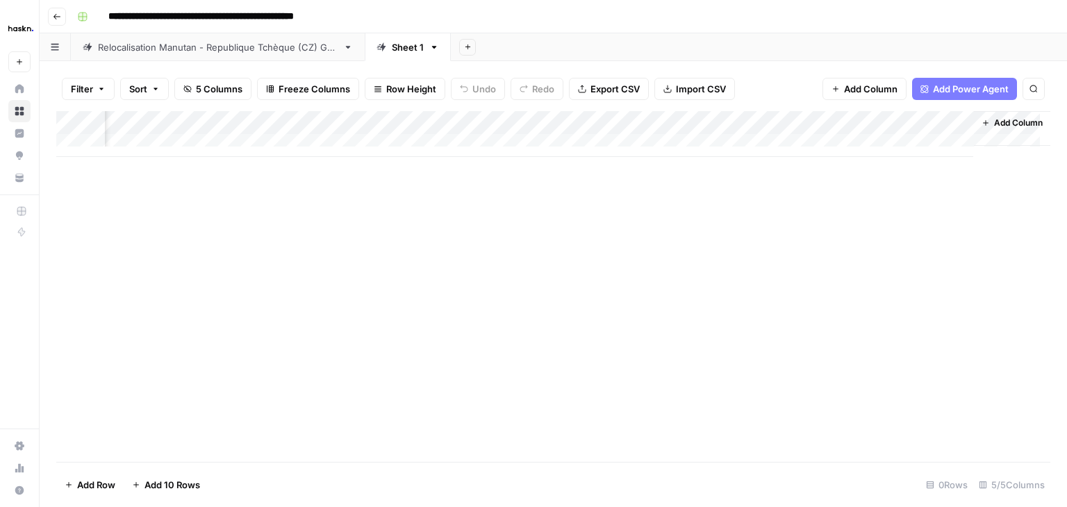
click at [912, 120] on div "Add Column" at bounding box center [553, 134] width 994 height 46
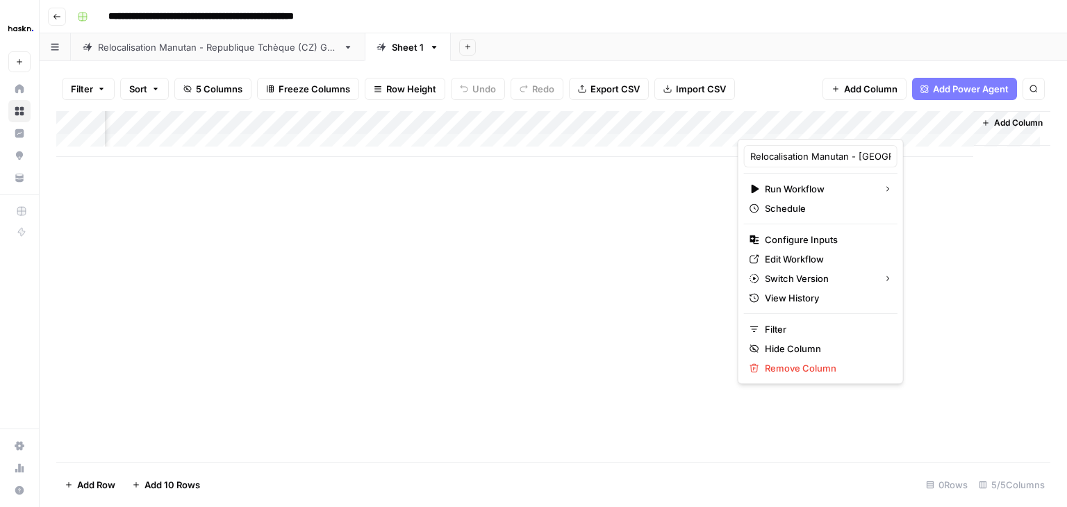
click at [912, 120] on div at bounding box center [849, 125] width 225 height 28
click at [806, 161] on input "Relocalisation Manutan - [GEOGRAPHIC_DATA] (PL)" at bounding box center [821, 156] width 141 height 14
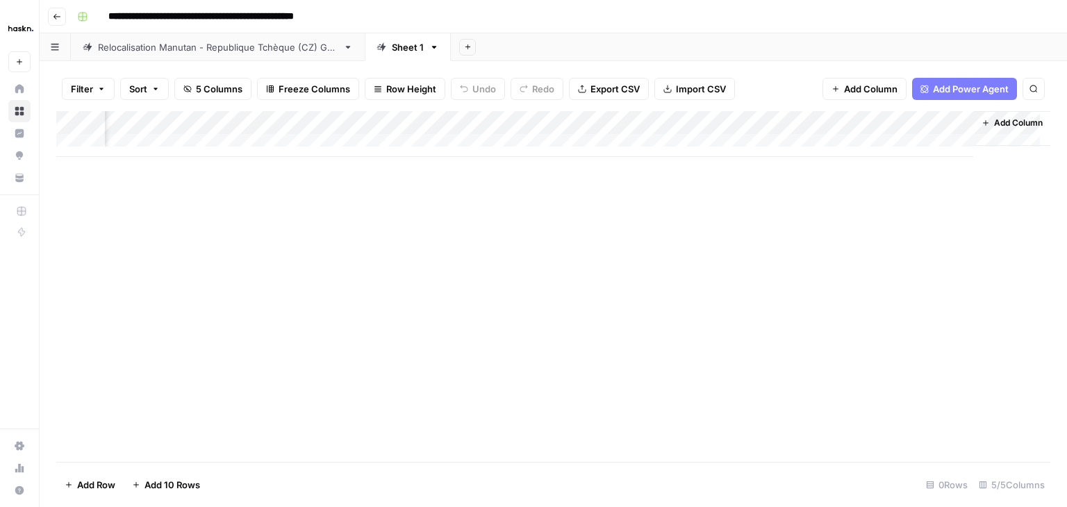
click at [575, 284] on div "Add Column" at bounding box center [553, 286] width 994 height 351
click at [404, 51] on div "Sheet 1" at bounding box center [408, 47] width 32 height 14
type input "**********"
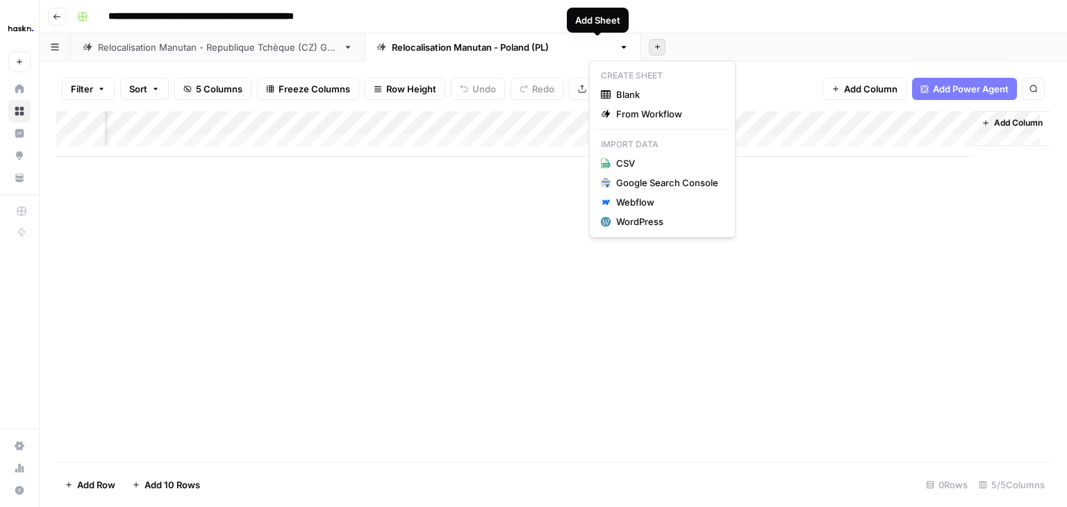
click at [654, 48] on icon "button" at bounding box center [658, 47] width 8 height 8
click at [646, 113] on span "From Workflow" at bounding box center [667, 114] width 102 height 14
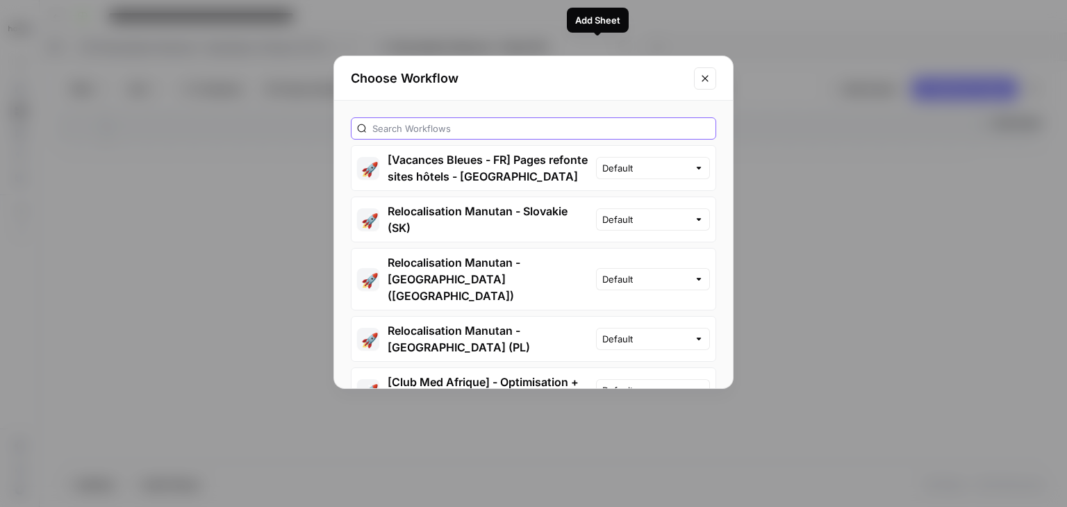
click at [528, 127] on input "text" at bounding box center [541, 129] width 338 height 14
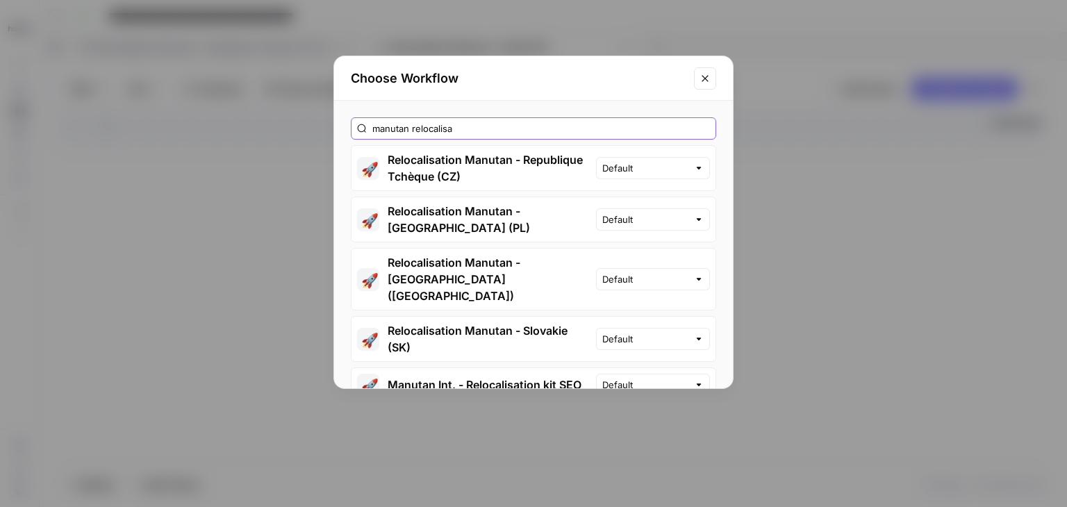
type input "manutan relocalisa"
click at [464, 249] on button "🚀 Relocalisation Manutan - Hongrie (HU)" at bounding box center [474, 279] width 245 height 61
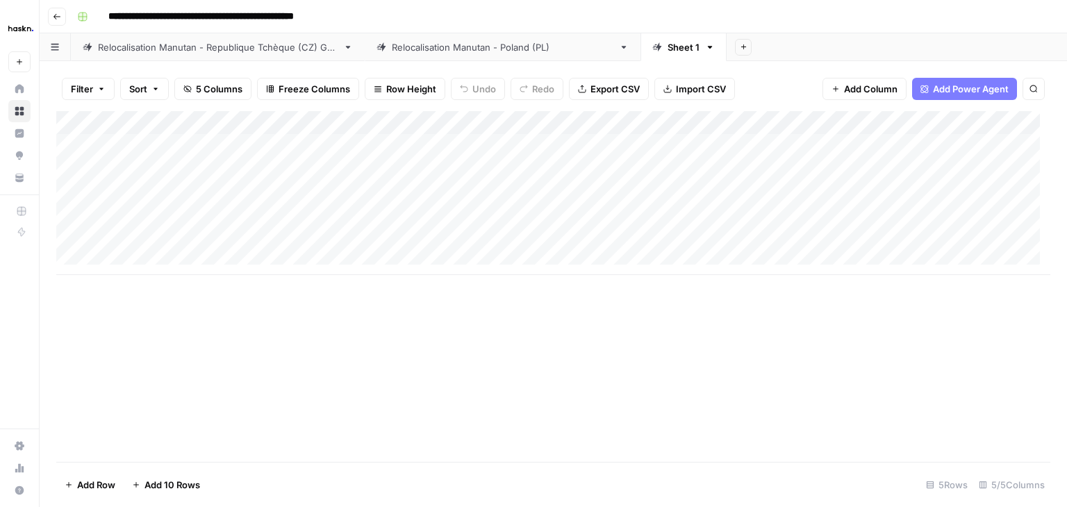
click at [963, 118] on div "Add Column" at bounding box center [553, 193] width 994 height 164
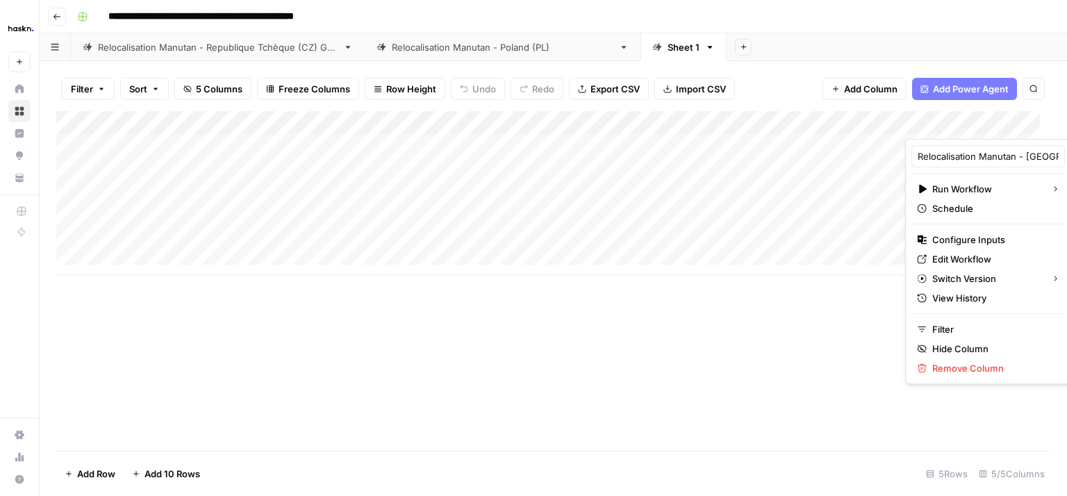
click at [963, 118] on div at bounding box center [1022, 125] width 232 height 28
click at [960, 147] on div "Relocalisation Manutan - [GEOGRAPHIC_DATA] ([GEOGRAPHIC_DATA])" at bounding box center [989, 156] width 154 height 22
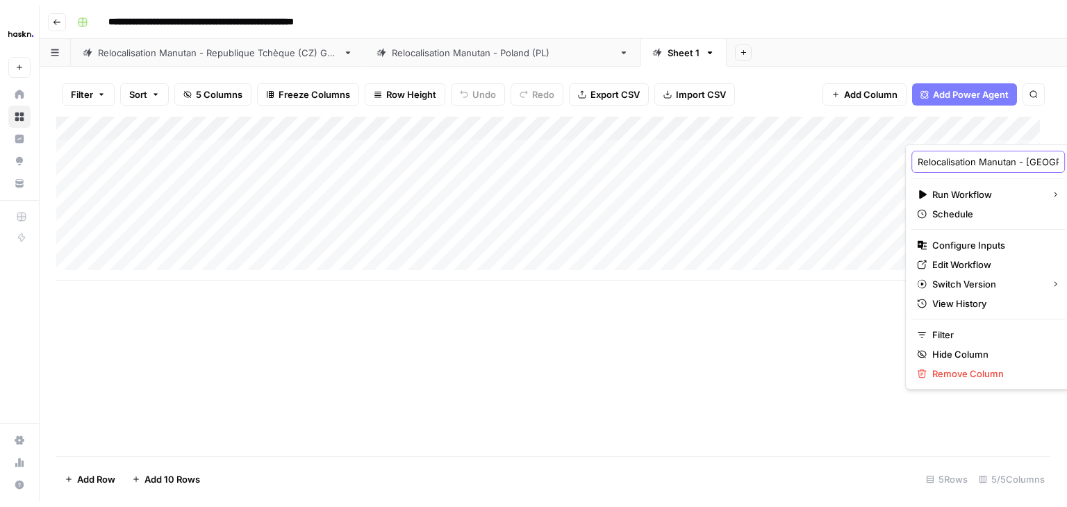
scroll to position [0, 44]
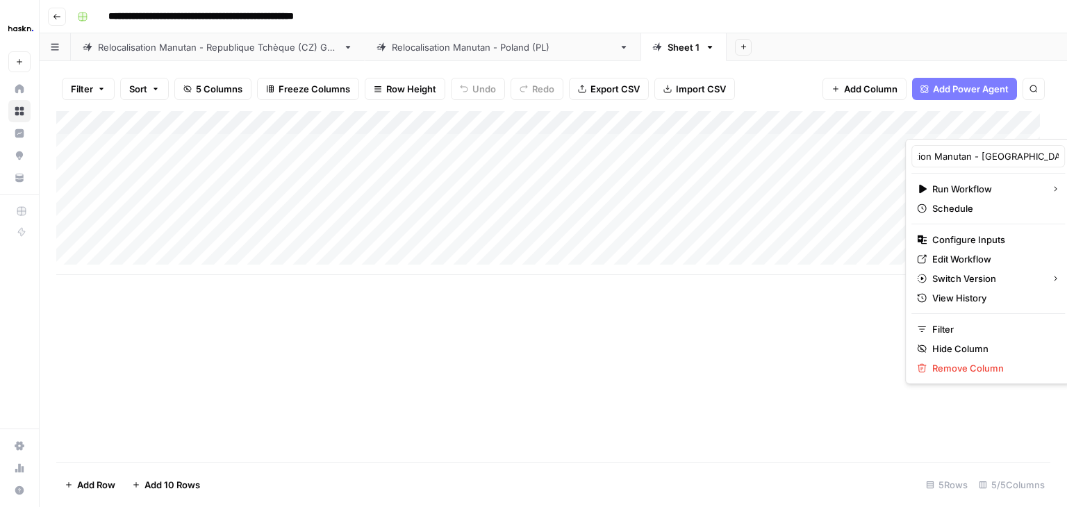
click at [828, 37] on div "Add Sheet" at bounding box center [897, 47] width 341 height 28
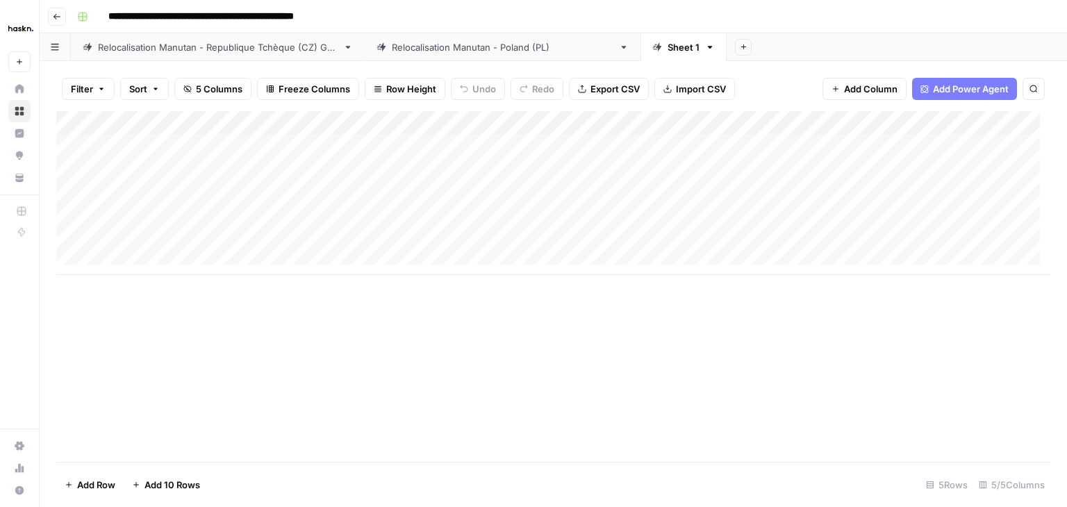
click at [668, 49] on div "Sheet 1" at bounding box center [684, 47] width 32 height 14
type input "**********"
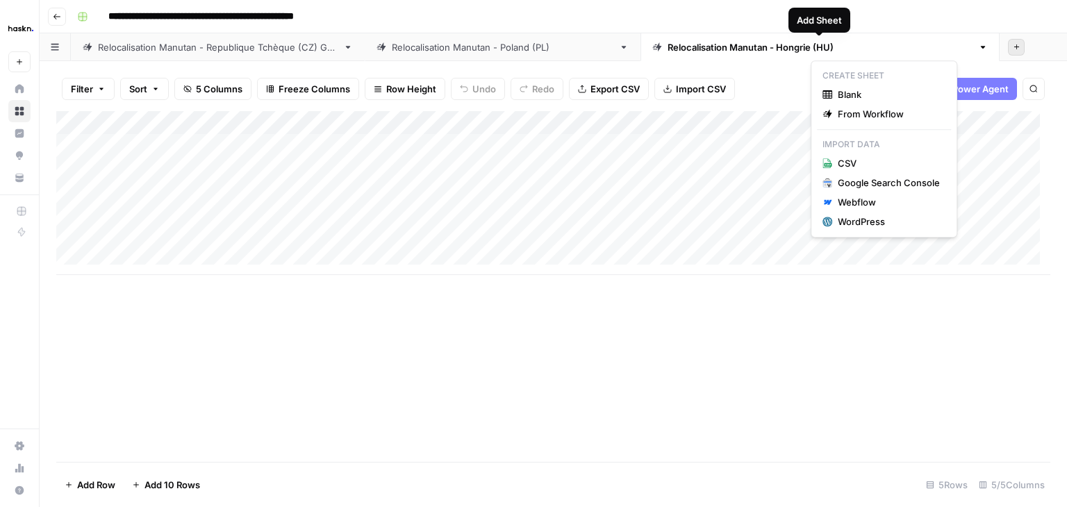
click at [1013, 50] on icon "button" at bounding box center [1017, 47] width 8 height 8
click at [890, 114] on span "From Workflow" at bounding box center [889, 114] width 102 height 14
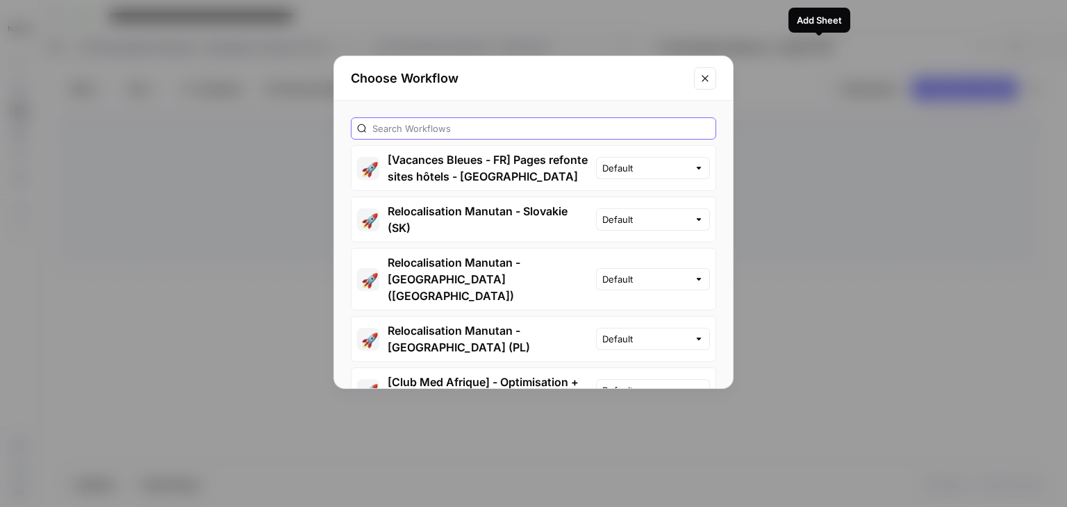
click at [575, 134] on input "text" at bounding box center [541, 129] width 338 height 14
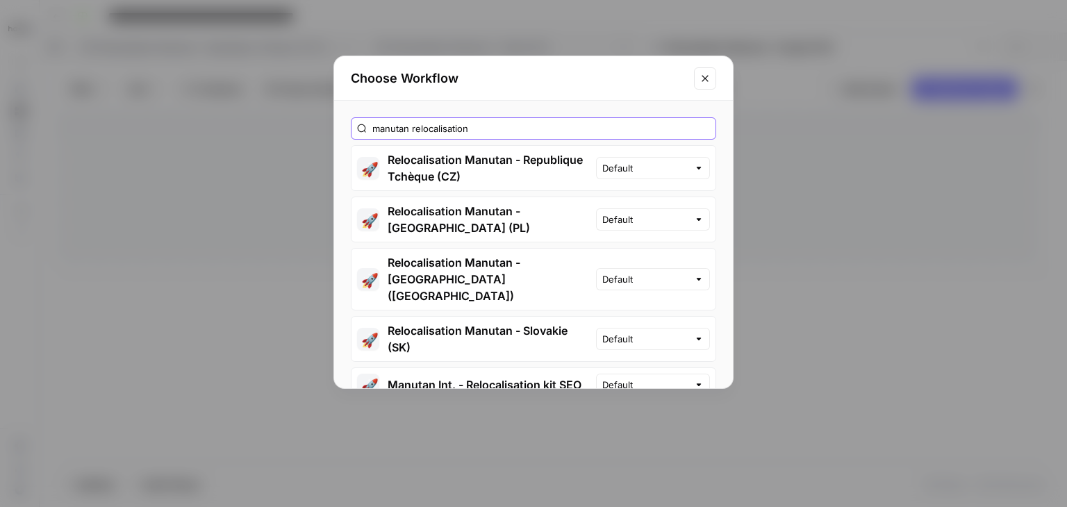
type input "manutan relocalisation"
click at [458, 317] on button "🚀 Relocalisation Manutan - Slovakie (SK)" at bounding box center [474, 339] width 245 height 44
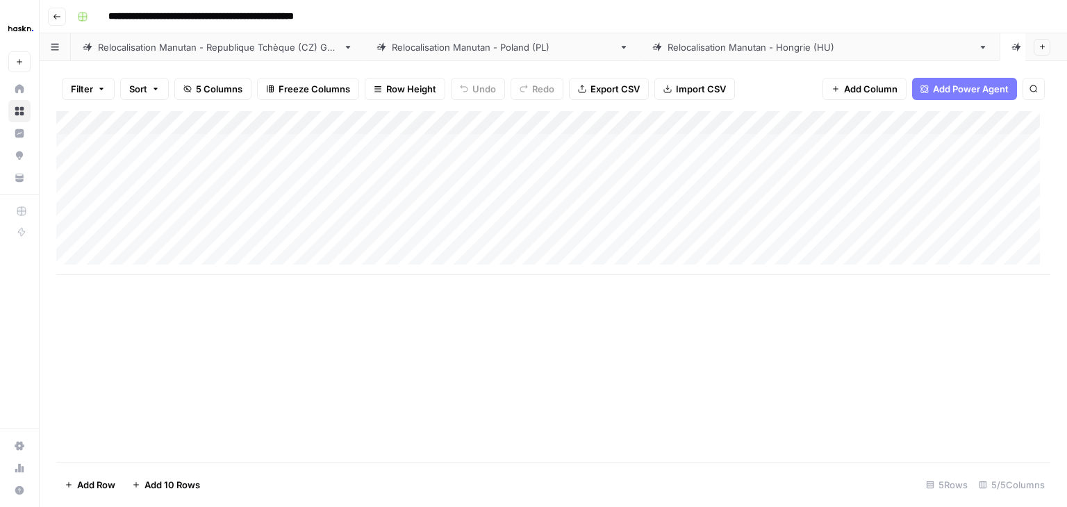
drag, startPoint x: 806, startPoint y: 126, endPoint x: 229, endPoint y: 126, distance: 576.8
click at [229, 126] on div "Add Column" at bounding box center [553, 193] width 994 height 164
drag, startPoint x: 598, startPoint y: 125, endPoint x: 454, endPoint y: 120, distance: 144.6
click at [454, 120] on div "Add Column" at bounding box center [553, 193] width 994 height 164
drag, startPoint x: 750, startPoint y: 120, endPoint x: 653, endPoint y: 119, distance: 96.6
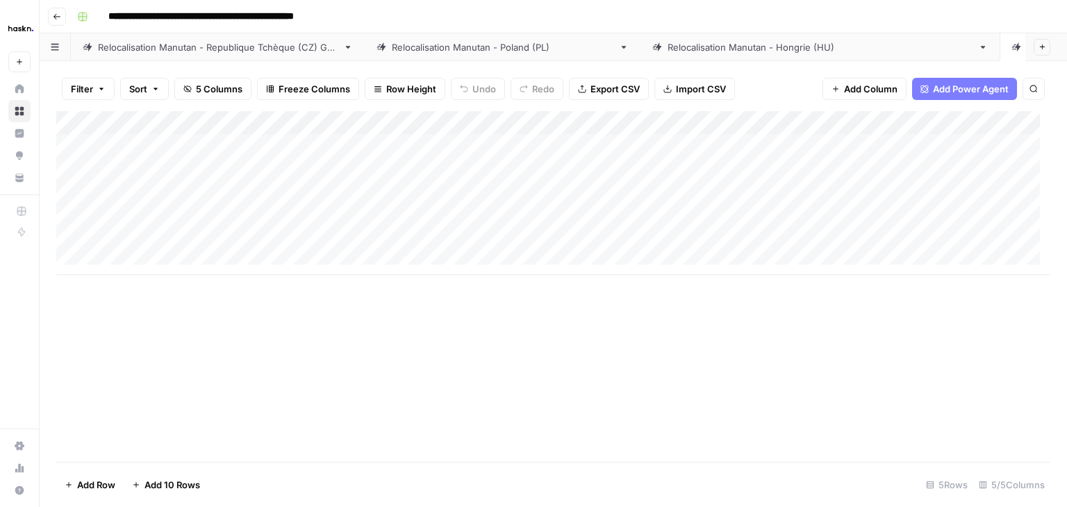
click at [653, 119] on div "Add Column" at bounding box center [553, 193] width 994 height 164
click at [972, 123] on div "Add Column" at bounding box center [553, 193] width 994 height 164
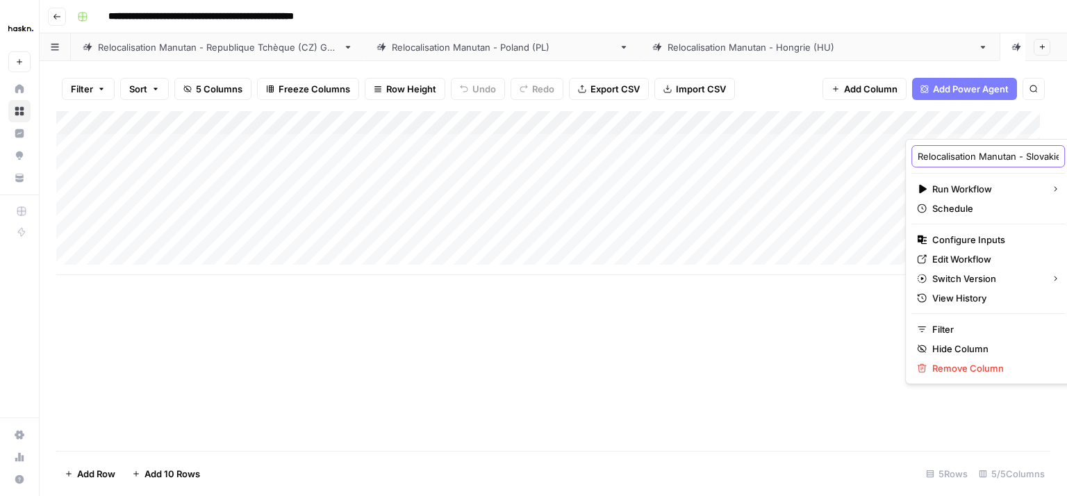
click at [974, 154] on input "Relocalisation Manutan - Slovakie (SK)" at bounding box center [988, 156] width 141 height 14
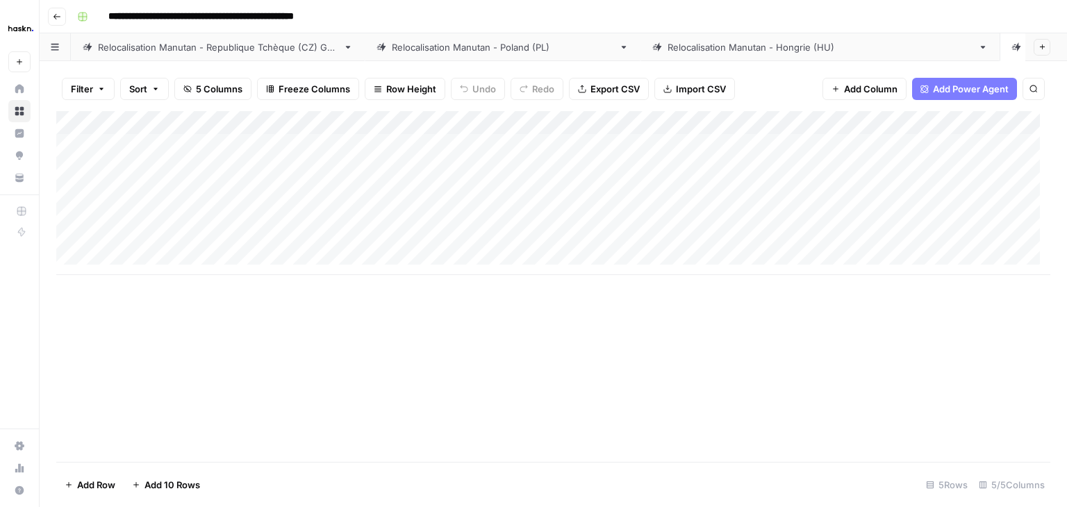
click at [818, 307] on div "Add Column" at bounding box center [553, 286] width 994 height 351
click at [1027, 51] on div "Sheet 1" at bounding box center [1043, 47] width 32 height 14
type input "**********"
click at [309, 20] on input "**********" at bounding box center [239, 17] width 274 height 22
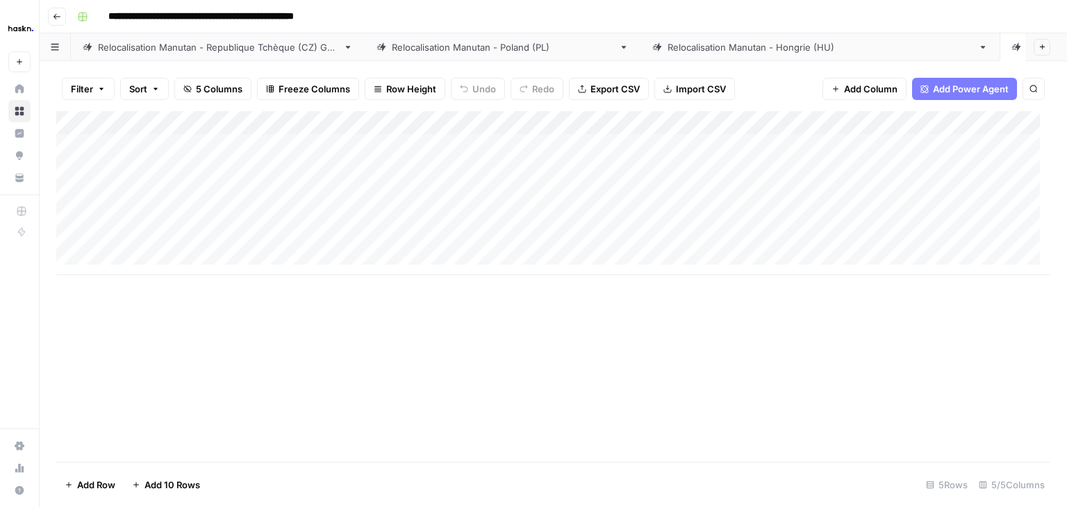
drag, startPoint x: 225, startPoint y: 14, endPoint x: 384, endPoint y: -9, distance: 160.8
click at [384, 0] on html "**********" at bounding box center [533, 253] width 1067 height 507
type input "**********"
click at [150, 53] on div "Relocalisation Manutan - Republique Tchèque (CZ) Grid" at bounding box center [218, 47] width 240 height 14
drag, startPoint x: 787, startPoint y: 126, endPoint x: 238, endPoint y: 113, distance: 549.2
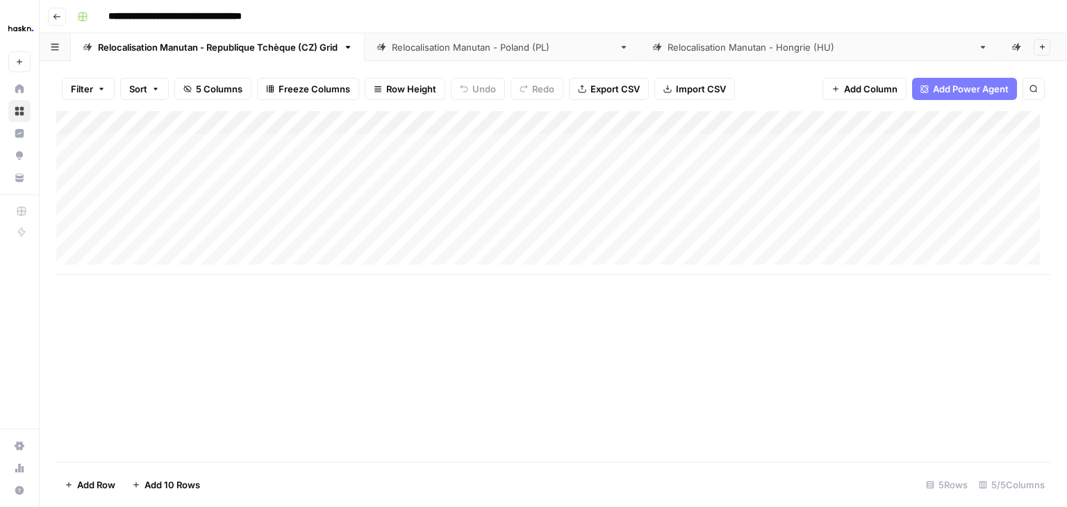
click at [238, 113] on div "Add Column" at bounding box center [553, 193] width 994 height 164
drag, startPoint x: 550, startPoint y: 121, endPoint x: 429, endPoint y: 121, distance: 120.9
click at [429, 121] on div "Add Column" at bounding box center [553, 193] width 994 height 164
drag, startPoint x: 751, startPoint y: 117, endPoint x: 612, endPoint y: 120, distance: 138.3
click at [612, 120] on div "Add Column" at bounding box center [553, 193] width 994 height 164
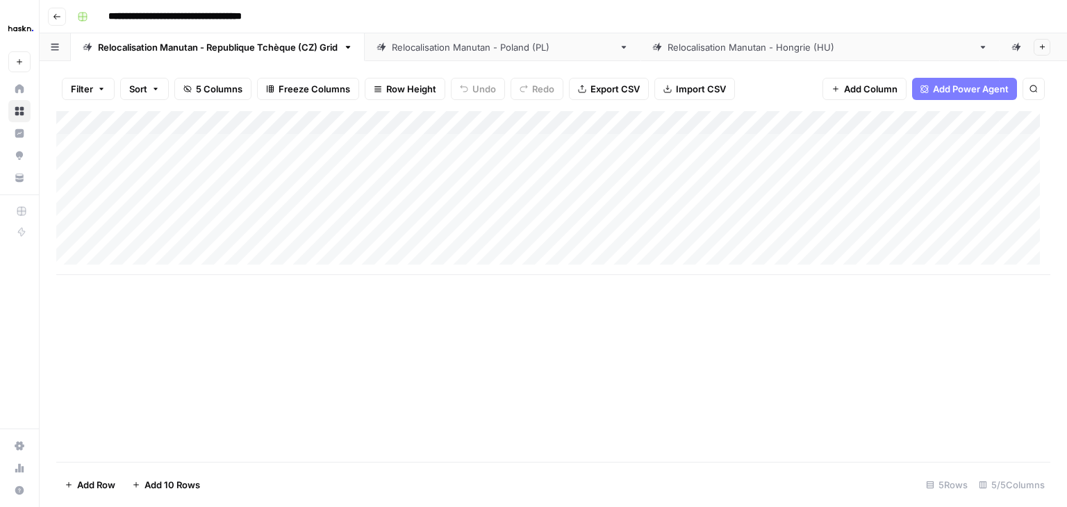
click at [437, 47] on div "Relocalisation Manutan - [GEOGRAPHIC_DATA] (PL)" at bounding box center [503, 47] width 222 height 14
drag, startPoint x: 748, startPoint y: 126, endPoint x: 108, endPoint y: 112, distance: 639.5
click at [108, 112] on div "Add Column" at bounding box center [553, 134] width 994 height 46
drag, startPoint x: 590, startPoint y: 116, endPoint x: 420, endPoint y: 114, distance: 170.3
click at [420, 114] on div "Add Column" at bounding box center [553, 134] width 994 height 46
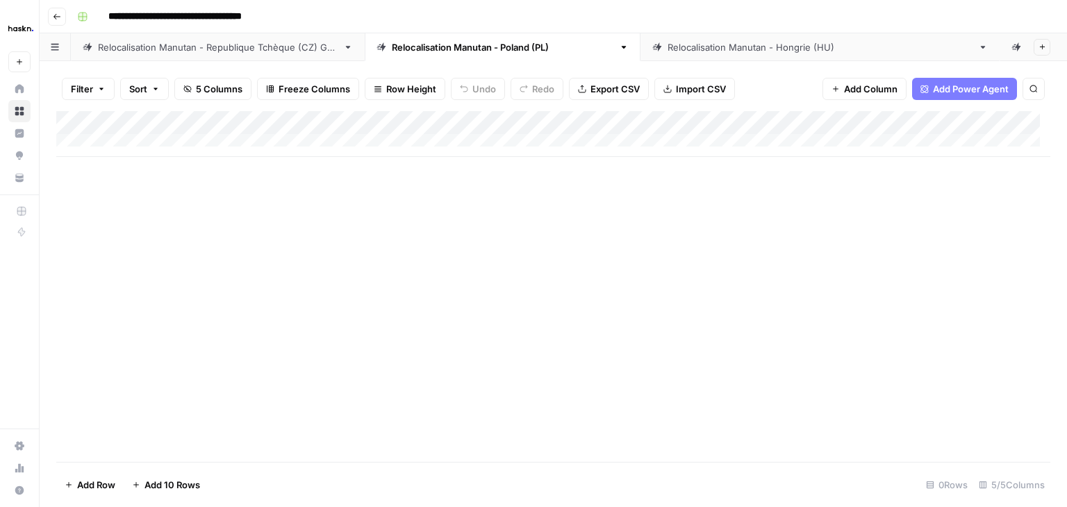
drag, startPoint x: 780, startPoint y: 117, endPoint x: 638, endPoint y: 119, distance: 142.5
click at [638, 119] on div "Add Column" at bounding box center [553, 134] width 994 height 46
click at [668, 54] on div "Relocalisation Manutan - [GEOGRAPHIC_DATA] ([GEOGRAPHIC_DATA])" at bounding box center [820, 47] width 305 height 14
drag, startPoint x: 782, startPoint y: 122, endPoint x: 230, endPoint y: 117, distance: 551.8
click at [230, 117] on div "Add Column" at bounding box center [553, 193] width 994 height 164
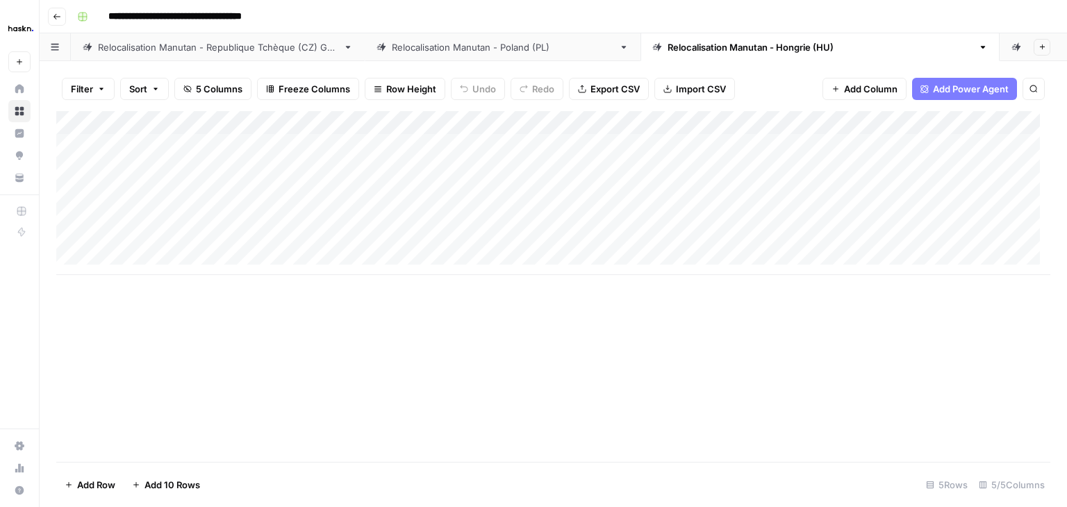
drag, startPoint x: 607, startPoint y: 124, endPoint x: 436, endPoint y: 123, distance: 171.0
click at [436, 123] on div "Add Column" at bounding box center [553, 193] width 994 height 164
drag, startPoint x: 764, startPoint y: 125, endPoint x: 646, endPoint y: 129, distance: 118.2
click at [648, 129] on div "Add Column" at bounding box center [553, 193] width 994 height 164
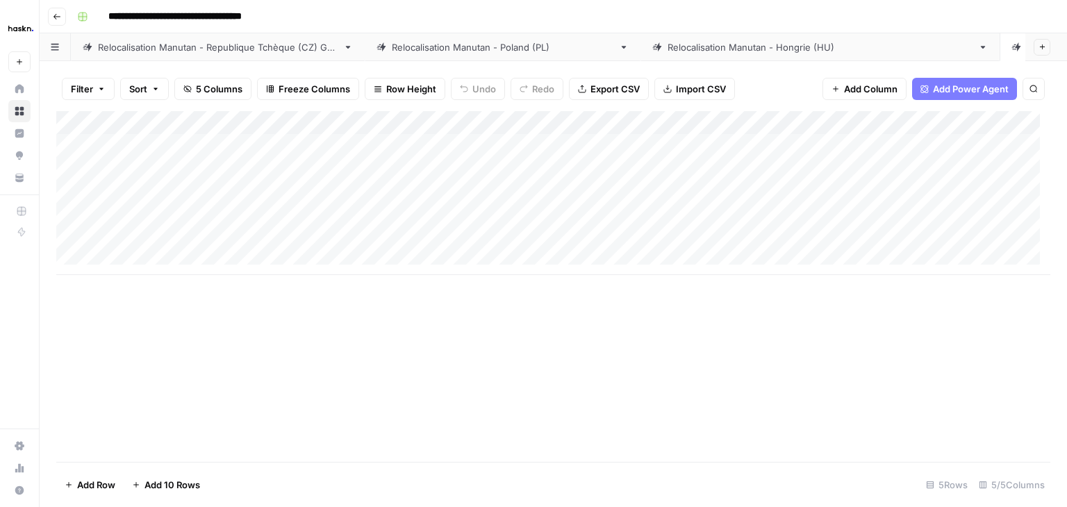
click at [118, 52] on div "Relocalisation Manutan - Republique Tchèque (CZ) Grid" at bounding box center [218, 47] width 240 height 14
click at [181, 153] on div "Add Column" at bounding box center [553, 193] width 994 height 164
click at [732, 145] on div "Add Column" at bounding box center [553, 193] width 994 height 164
click at [364, 144] on div "Add Column" at bounding box center [553, 193] width 994 height 164
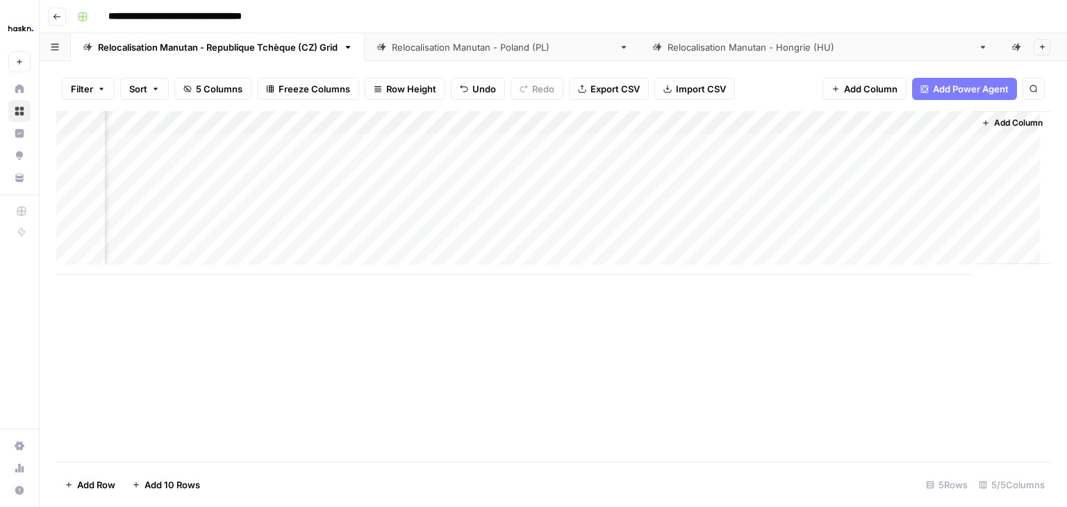
click at [949, 123] on div "Add Column" at bounding box center [553, 193] width 994 height 164
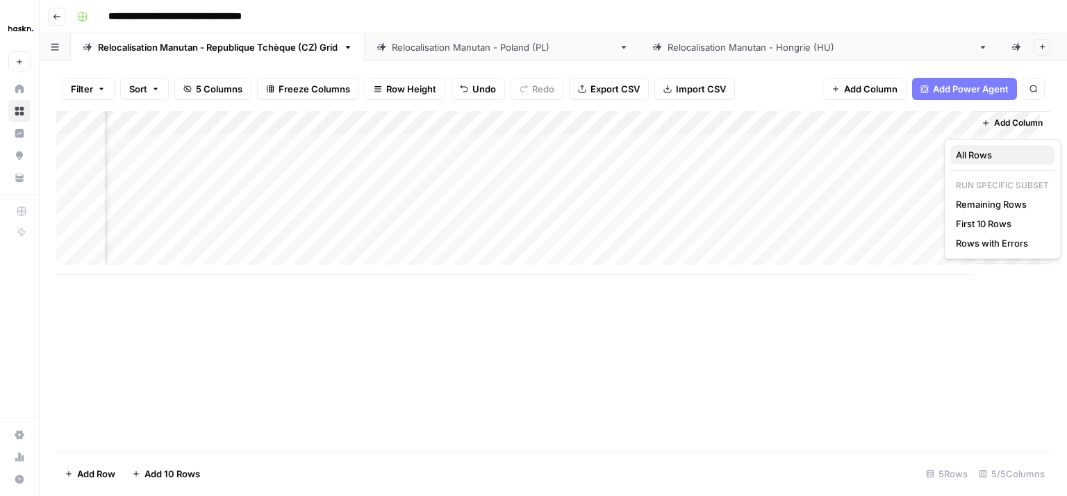
click at [974, 150] on span "All Rows" at bounding box center [1000, 155] width 88 height 14
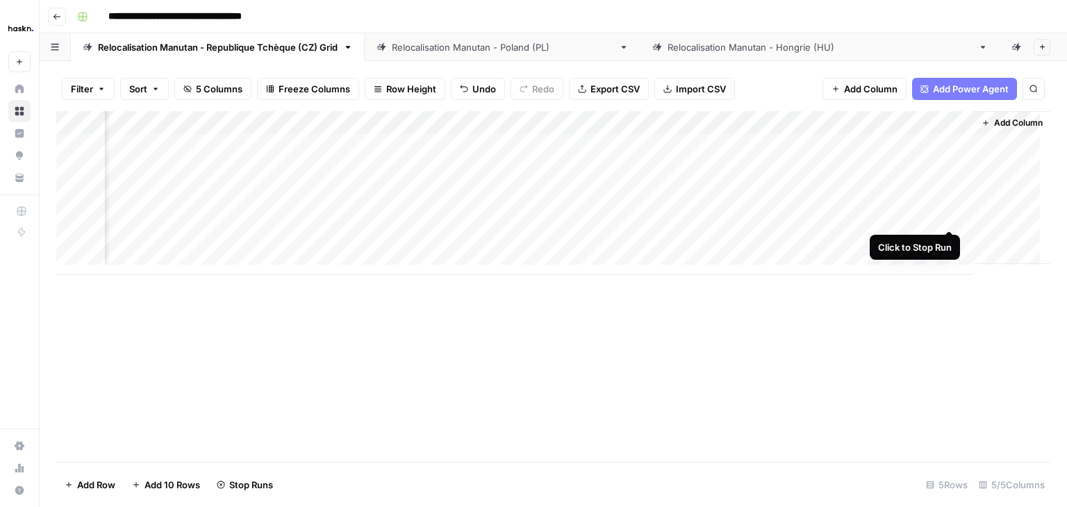
click at [949, 217] on div "Add Column" at bounding box center [553, 193] width 994 height 164
click at [953, 240] on div "Add Column" at bounding box center [553, 193] width 994 height 164
click at [456, 50] on div "Relocalisation Manutan - [GEOGRAPHIC_DATA] (PL)" at bounding box center [503, 47] width 222 height 14
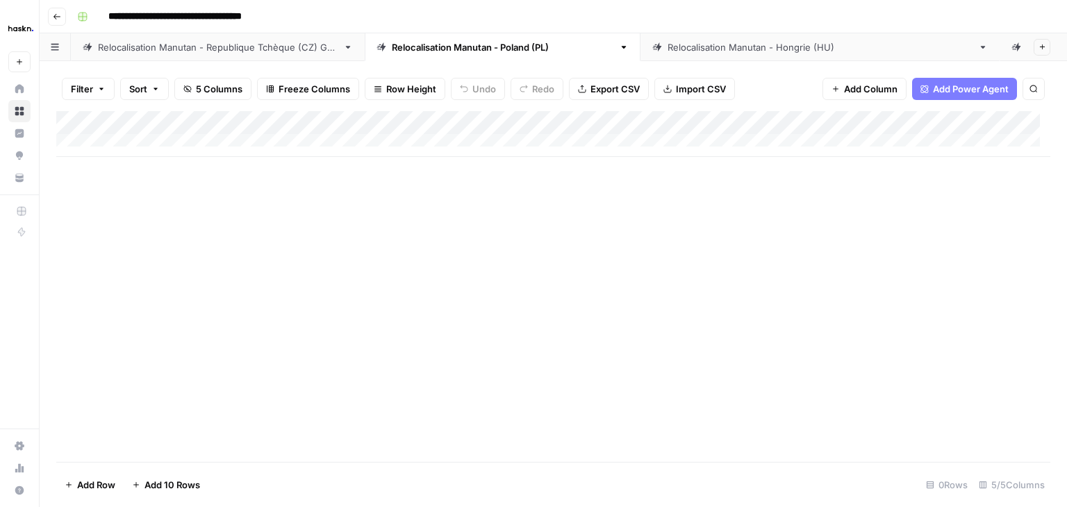
click at [200, 145] on div "Add Column" at bounding box center [553, 134] width 994 height 46
click at [350, 149] on div "Add Column" at bounding box center [553, 145] width 994 height 69
click at [199, 145] on div "Add Column" at bounding box center [553, 157] width 994 height 93
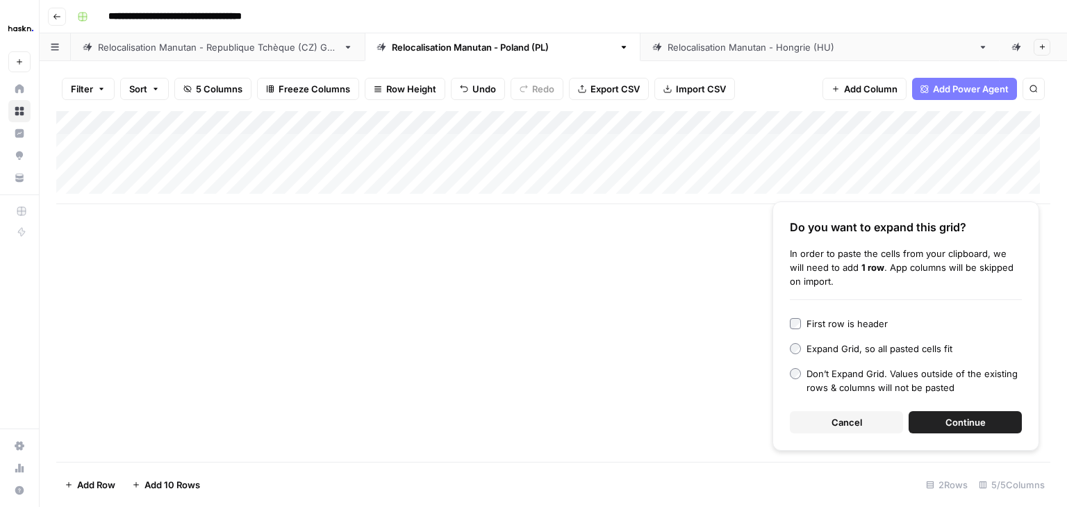
click at [949, 417] on span "Continue" at bounding box center [966, 423] width 40 height 14
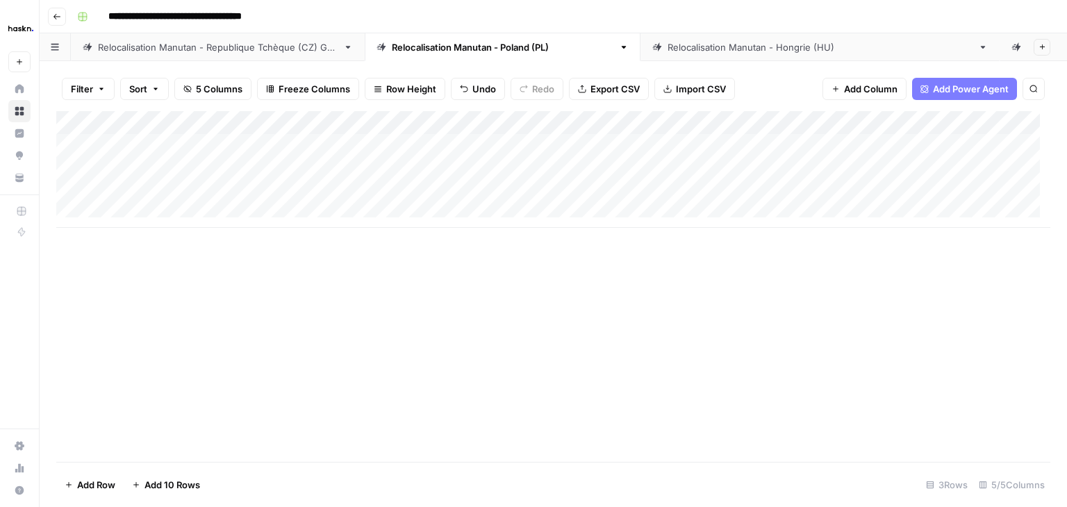
click at [723, 144] on div "Add Column" at bounding box center [553, 169] width 994 height 117
click at [411, 141] on div "Add Column" at bounding box center [553, 169] width 994 height 117
click at [948, 124] on div "Add Column" at bounding box center [553, 169] width 994 height 117
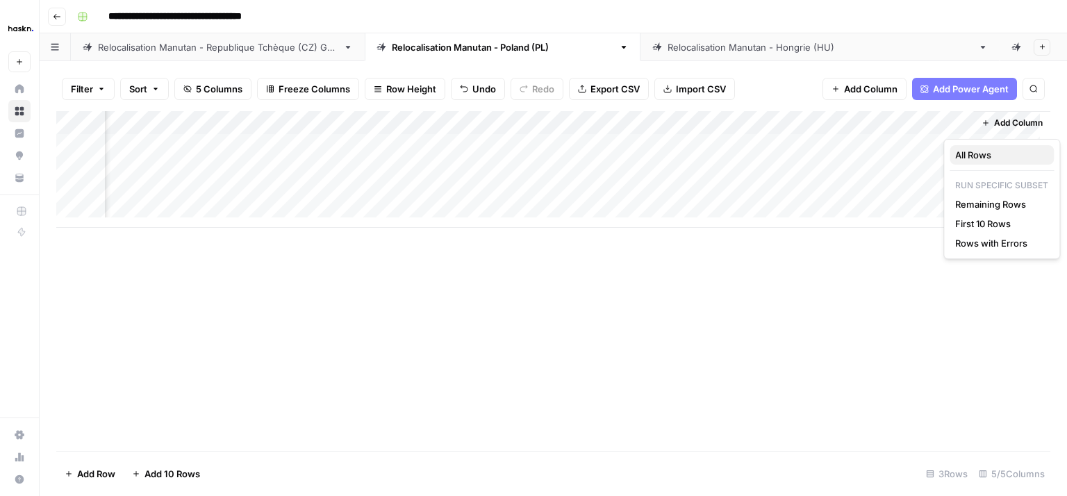
click at [964, 156] on span "All Rows" at bounding box center [1000, 155] width 88 height 14
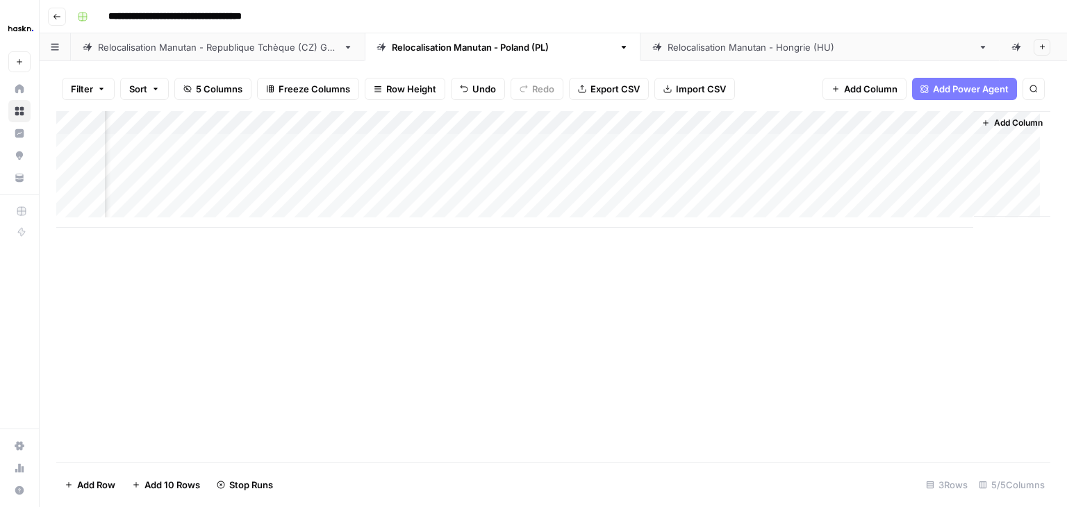
click at [697, 46] on div "Relocalisation Manutan - [GEOGRAPHIC_DATA] ([GEOGRAPHIC_DATA])" at bounding box center [820, 47] width 305 height 14
click at [169, 144] on div "Add Column" at bounding box center [553, 193] width 994 height 164
click at [726, 145] on div "Add Column" at bounding box center [553, 193] width 994 height 164
click at [429, 136] on div "Add Column" at bounding box center [553, 193] width 994 height 164
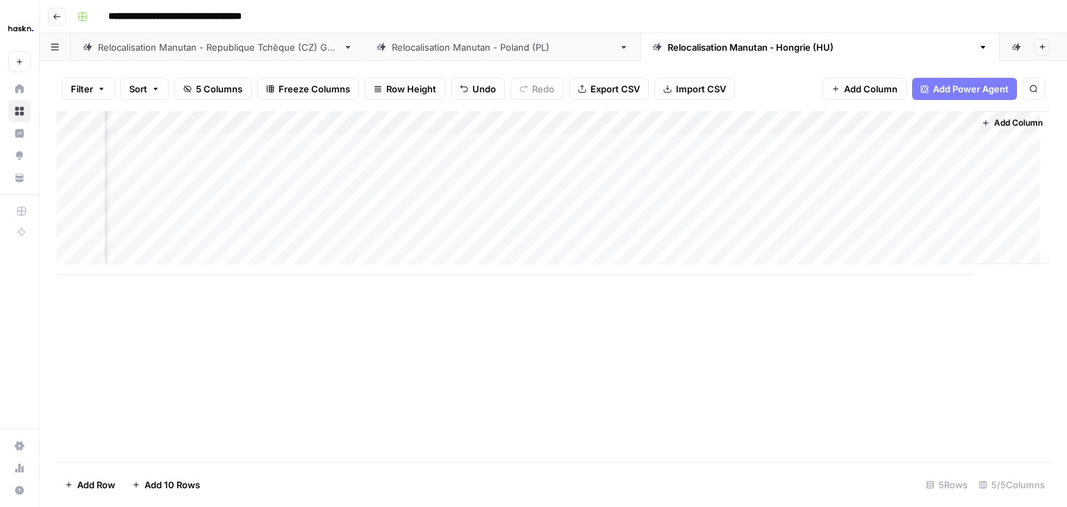
click at [948, 123] on div "Add Column" at bounding box center [553, 193] width 994 height 164
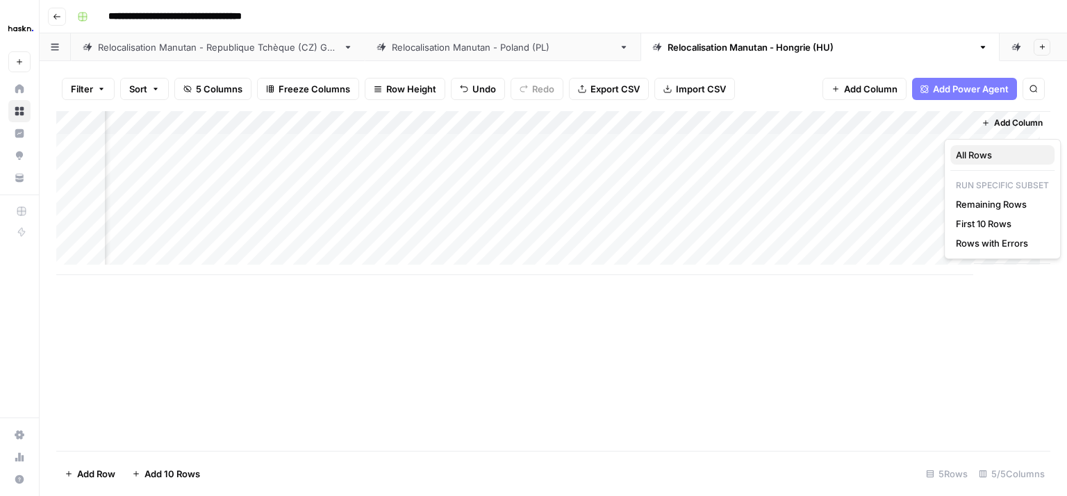
click at [969, 154] on span "All Rows" at bounding box center [1000, 155] width 88 height 14
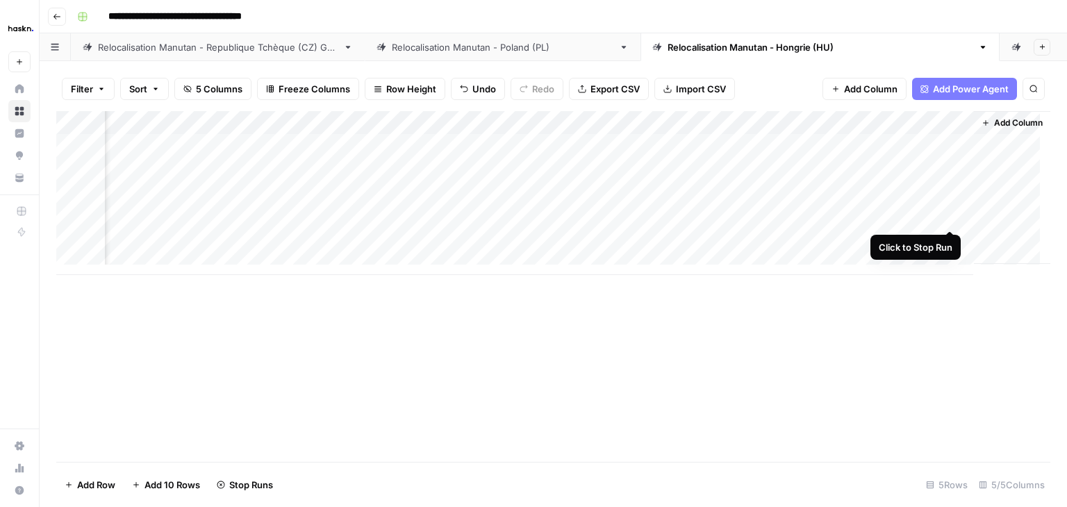
click at [953, 215] on div "Add Column" at bounding box center [553, 193] width 994 height 164
click at [953, 236] on div "Add Column" at bounding box center [553, 193] width 994 height 164
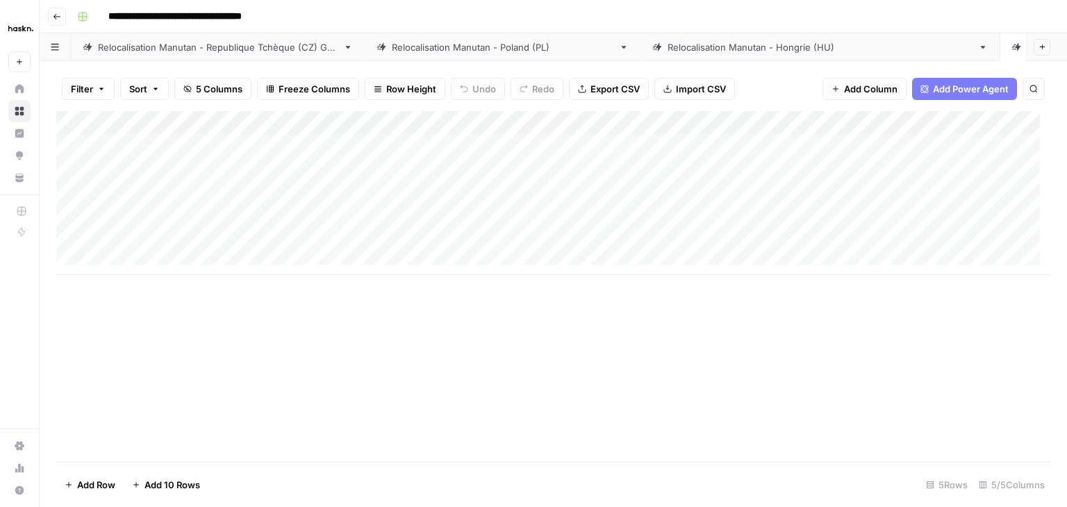
click at [228, 140] on div "Add Column" at bounding box center [553, 193] width 994 height 164
click at [731, 145] on div "Add Column" at bounding box center [553, 193] width 994 height 164
click at [352, 146] on div "Add Column" at bounding box center [553, 193] width 994 height 164
click at [776, 145] on div "Add Column" at bounding box center [553, 193] width 994 height 164
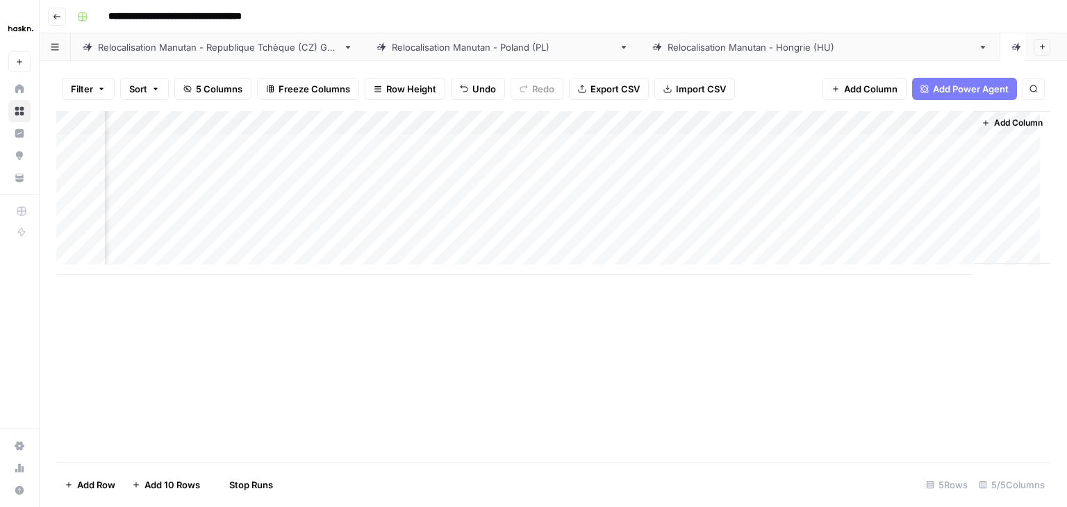
click at [796, 168] on div "Add Column" at bounding box center [553, 193] width 994 height 164
click at [817, 189] on div "Add Column" at bounding box center [553, 193] width 994 height 164
click at [167, 49] on div "Relocalisation Manutan - Republique Tchèque (CZ) Grid" at bounding box center [218, 47] width 240 height 14
click at [442, 49] on div "Relocalisation Manutan - [GEOGRAPHIC_DATA] (PL)" at bounding box center [503, 47] width 222 height 14
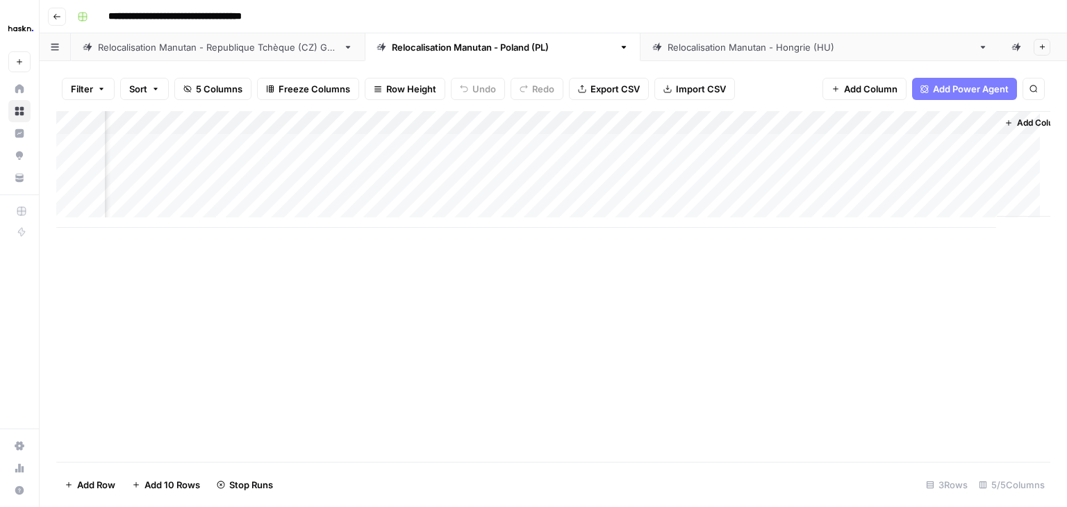
scroll to position [0, 167]
click at [231, 53] on div "Relocalisation Manutan - Republique Tchèque (CZ) Grid" at bounding box center [218, 47] width 240 height 14
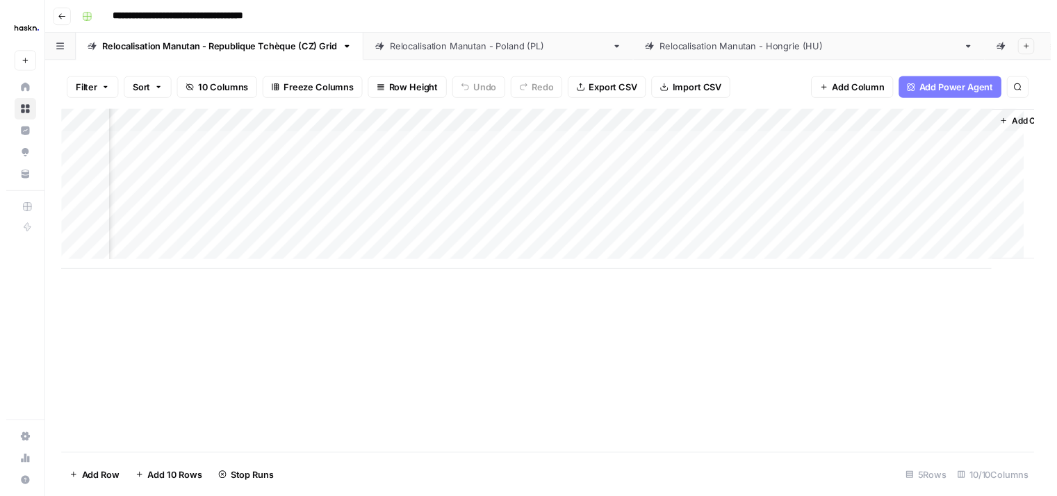
scroll to position [0, 853]
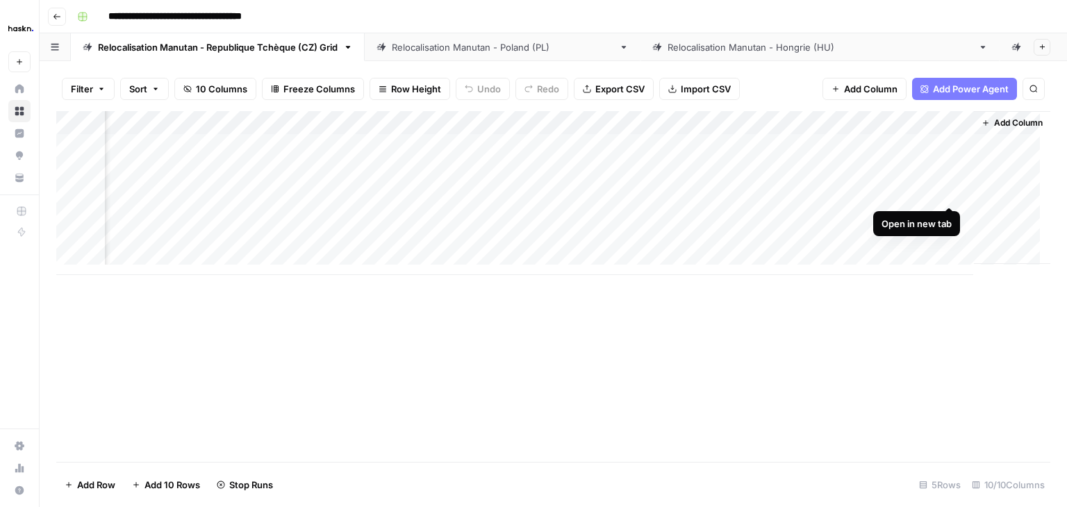
click at [949, 192] on div "Add Column" at bounding box center [553, 193] width 994 height 164
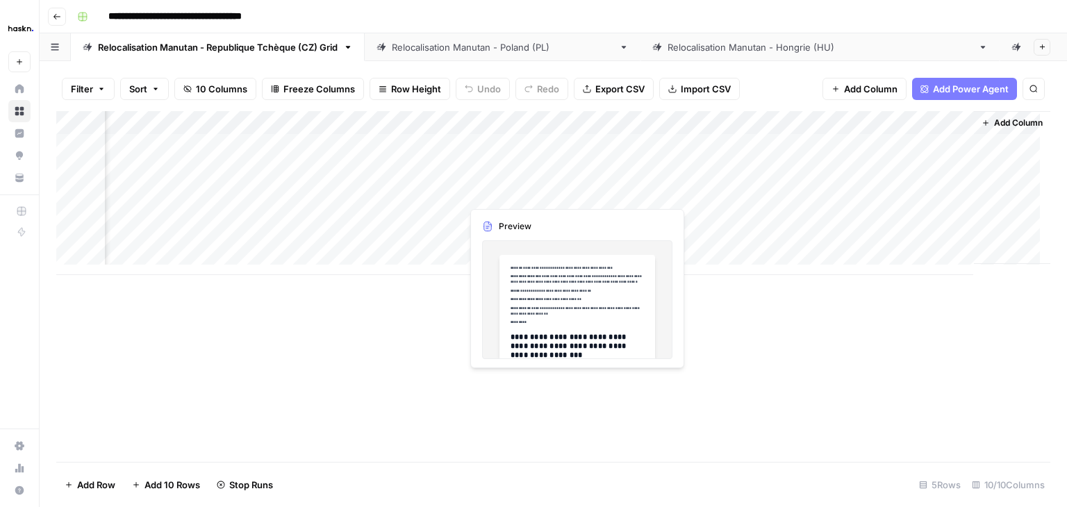
click at [539, 194] on div "Add Column" at bounding box center [553, 193] width 994 height 164
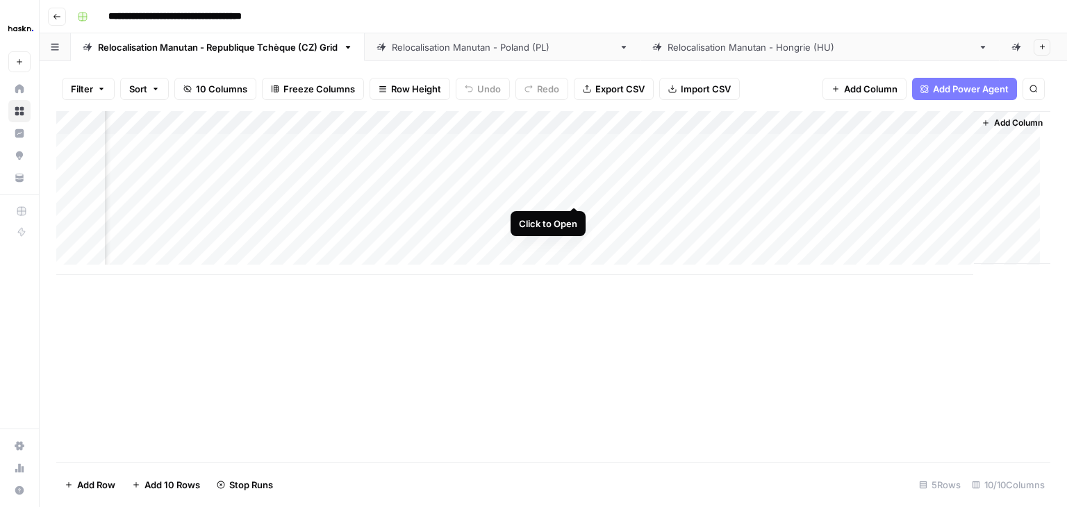
click at [573, 188] on div "Add Column" at bounding box center [553, 193] width 994 height 164
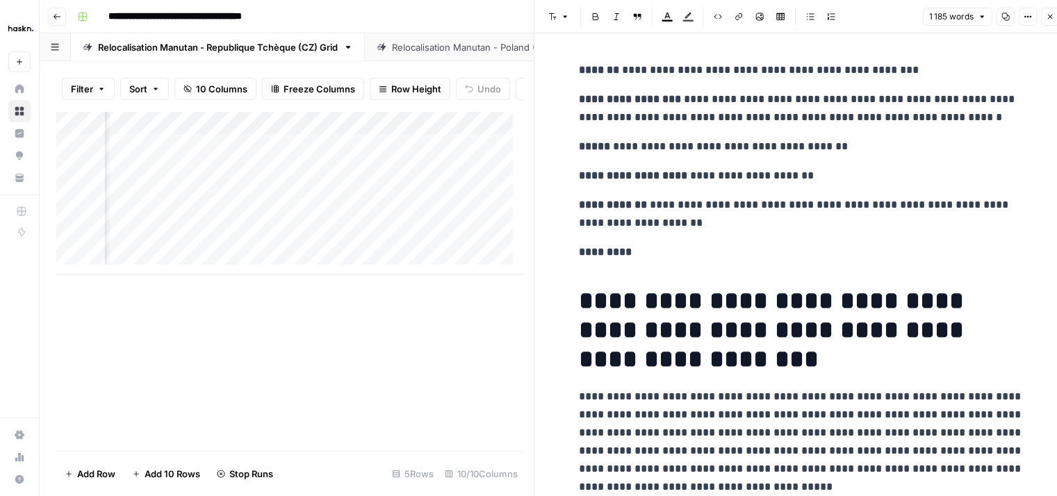
click at [1054, 17] on icon "button" at bounding box center [1050, 17] width 8 height 8
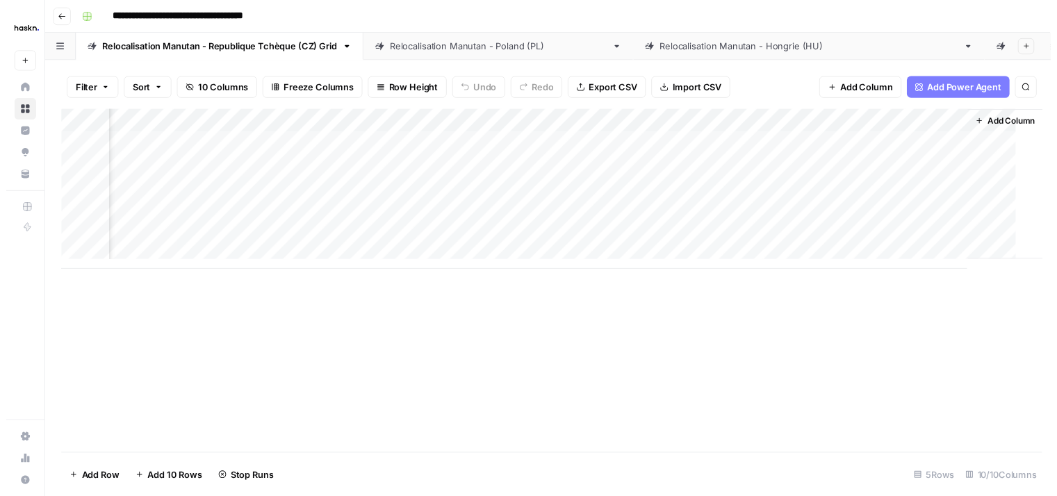
scroll to position [0, 836]
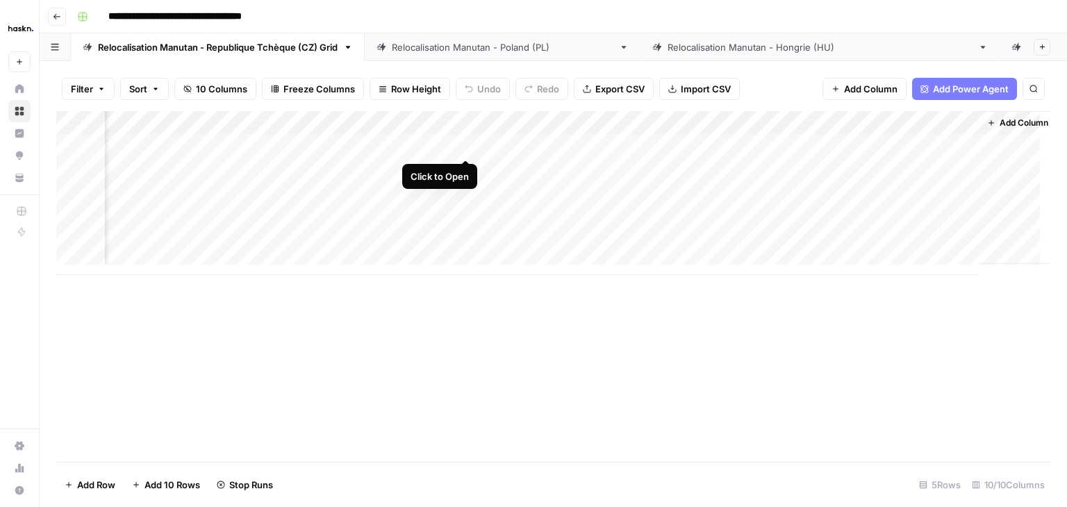
click at [465, 146] on div "Add Column" at bounding box center [553, 193] width 994 height 164
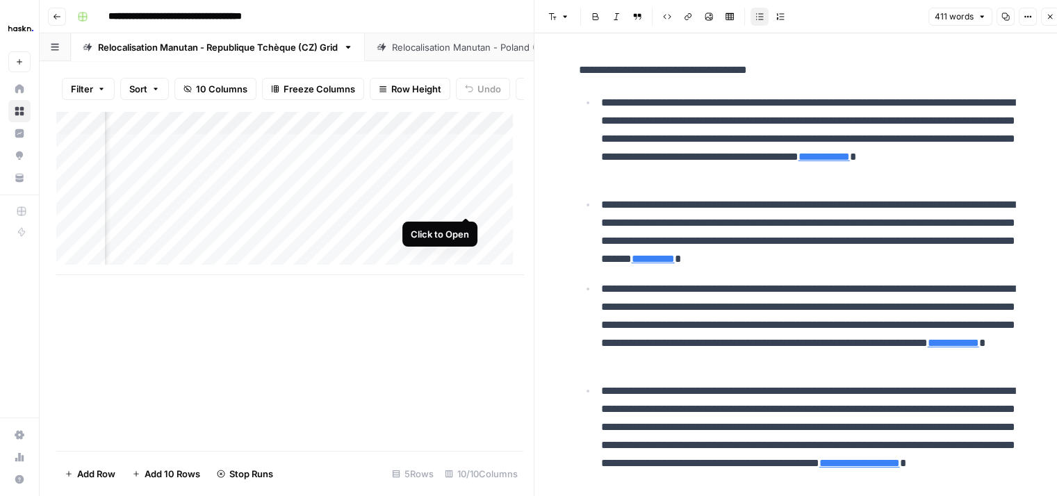
click at [464, 204] on div "Add Column" at bounding box center [289, 193] width 467 height 164
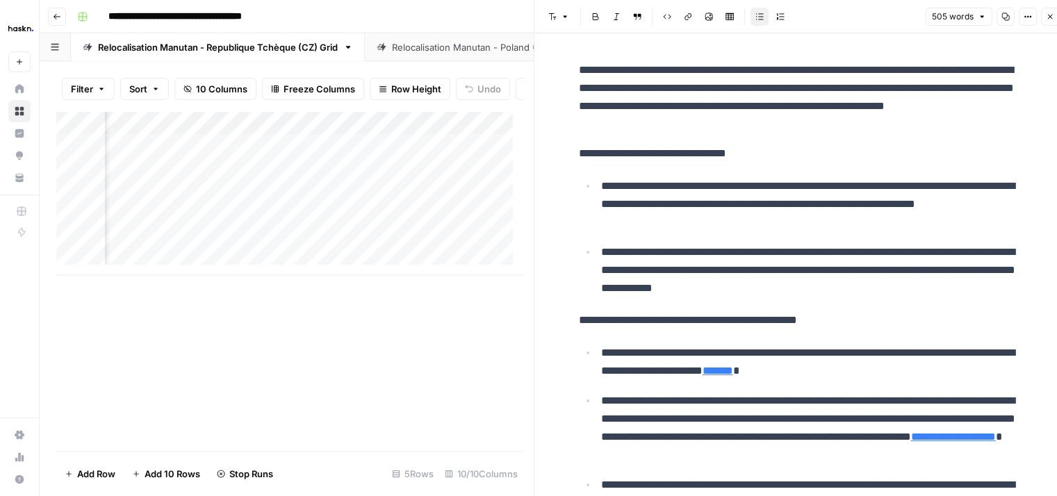
click at [1054, 17] on span "Close" at bounding box center [1054, 17] width 1 height 1
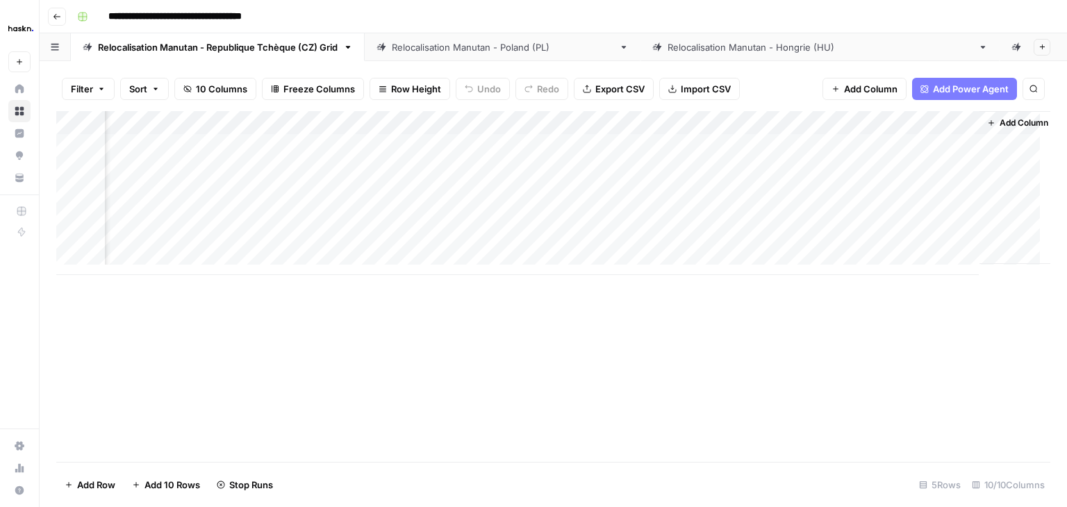
click at [436, 56] on link "Relocalisation Manutan - [GEOGRAPHIC_DATA] (PL)" at bounding box center [503, 47] width 276 height 28
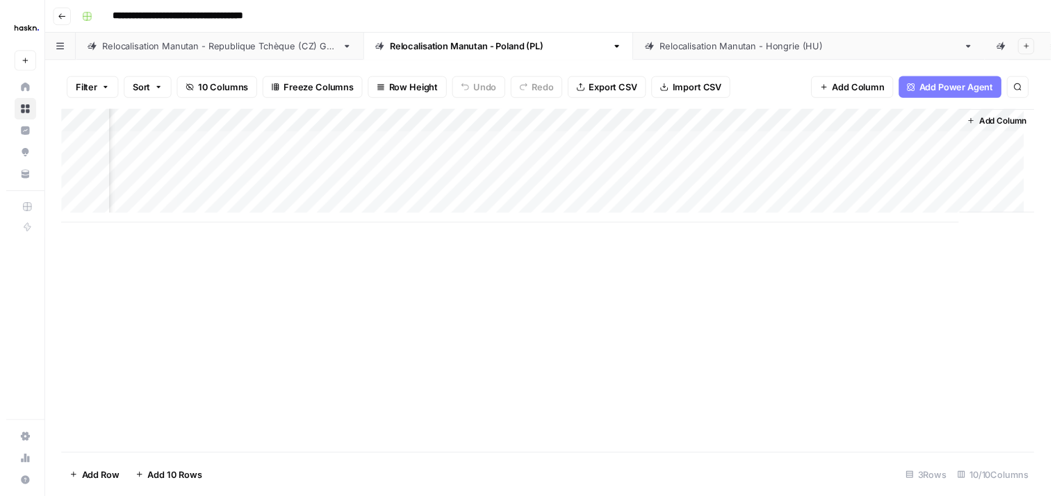
scroll to position [0, 793]
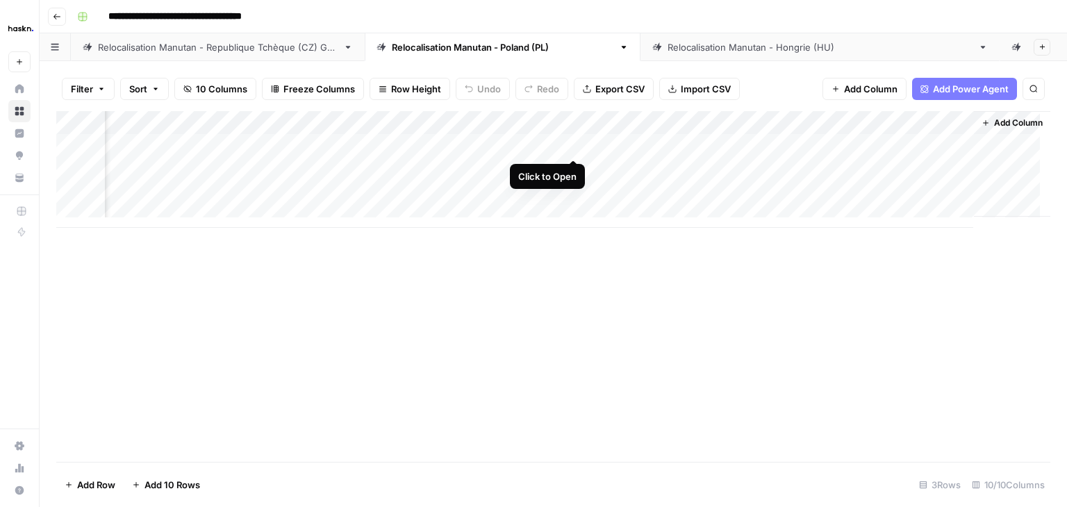
click at [573, 145] on div "Add Column" at bounding box center [553, 169] width 994 height 117
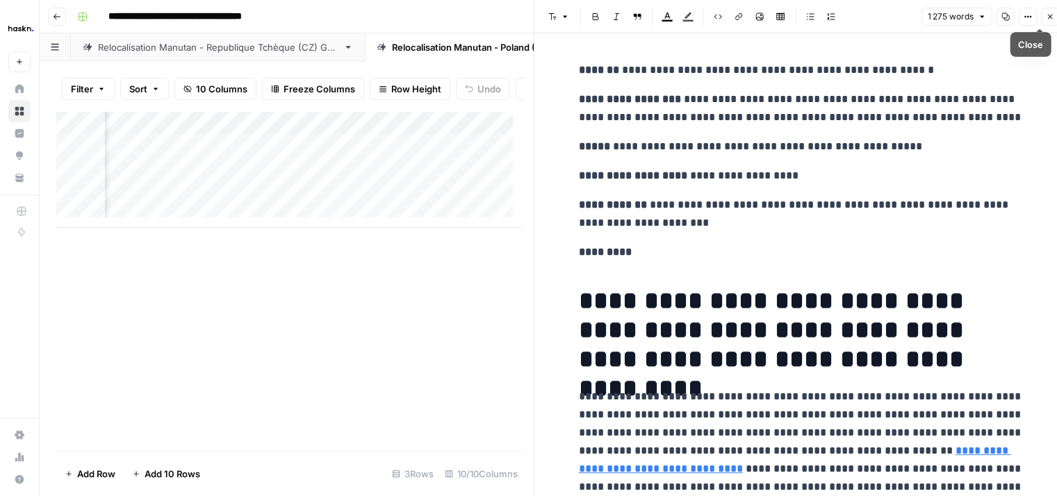
click at [1049, 17] on icon "button" at bounding box center [1050, 17] width 5 height 5
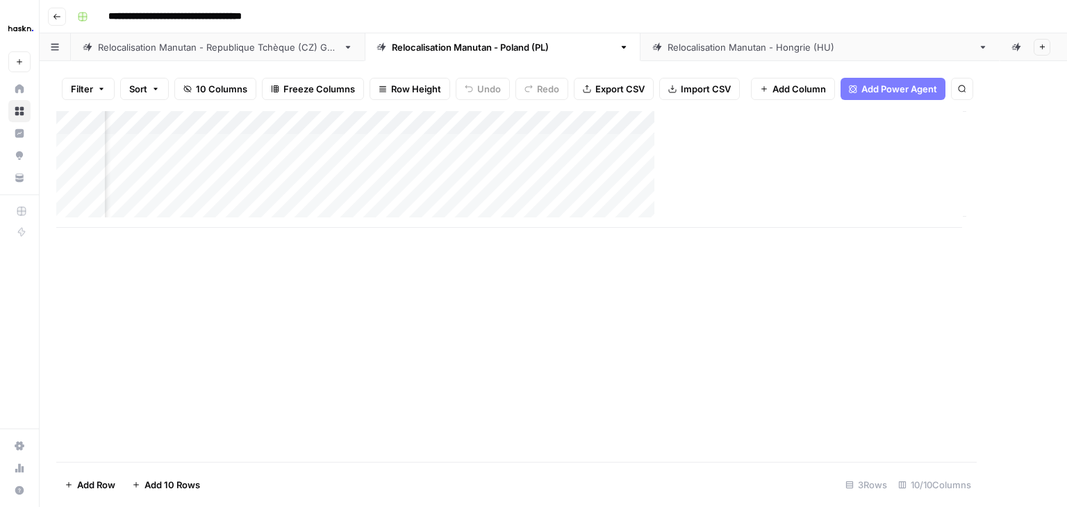
scroll to position [0, 776]
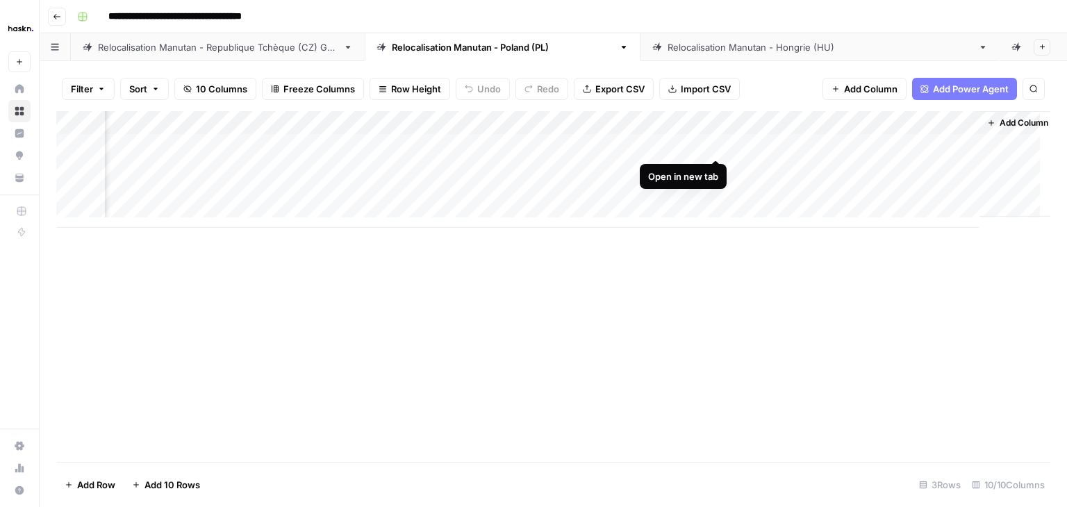
click at [714, 142] on div "Add Column" at bounding box center [553, 169] width 994 height 117
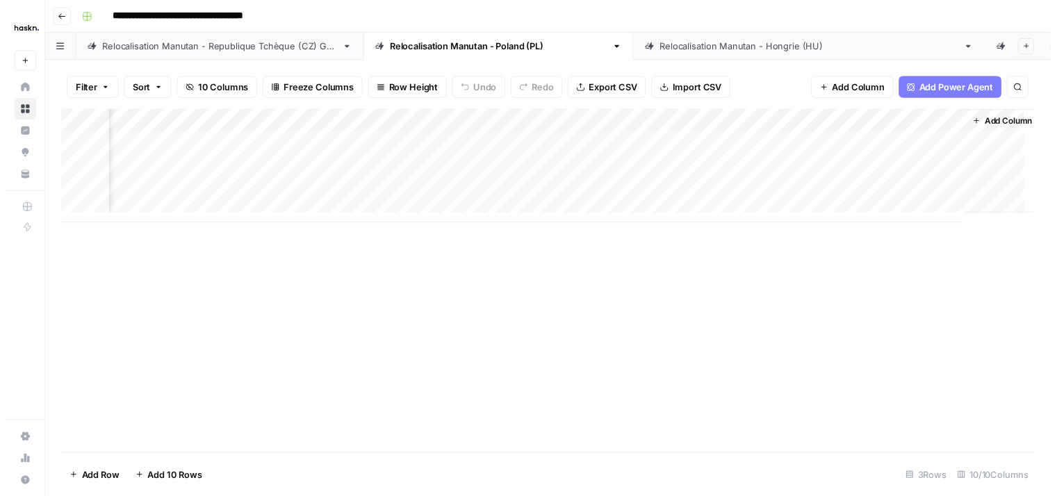
scroll to position [0, 793]
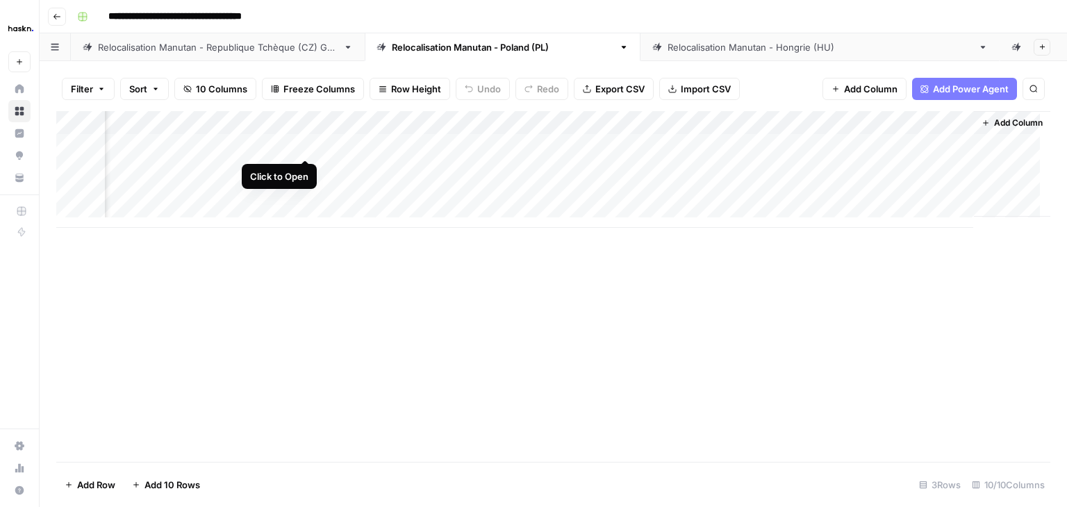
click at [306, 142] on div "Add Column" at bounding box center [553, 169] width 994 height 117
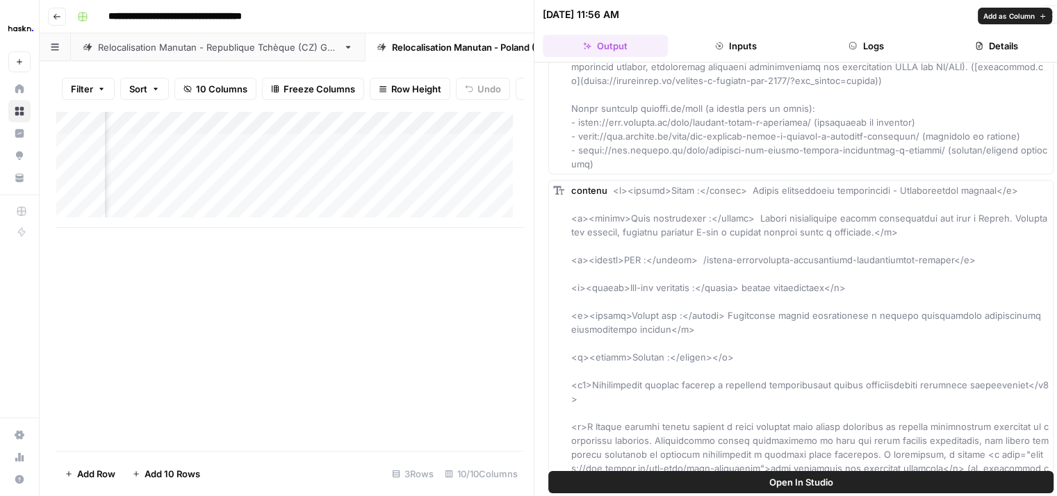
scroll to position [695, 0]
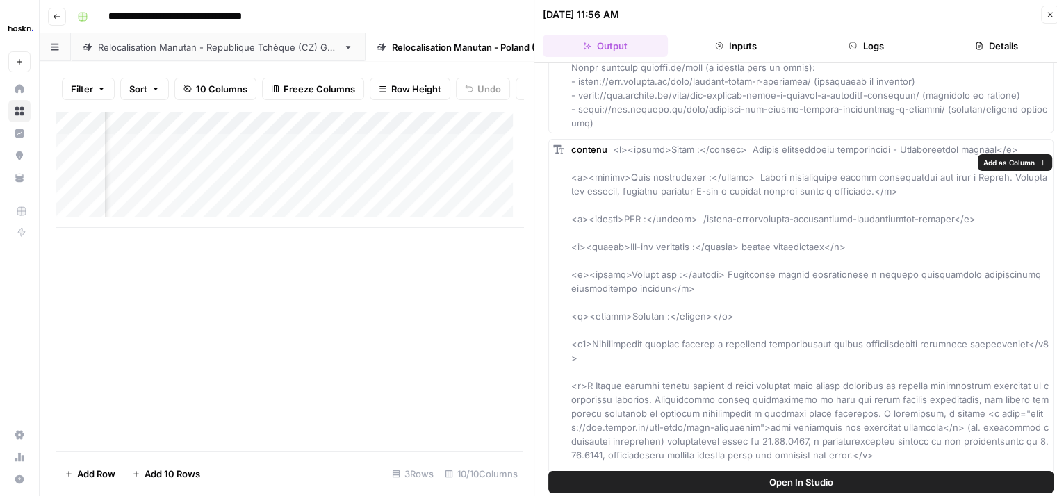
click at [1005, 162] on span "Add as Column" at bounding box center [1008, 162] width 51 height 11
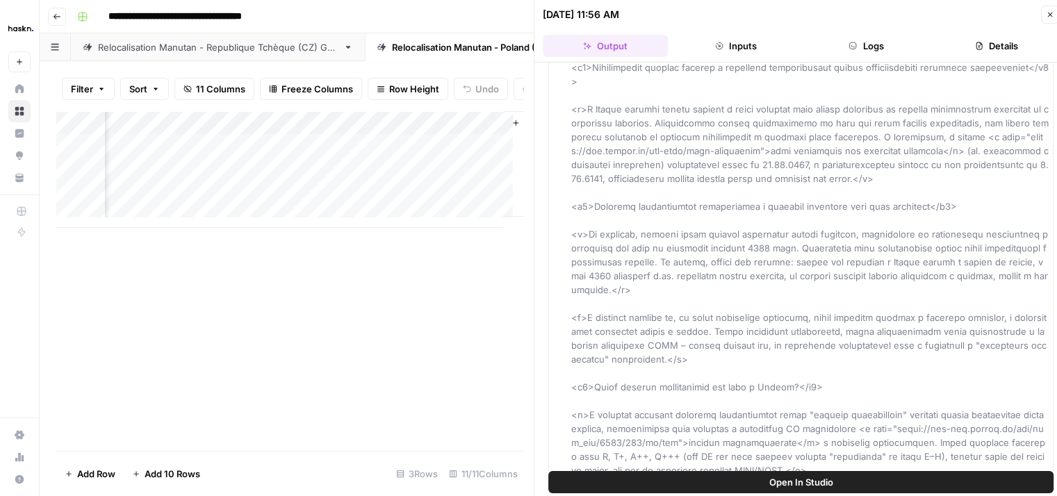
scroll to position [971, 0]
click at [1050, 13] on icon "button" at bounding box center [1050, 14] width 8 height 8
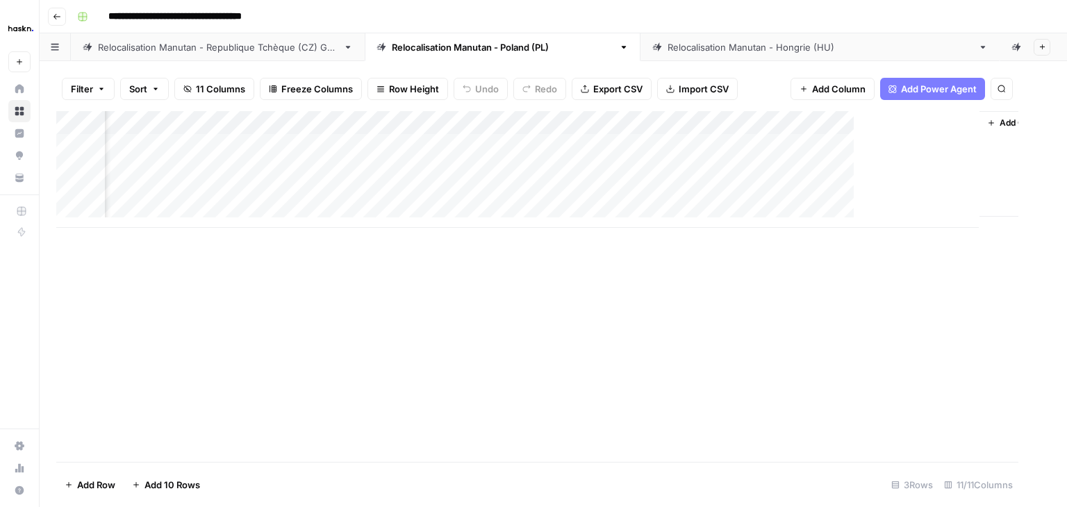
scroll to position [0, 901]
click at [1015, 120] on span "Add Column" at bounding box center [1024, 123] width 49 height 13
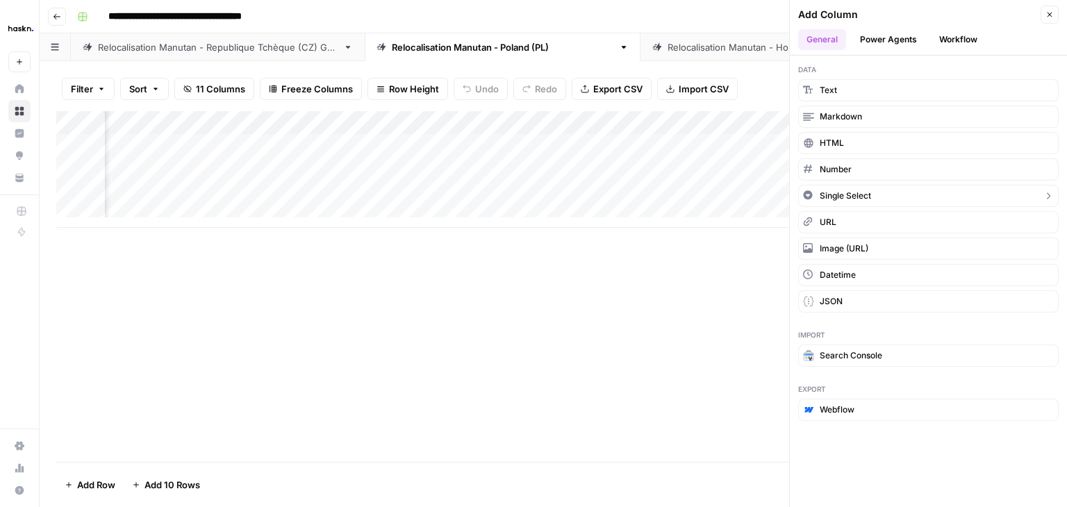
click at [864, 198] on span "Single Select" at bounding box center [845, 196] width 51 height 13
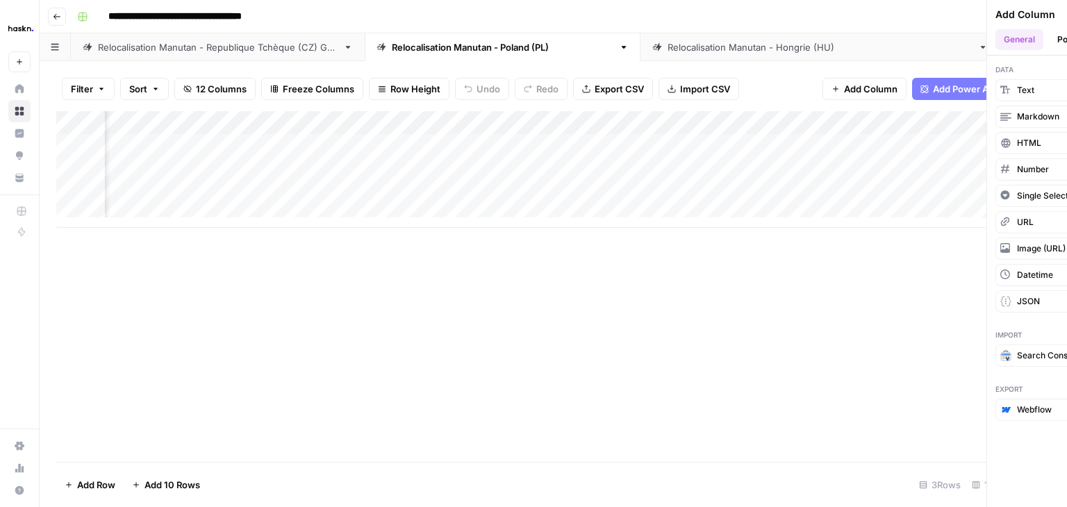
scroll to position [0, 1043]
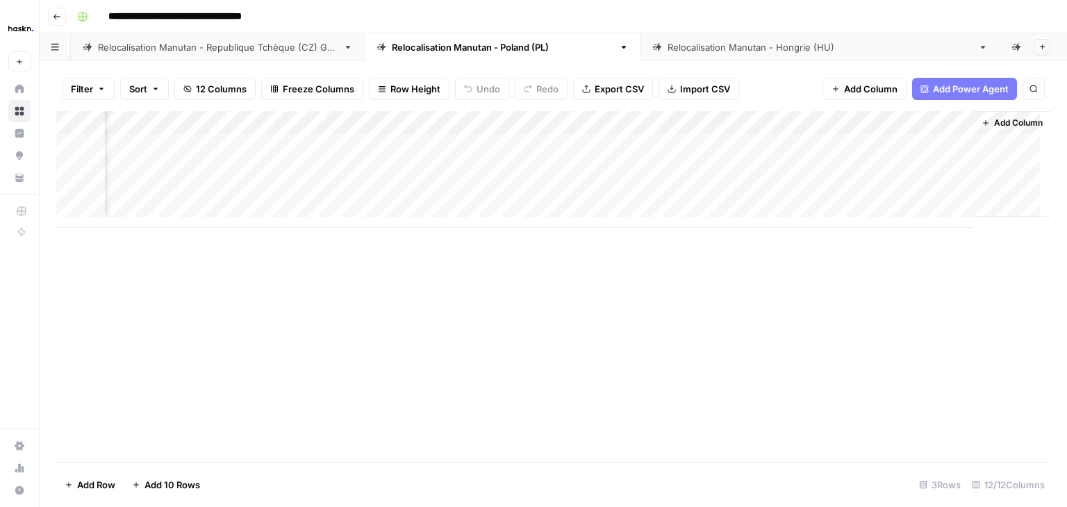
click at [921, 127] on div "Add Column" at bounding box center [553, 169] width 994 height 117
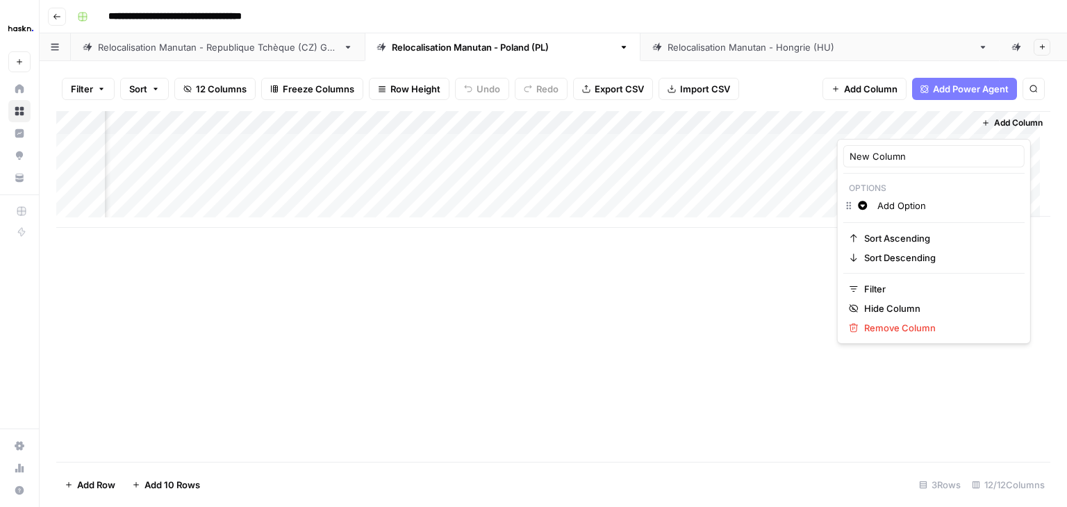
click at [921, 206] on input "Add Option" at bounding box center [948, 206] width 141 height 14
click at [935, 208] on input "Add Option" at bounding box center [948, 206] width 141 height 14
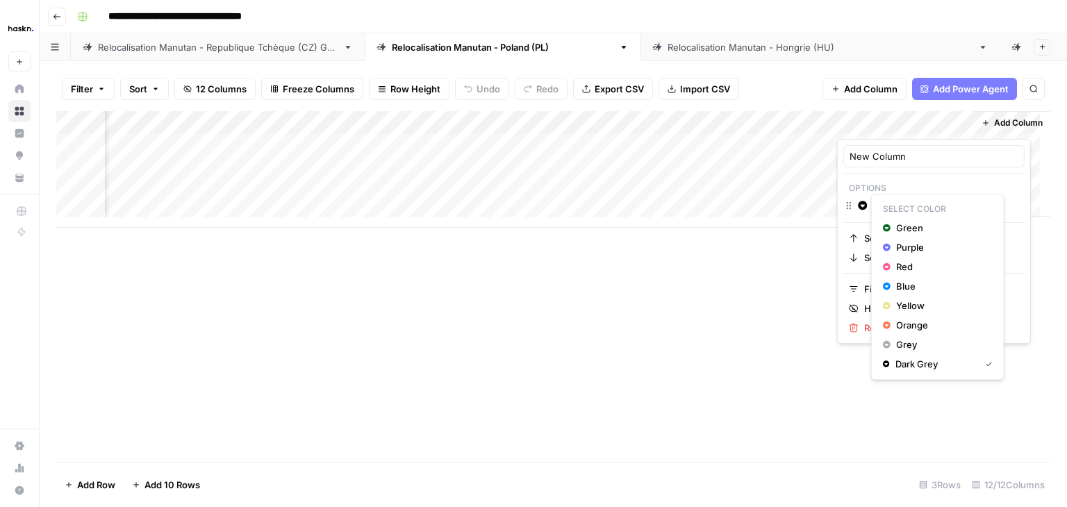
click at [867, 203] on icon "button" at bounding box center [862, 205] width 9 height 9
click at [934, 245] on span "Purple" at bounding box center [941, 247] width 90 height 14
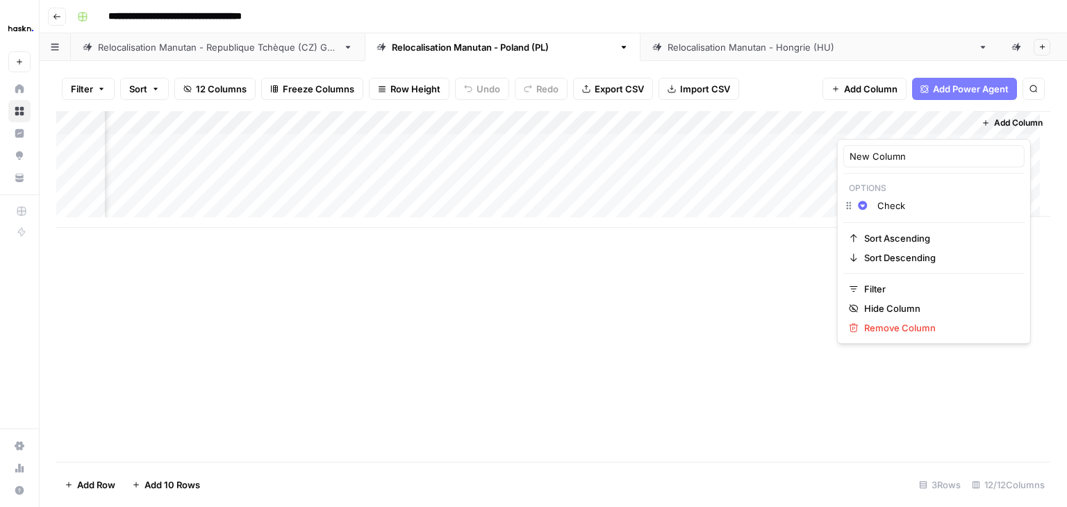
click at [947, 210] on input "Check" at bounding box center [948, 206] width 141 height 14
type input "Check"
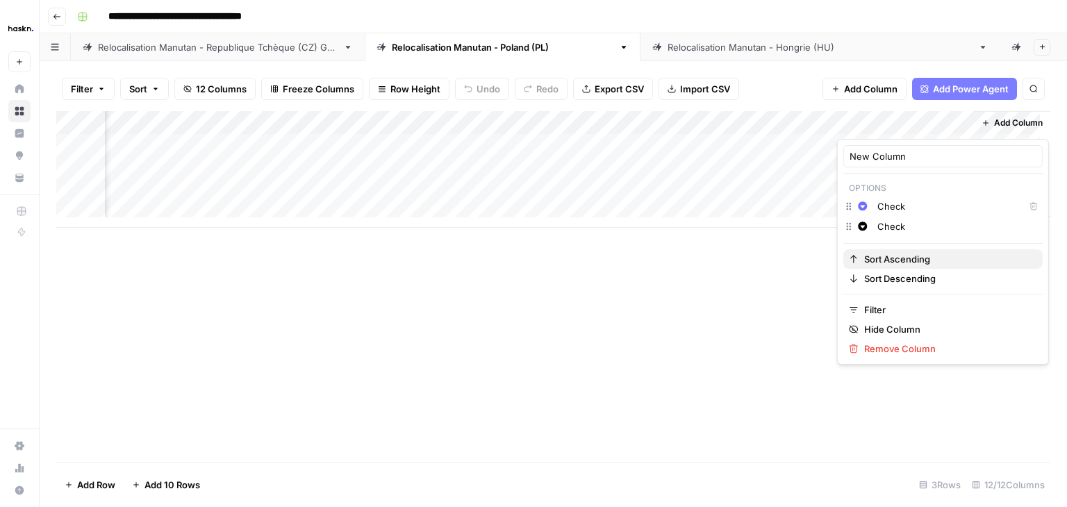
click at [976, 252] on span "Sort Ascending" at bounding box center [948, 259] width 167 height 14
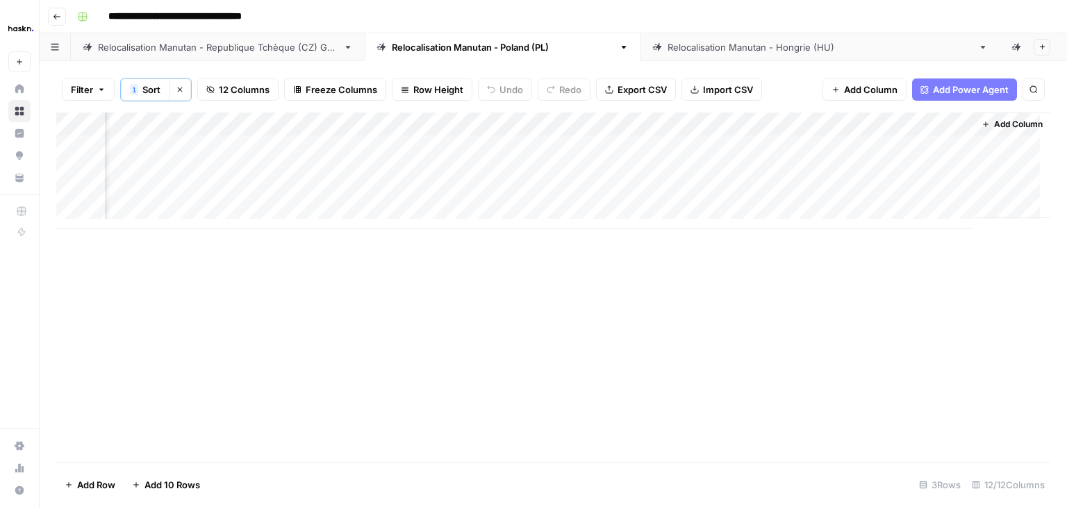
click at [902, 292] on div "Add Column" at bounding box center [553, 288] width 994 height 350
click at [895, 132] on div "Add Column" at bounding box center [553, 171] width 994 height 117
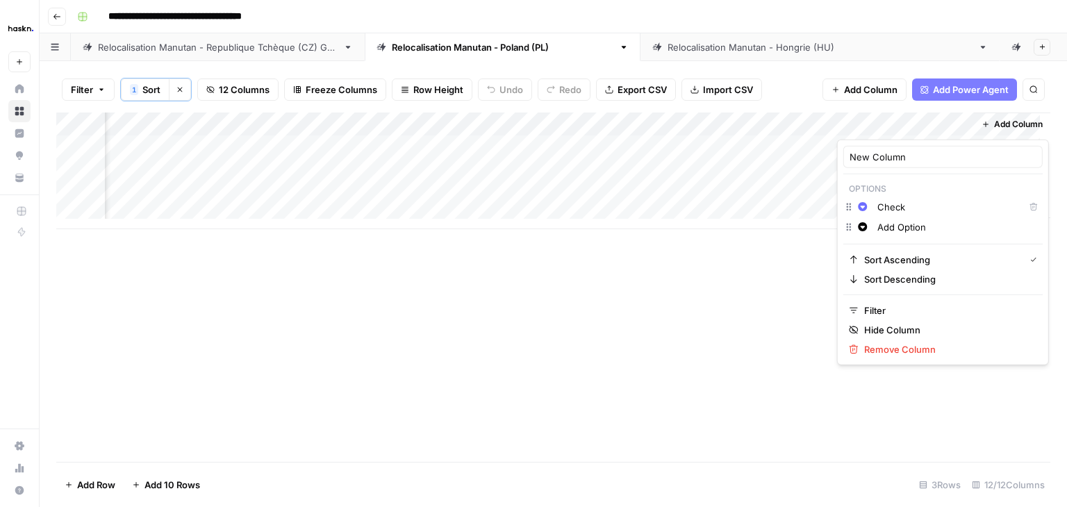
click at [970, 228] on input "Add Option" at bounding box center [957, 227] width 159 height 14
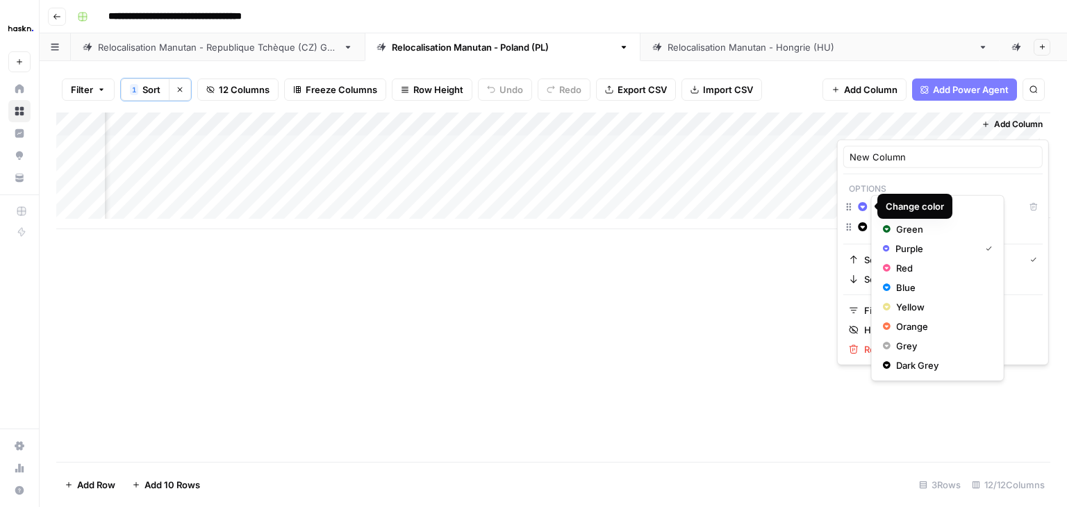
click at [858, 204] on icon "button" at bounding box center [863, 207] width 10 height 10
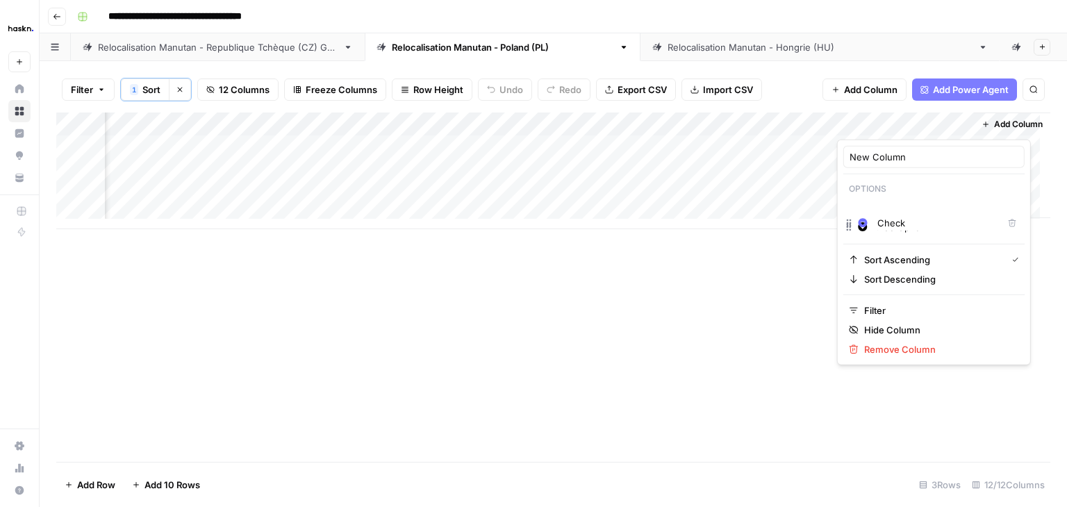
drag, startPoint x: 851, startPoint y: 208, endPoint x: 850, endPoint y: 229, distance: 20.9
drag, startPoint x: 851, startPoint y: 226, endPoint x: 851, endPoint y: 219, distance: 7.0
drag, startPoint x: 848, startPoint y: 227, endPoint x: 851, endPoint y: 208, distance: 19.8
click at [851, 208] on div "New Column Options Change color Check Delete Change color Add Option Sort Ascen…" at bounding box center [943, 253] width 212 height 226
drag, startPoint x: 851, startPoint y: 208, endPoint x: 853, endPoint y: 238, distance: 29.9
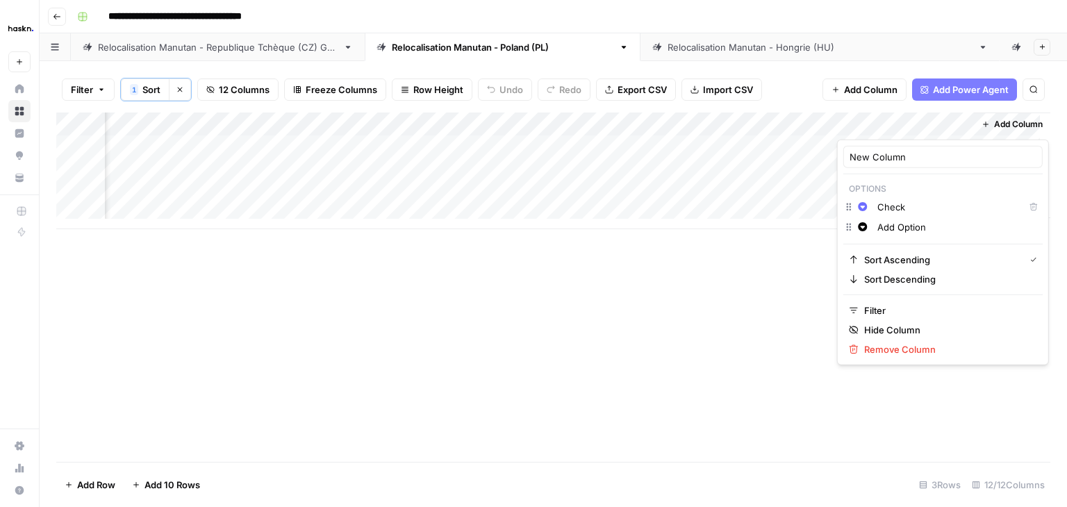
click at [847, 227] on div "Change color Add Option" at bounding box center [943, 228] width 199 height 19
drag, startPoint x: 849, startPoint y: 205, endPoint x: 854, endPoint y: 240, distance: 35.1
click at [942, 231] on input "Add Option" at bounding box center [957, 227] width 159 height 14
type input "Add Option"
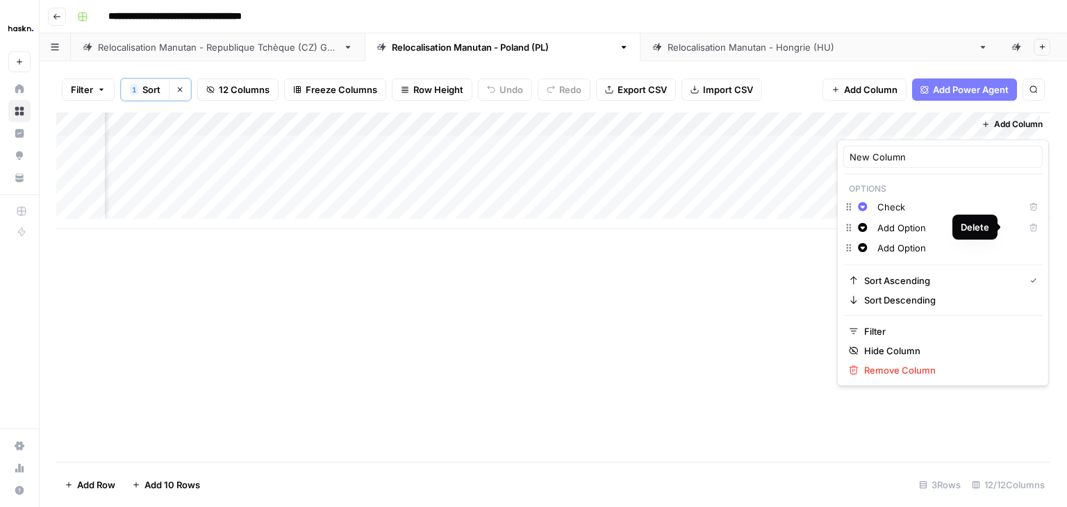
click at [1030, 224] on icon "button" at bounding box center [1034, 228] width 8 height 8
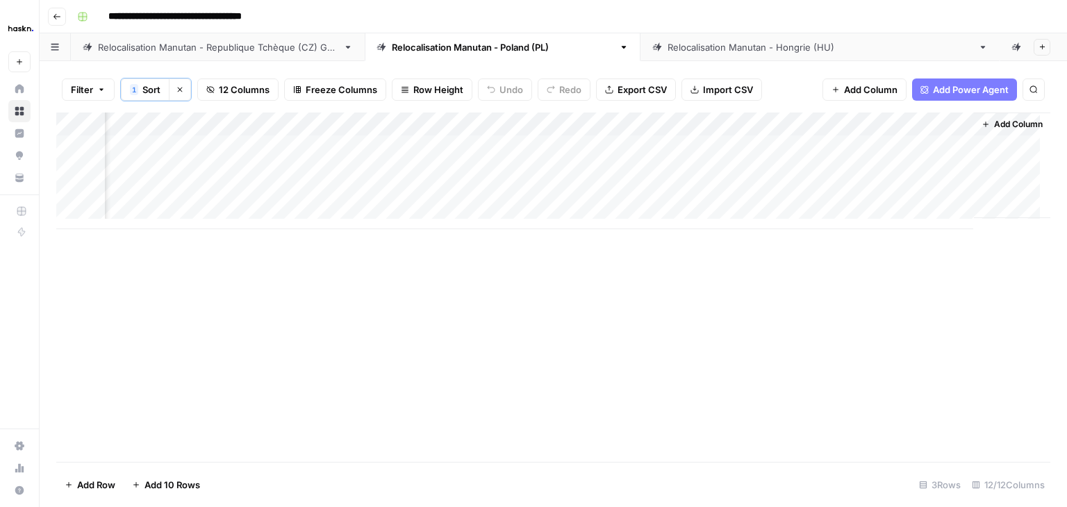
click at [742, 289] on div "Add Column" at bounding box center [553, 288] width 994 height 350
click at [961, 276] on div "Add Column" at bounding box center [553, 288] width 994 height 350
click at [899, 123] on div "Add Column" at bounding box center [553, 171] width 994 height 117
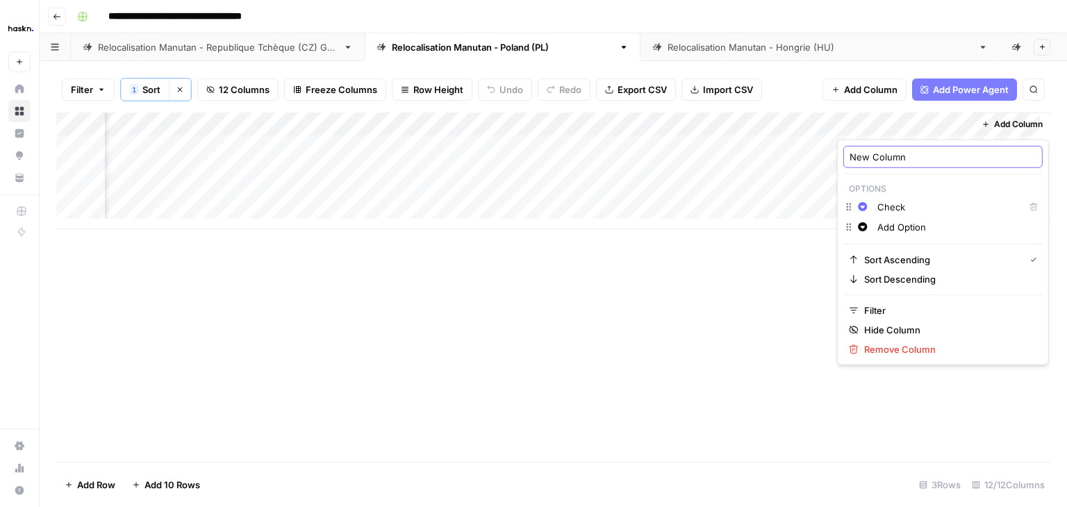
drag, startPoint x: 919, startPoint y: 162, endPoint x: 848, endPoint y: 156, distance: 71.1
click at [848, 156] on div "New Column" at bounding box center [943, 157] width 199 height 22
type input "Check"
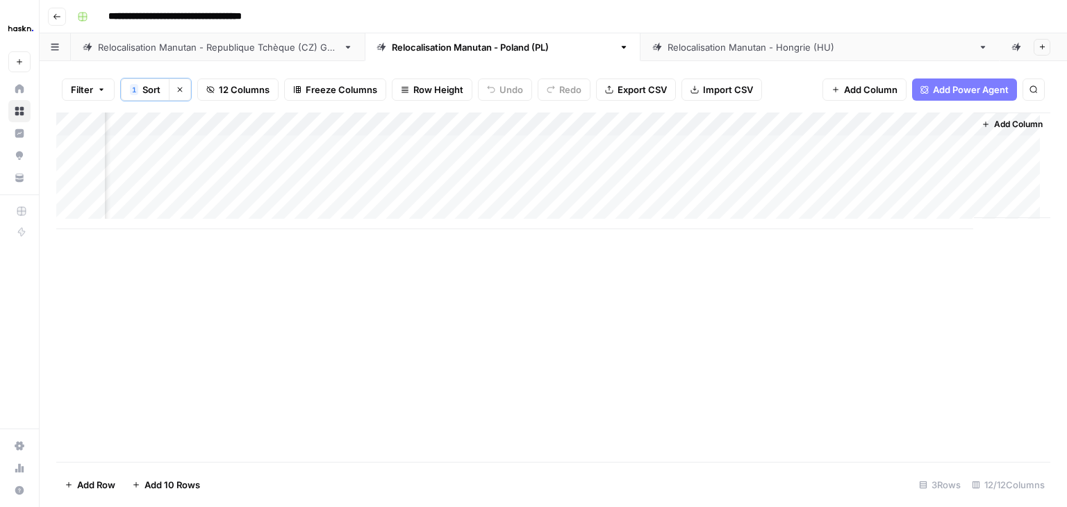
click at [869, 265] on div "Add Column" at bounding box center [553, 288] width 994 height 350
click at [898, 142] on div "Add Column" at bounding box center [553, 171] width 994 height 117
click at [898, 142] on div at bounding box center [913, 151] width 139 height 25
click at [862, 281] on div "Add Column" at bounding box center [553, 288] width 994 height 350
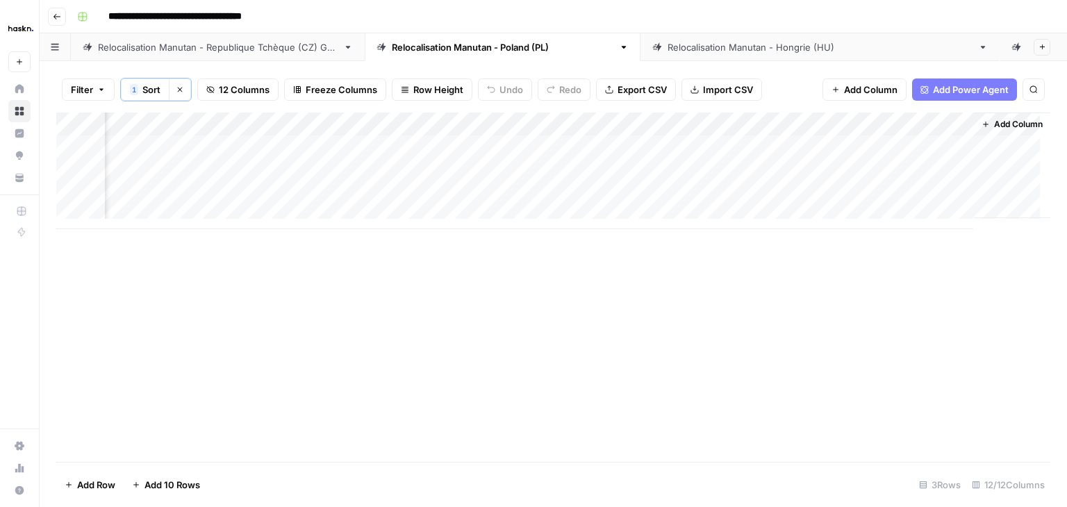
click at [908, 126] on div "Add Column" at bounding box center [553, 171] width 994 height 117
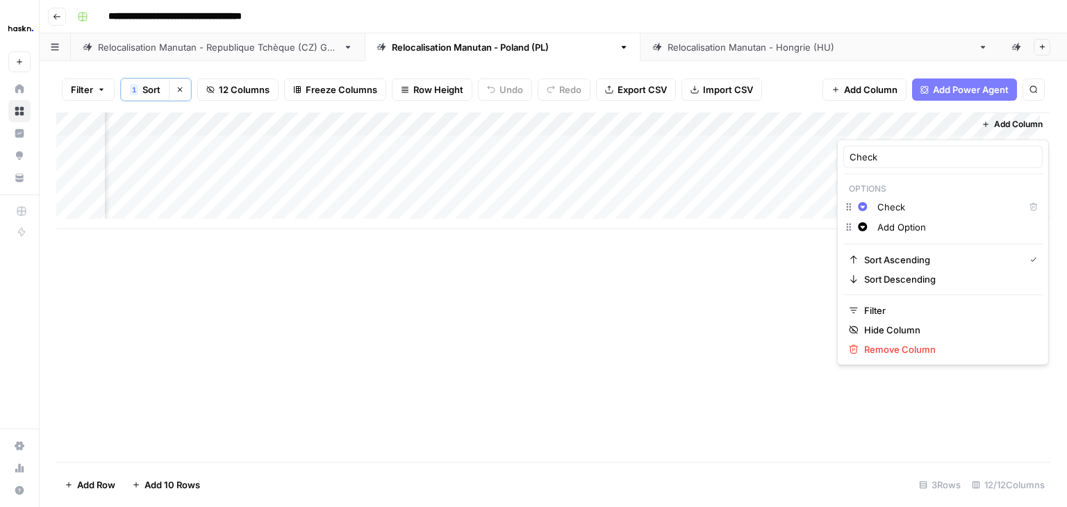
click at [785, 270] on div "Add Column" at bounding box center [553, 288] width 994 height 350
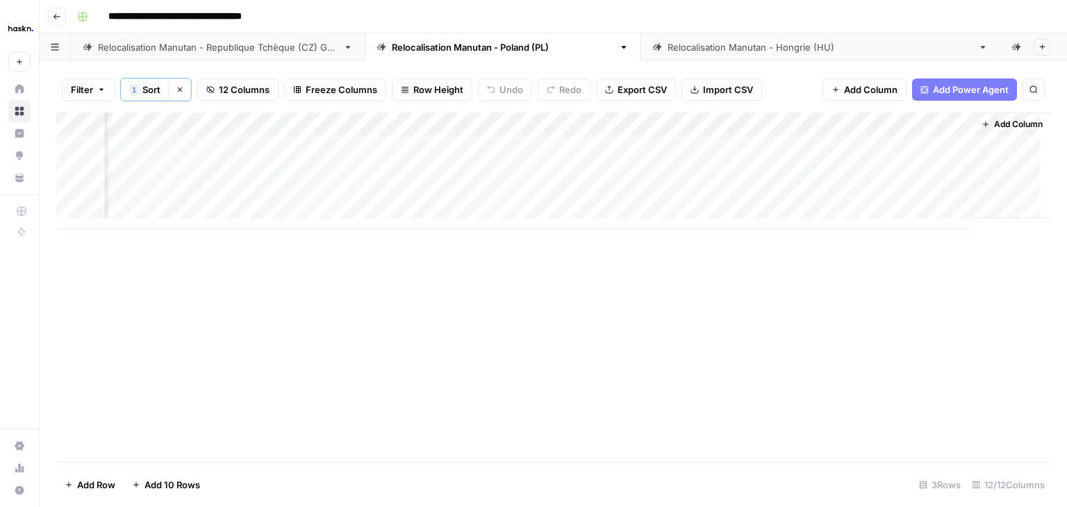
click at [709, 331] on div "Add Column" at bounding box center [553, 288] width 994 height 350
click at [236, 47] on div "Relocalisation Manutan - Republique Tchèque (CZ) Grid" at bounding box center [218, 47] width 240 height 14
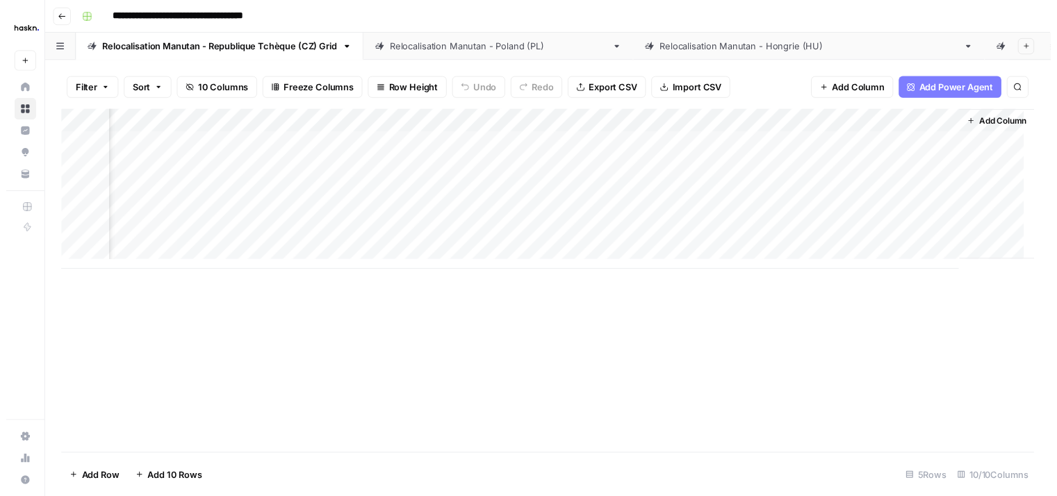
scroll to position [0, 853]
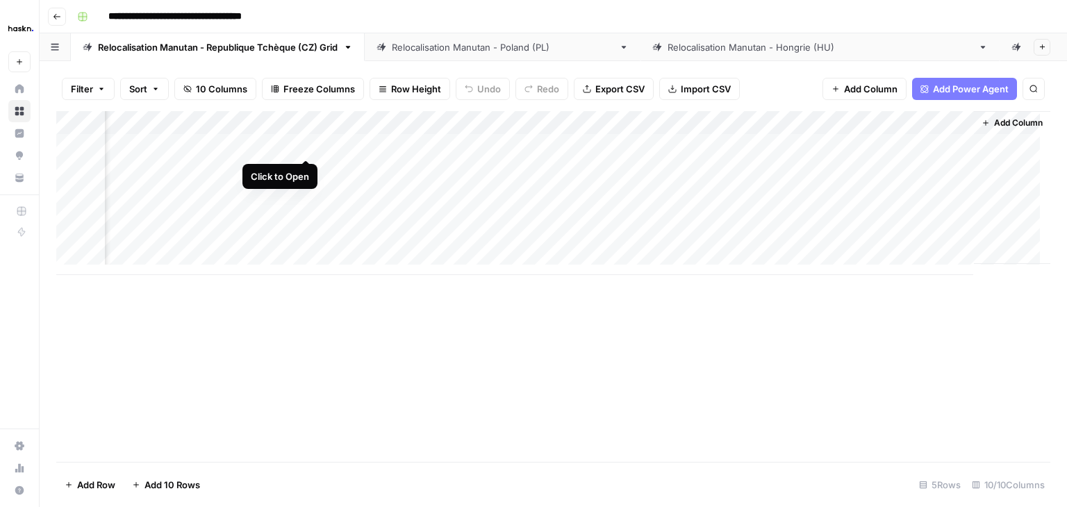
click at [300, 145] on div "Add Column" at bounding box center [553, 193] width 994 height 164
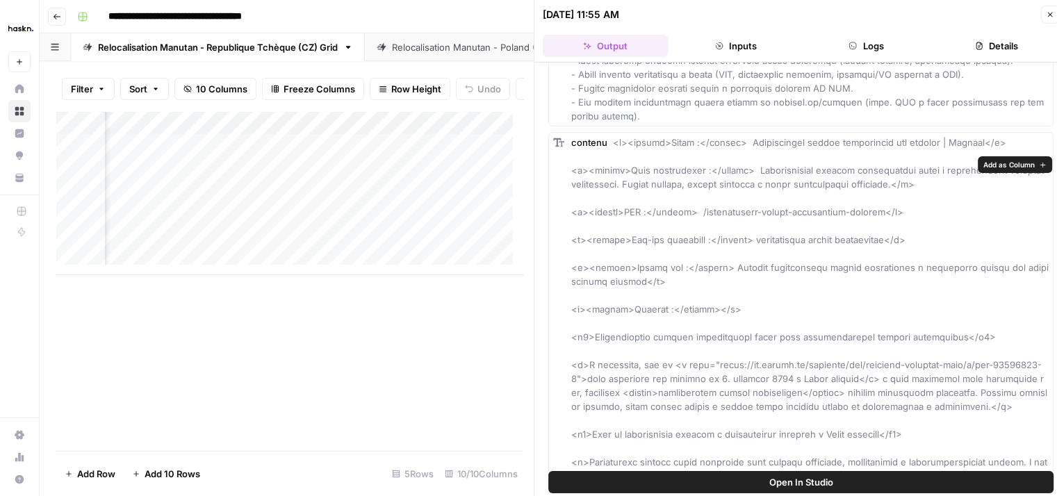
scroll to position [556, 0]
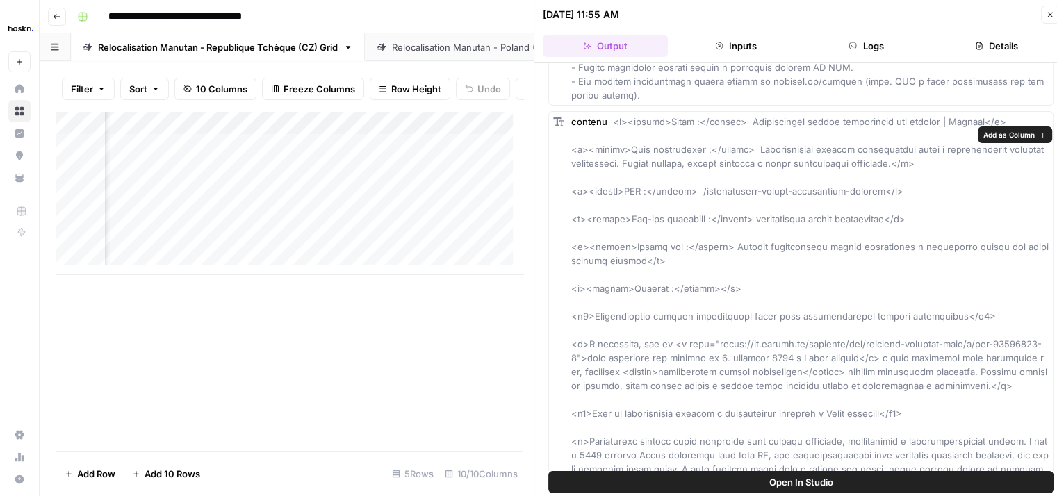
click at [1009, 134] on span "Add as Column" at bounding box center [1008, 134] width 51 height 11
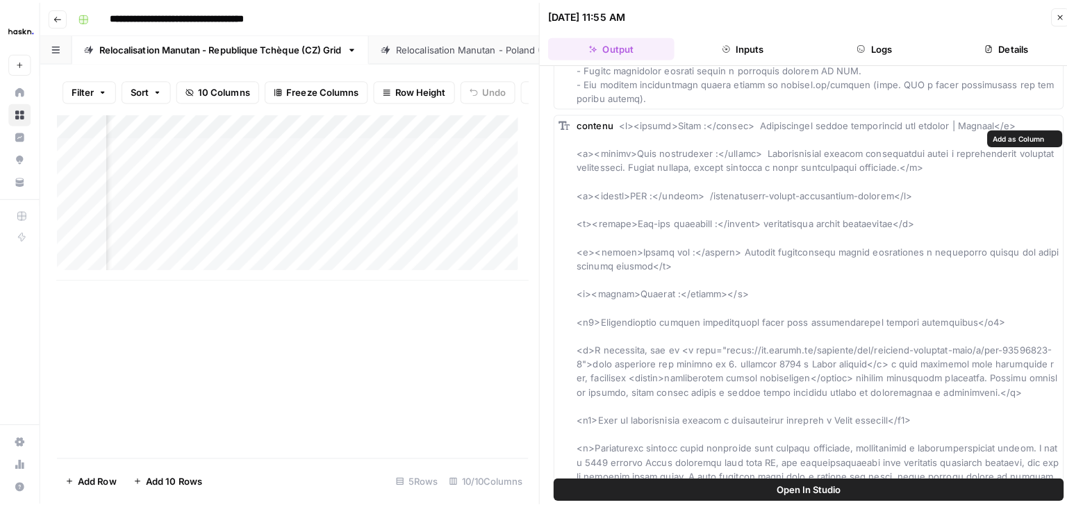
scroll to position [0, 906]
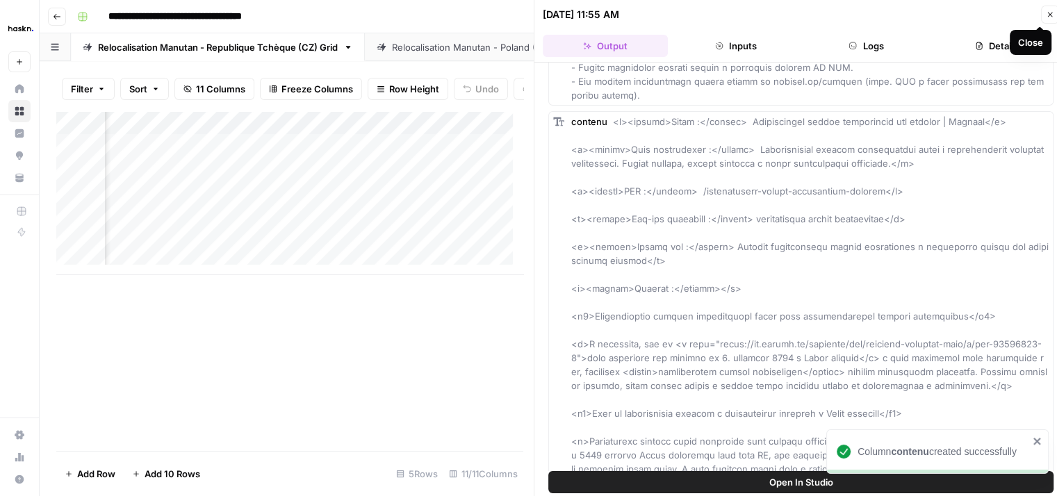
click at [1051, 15] on icon "button" at bounding box center [1050, 15] width 5 height 5
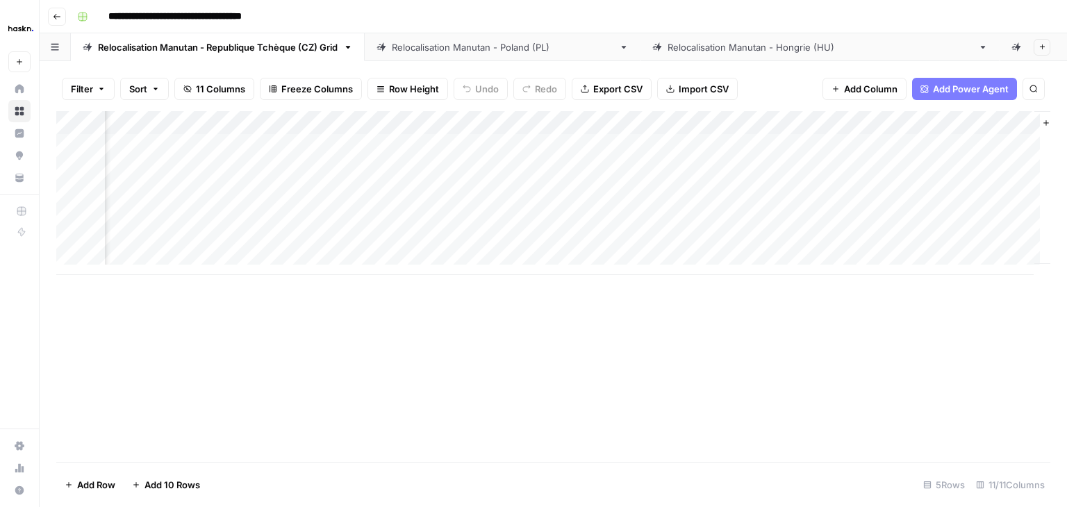
click at [377, 149] on div "Add Column" at bounding box center [553, 193] width 994 height 164
click at [359, 151] on div "Add Column" at bounding box center [553, 193] width 994 height 164
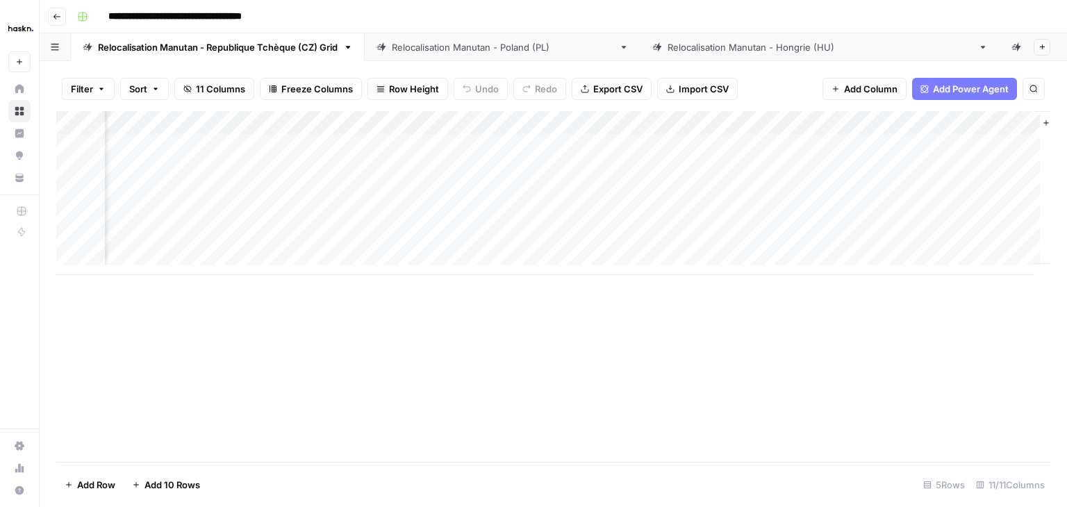
click at [723, 386] on div "Add Column" at bounding box center [553, 286] width 994 height 351
click at [773, 142] on div "Add Column" at bounding box center [553, 193] width 994 height 164
click at [329, 122] on div "Add Column" at bounding box center [553, 193] width 994 height 164
click at [339, 374] on div "Add Column" at bounding box center [553, 286] width 994 height 351
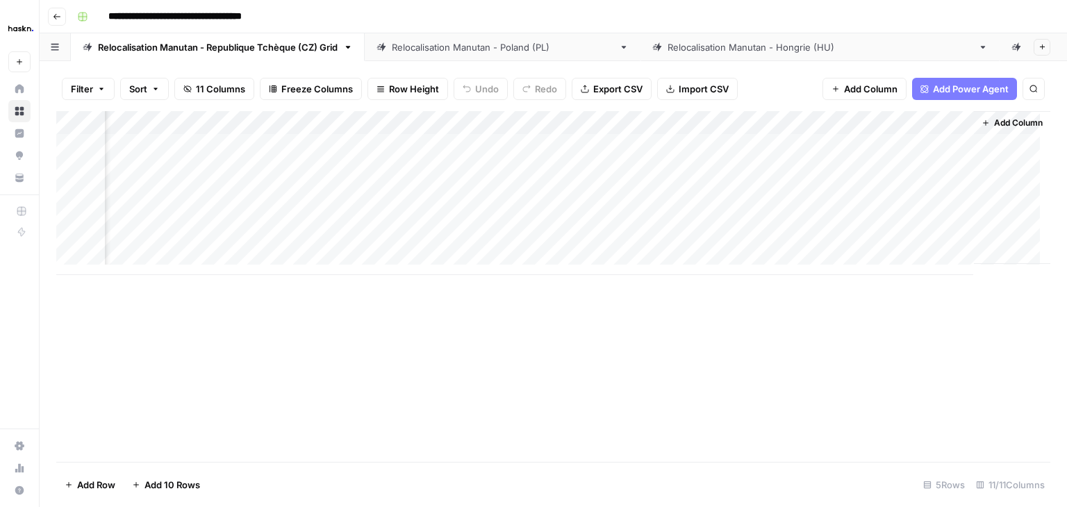
click at [181, 123] on div "Add Column" at bounding box center [553, 193] width 994 height 164
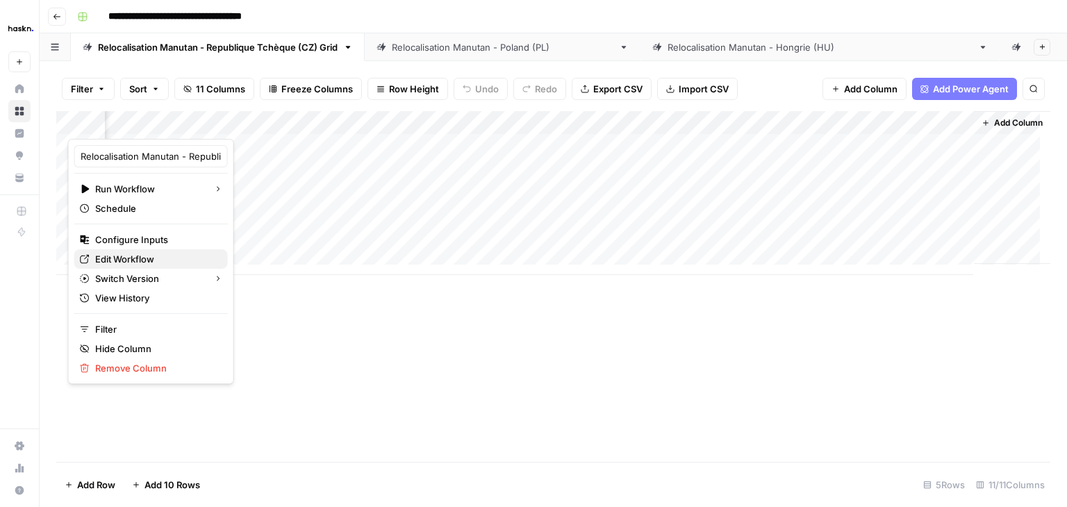
click at [150, 256] on span "Edit Workflow" at bounding box center [156, 259] width 122 height 14
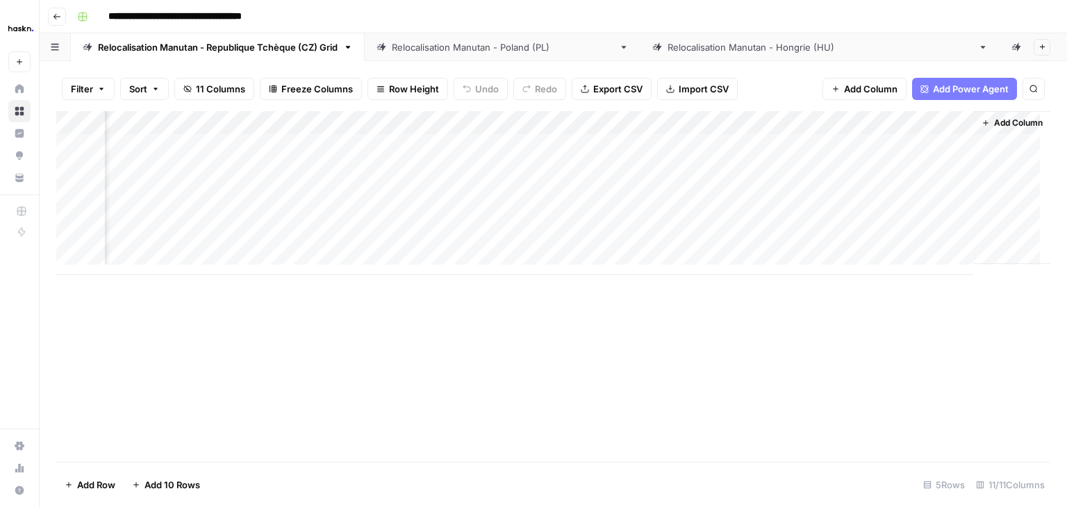
click at [994, 124] on span "Add Column" at bounding box center [1018, 123] width 49 height 13
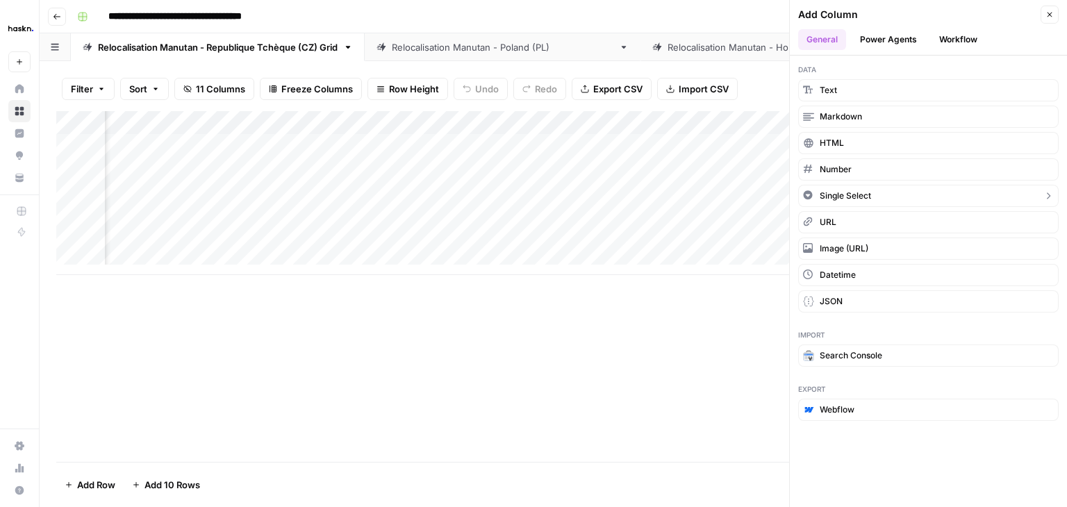
click at [871, 195] on button "Single Select" at bounding box center [928, 196] width 261 height 22
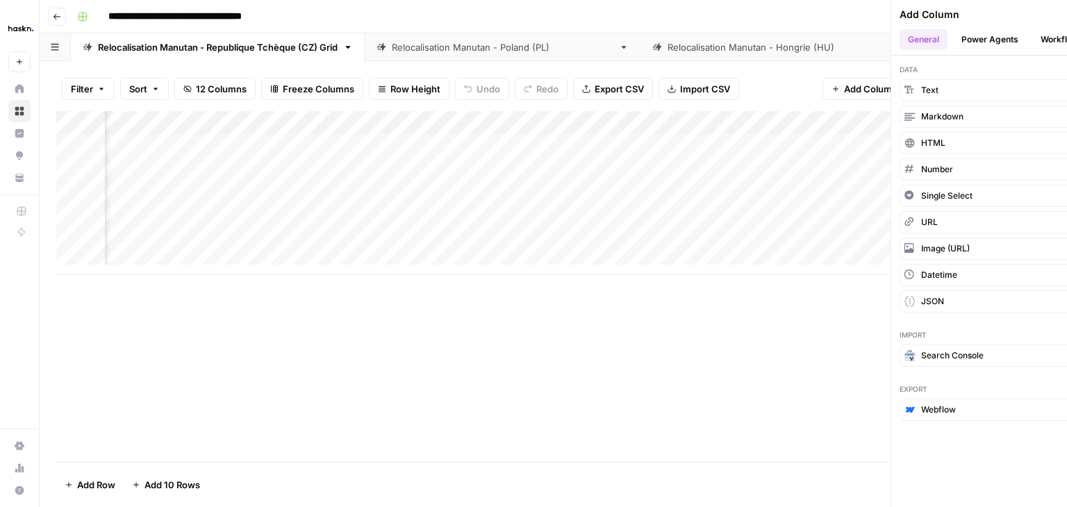
scroll to position [0, 1103]
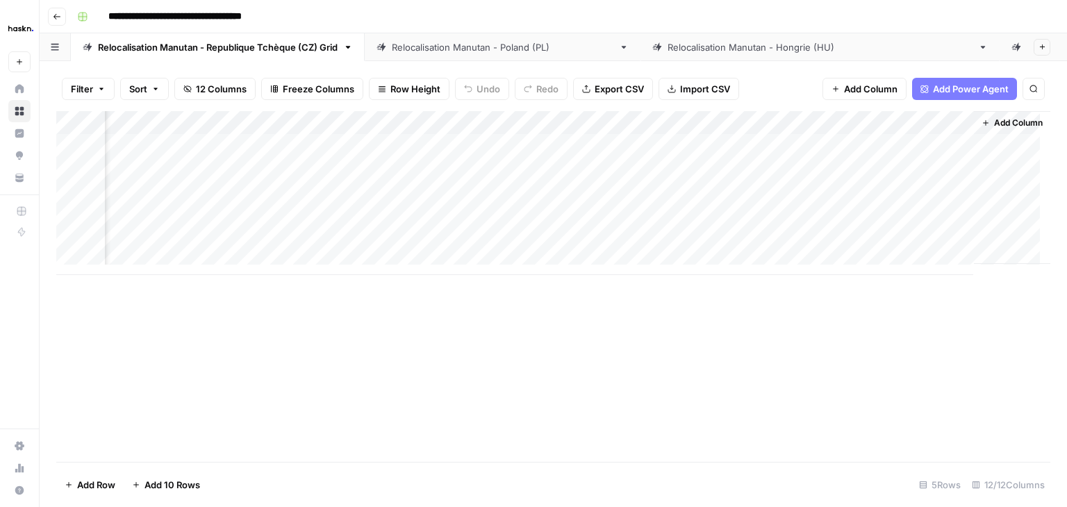
click at [916, 117] on div "Add Column" at bounding box center [553, 193] width 994 height 164
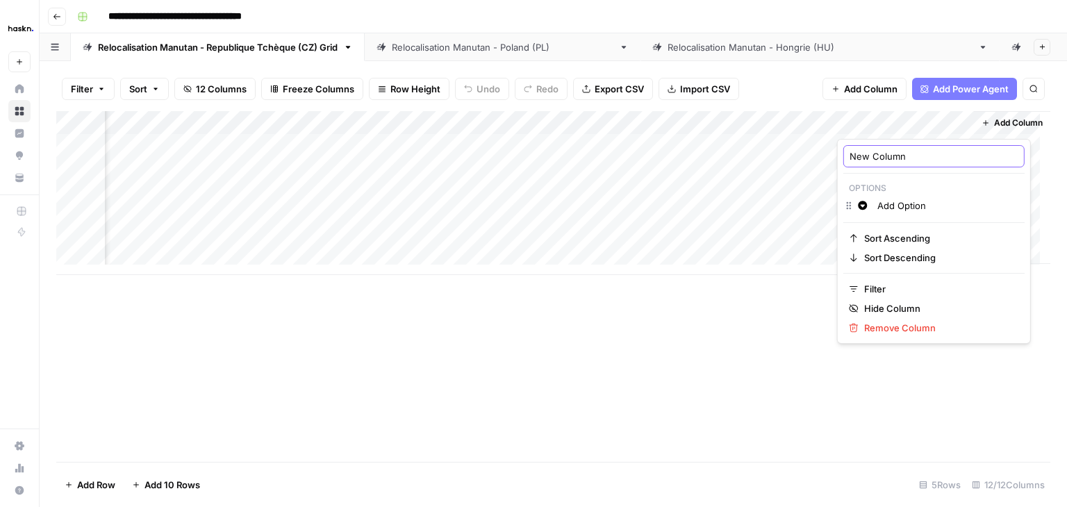
click at [911, 150] on input "New Column" at bounding box center [934, 156] width 169 height 14
type input "Check"
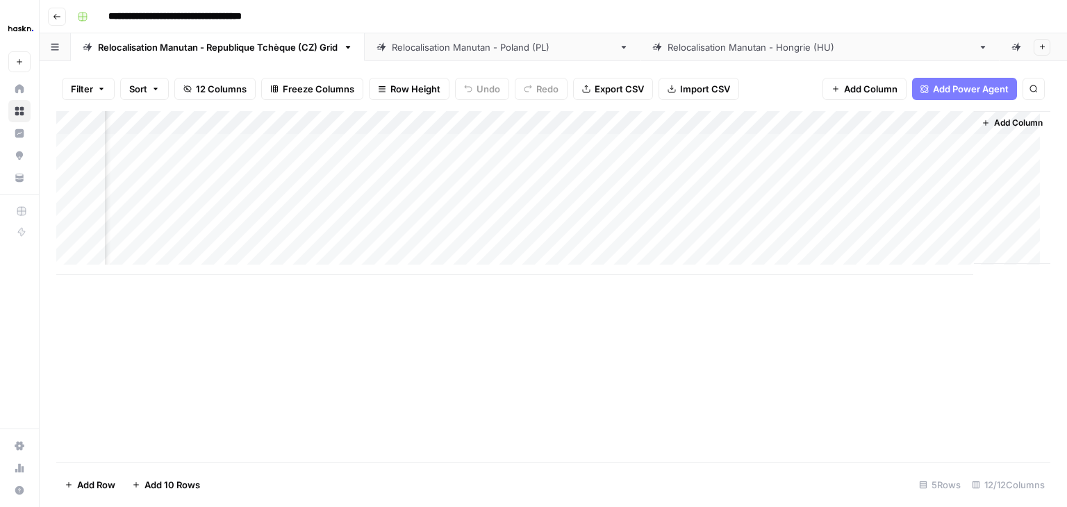
scroll to position [0, 242]
click at [705, 55] on link "Relocalisation Manutan - [GEOGRAPHIC_DATA] ([GEOGRAPHIC_DATA])" at bounding box center [820, 47] width 359 height 28
click at [459, 56] on link "Relocalisation Manutan - [GEOGRAPHIC_DATA] (PL)" at bounding box center [503, 47] width 276 height 28
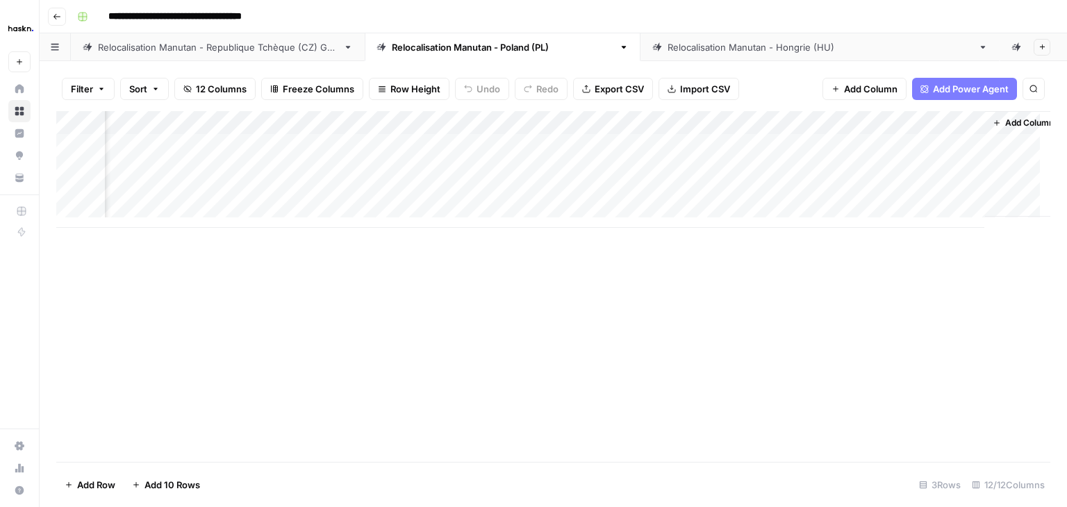
scroll to position [0, 1043]
click at [884, 146] on div "Add Column" at bounding box center [553, 169] width 994 height 117
click at [789, 276] on div "Add Column" at bounding box center [553, 286] width 994 height 351
click at [247, 53] on div "Relocalisation Manutan - Republique Tchèque (CZ) Grid" at bounding box center [218, 47] width 240 height 14
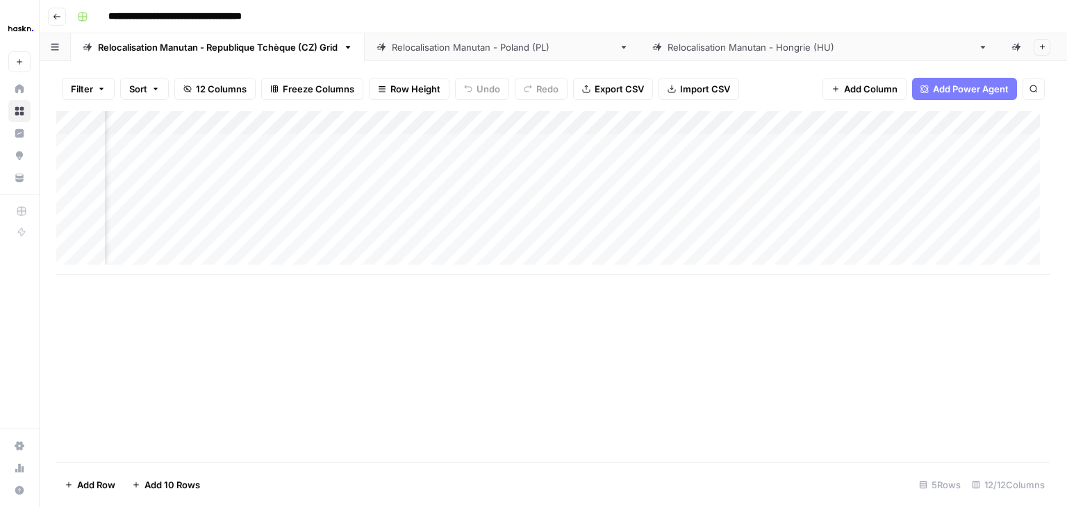
scroll to position [0, 1103]
click at [891, 122] on div "Add Column" at bounding box center [553, 193] width 994 height 164
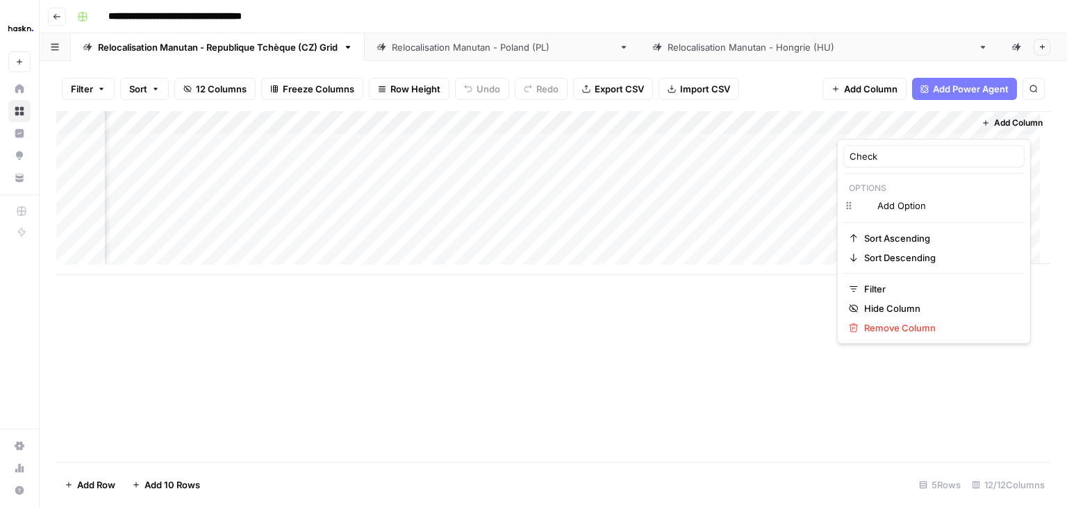
click at [891, 122] on div at bounding box center [900, 125] width 126 height 28
click at [931, 206] on input "Add Option" at bounding box center [948, 206] width 141 height 14
type input "Check"
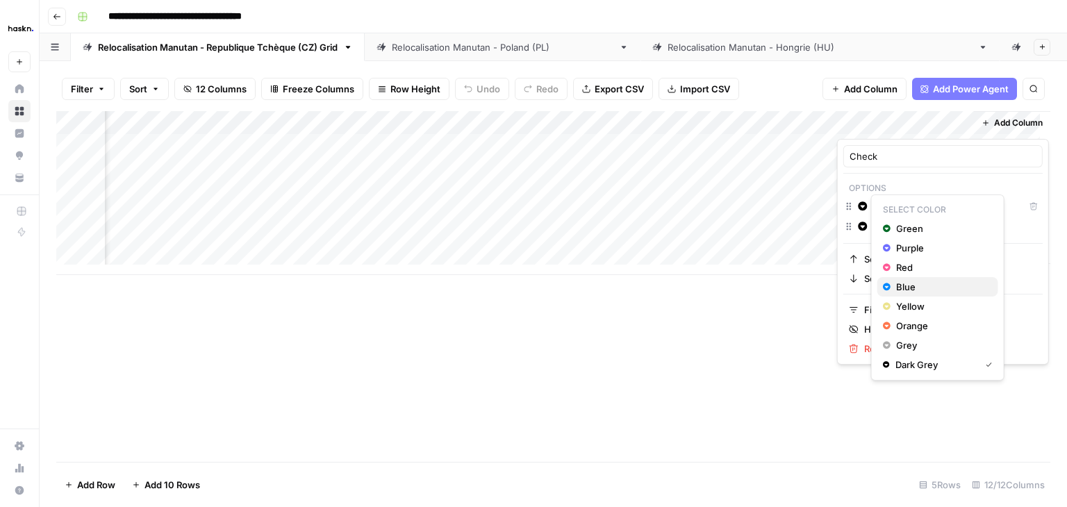
click at [920, 281] on span "Blue" at bounding box center [941, 287] width 90 height 14
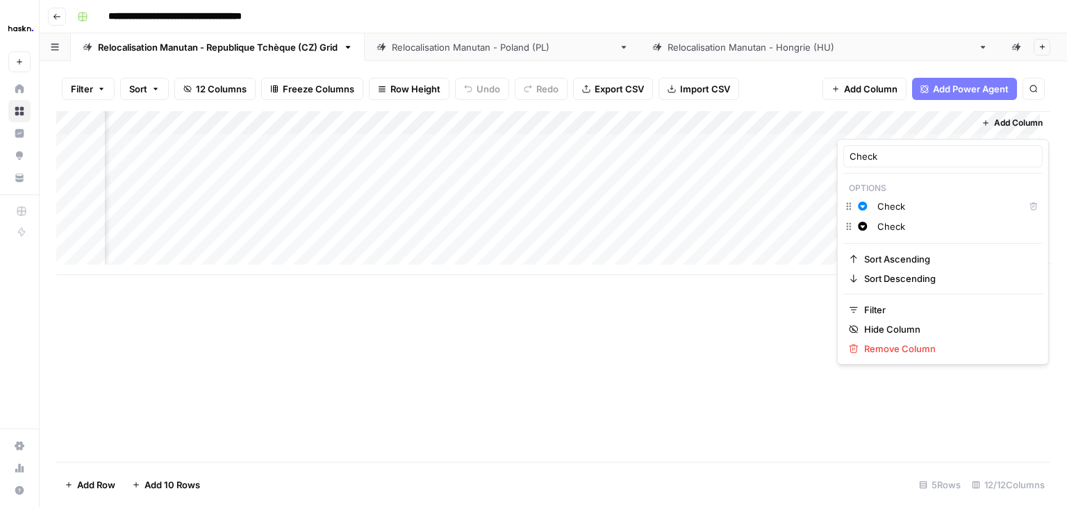
click at [786, 300] on div "Add Column" at bounding box center [553, 286] width 994 height 351
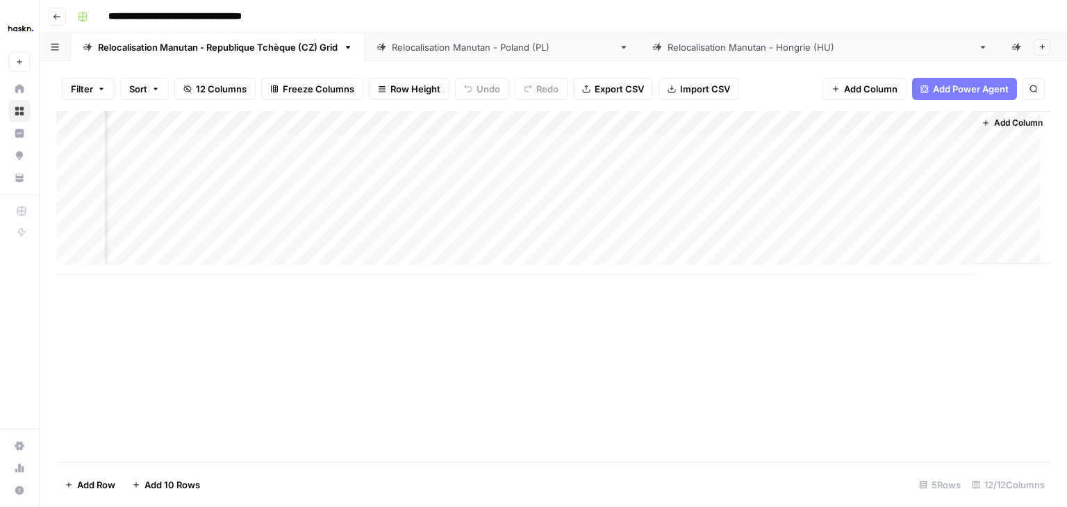
click at [671, 54] on div "Relocalisation Manutan - [GEOGRAPHIC_DATA] ([GEOGRAPHIC_DATA])" at bounding box center [820, 47] width 305 height 14
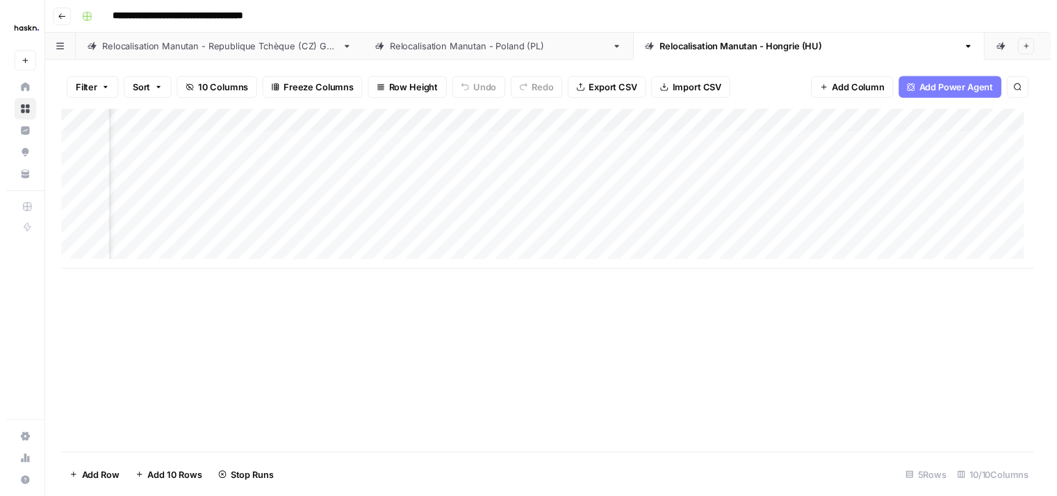
scroll to position [0, 353]
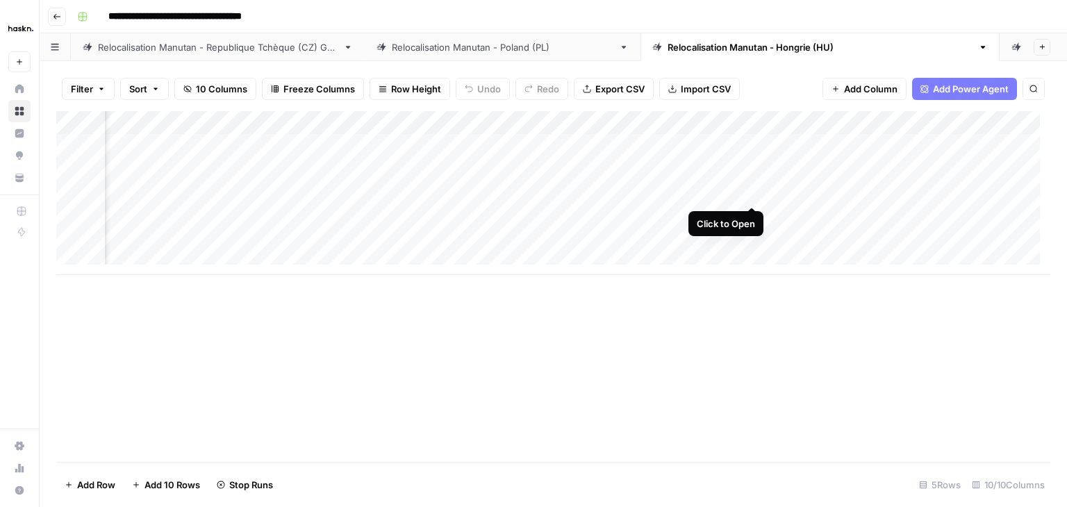
click at [750, 195] on div "Add Column" at bounding box center [553, 193] width 994 height 164
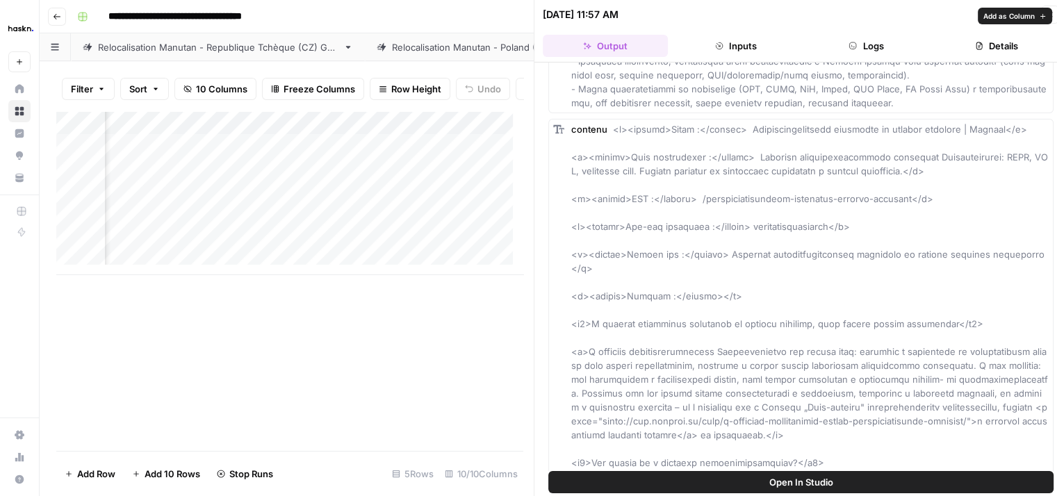
scroll to position [625, 0]
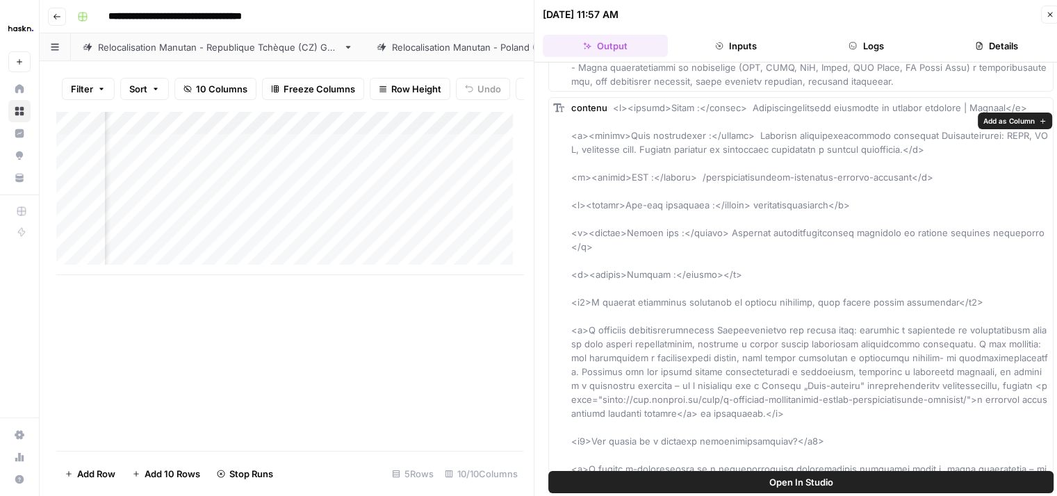
click at [1008, 123] on span "Add as Column" at bounding box center [1008, 120] width 51 height 11
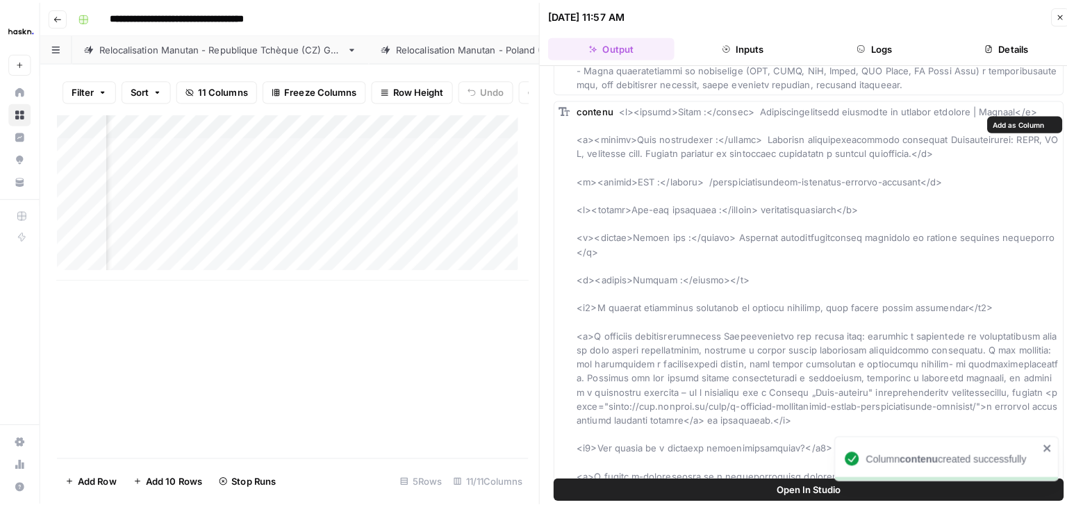
scroll to position [0, 853]
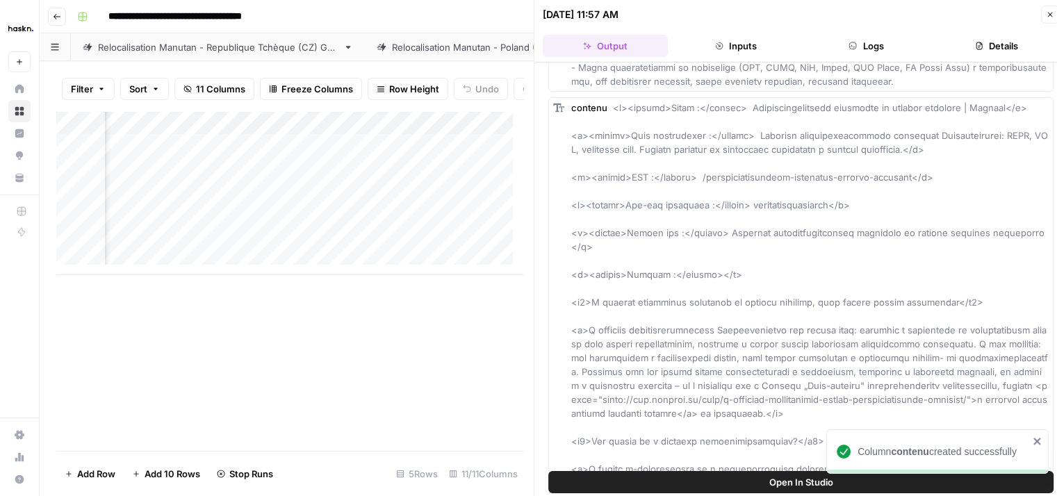
click at [292, 343] on div "Add Column" at bounding box center [289, 281] width 467 height 340
click at [1054, 13] on icon "button" at bounding box center [1050, 14] width 8 height 8
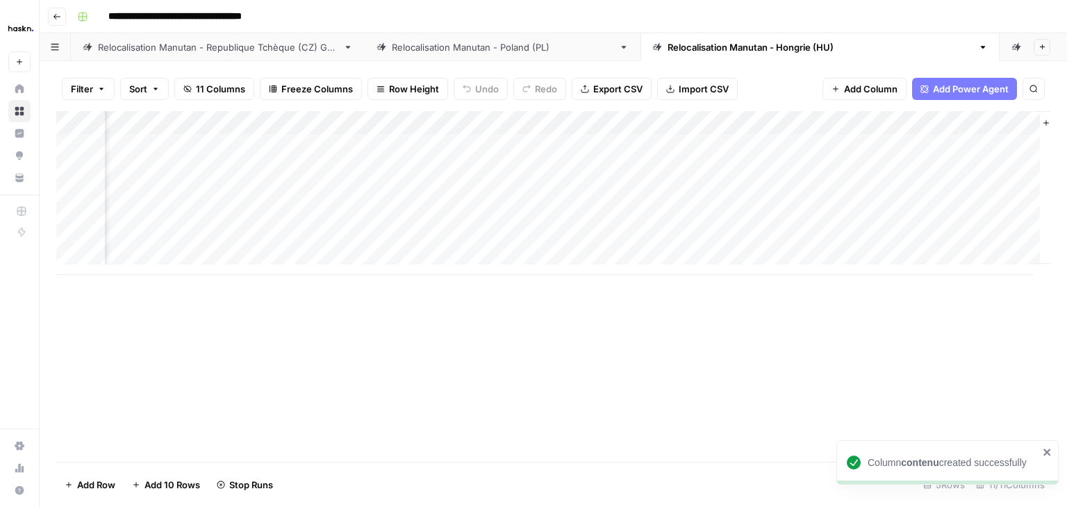
scroll to position [0, 925]
click at [1008, 124] on span "Add Column" at bounding box center [1018, 123] width 49 height 13
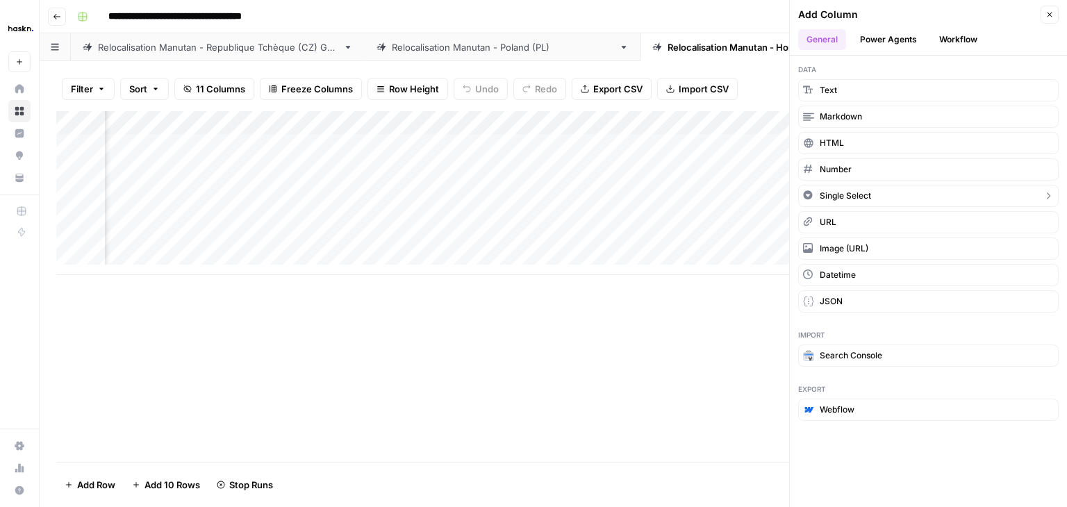
click at [856, 190] on span "Single Select" at bounding box center [845, 196] width 51 height 13
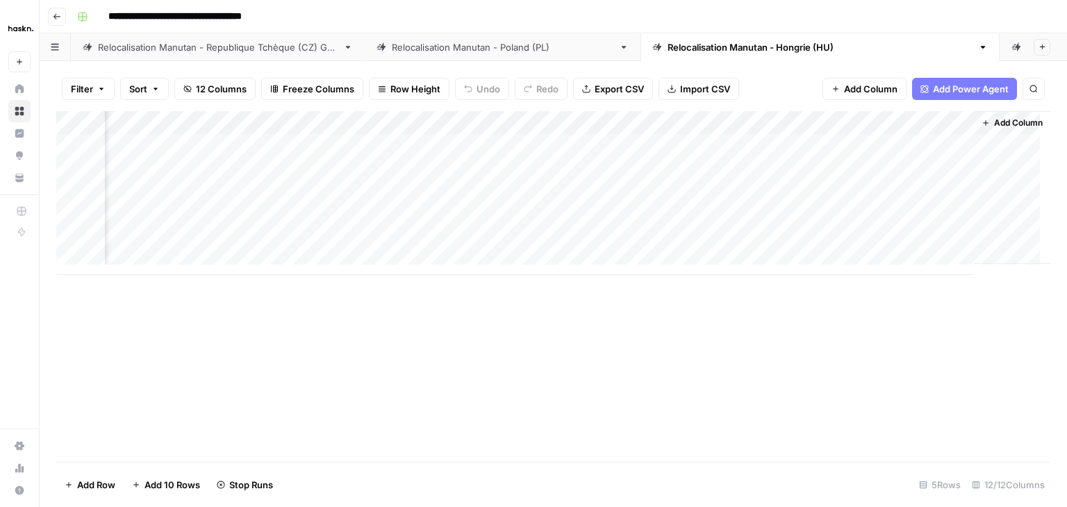
click at [901, 126] on div "Add Column" at bounding box center [553, 193] width 994 height 164
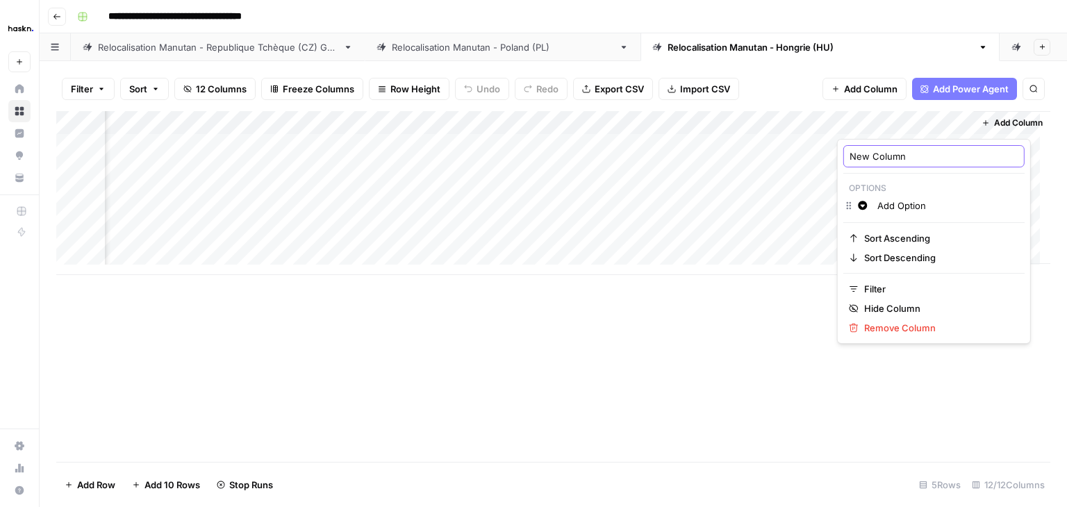
click at [909, 156] on input "New Column" at bounding box center [934, 156] width 169 height 14
type input "Check"
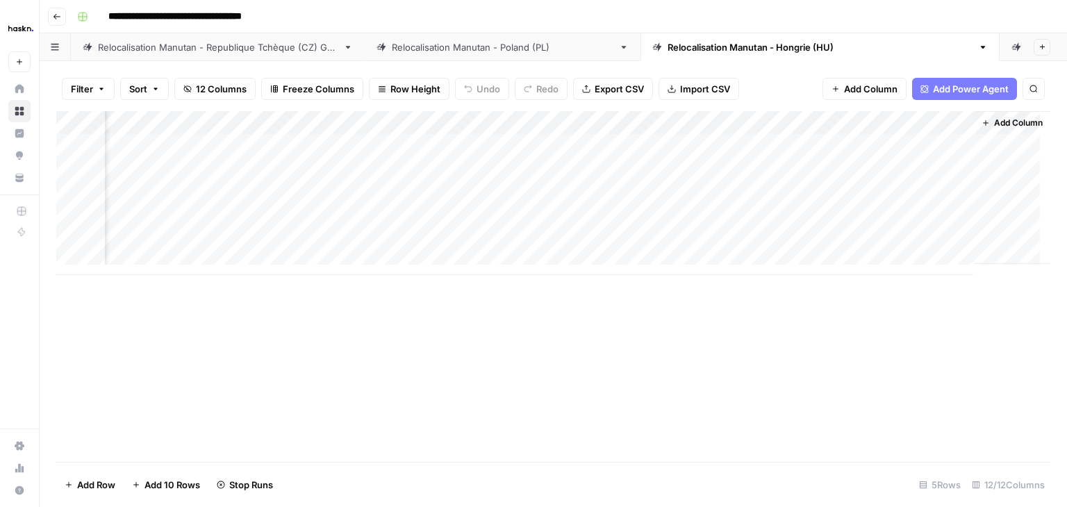
click at [912, 126] on div "Add Column" at bounding box center [553, 193] width 994 height 164
click at [912, 126] on div at bounding box center [900, 125] width 126 height 28
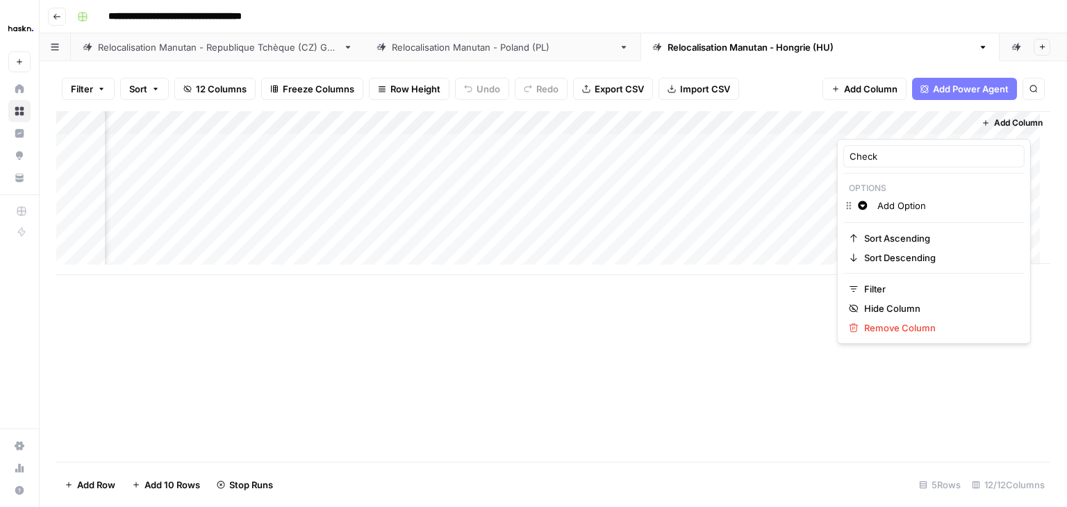
click at [917, 204] on input "Add Option" at bounding box center [948, 206] width 141 height 14
type input "Check"
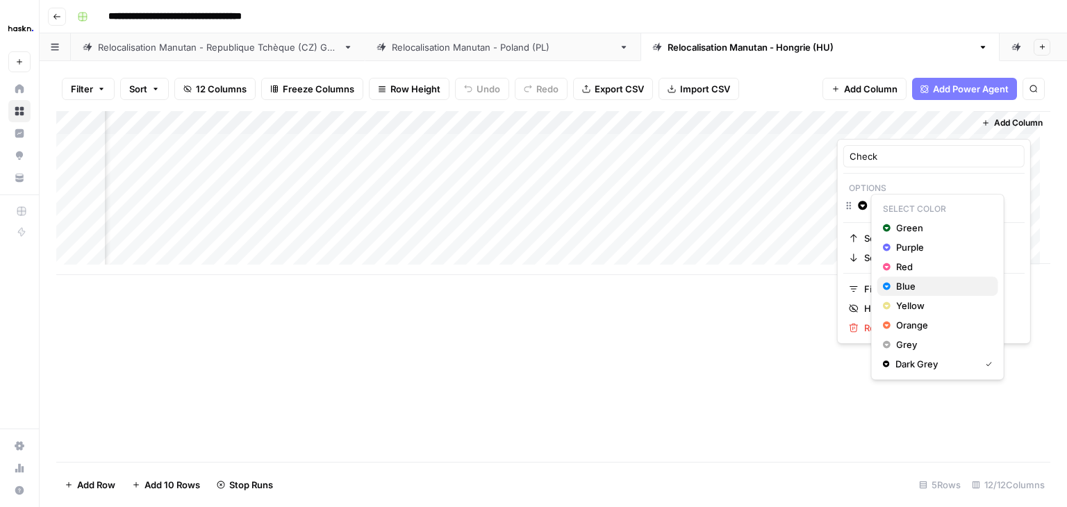
click at [923, 281] on span "Blue" at bounding box center [941, 286] width 90 height 14
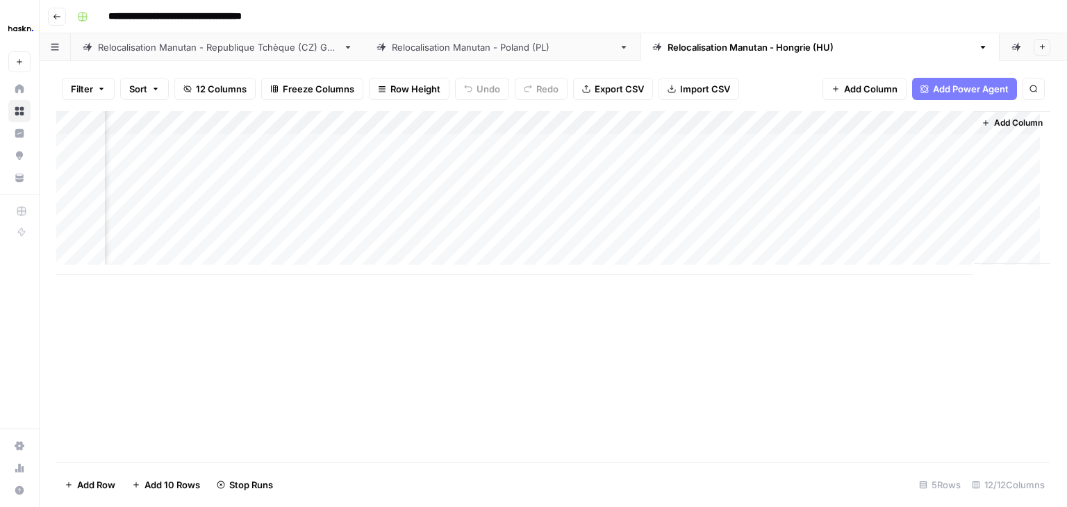
click at [774, 338] on div "Add Column" at bounding box center [553, 286] width 994 height 351
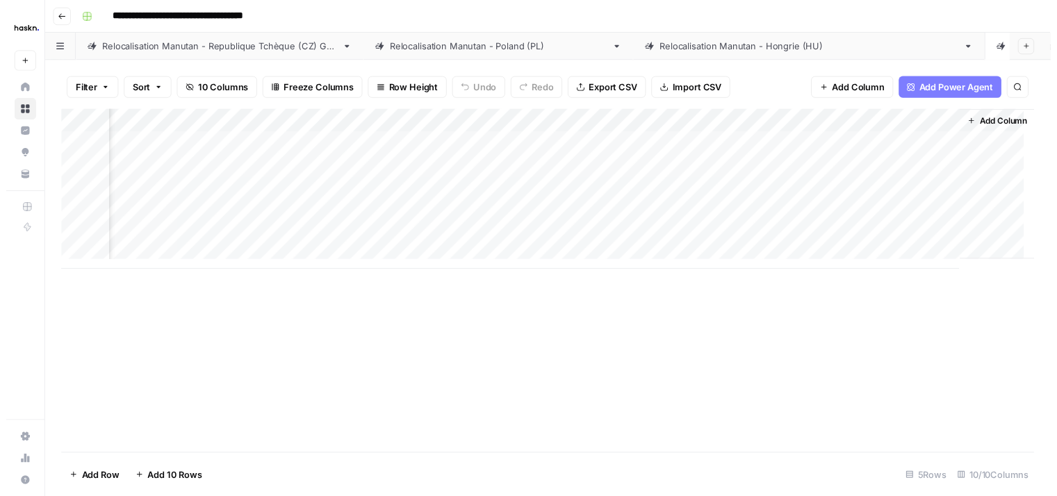
scroll to position [0, 801]
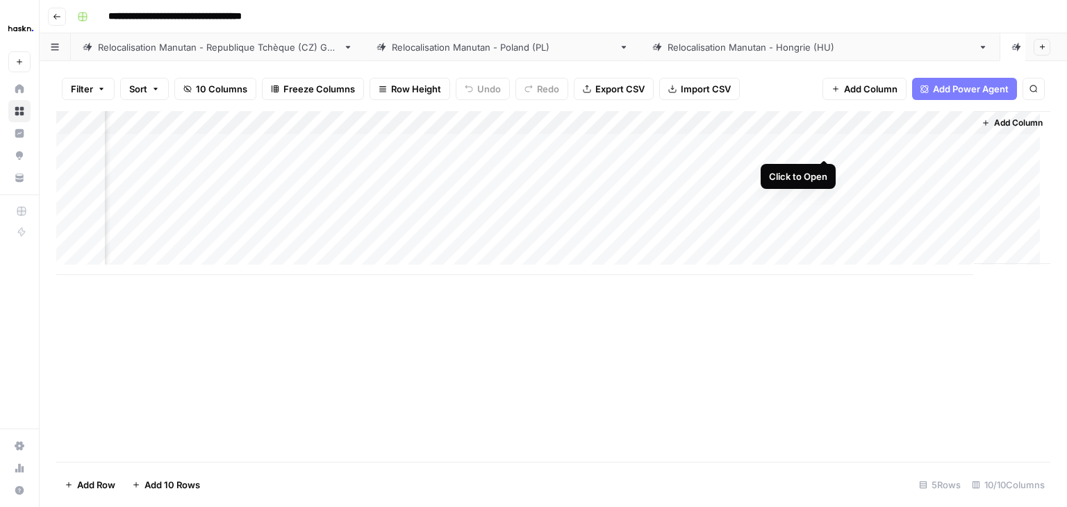
click at [823, 147] on div "Add Column" at bounding box center [553, 193] width 994 height 164
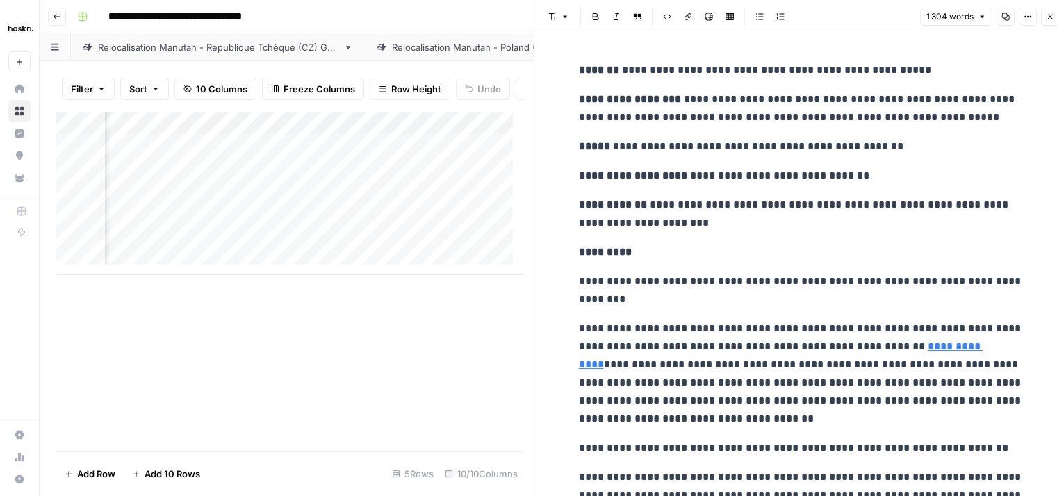
click at [1051, 22] on button "Close" at bounding box center [1050, 17] width 18 height 18
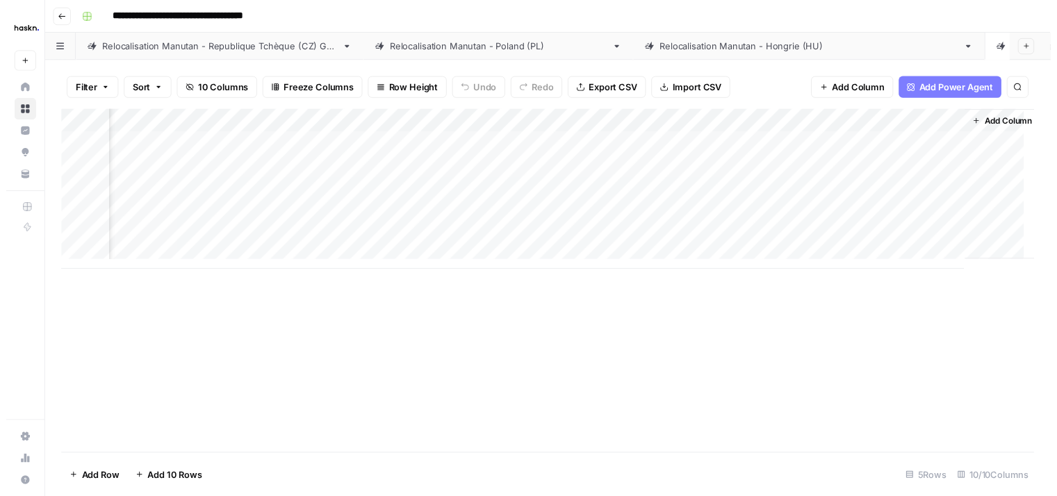
scroll to position [0, 801]
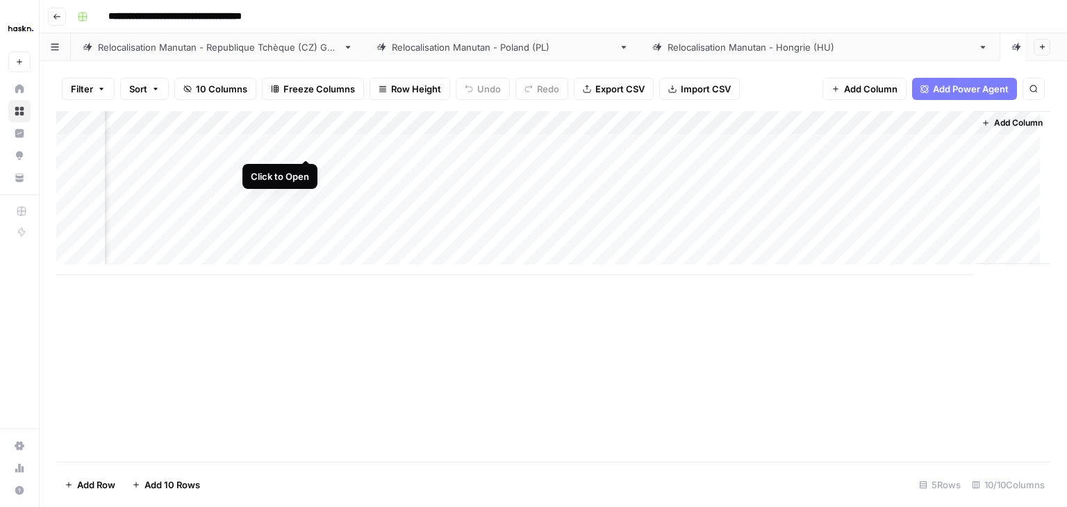
click at [305, 145] on div "Add Column" at bounding box center [553, 193] width 994 height 164
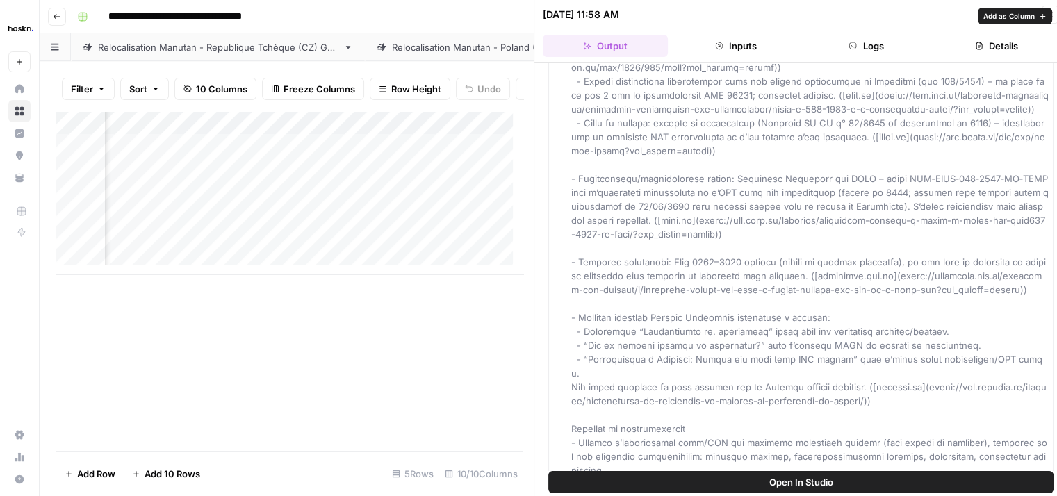
scroll to position [695, 0]
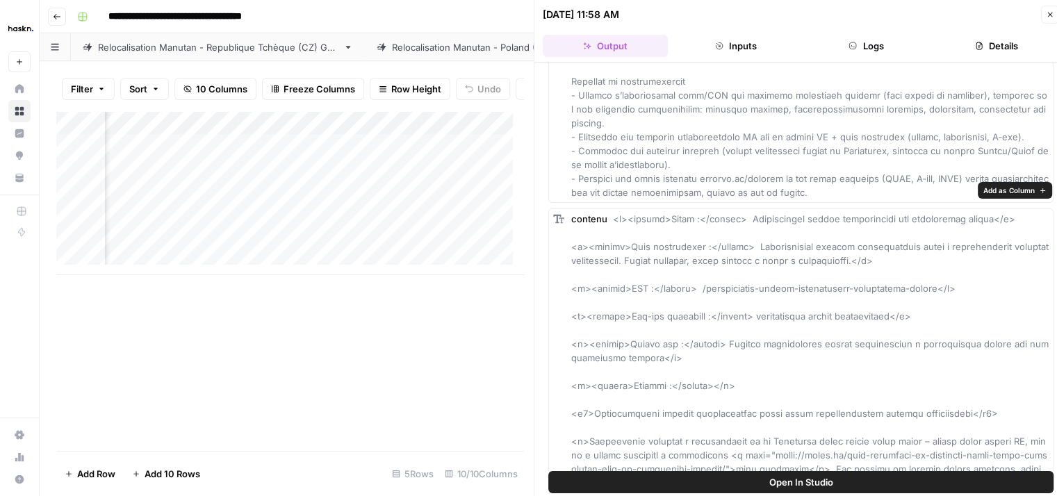
click at [1017, 192] on span "Add as Column" at bounding box center [1008, 190] width 51 height 11
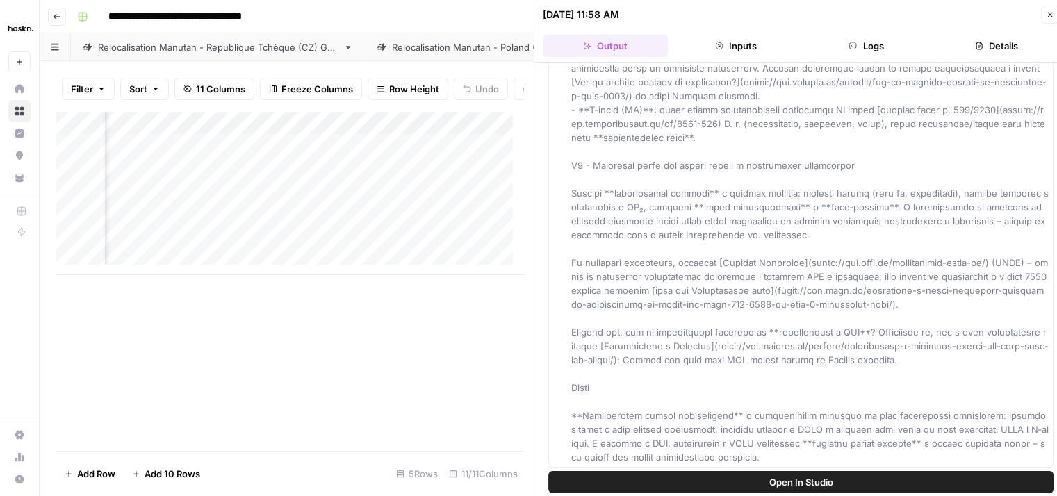
scroll to position [11, 0]
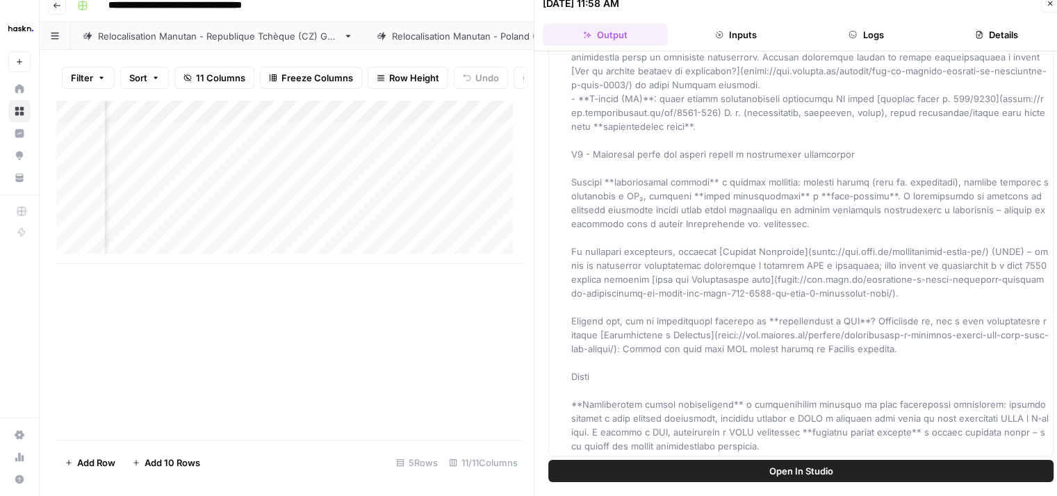
click at [458, 400] on div "Add Column" at bounding box center [289, 270] width 467 height 340
click at [1053, 3] on icon "button" at bounding box center [1050, 3] width 8 height 8
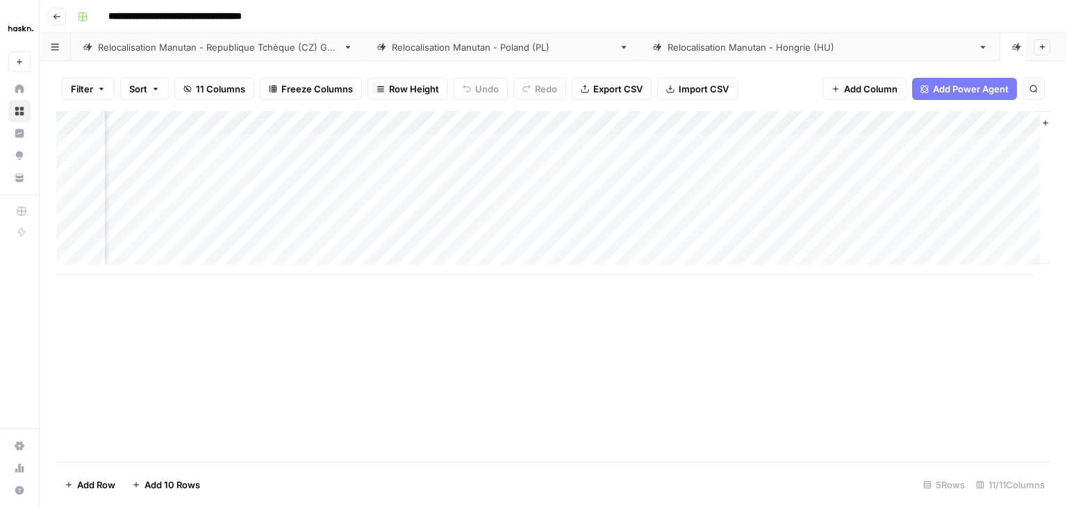
scroll to position [0, 926]
click at [1010, 123] on span "Add Column" at bounding box center [1018, 123] width 49 height 13
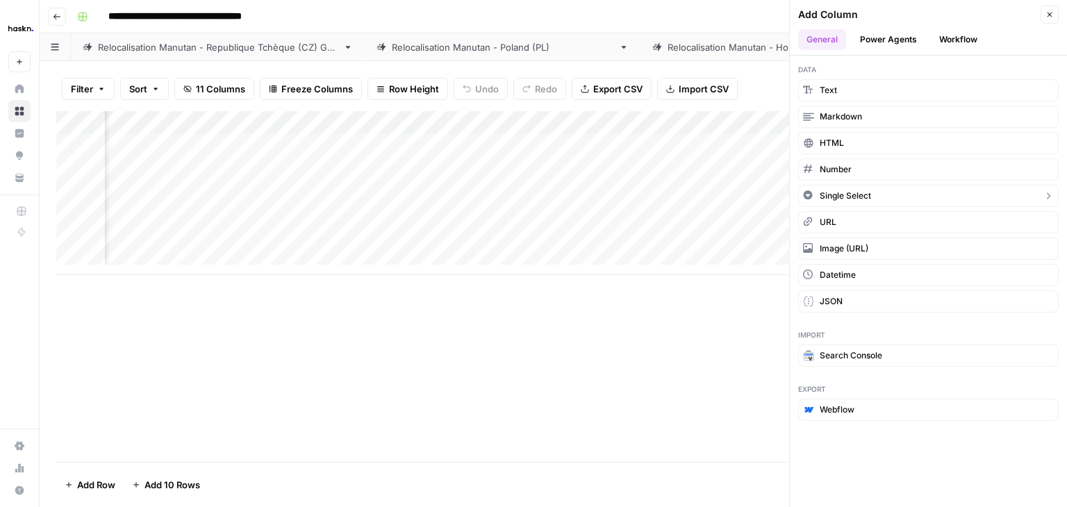
click at [849, 193] on span "Single Select" at bounding box center [845, 196] width 51 height 13
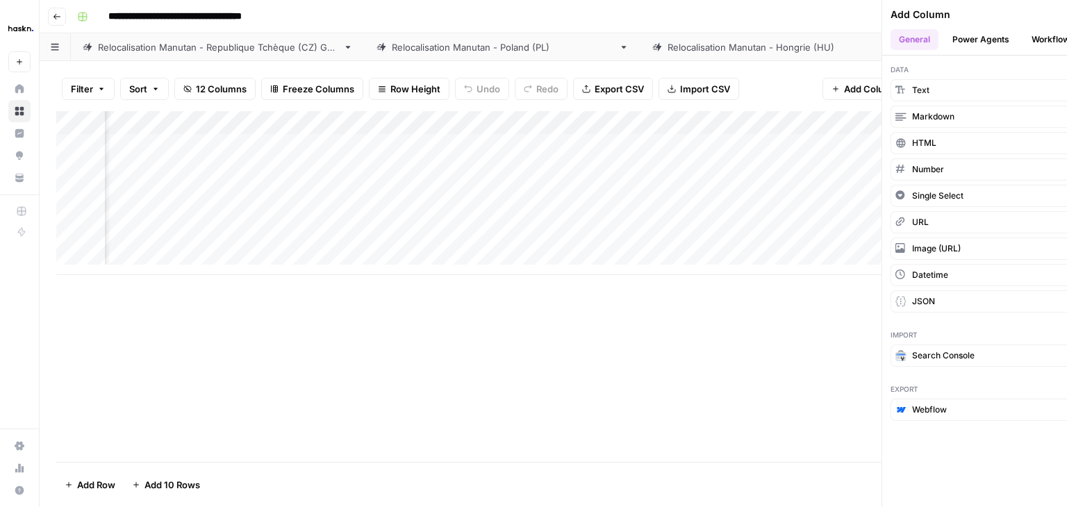
scroll to position [0, 1051]
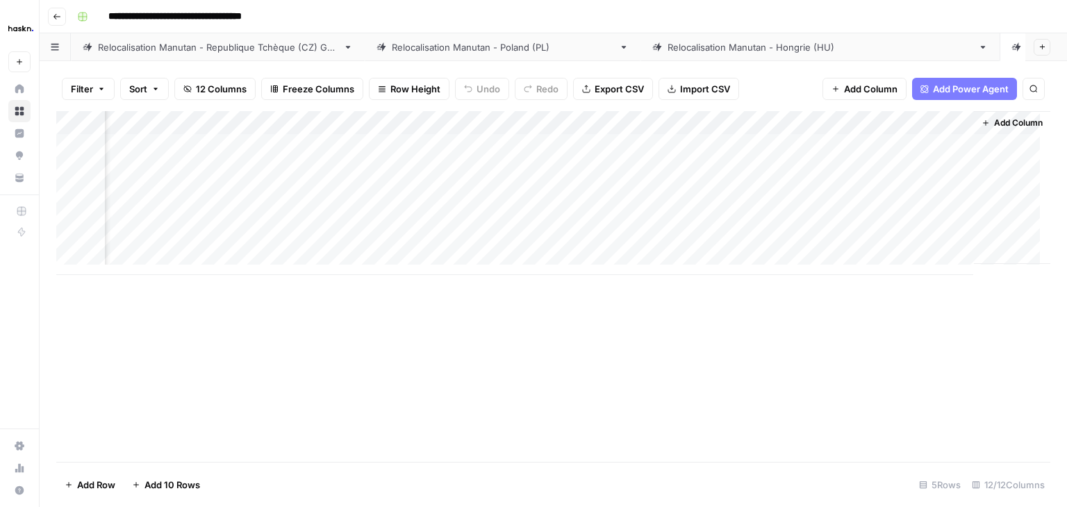
click at [892, 120] on div "Add Column" at bounding box center [553, 193] width 994 height 164
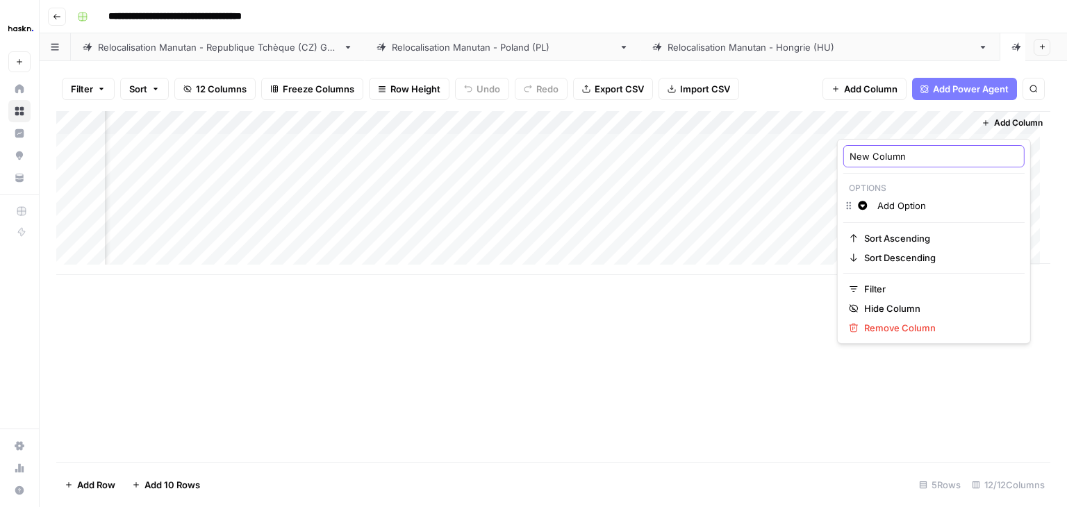
click at [889, 154] on input "New Column" at bounding box center [934, 156] width 169 height 14
type input "Check"
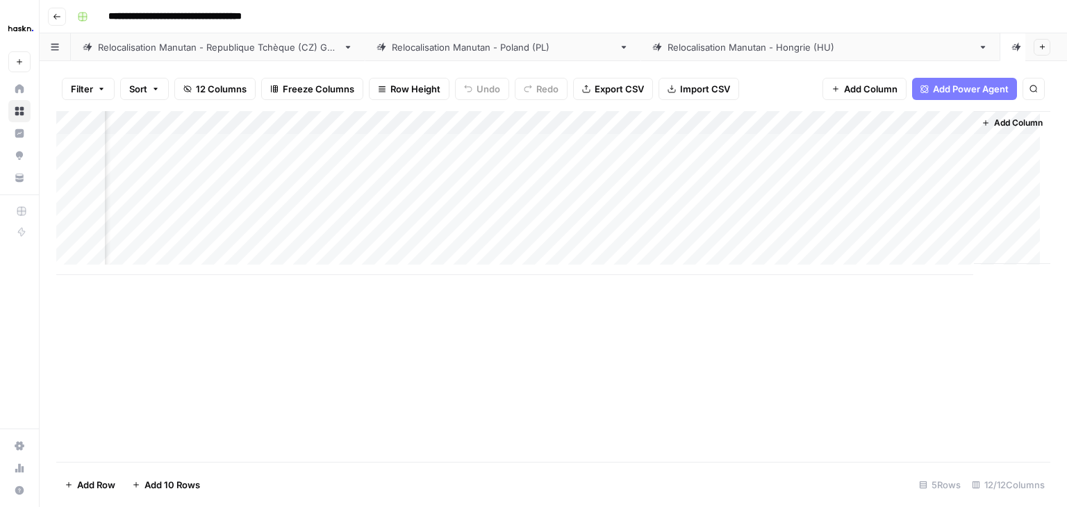
click at [909, 123] on div "Add Column" at bounding box center [553, 193] width 994 height 164
click at [909, 123] on div at bounding box center [900, 125] width 126 height 28
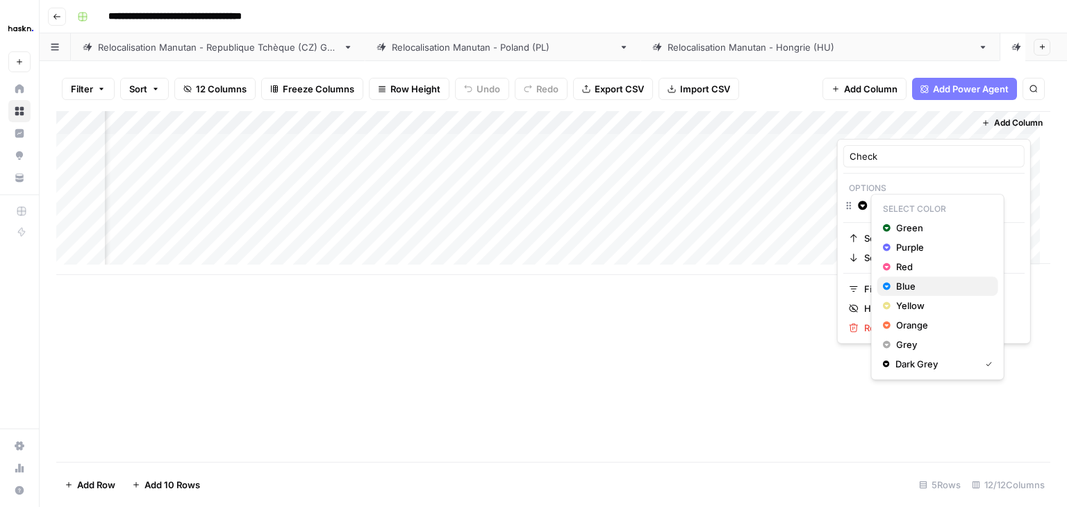
click at [913, 285] on span "Blue" at bounding box center [941, 286] width 90 height 14
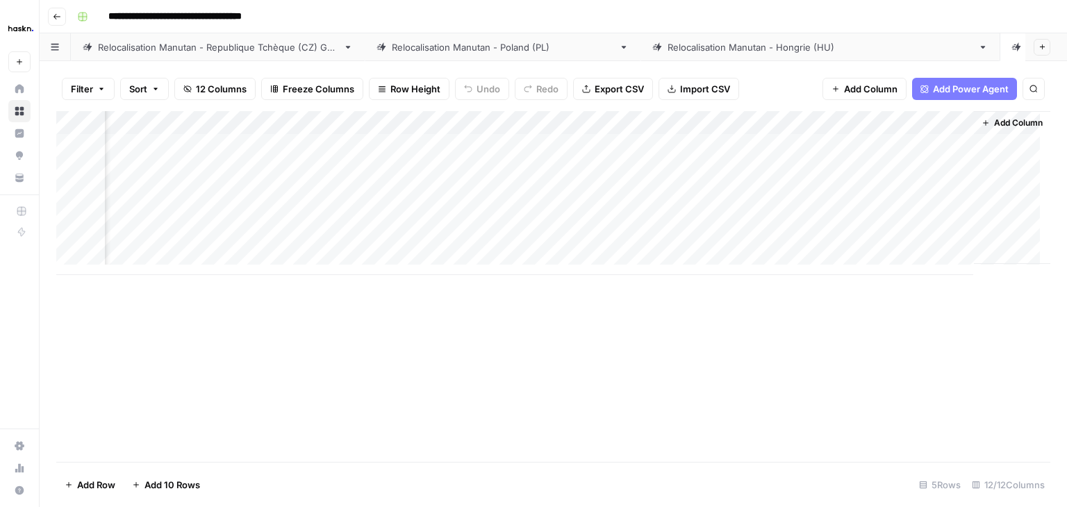
click at [745, 348] on div "Add Column" at bounding box center [553, 286] width 994 height 351
click at [156, 48] on div "Relocalisation Manutan - Republique Tchèque (CZ) Grid" at bounding box center [218, 47] width 240 height 14
click at [220, 55] on link "Relocalisation Manutan - Republique Tchèque (CZ) Grid" at bounding box center [218, 47] width 294 height 28
click at [576, 215] on div "Add Column" at bounding box center [553, 193] width 994 height 164
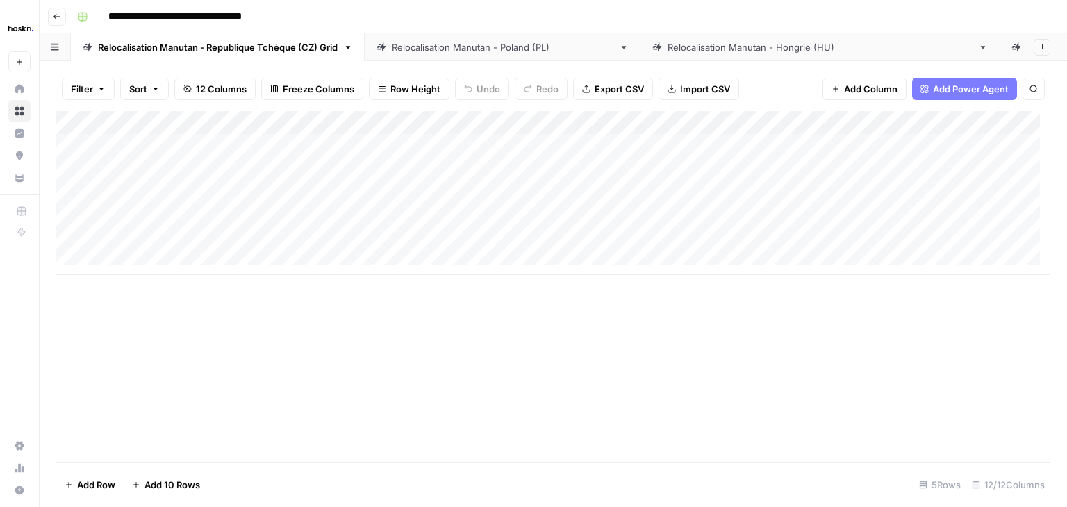
click at [354, 220] on div "Add Column" at bounding box center [553, 193] width 994 height 164
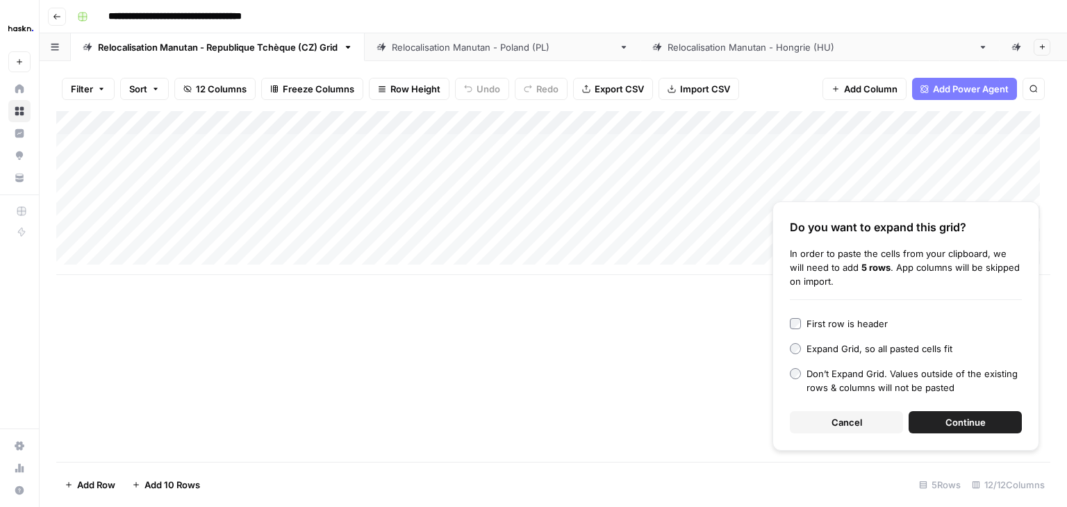
click at [962, 421] on span "Continue" at bounding box center [966, 423] width 40 height 14
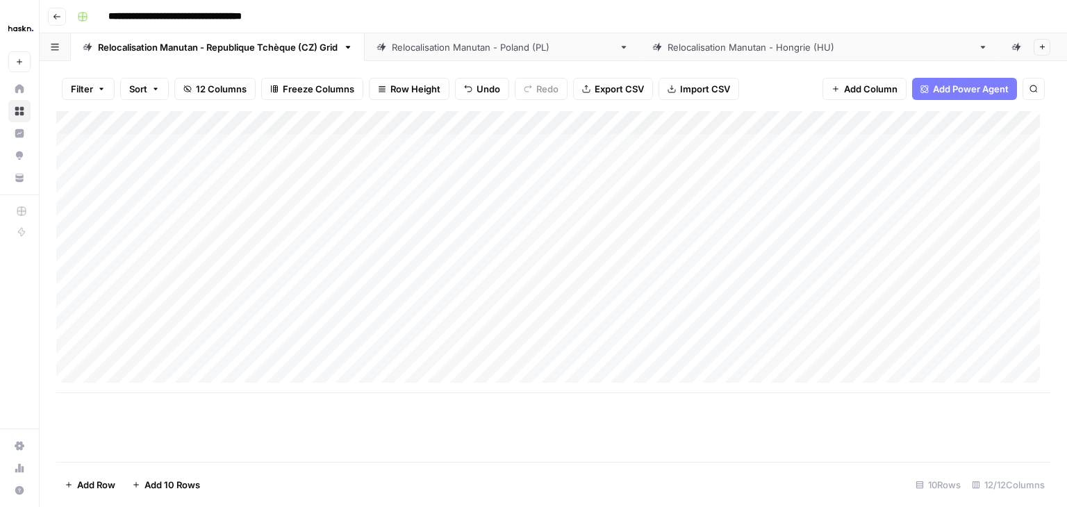
click at [172, 215] on div "Add Column" at bounding box center [553, 252] width 994 height 282
click at [345, 208] on div "Add Column" at bounding box center [553, 252] width 994 height 282
click at [720, 45] on div "Relocalisation Manutan - [GEOGRAPHIC_DATA] ([GEOGRAPHIC_DATA])" at bounding box center [820, 47] width 305 height 14
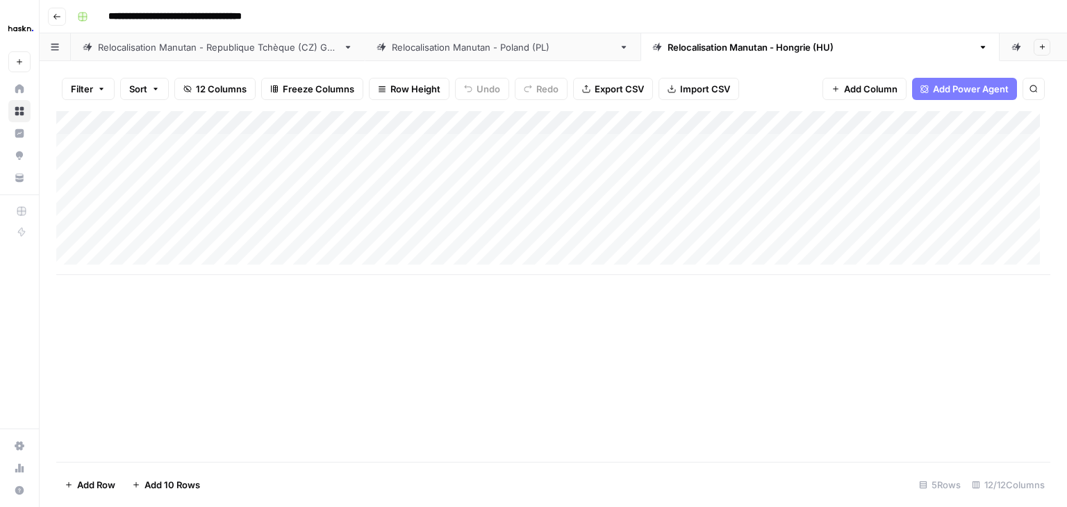
click at [225, 212] on div "Add Column" at bounding box center [553, 193] width 994 height 164
click at [728, 212] on div "Add Column" at bounding box center [553, 193] width 994 height 164
click at [398, 206] on div "Add Column" at bounding box center [553, 193] width 994 height 164
click at [485, 54] on div "Relocalisation Manutan - [GEOGRAPHIC_DATA] (PL)" at bounding box center [503, 47] width 222 height 14
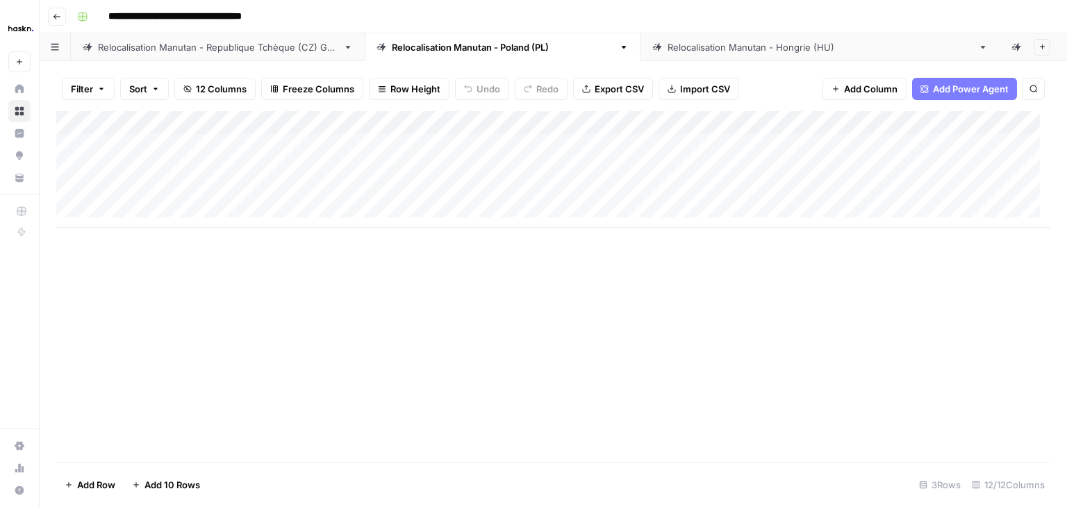
click at [559, 209] on div "Add Column" at bounding box center [553, 169] width 994 height 117
click at [441, 216] on div "Add Column" at bounding box center [553, 181] width 994 height 140
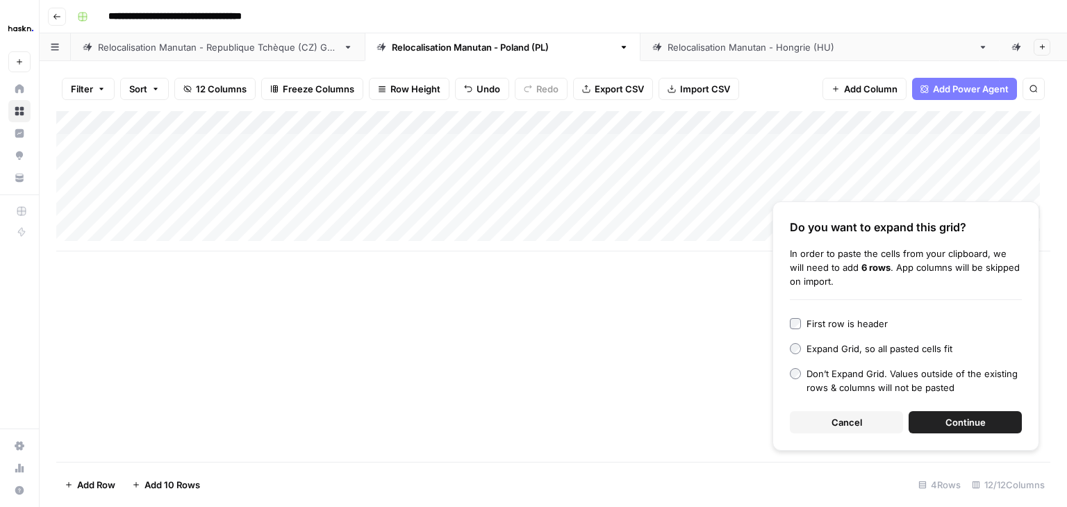
click at [950, 419] on span "Continue" at bounding box center [966, 423] width 40 height 14
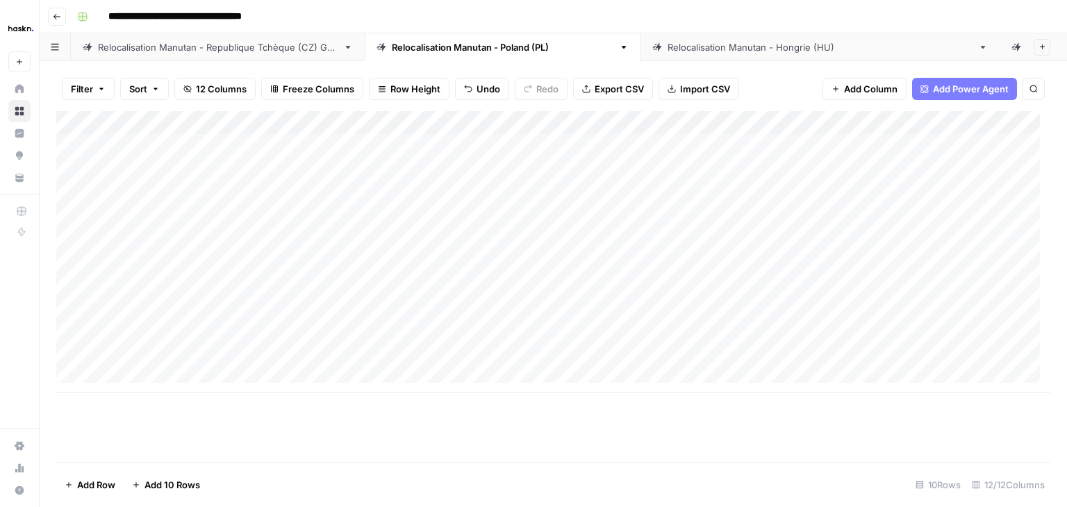
scroll to position [10, 0]
click at [718, 211] on div "Add Column" at bounding box center [553, 252] width 994 height 282
click at [161, 206] on div "Add Column" at bounding box center [553, 252] width 994 height 282
click at [737, 215] on div "Add Column" at bounding box center [553, 193] width 994 height 164
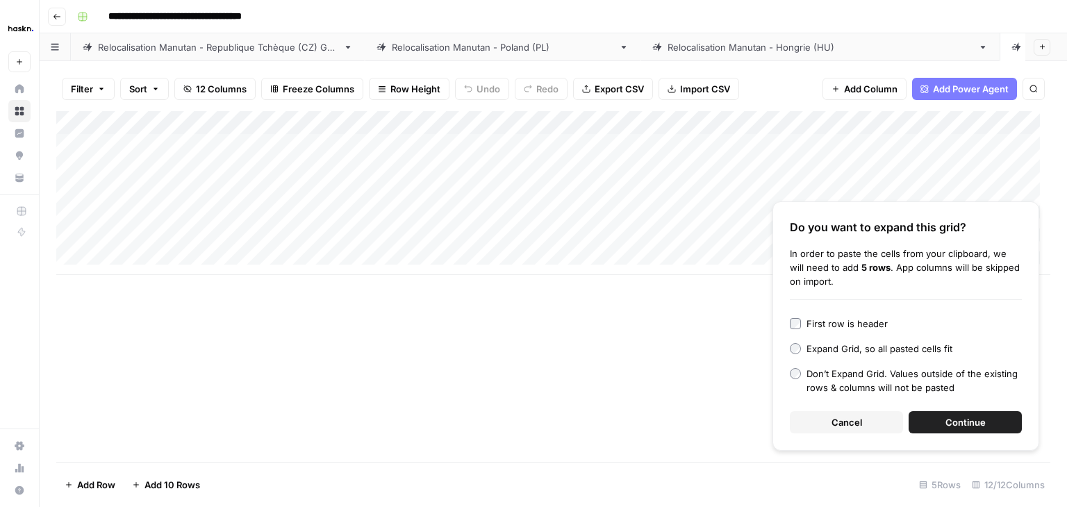
click at [953, 423] on span "Continue" at bounding box center [966, 423] width 40 height 14
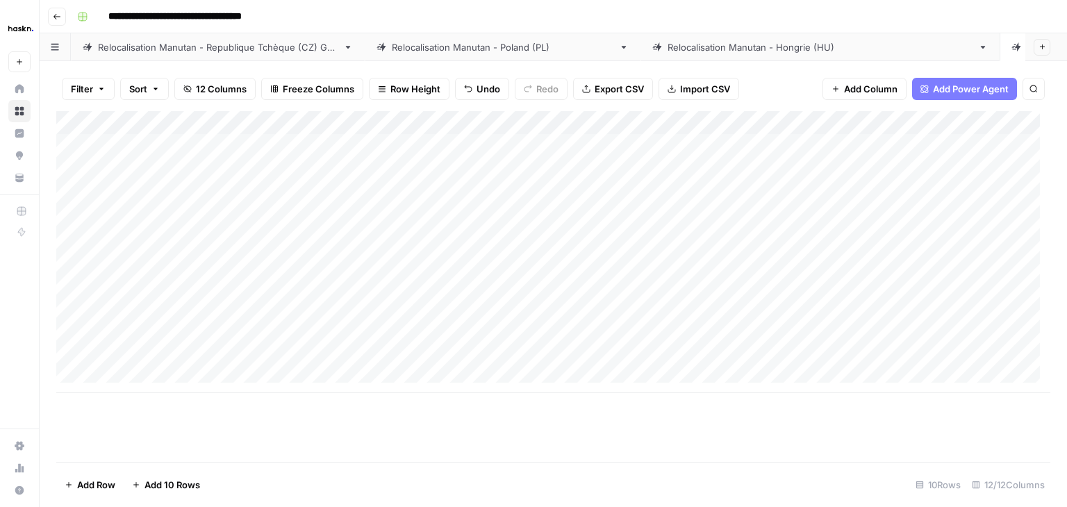
click at [197, 215] on div "Add Column" at bounding box center [553, 252] width 994 height 282
click at [383, 220] on div "Add Column" at bounding box center [553, 252] width 994 height 282
click at [206, 47] on div "Relocalisation Manutan - Republique Tchèque (CZ) Grid" at bounding box center [218, 47] width 240 height 14
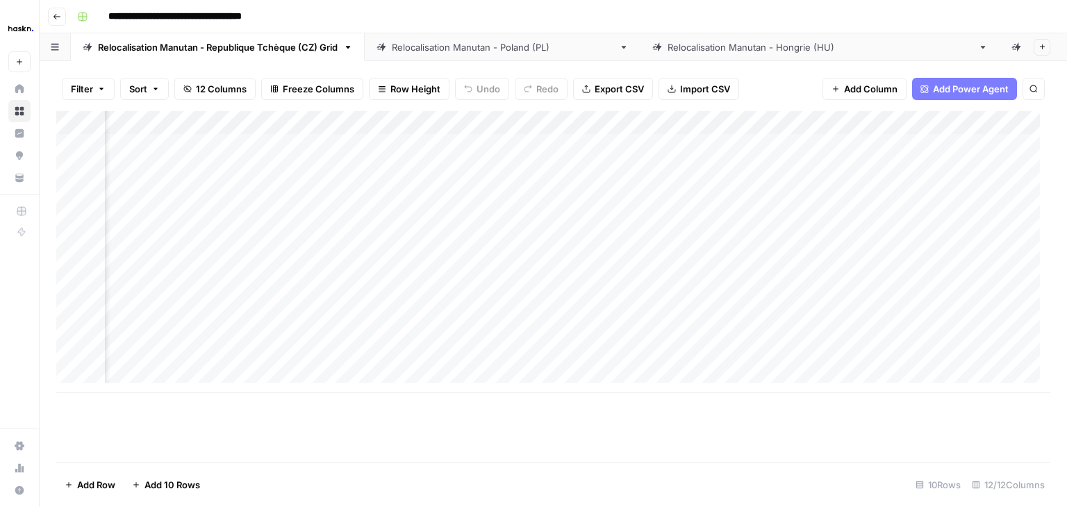
click at [633, 125] on div "Add Column" at bounding box center [553, 252] width 994 height 282
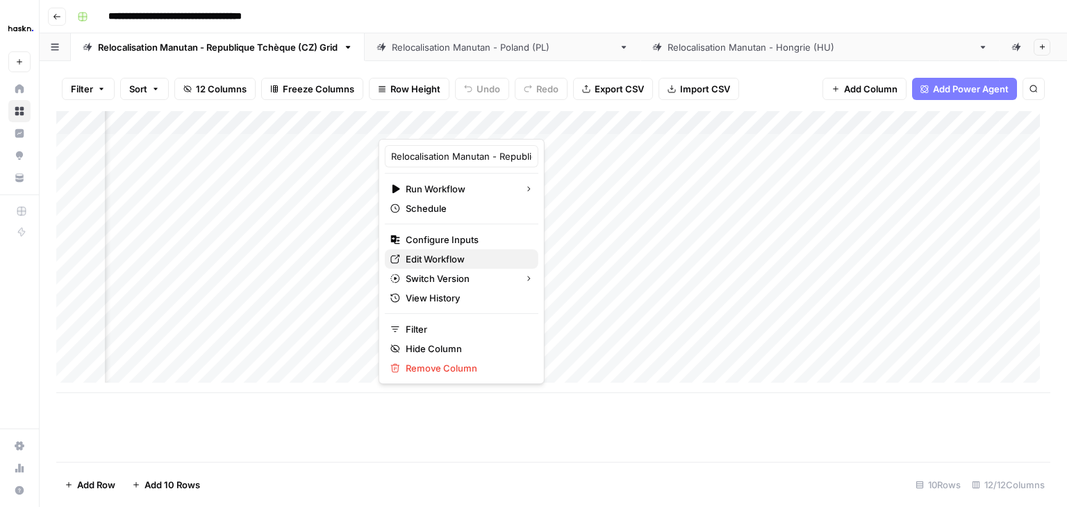
click at [447, 256] on span "Edit Workflow" at bounding box center [467, 259] width 122 height 14
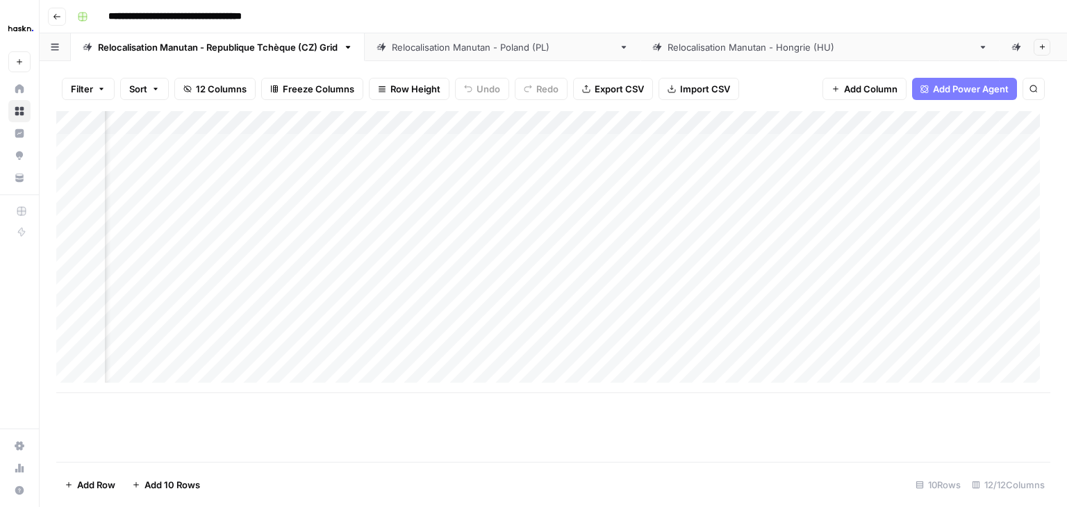
click at [462, 46] on div "Relocalisation Manutan - [GEOGRAPHIC_DATA] (PL)" at bounding box center [503, 47] width 222 height 14
click at [474, 122] on div "Add Column" at bounding box center [553, 252] width 994 height 282
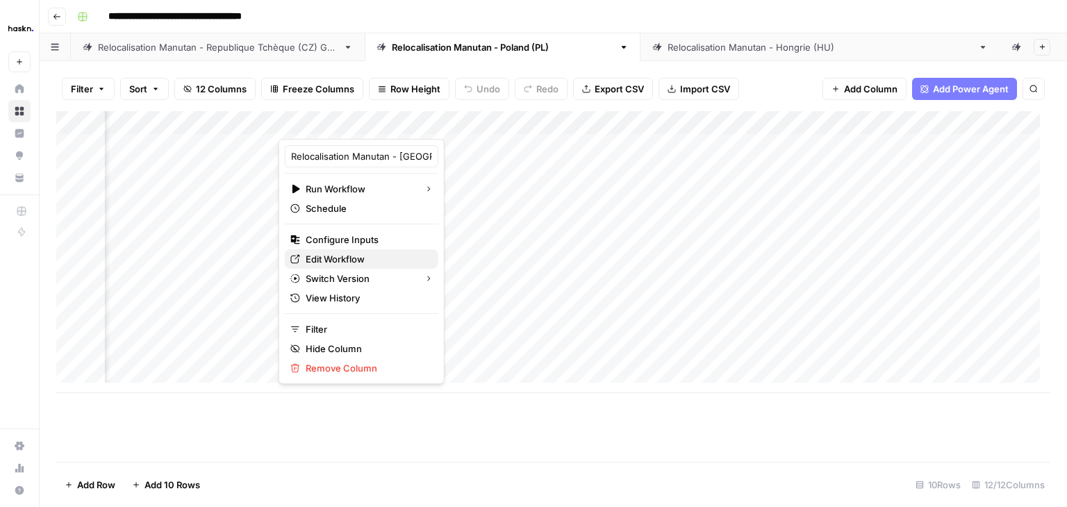
click at [343, 256] on span "Edit Workflow" at bounding box center [367, 259] width 122 height 14
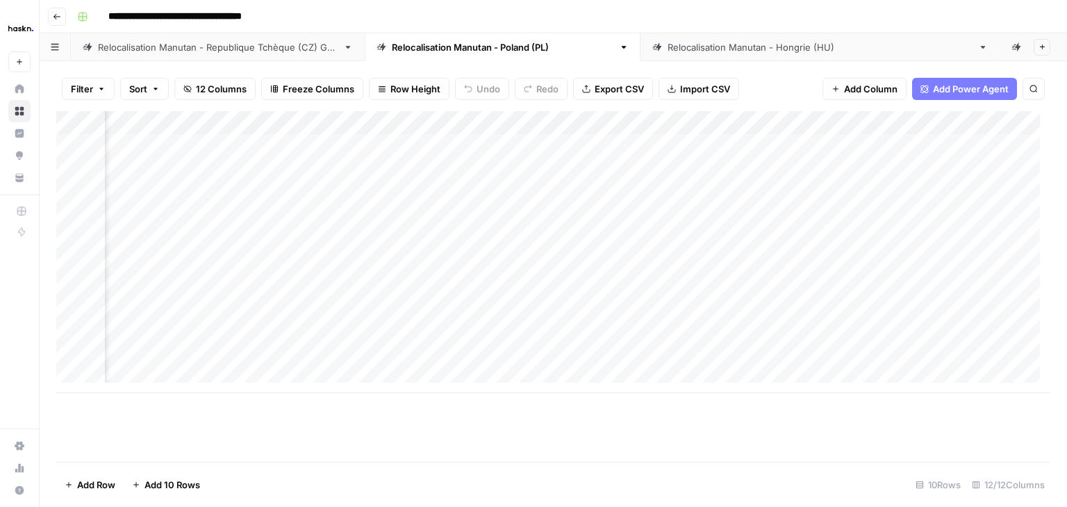
click at [692, 56] on link "Relocalisation Manutan - [GEOGRAPHIC_DATA] ([GEOGRAPHIC_DATA])" at bounding box center [820, 47] width 359 height 28
click at [612, 120] on div "Add Column" at bounding box center [553, 193] width 994 height 164
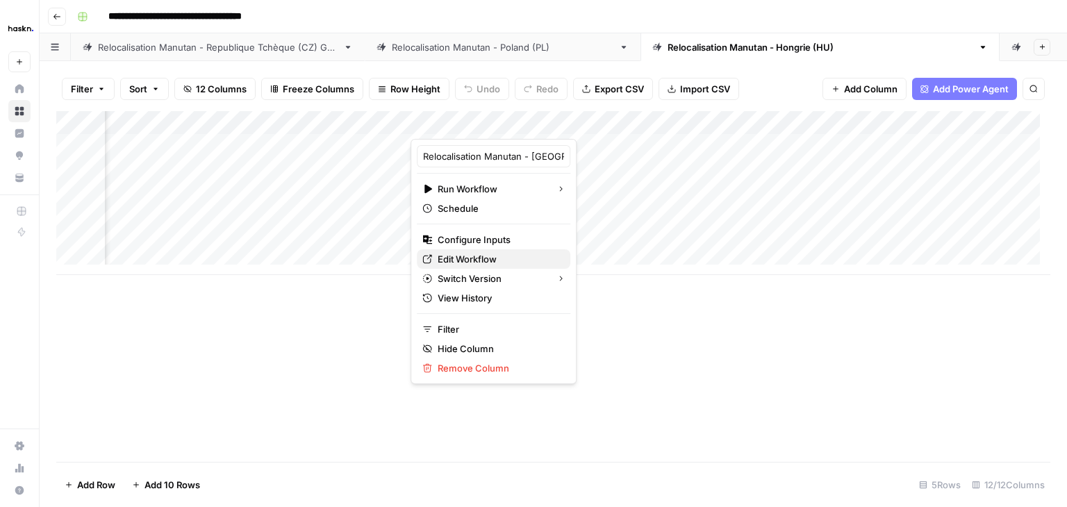
click at [491, 256] on span "Edit Workflow" at bounding box center [499, 259] width 122 height 14
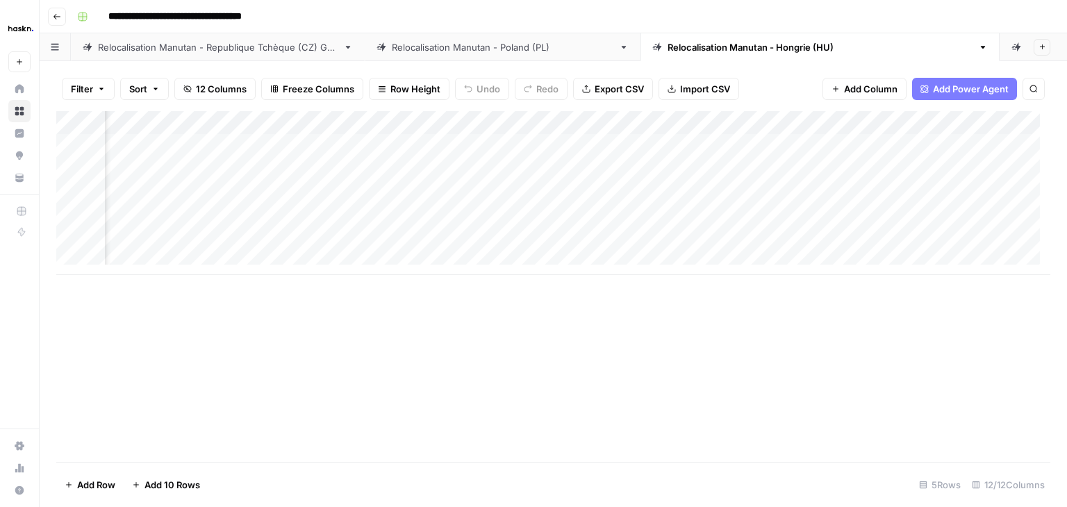
click at [806, 125] on div "Add Column" at bounding box center [553, 252] width 994 height 282
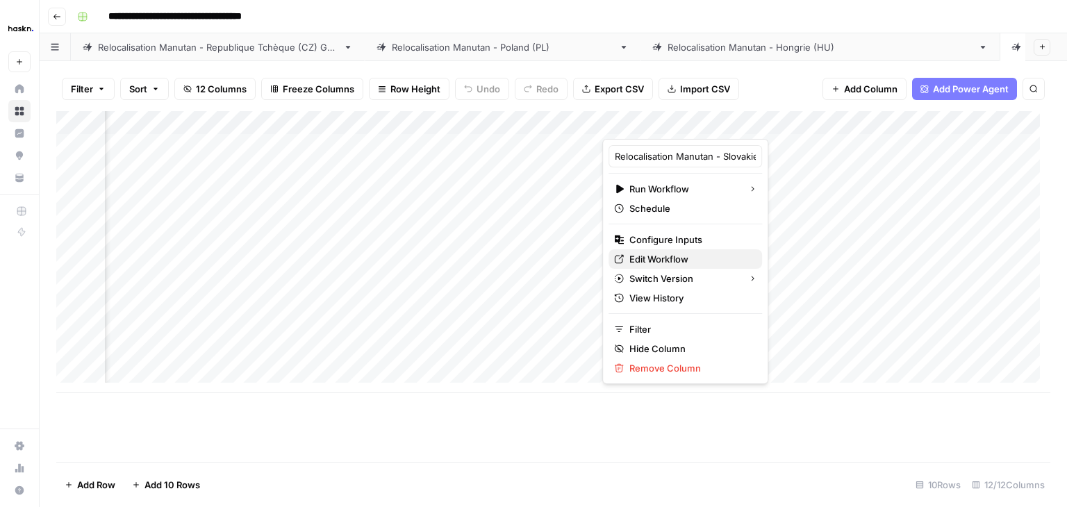
click at [662, 258] on span "Edit Workflow" at bounding box center [691, 259] width 122 height 14
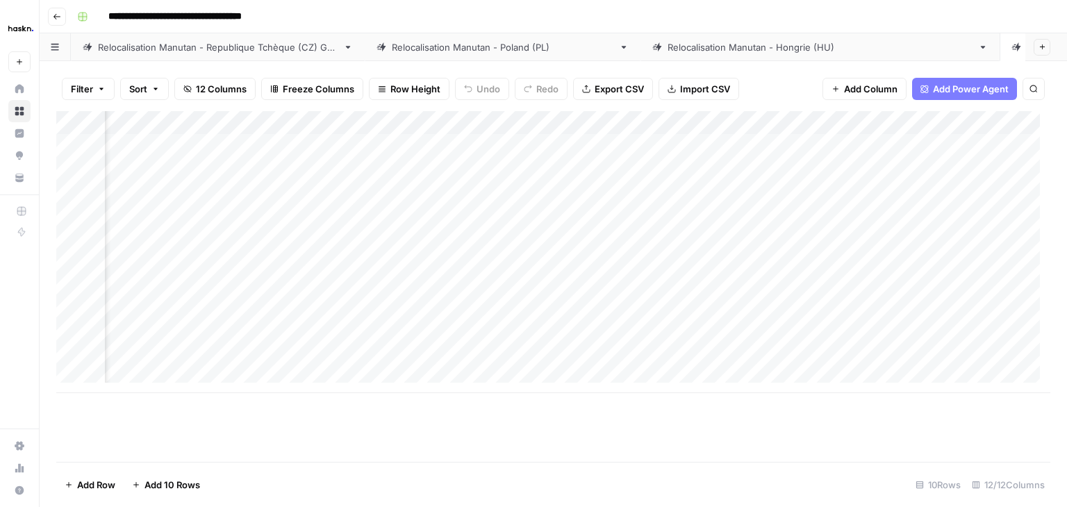
click at [269, 51] on div "Relocalisation Manutan - Republique Tchèque (CZ) Grid" at bounding box center [218, 47] width 240 height 14
click at [514, 122] on div "Add Column" at bounding box center [553, 252] width 994 height 282
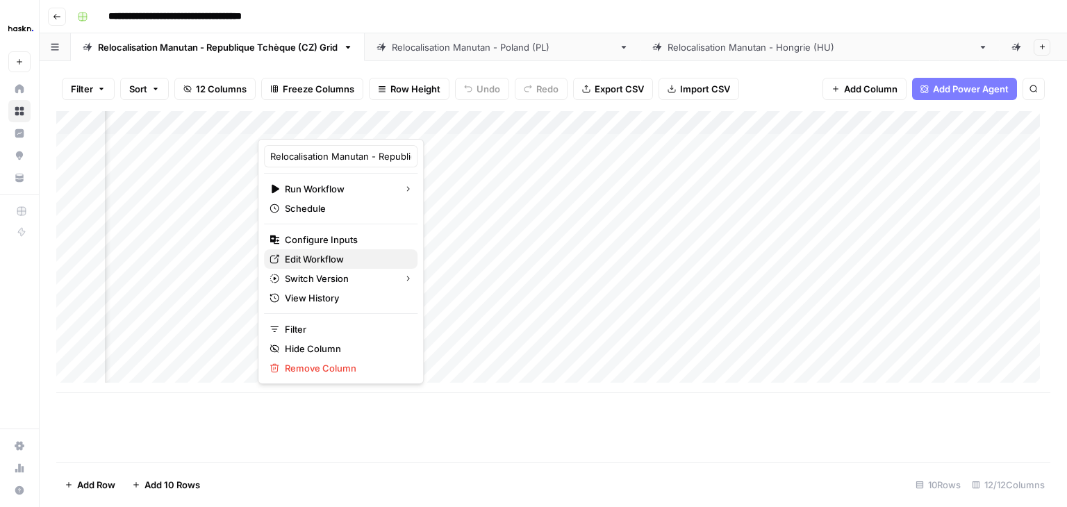
click at [347, 256] on span "Edit Workflow" at bounding box center [346, 259] width 122 height 14
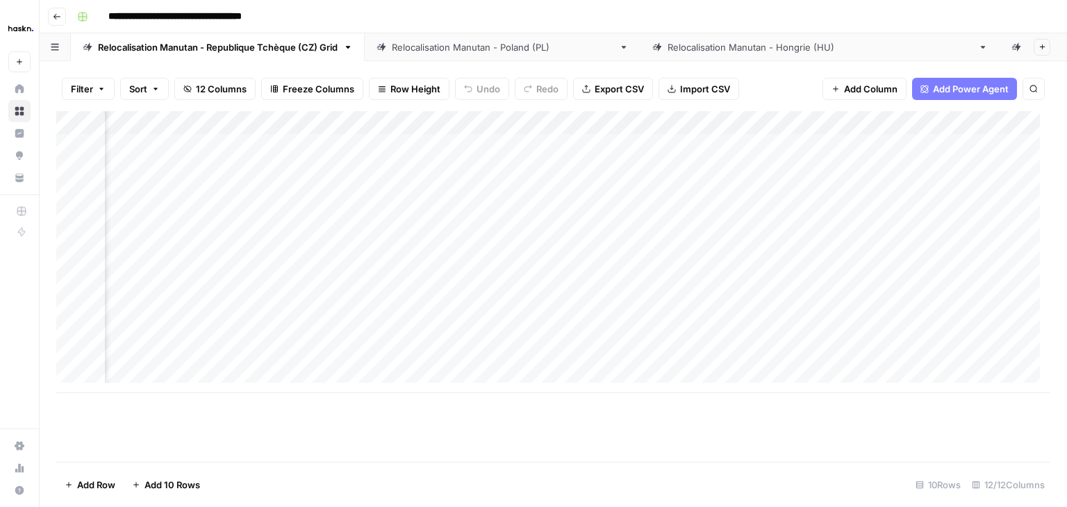
click at [699, 54] on link "Relocalisation Manutan - [GEOGRAPHIC_DATA] ([GEOGRAPHIC_DATA])" at bounding box center [820, 47] width 359 height 28
click at [765, 125] on div "Add Column" at bounding box center [553, 193] width 994 height 164
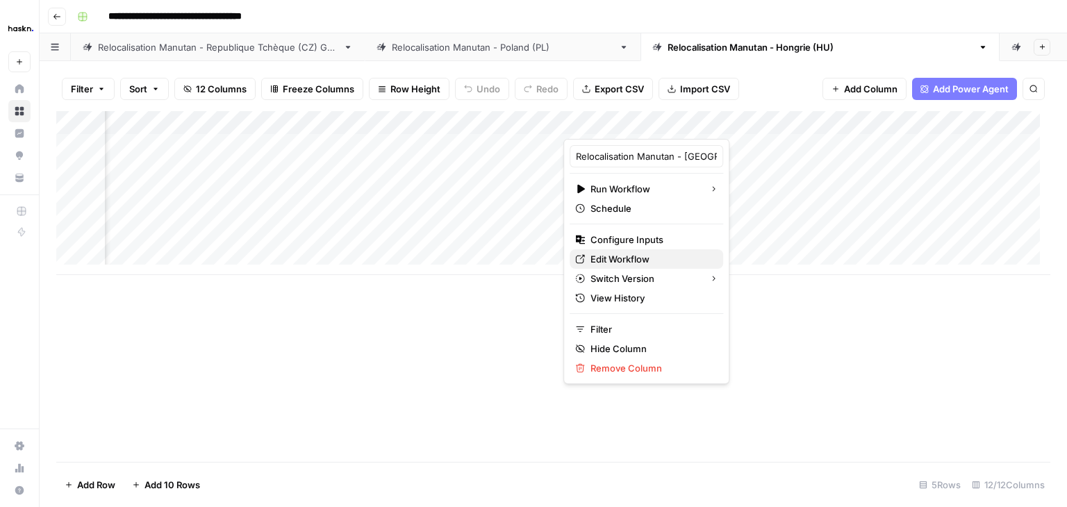
click at [629, 259] on span "Edit Workflow" at bounding box center [652, 259] width 122 height 14
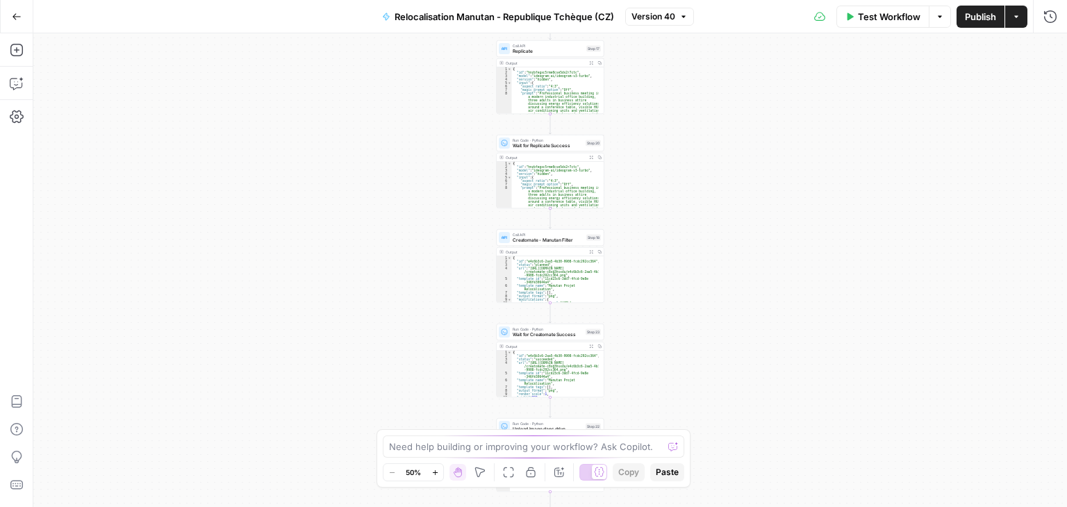
click at [695, 272] on div "**********" at bounding box center [550, 270] width 1034 height 474
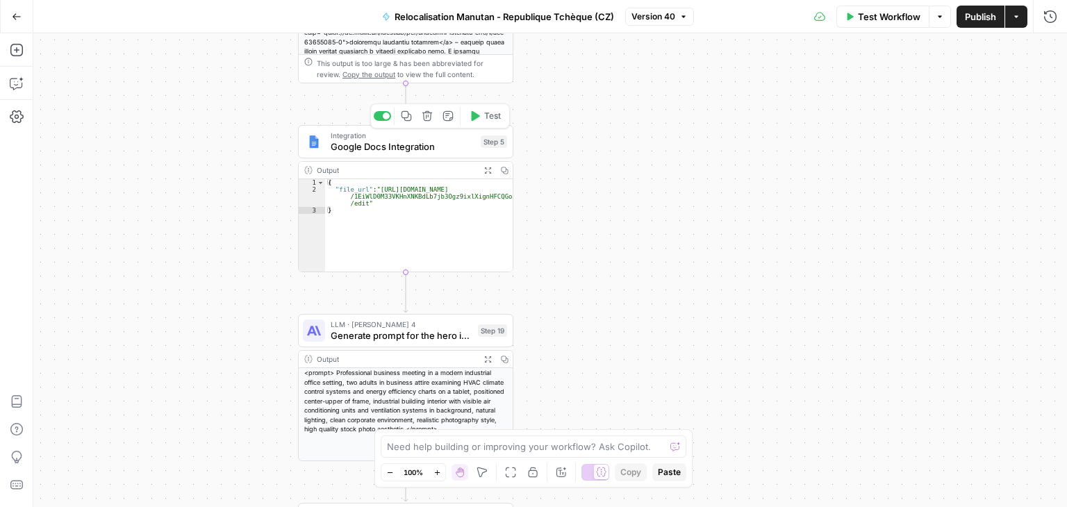
click at [352, 146] on span "Google Docs Integration" at bounding box center [403, 147] width 145 height 14
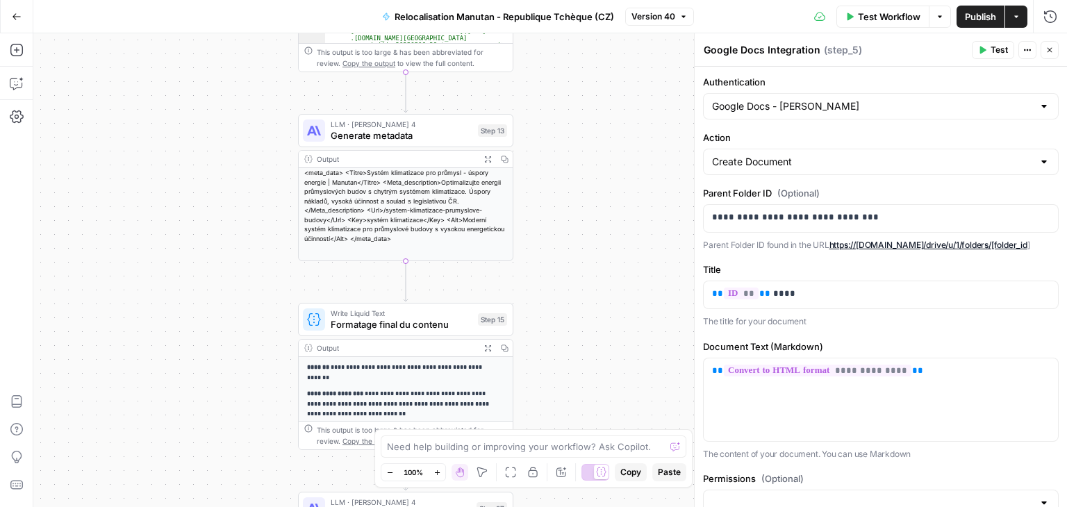
click at [12, 9] on button "Go Back" at bounding box center [16, 16] width 25 height 25
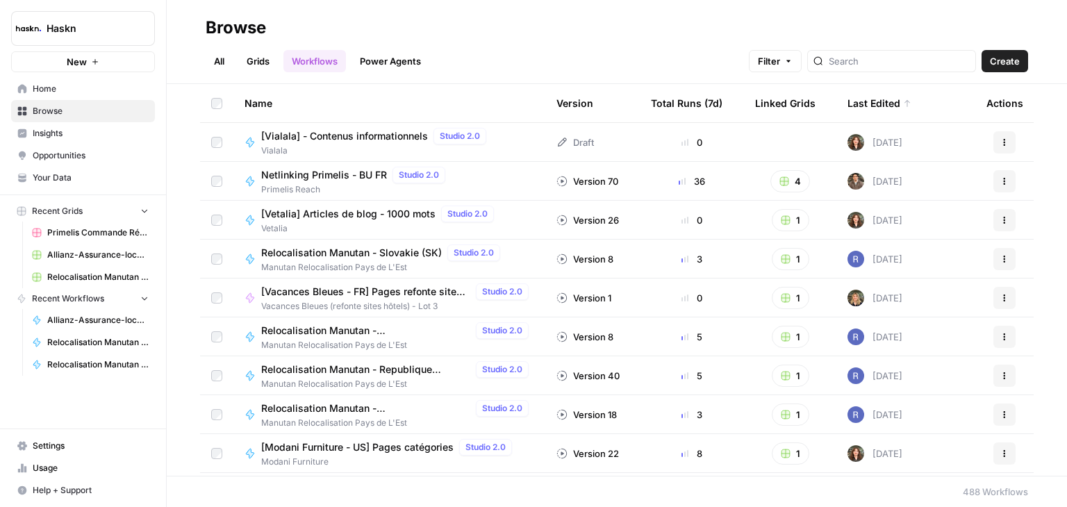
click at [261, 65] on link "Grids" at bounding box center [258, 61] width 40 height 22
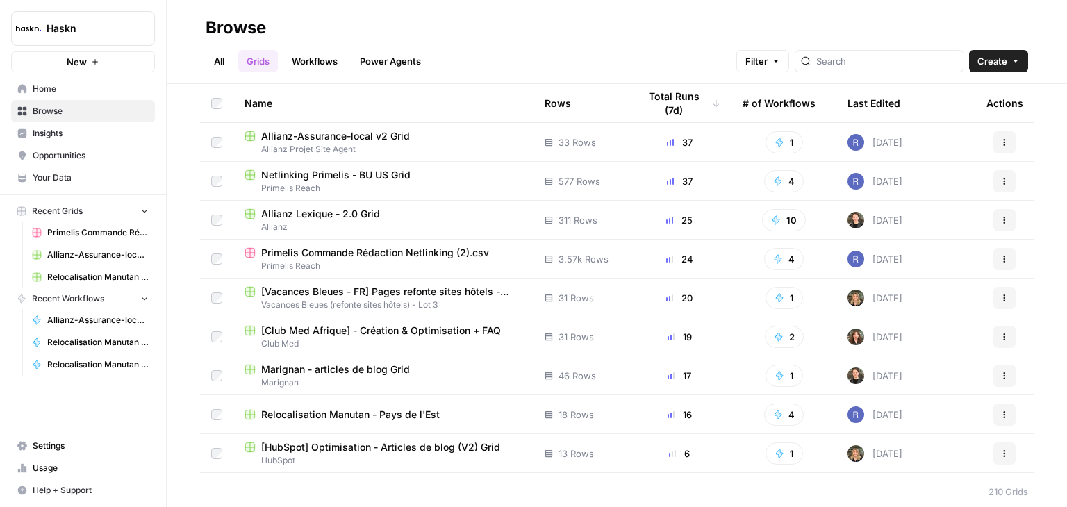
click at [260, 63] on link "Grids" at bounding box center [258, 61] width 40 height 22
click at [87, 90] on span "Home" at bounding box center [91, 89] width 116 height 13
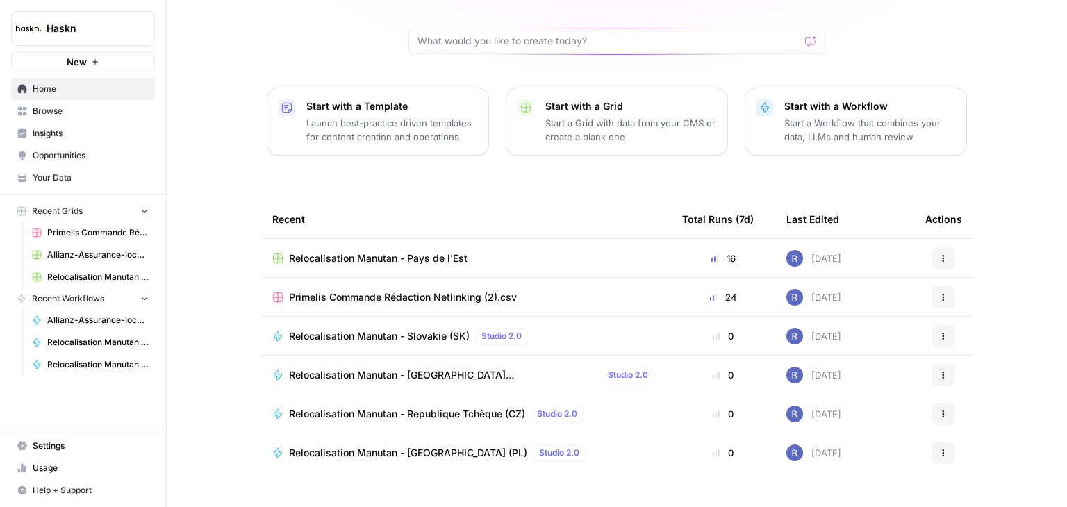
scroll to position [131, 0]
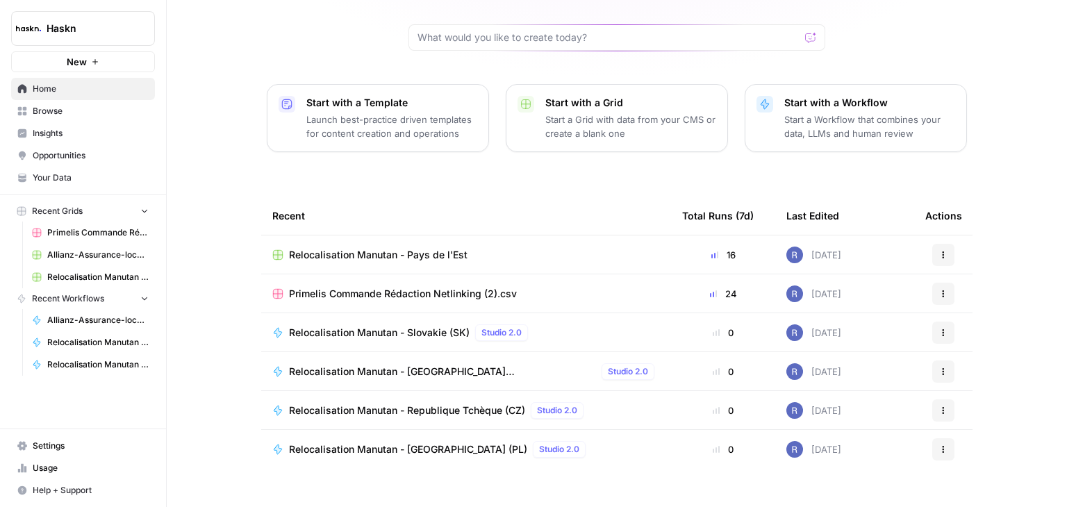
click at [943, 244] on button "Actions" at bounding box center [944, 255] width 22 height 22
click at [93, 107] on span "Browse" at bounding box center [91, 111] width 116 height 13
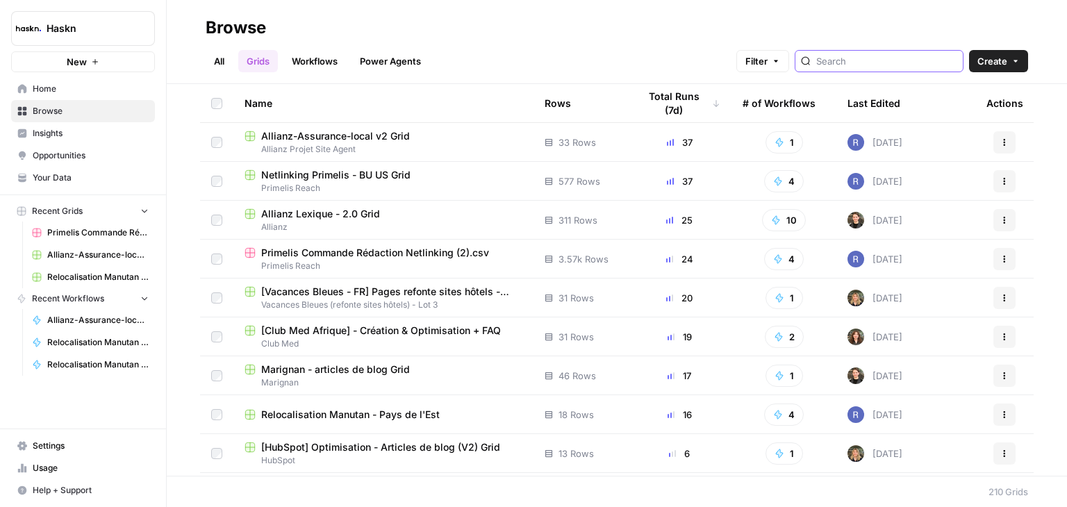
click at [851, 60] on input "search" at bounding box center [887, 61] width 141 height 14
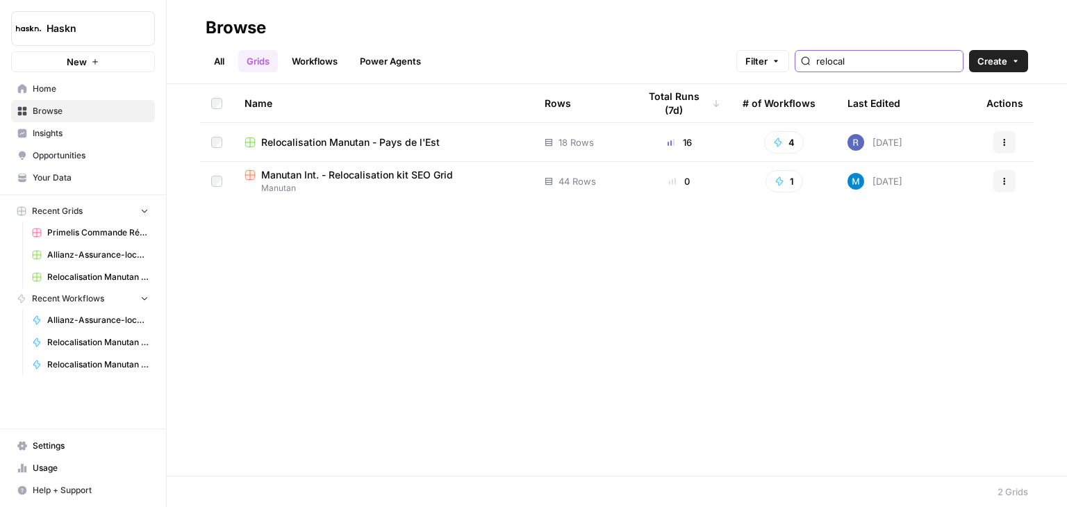
type input "relocal"
click at [1003, 147] on button "Actions" at bounding box center [1005, 142] width 22 height 22
click at [923, 223] on span "Move To" at bounding box center [942, 226] width 111 height 14
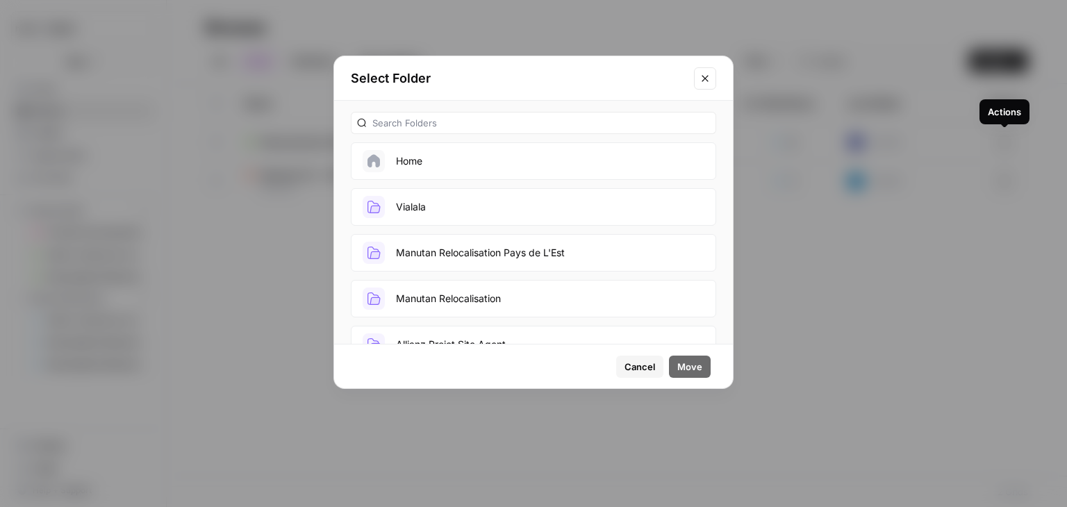
click at [517, 247] on button "Manutan Relocalisation Pays de L'Est" at bounding box center [534, 253] width 366 height 38
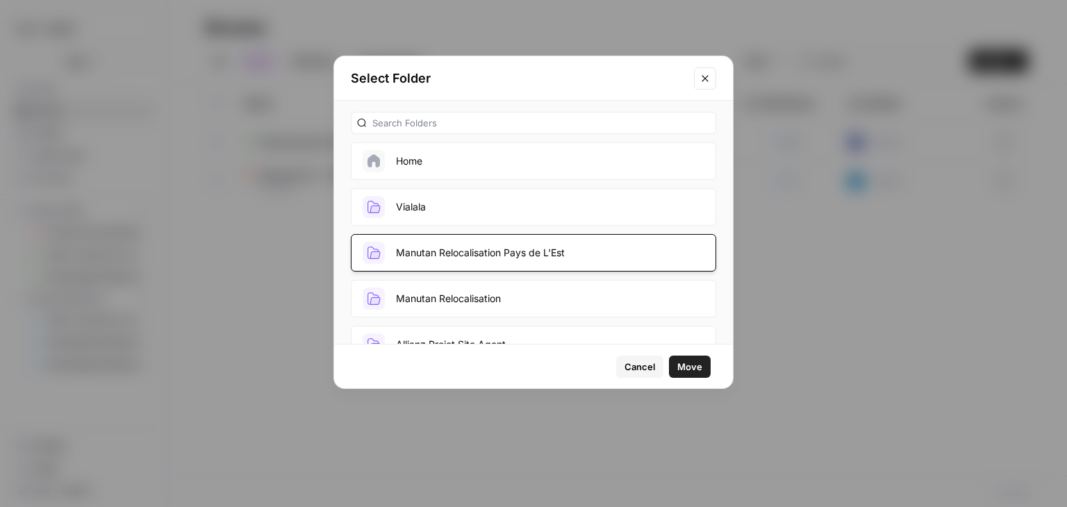
click at [691, 361] on span "Move" at bounding box center [690, 367] width 25 height 14
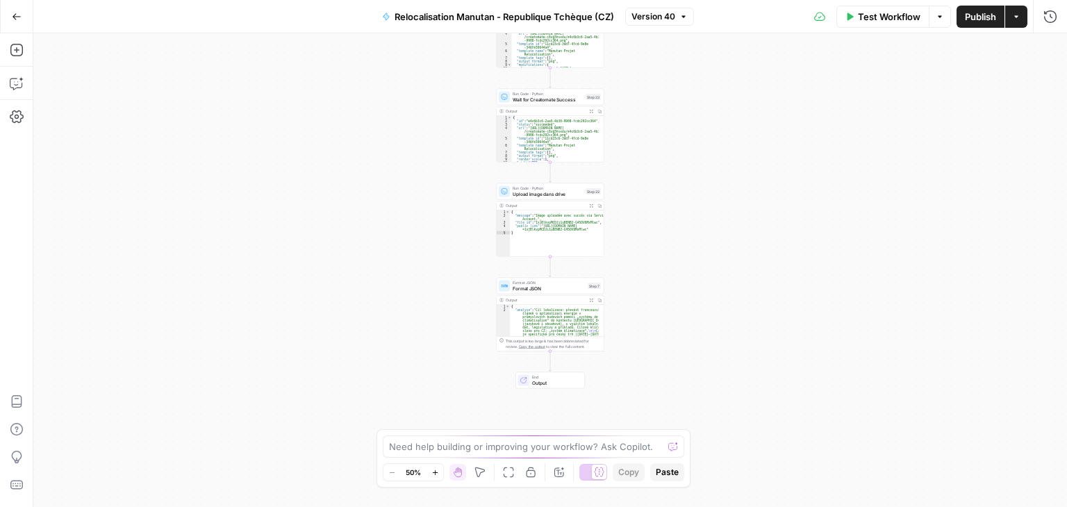
click at [720, 343] on div "**********" at bounding box center [550, 270] width 1034 height 474
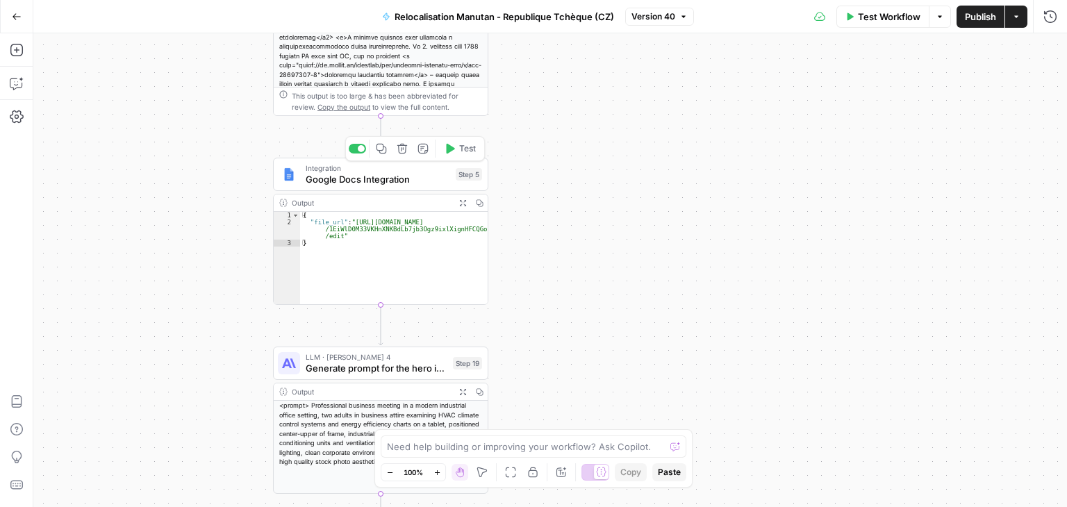
click at [336, 181] on span "Google Docs Integration" at bounding box center [378, 179] width 145 height 14
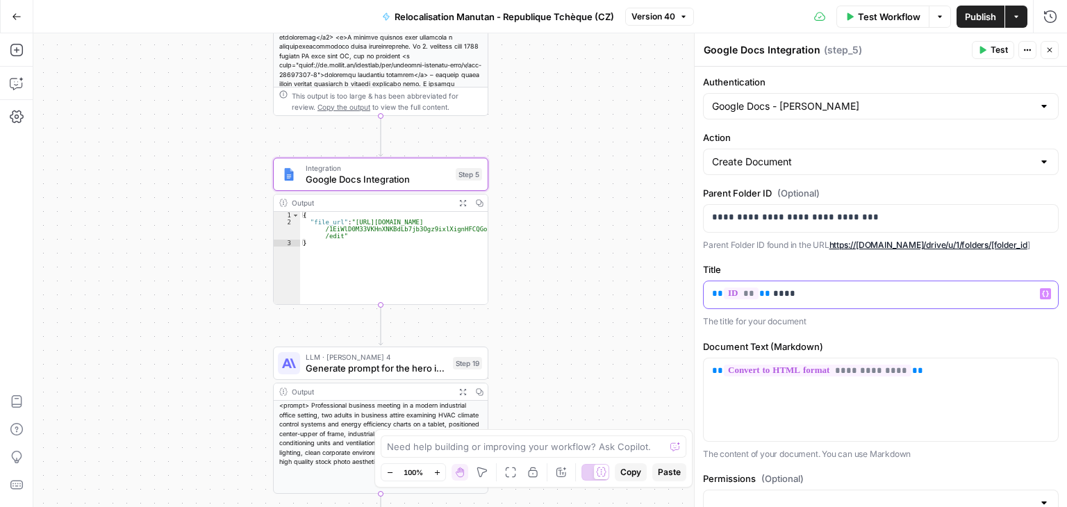
click at [804, 296] on p "** ** ** ****" at bounding box center [875, 294] width 327 height 14
click at [984, 17] on span "Publish" at bounding box center [980, 17] width 31 height 14
click at [811, 291] on p "** ** **" at bounding box center [875, 294] width 327 height 14
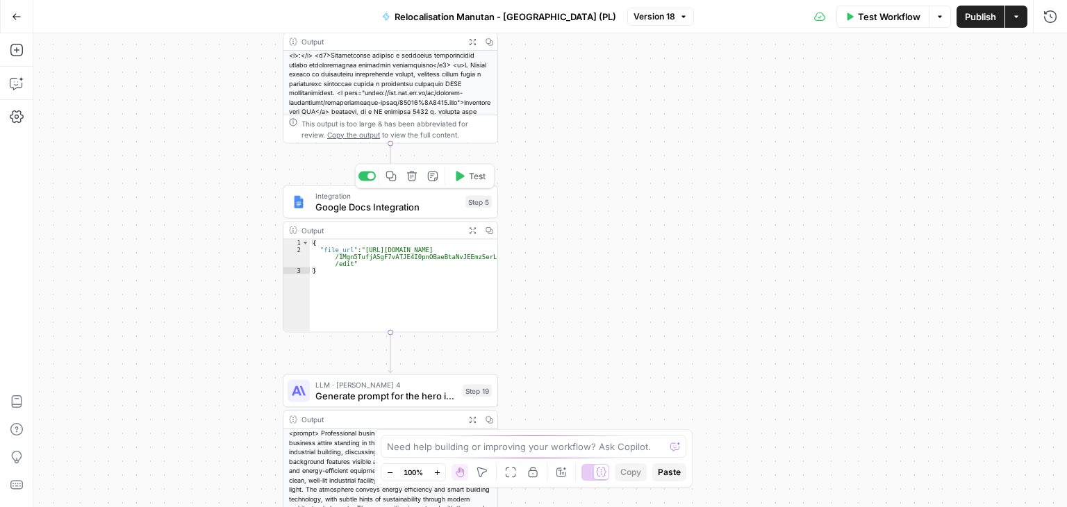
click at [347, 209] on span "Google Docs Integration" at bounding box center [388, 207] width 145 height 14
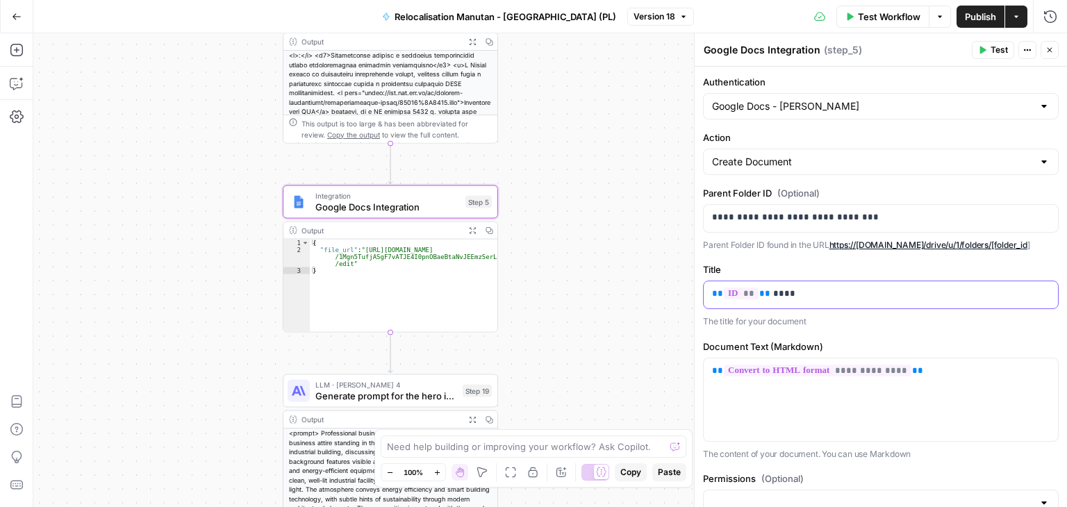
click at [794, 300] on div "** ** ** ****" at bounding box center [881, 294] width 354 height 27
click at [979, 21] on span "Publish" at bounding box center [980, 17] width 31 height 14
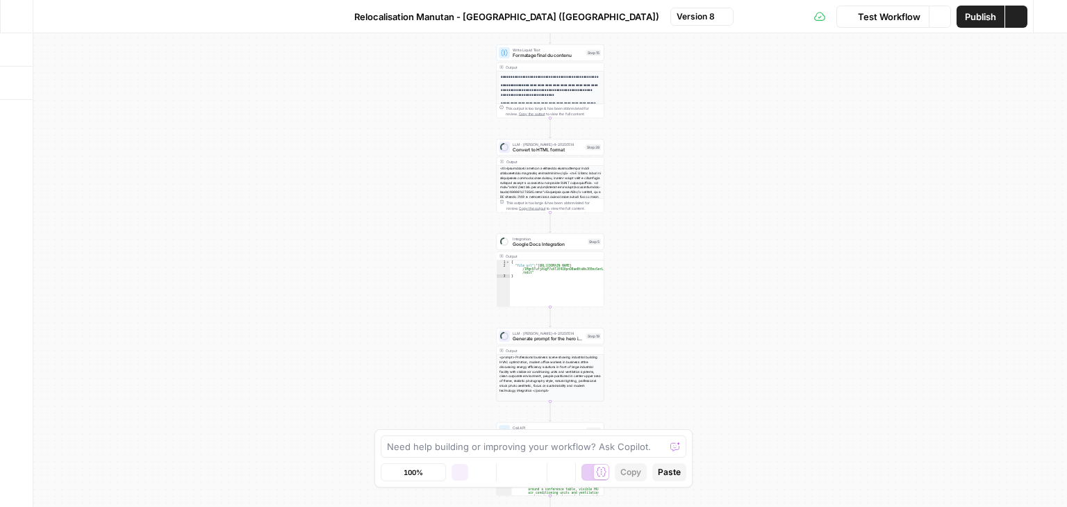
click at [659, 295] on div "**********" at bounding box center [550, 270] width 1034 height 474
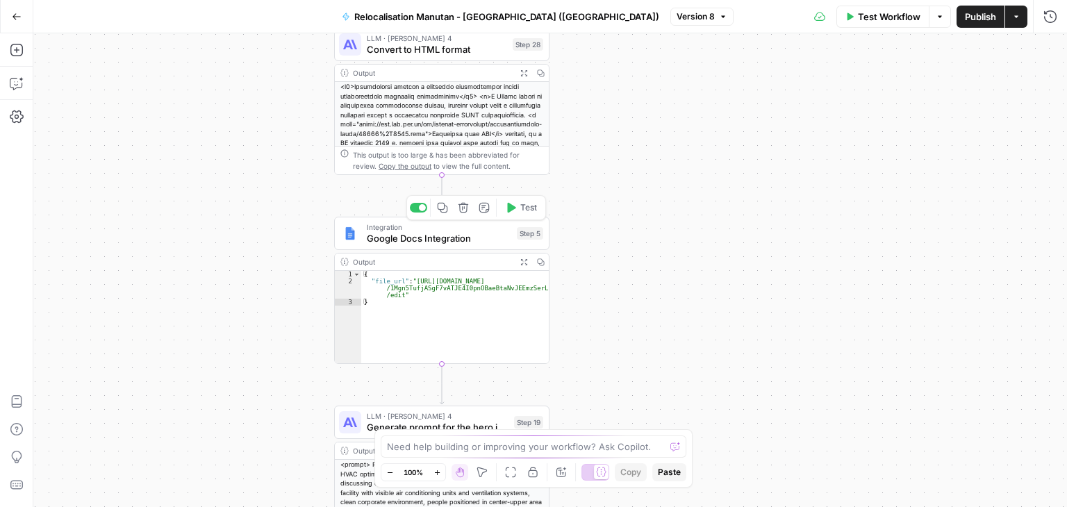
click at [386, 245] on div "Integration Google Docs Integration Step 5 Copy step Delete step Add Note Test" at bounding box center [441, 233] width 215 height 33
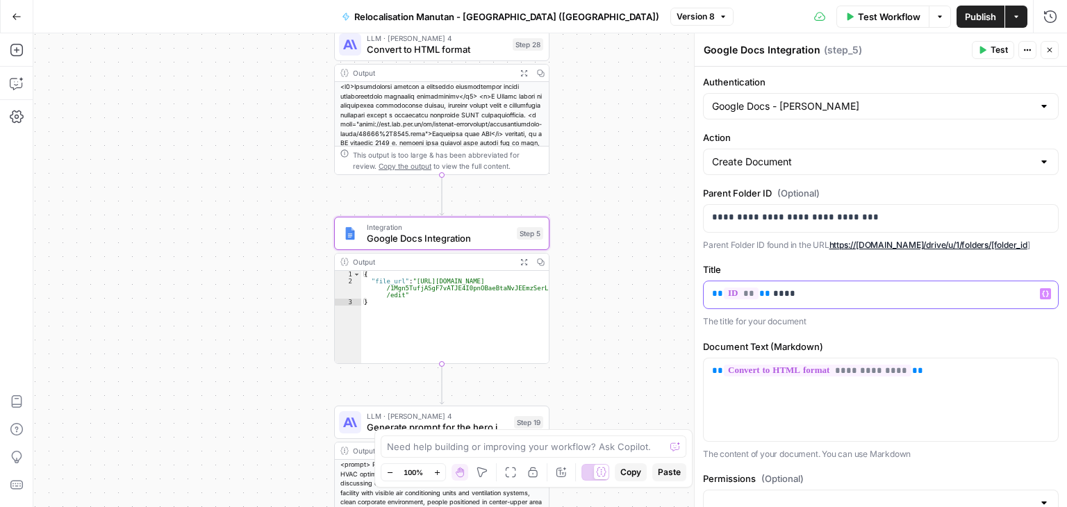
click at [794, 293] on p "** ** ** ****" at bounding box center [875, 294] width 327 height 14
click at [976, 17] on span "Publish" at bounding box center [980, 17] width 31 height 14
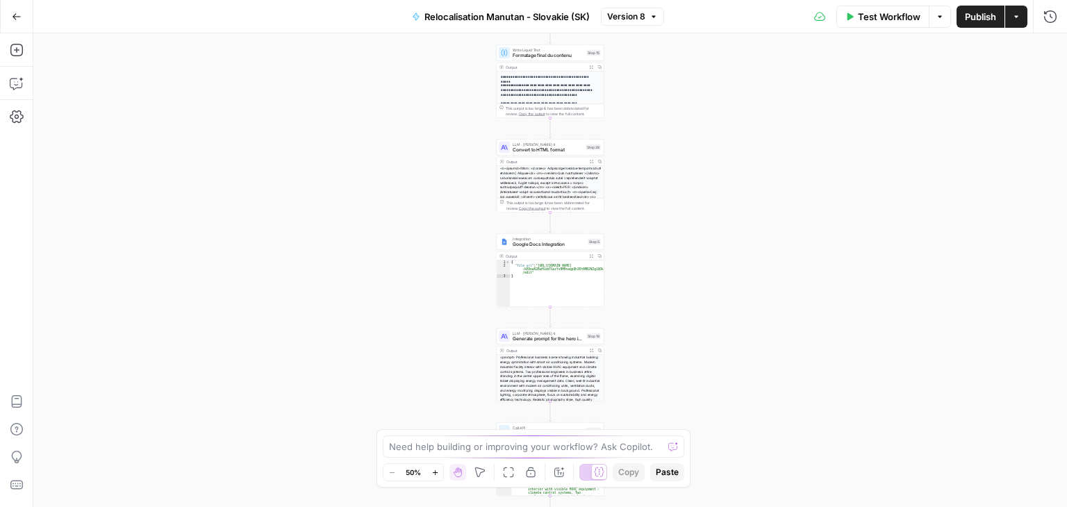
click at [664, 261] on div "**********" at bounding box center [550, 270] width 1034 height 474
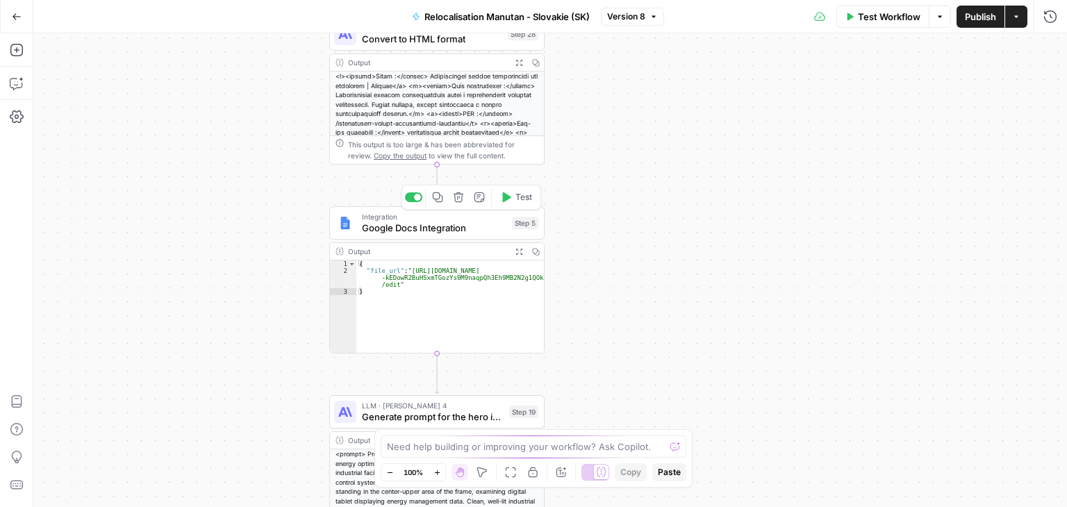
click at [397, 235] on div "Integration Google Docs Integration Step 5 Copy step Delete step Add Note Test" at bounding box center [436, 222] width 215 height 33
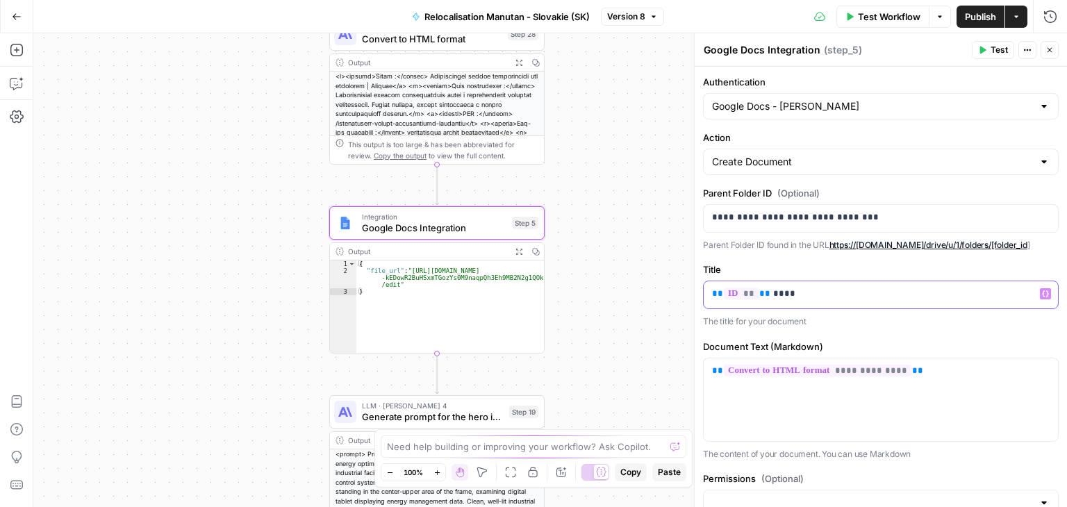
click at [833, 301] on div "** ** ** ****" at bounding box center [881, 294] width 354 height 27
click at [977, 19] on span "Publish" at bounding box center [980, 17] width 31 height 14
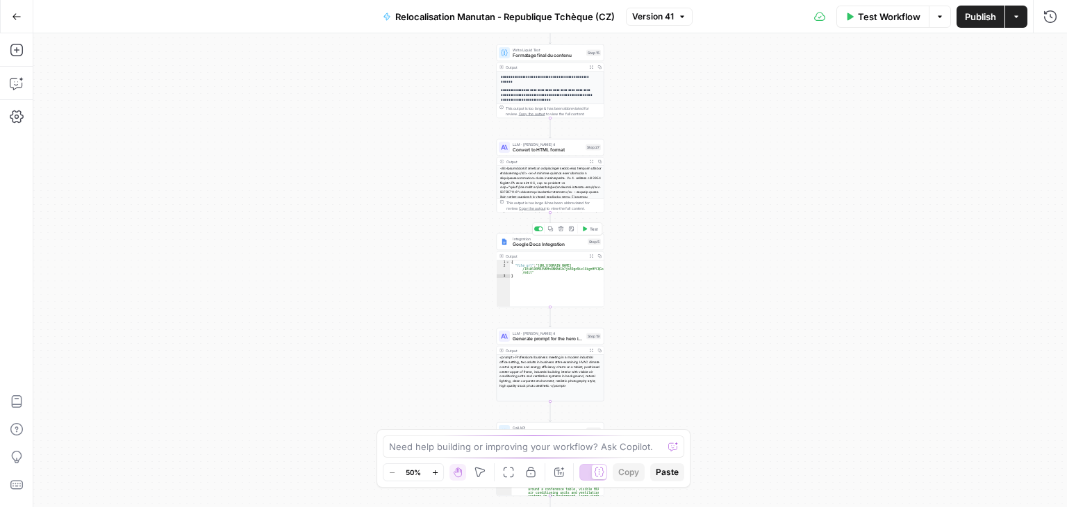
click at [531, 248] on div "Integration Google Docs Integration Step 5 Copy step Delete step Add Note Test" at bounding box center [551, 241] width 108 height 17
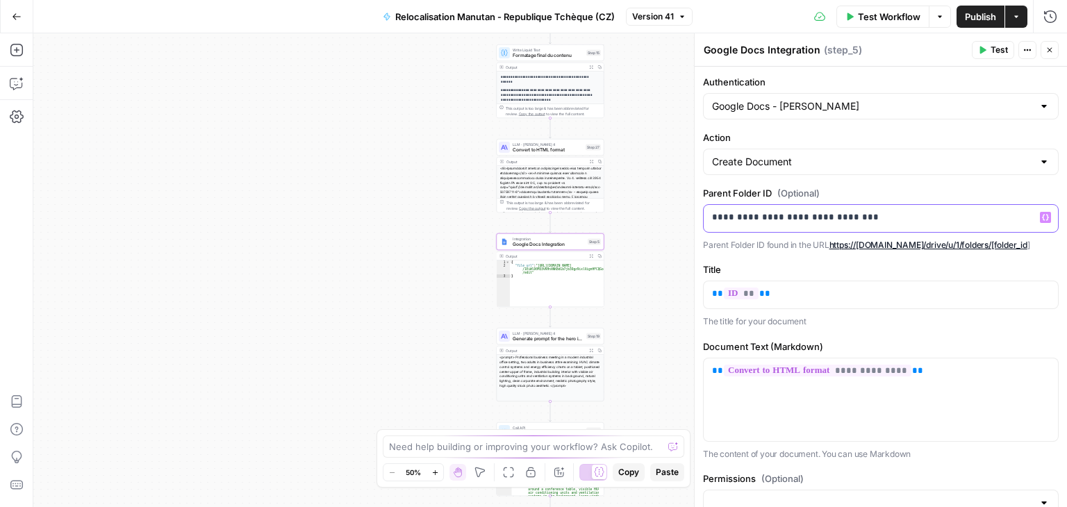
click at [903, 212] on p "**********" at bounding box center [875, 218] width 327 height 14
click at [977, 20] on span "Publish" at bounding box center [980, 17] width 31 height 14
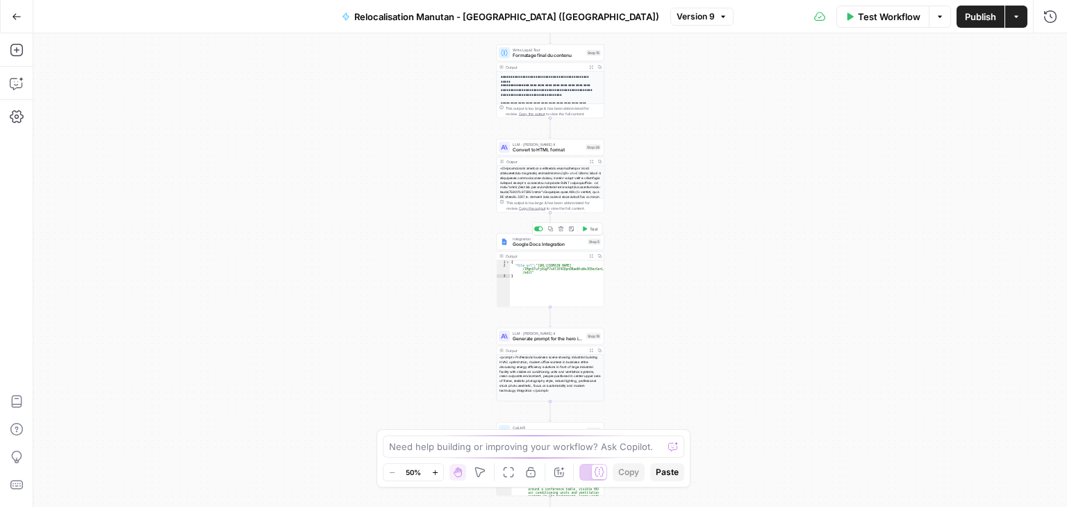
click at [520, 244] on span "Google Docs Integration" at bounding box center [549, 244] width 72 height 7
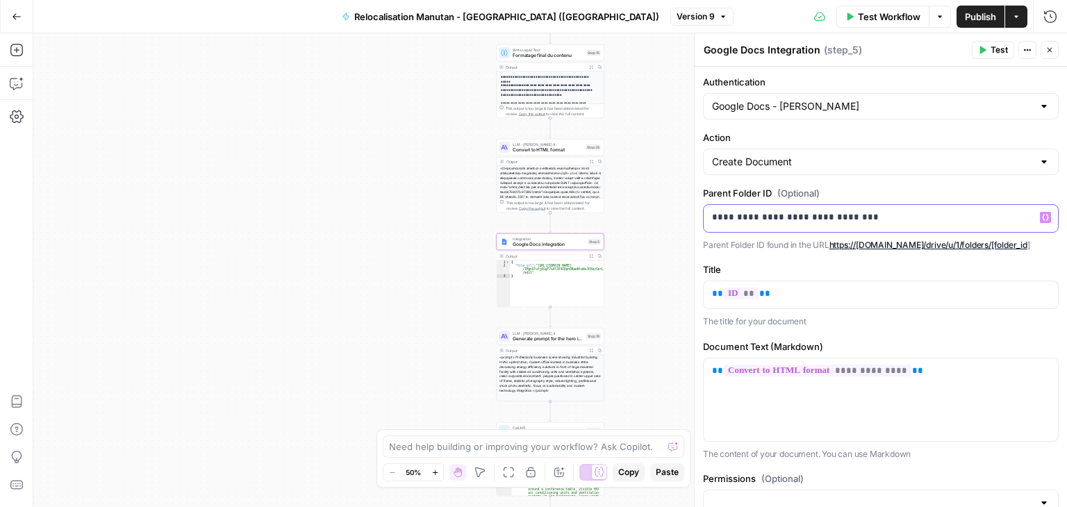
click at [891, 218] on p "**********" at bounding box center [875, 218] width 327 height 14
click at [976, 16] on span "Publish" at bounding box center [980, 17] width 31 height 14
click at [710, 217] on div "**********" at bounding box center [881, 218] width 354 height 27
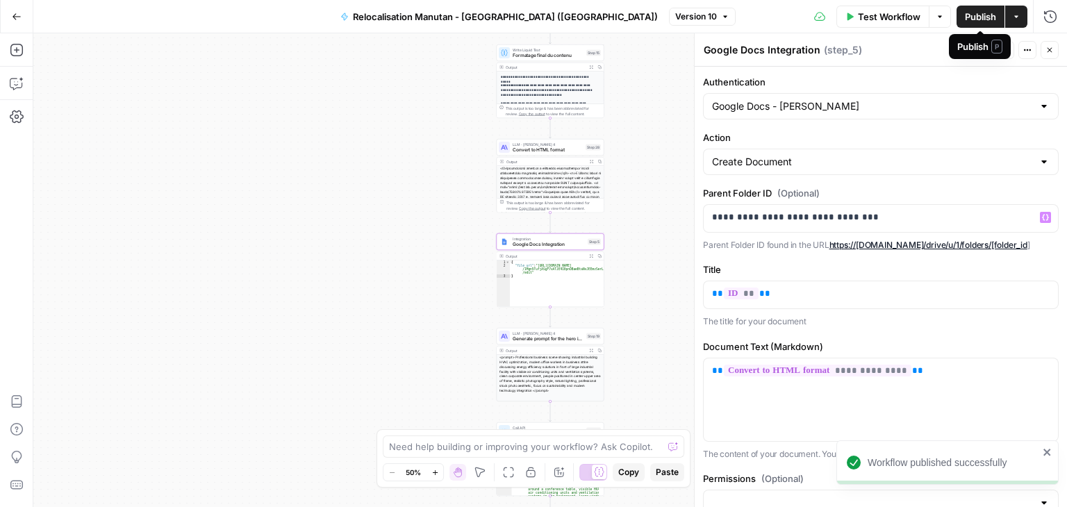
click at [969, 11] on span "Publish" at bounding box center [980, 17] width 31 height 14
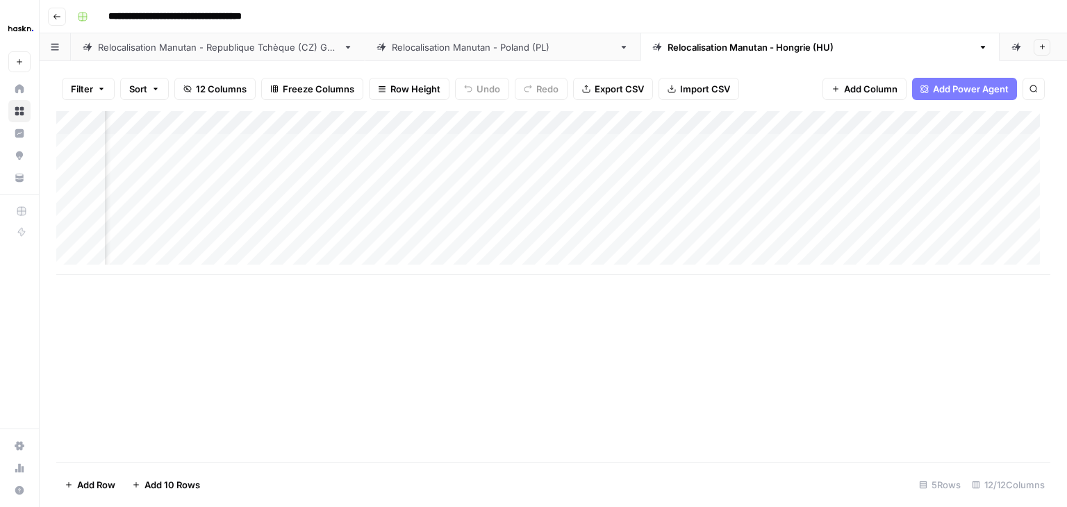
scroll to position [0, 342]
click at [486, 51] on div "Relocalisation Manutan - [GEOGRAPHIC_DATA] (PL)" at bounding box center [503, 47] width 222 height 14
click at [592, 122] on div "Add Column" at bounding box center [553, 252] width 994 height 282
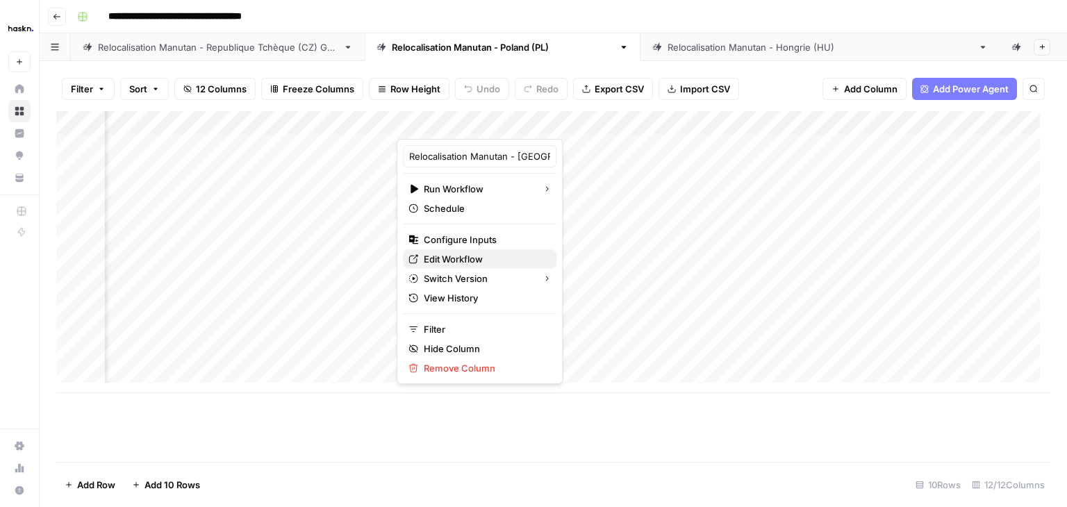
click at [476, 259] on span "Edit Workflow" at bounding box center [485, 259] width 122 height 14
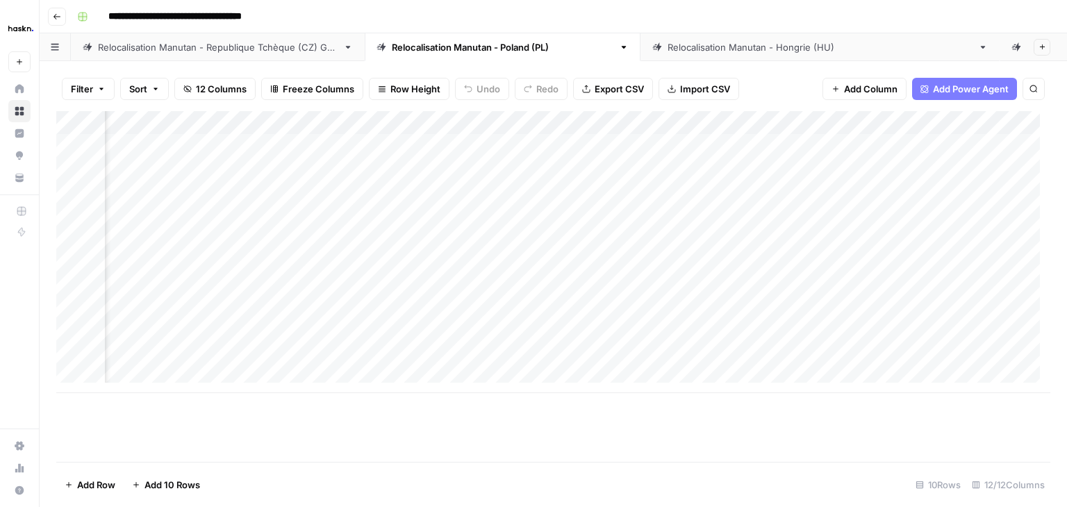
click at [541, 123] on div "Add Column" at bounding box center [553, 252] width 994 height 282
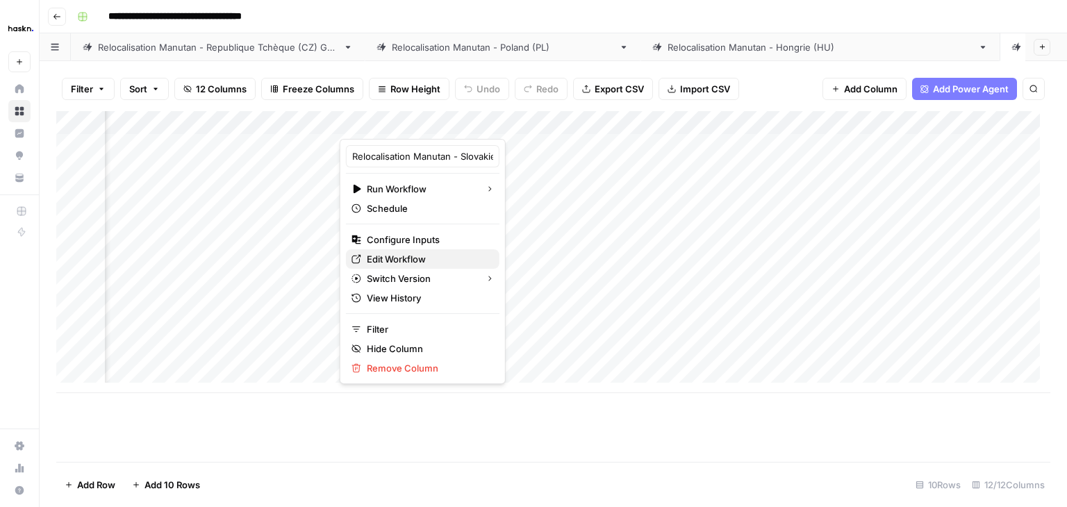
click at [409, 255] on span "Edit Workflow" at bounding box center [428, 259] width 122 height 14
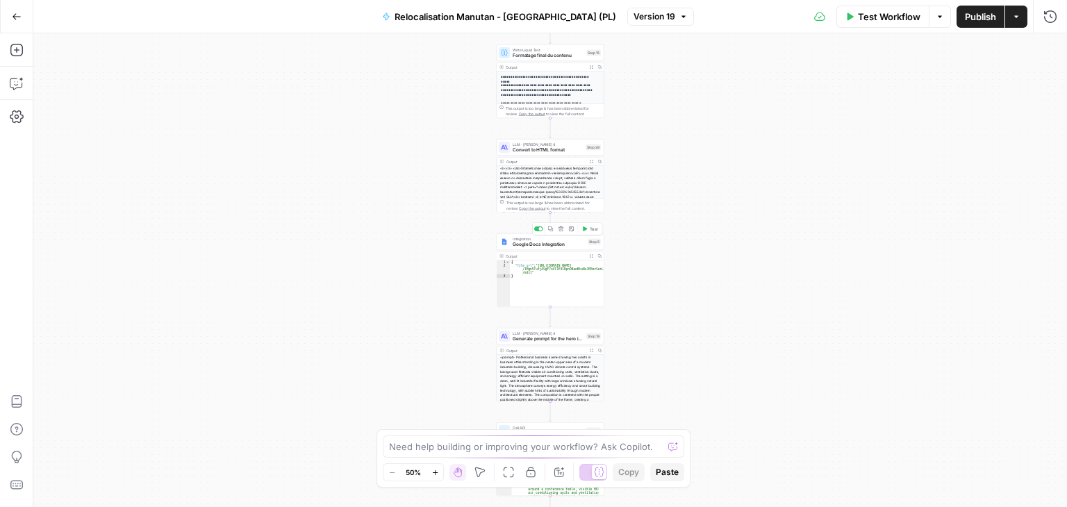
click at [520, 245] on span "Google Docs Integration" at bounding box center [549, 244] width 72 height 7
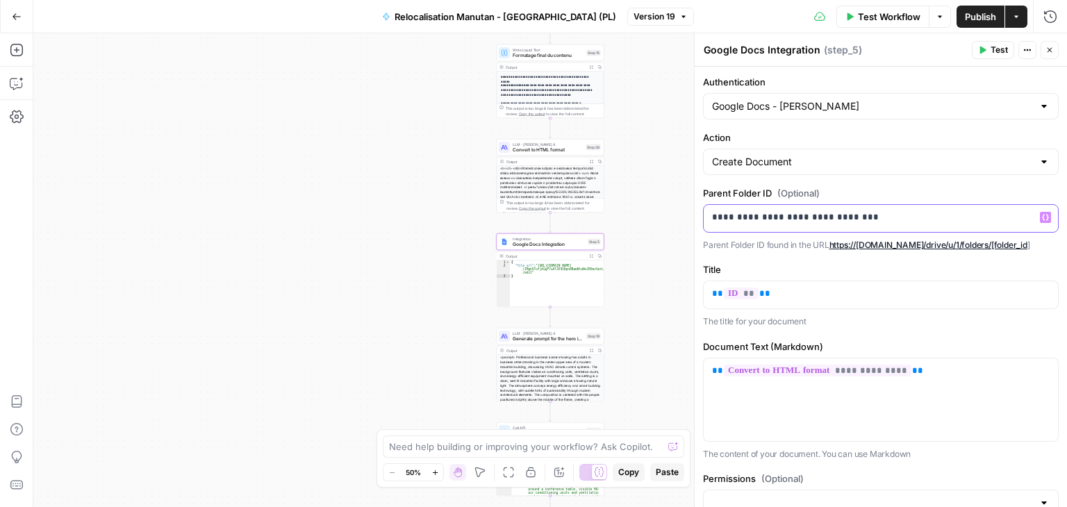
click at [778, 220] on p "**********" at bounding box center [875, 218] width 327 height 14
click at [973, 17] on span "Publish" at bounding box center [980, 17] width 31 height 14
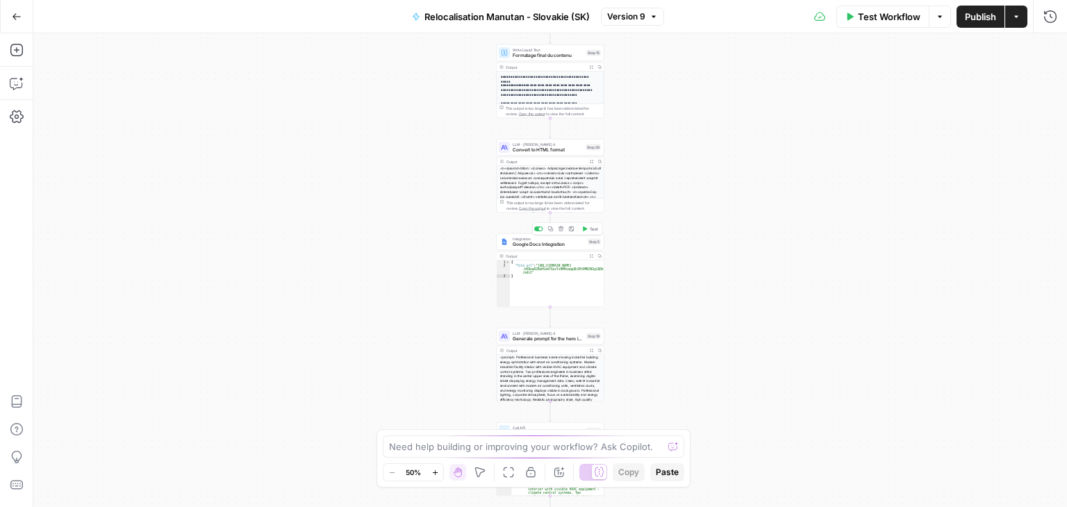
click at [510, 248] on div "Integration Google Docs Integration Step 5 Copy step Delete step Add Note Test" at bounding box center [551, 241] width 108 height 17
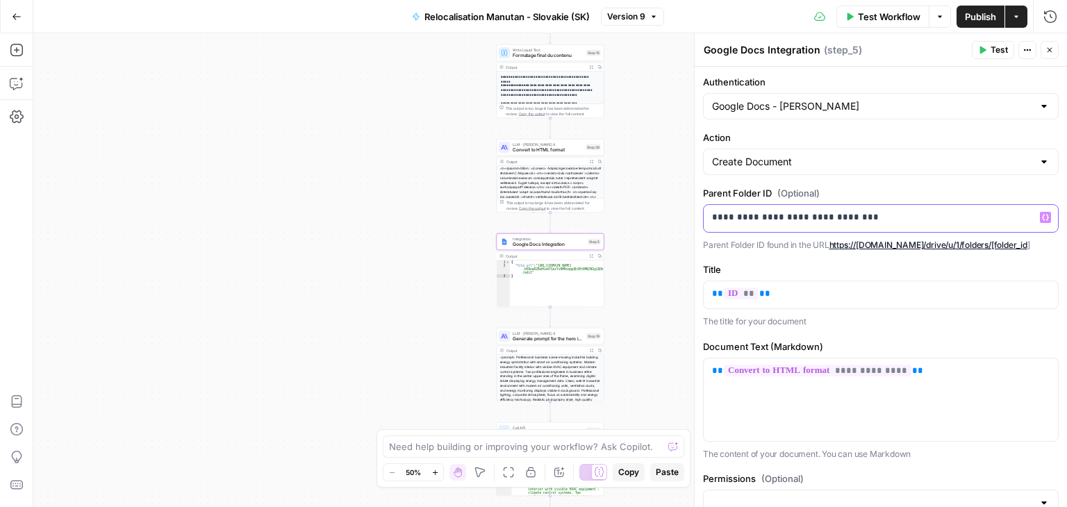
click at [887, 218] on p "**********" at bounding box center [875, 218] width 327 height 14
click at [980, 19] on span "Publish" at bounding box center [980, 17] width 31 height 14
